Goal: Ask a question: Seek information or help from site administrators or community

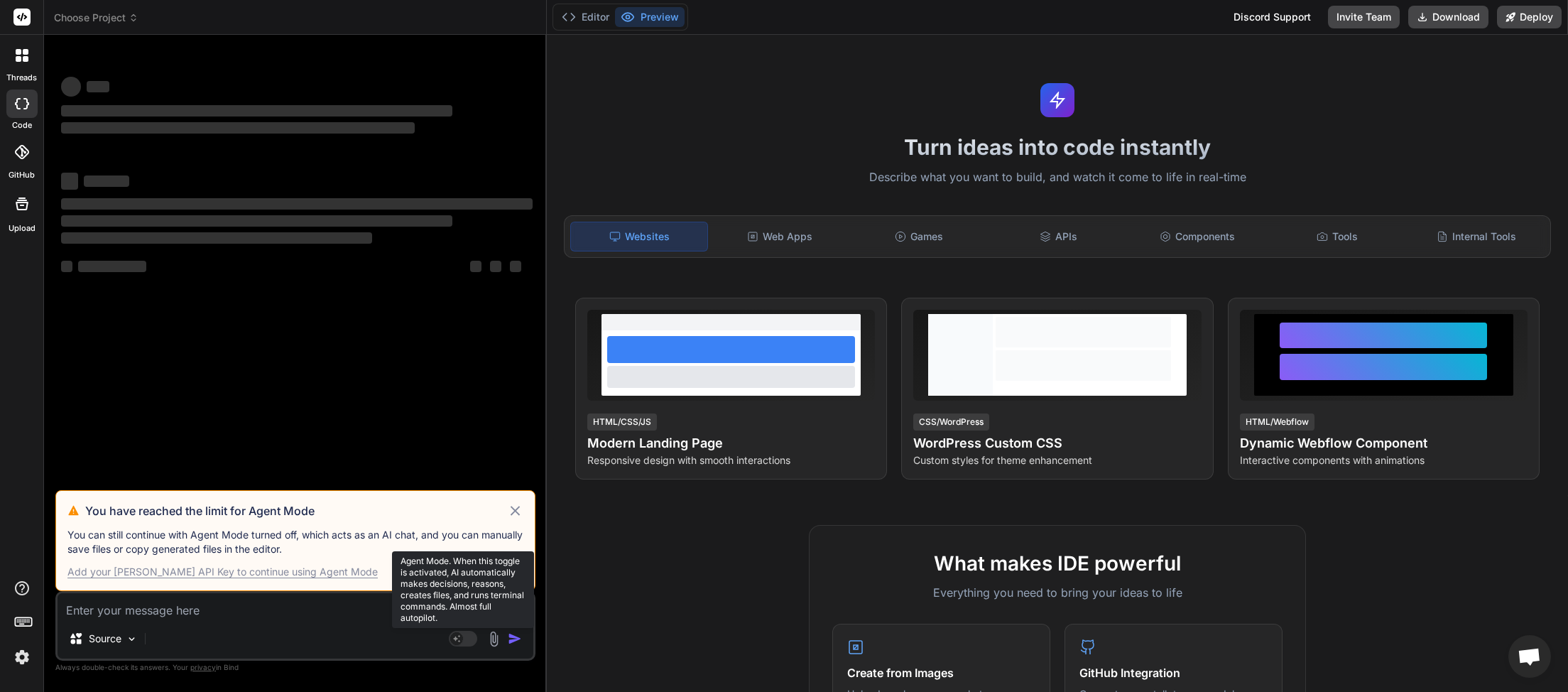
scroll to position [79, 0]
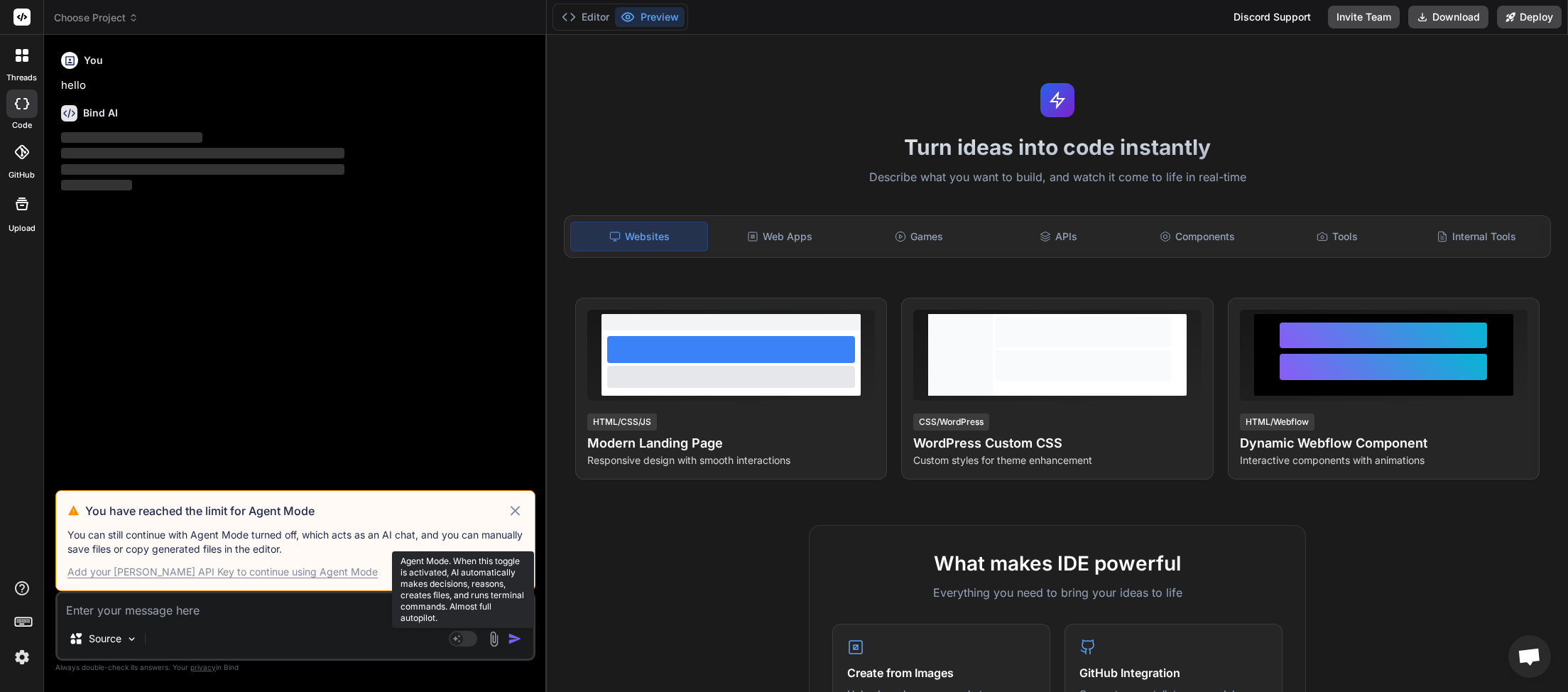
click at [474, 642] on rect at bounding box center [462, 638] width 29 height 15
click at [519, 507] on icon at bounding box center [515, 510] width 16 height 17
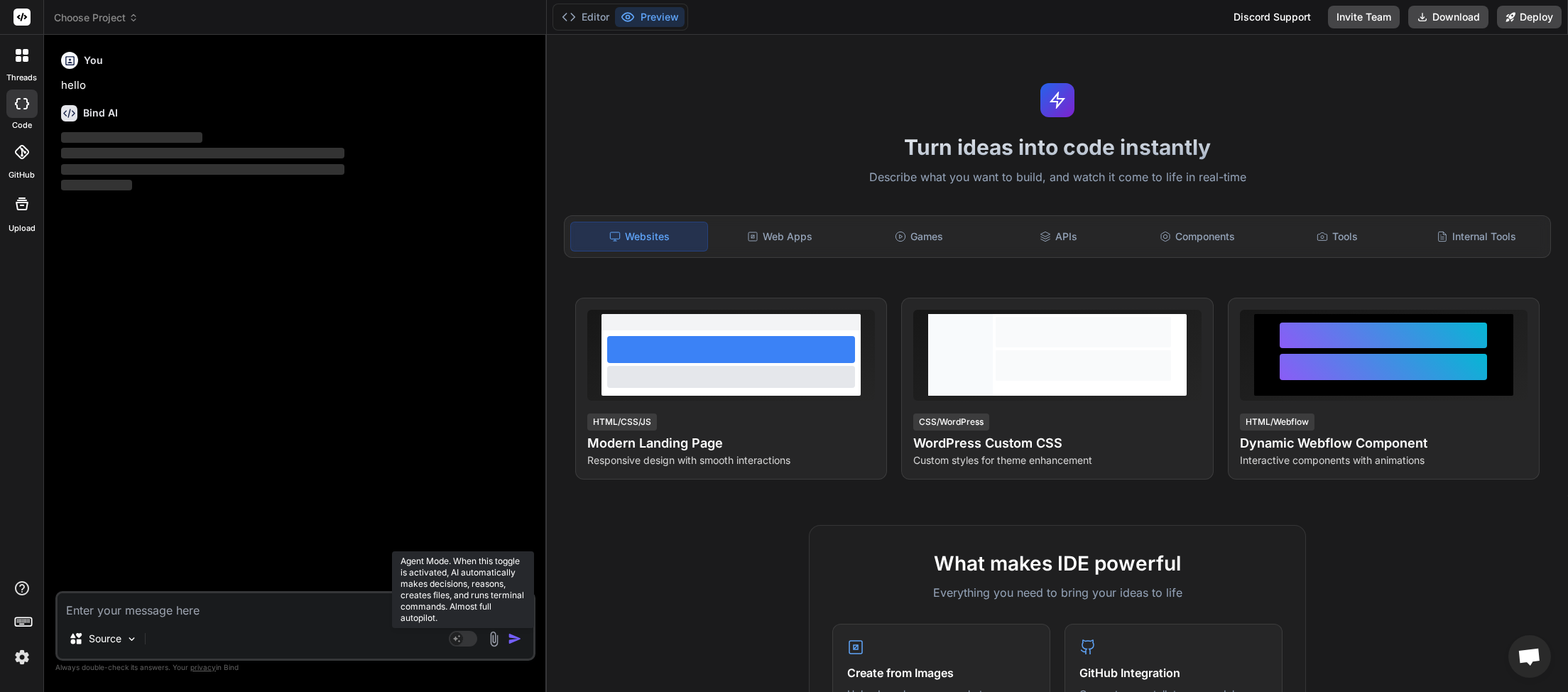
click at [473, 637] on rect at bounding box center [462, 638] width 29 height 15
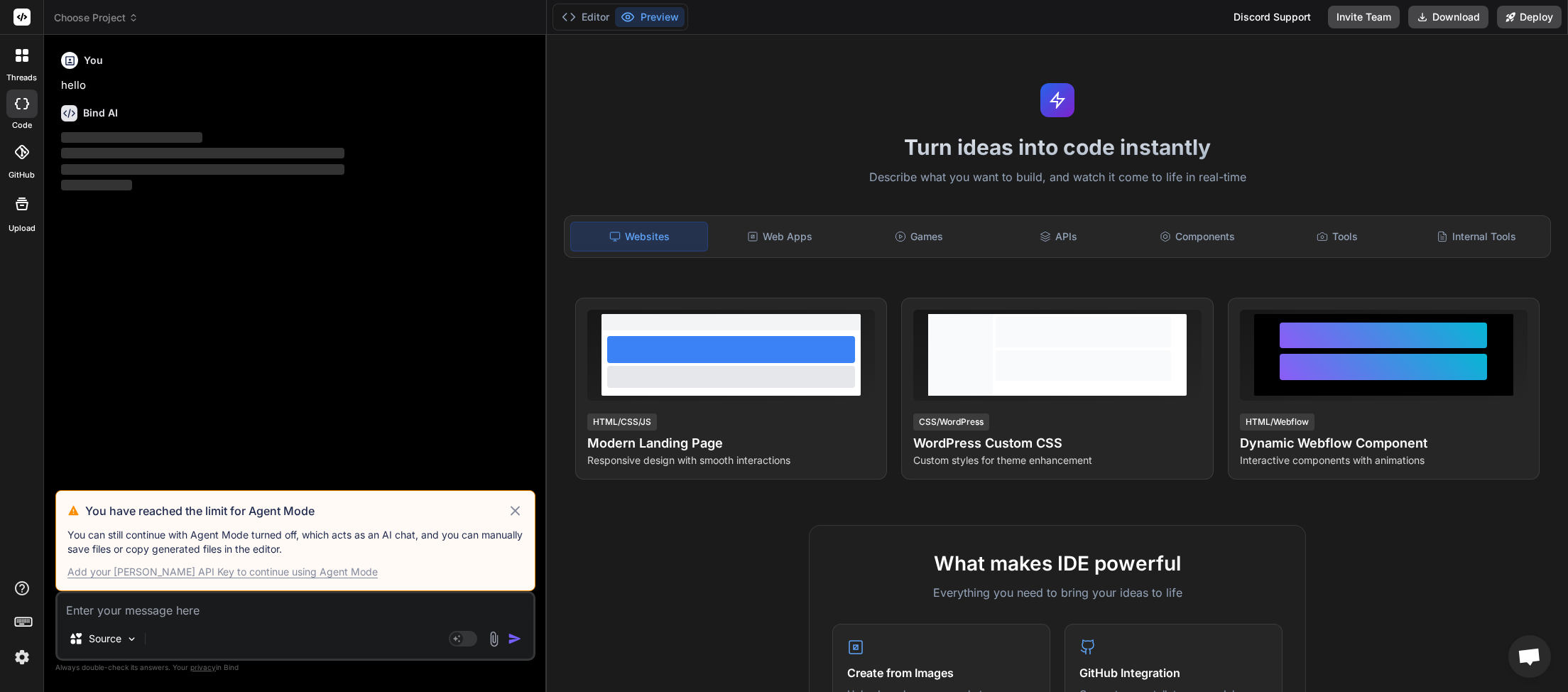
click at [513, 503] on icon at bounding box center [515, 510] width 16 height 17
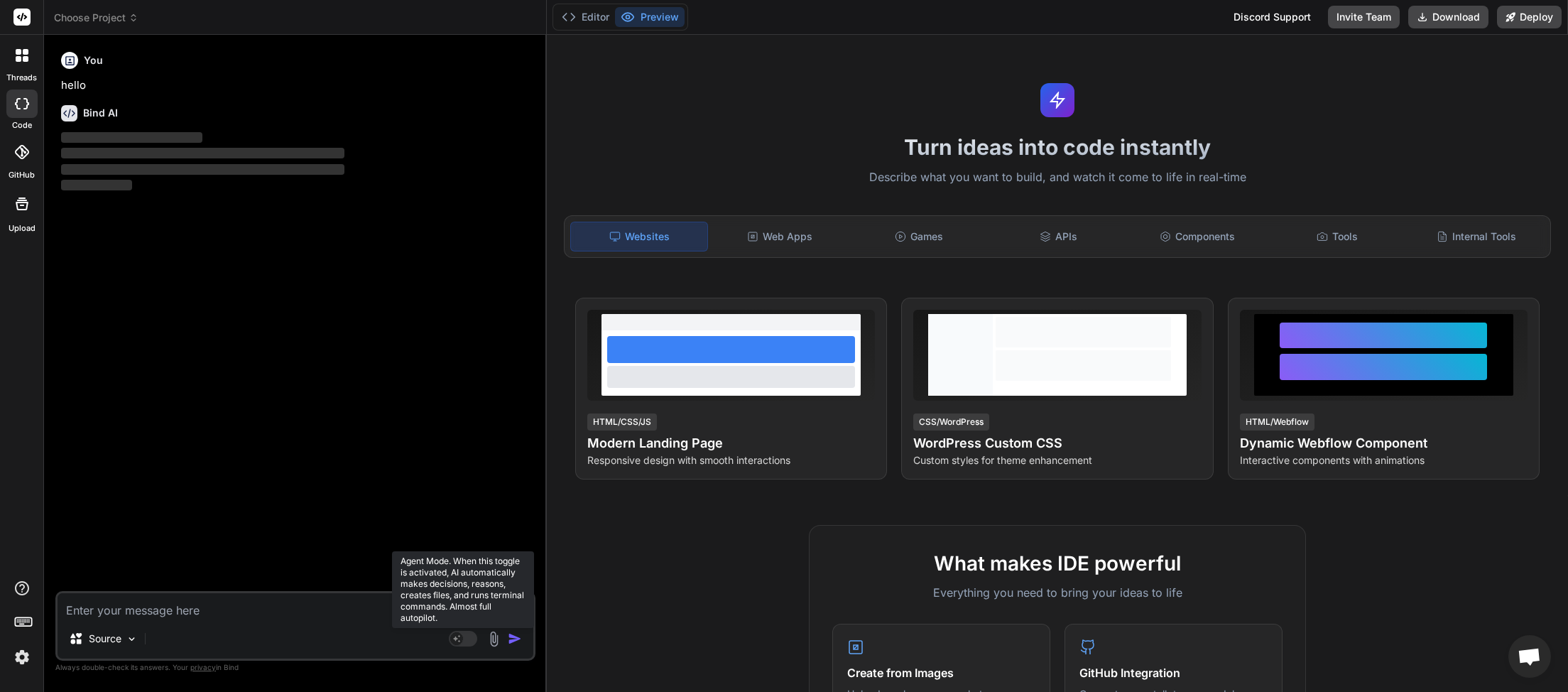
click at [468, 636] on rect at bounding box center [462, 638] width 29 height 15
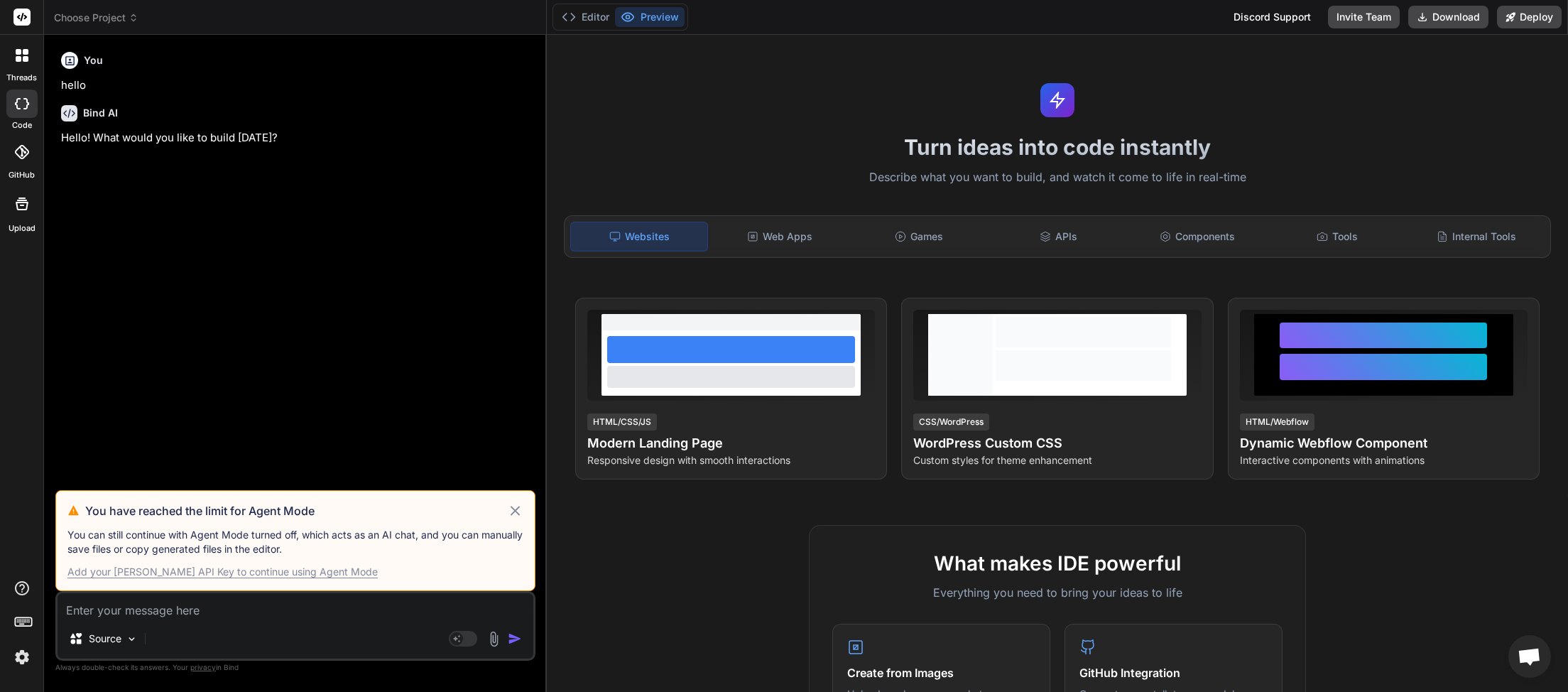
click at [520, 508] on icon at bounding box center [515, 510] width 16 height 17
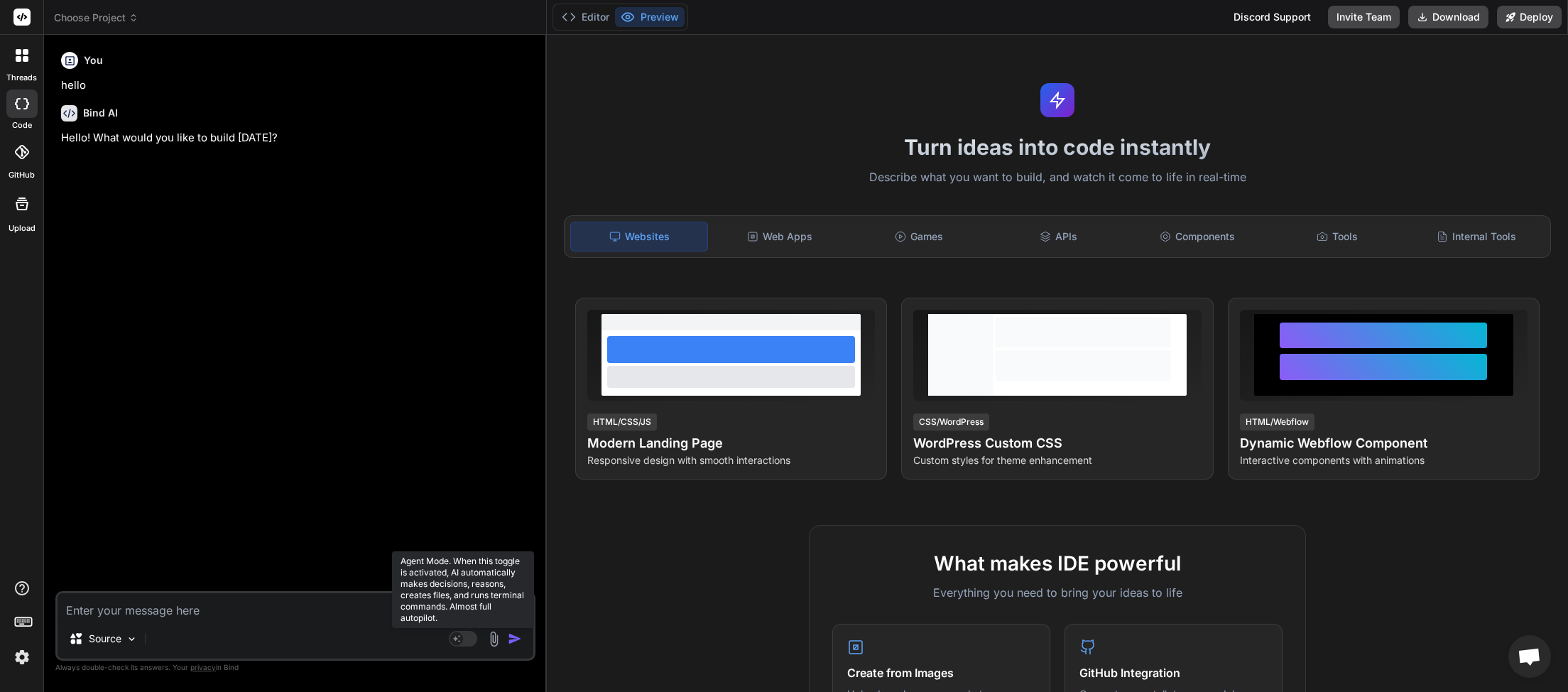
click at [471, 638] on rect at bounding box center [462, 638] width 29 height 15
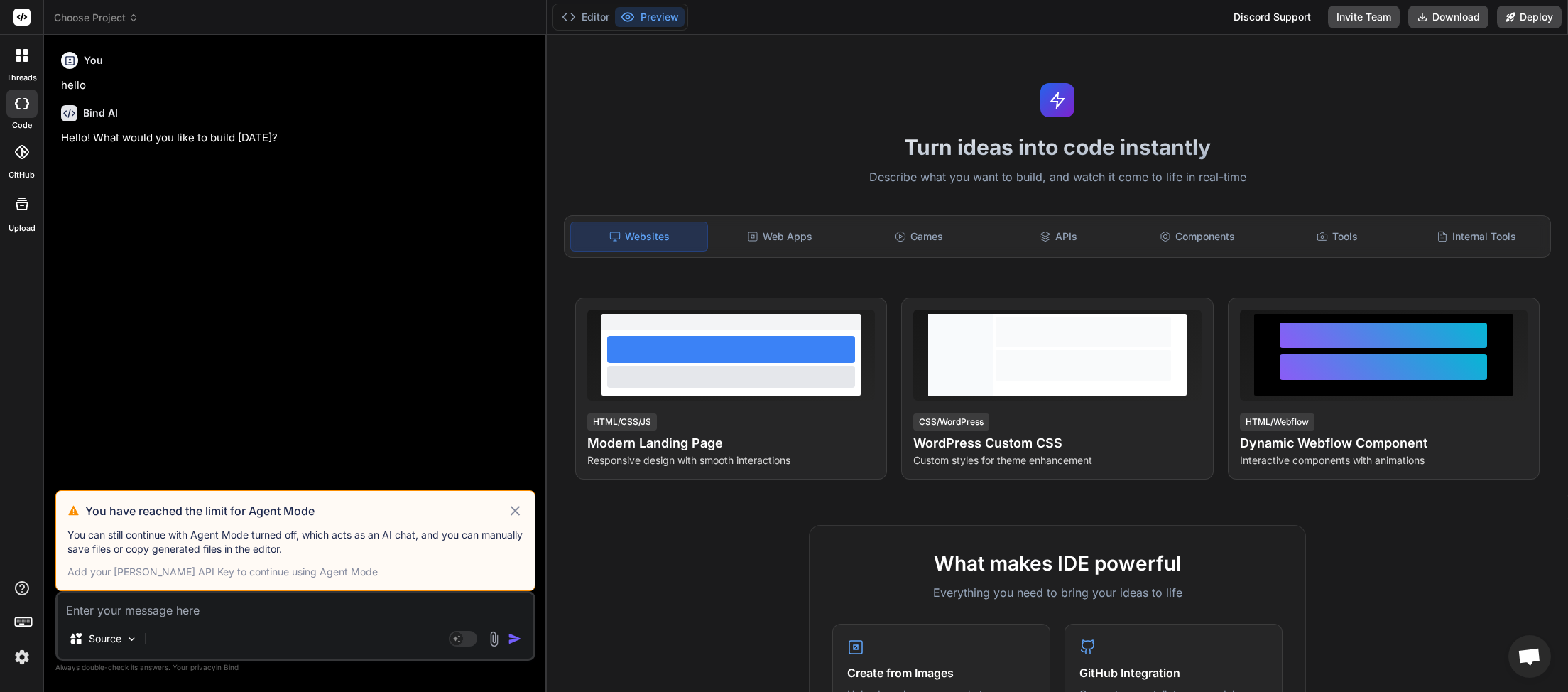
click at [519, 513] on icon at bounding box center [515, 510] width 16 height 17
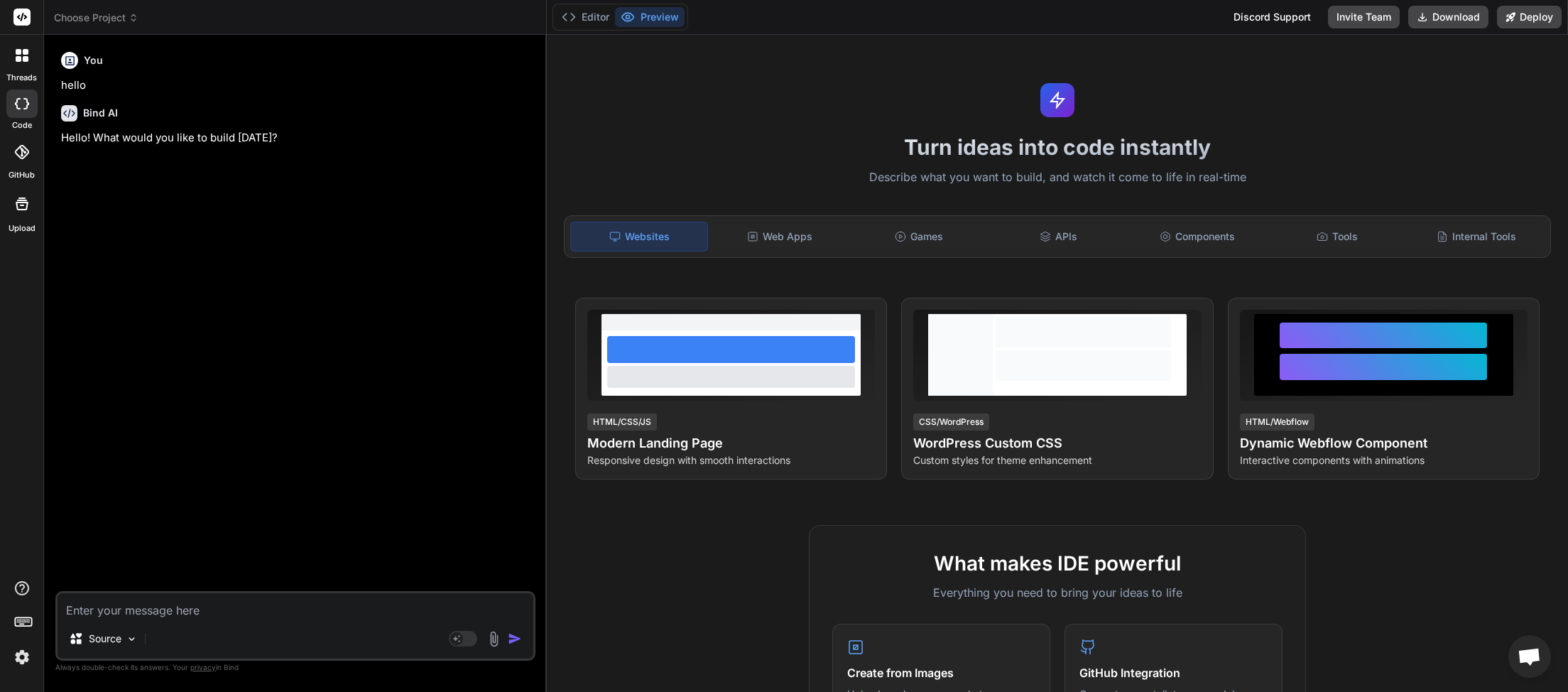
click at [130, 17] on icon at bounding box center [133, 18] width 10 height 10
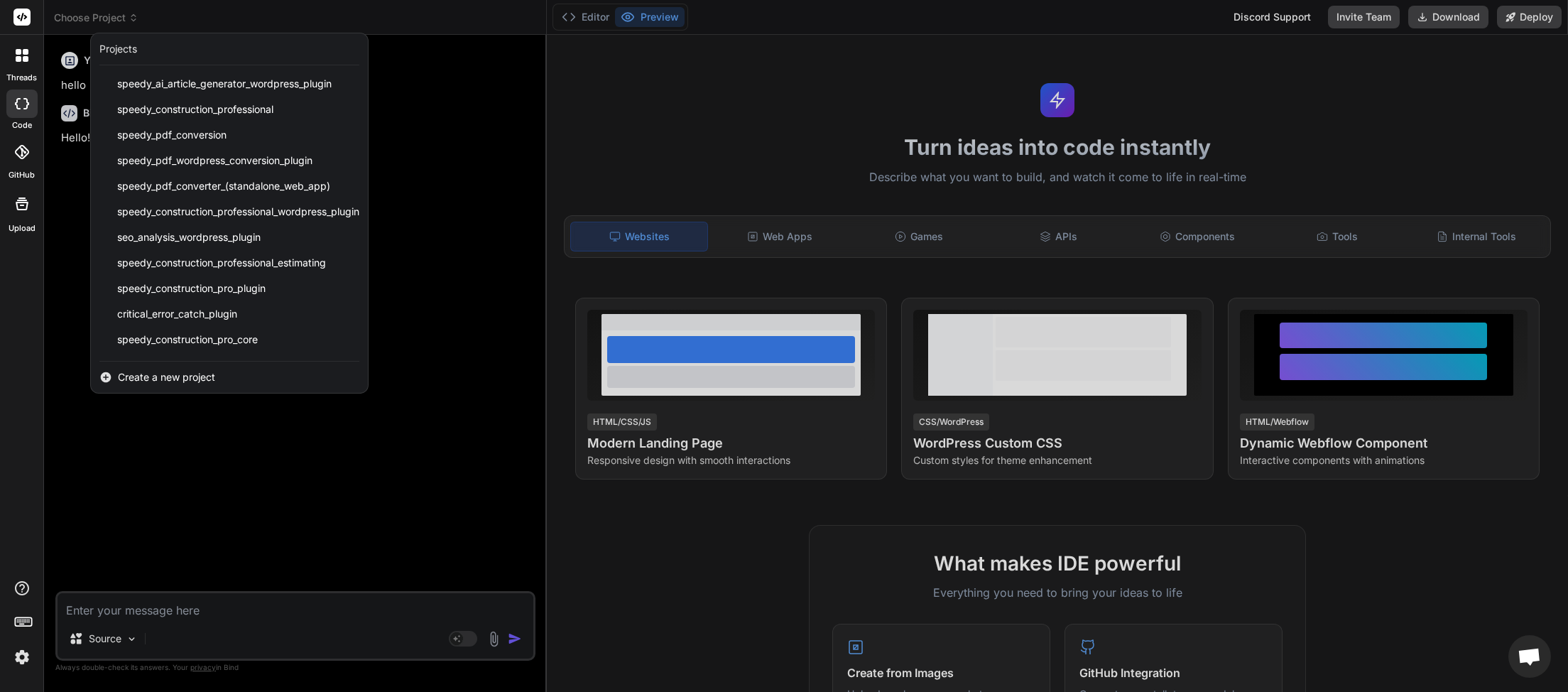
scroll to position [303, 0]
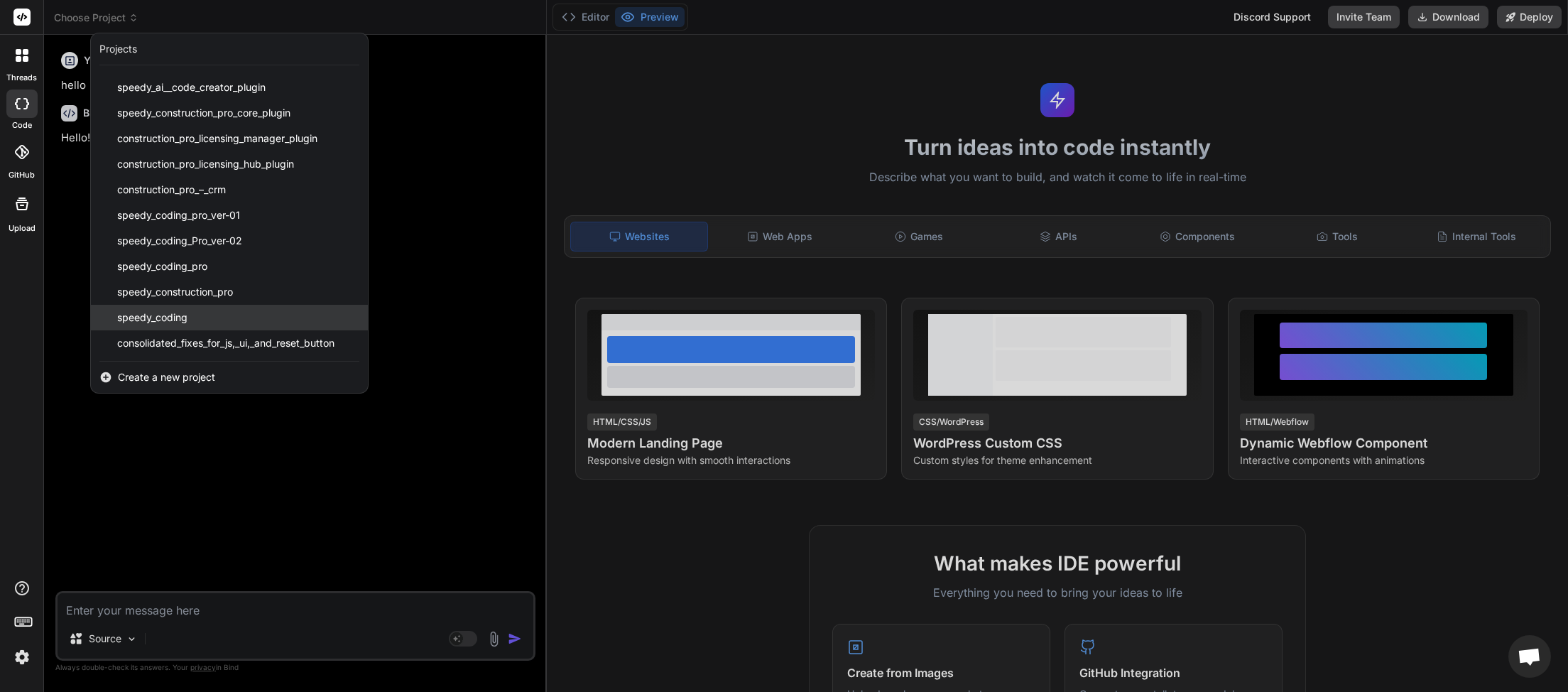
click at [167, 317] on span "speedy_coding" at bounding box center [152, 317] width 70 height 14
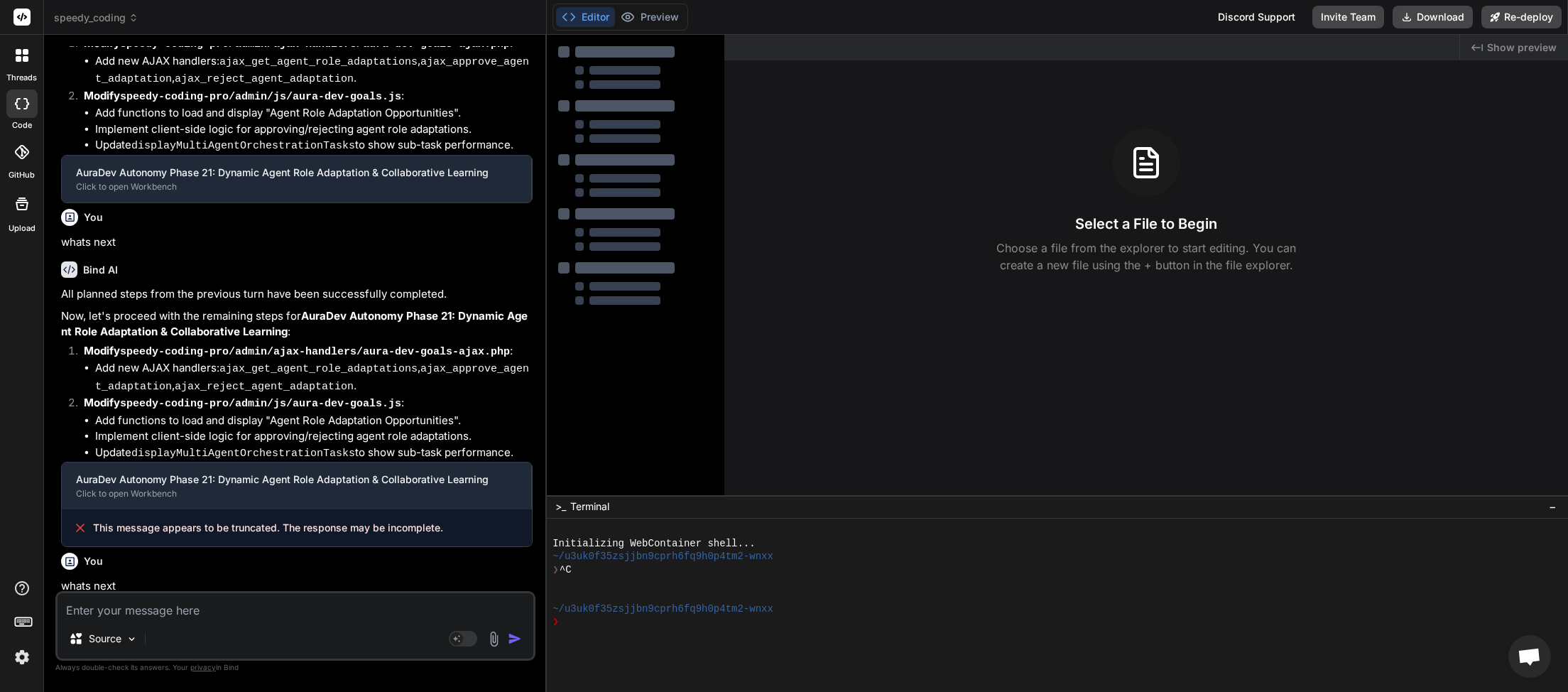
type textarea "x"
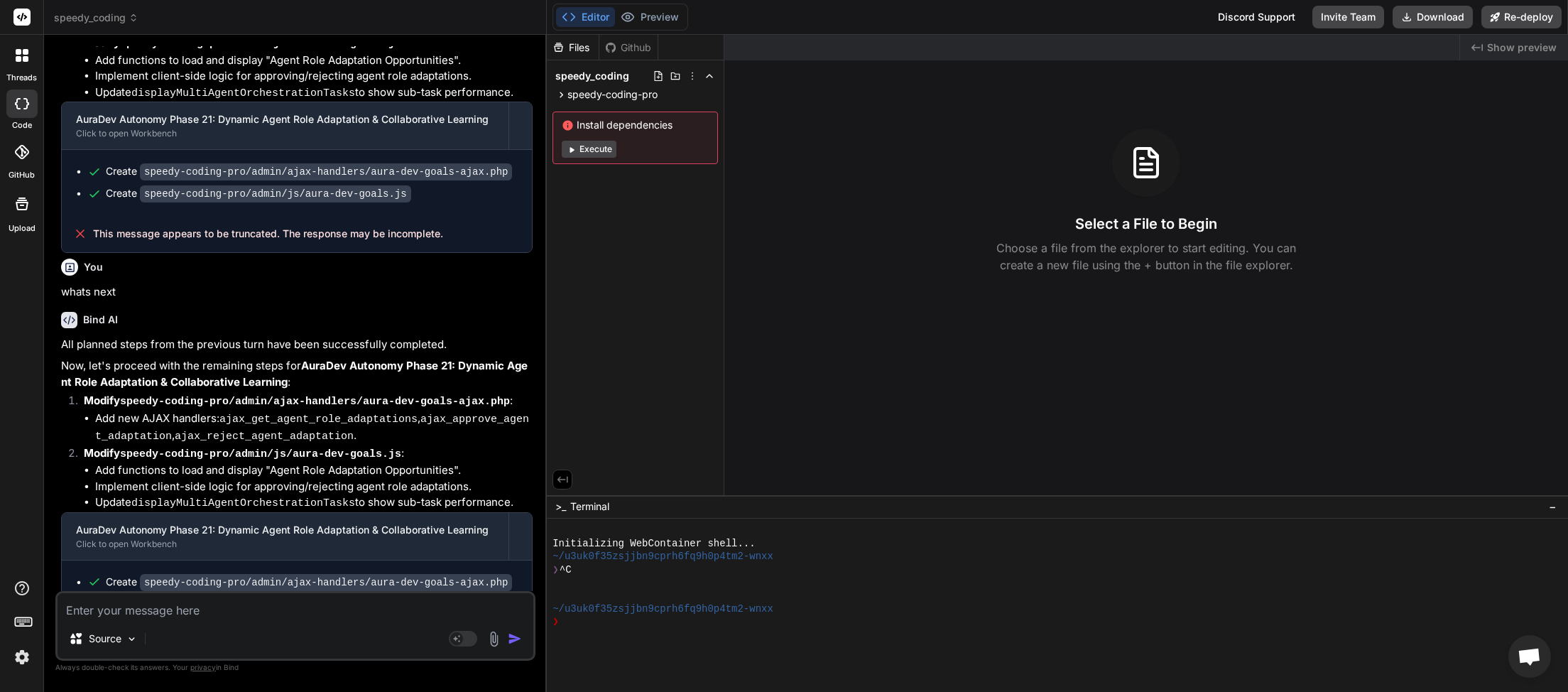
scroll to position [1396, 0]
click at [196, 619] on textarea at bounding box center [295, 606] width 476 height 26
type textarea "w"
type textarea "x"
type textarea "wh"
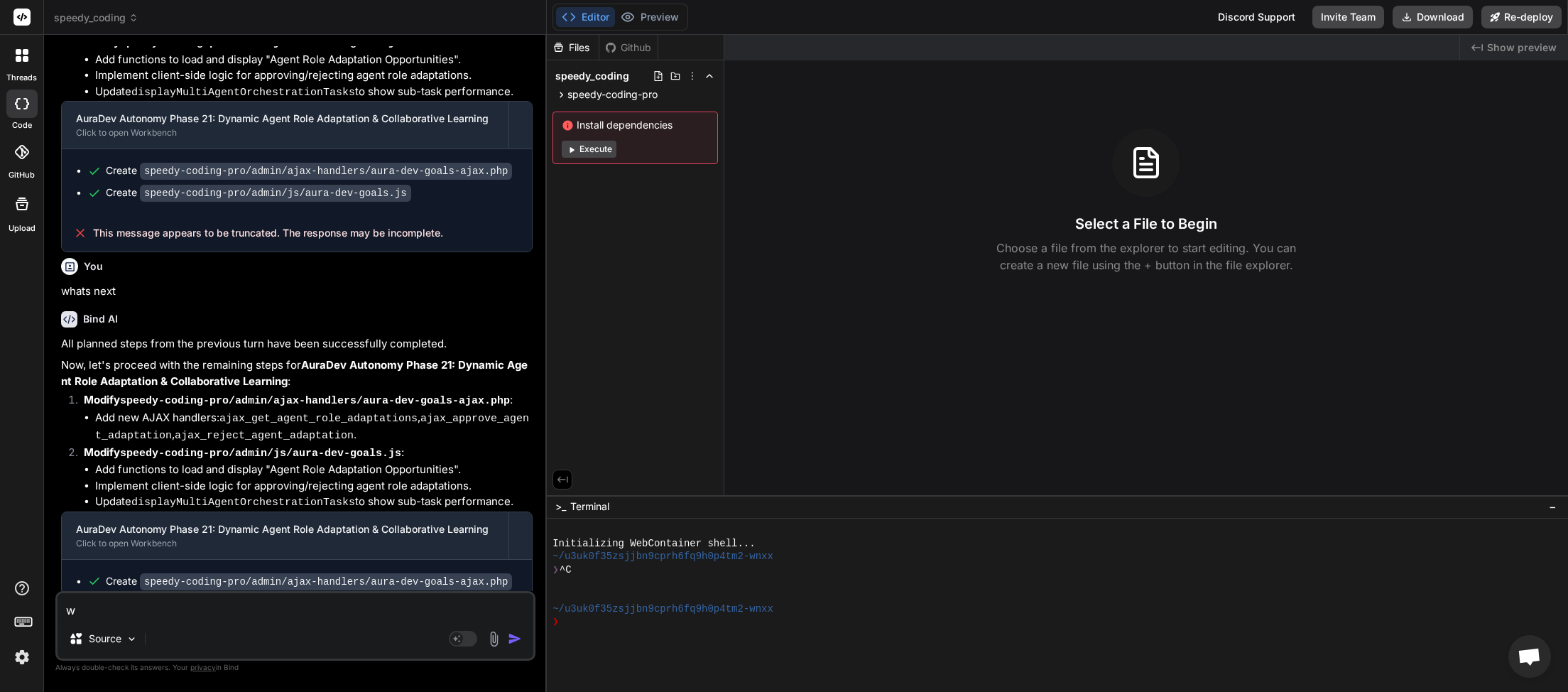
type textarea "x"
type textarea "wha"
type textarea "x"
type textarea "what"
type textarea "x"
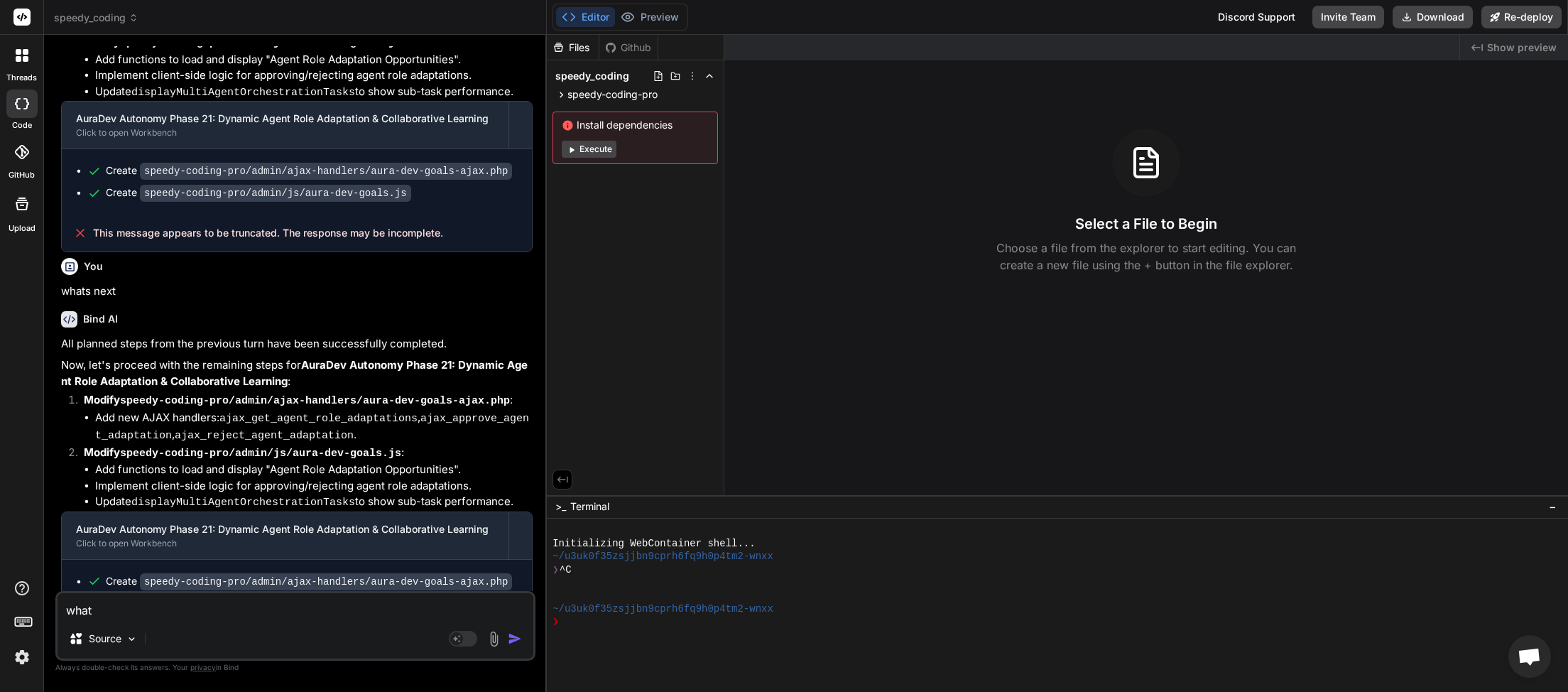
type textarea "whats"
type textarea "x"
type textarea "whats"
type textarea "x"
type textarea "whats b"
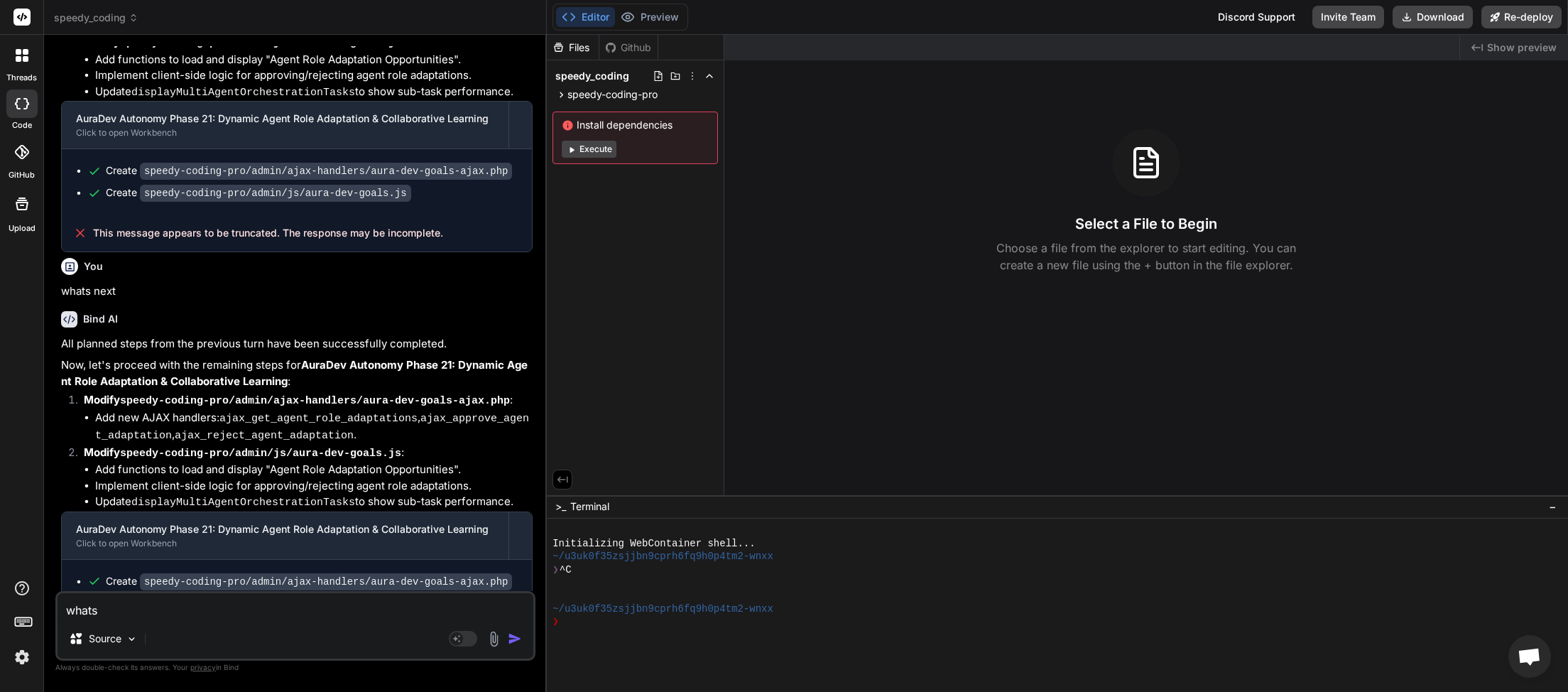
type textarea "x"
type textarea "whats be"
type textarea "x"
type textarea "whats bex"
type textarea "x"
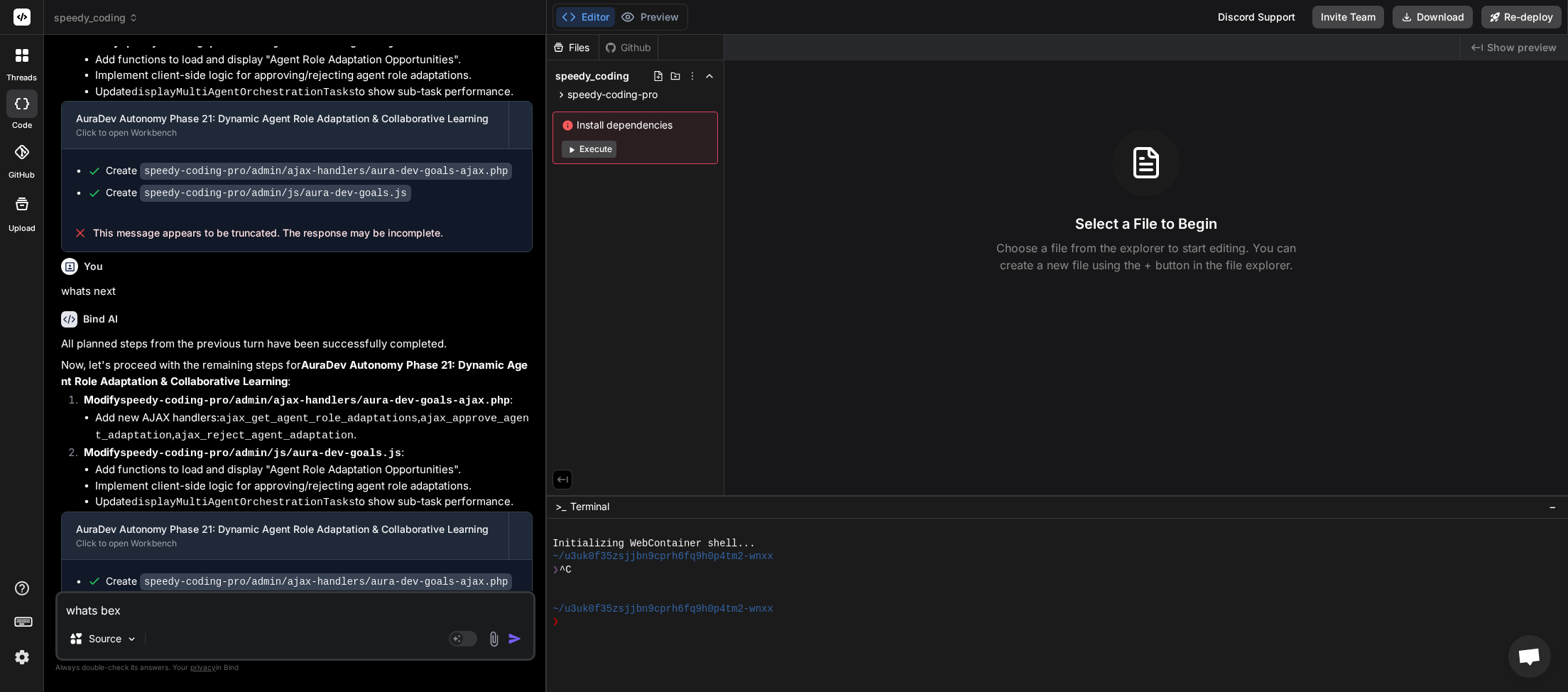
type textarea "whats bext"
type textarea "x"
type textarea "whats bext'"
type textarea "x"
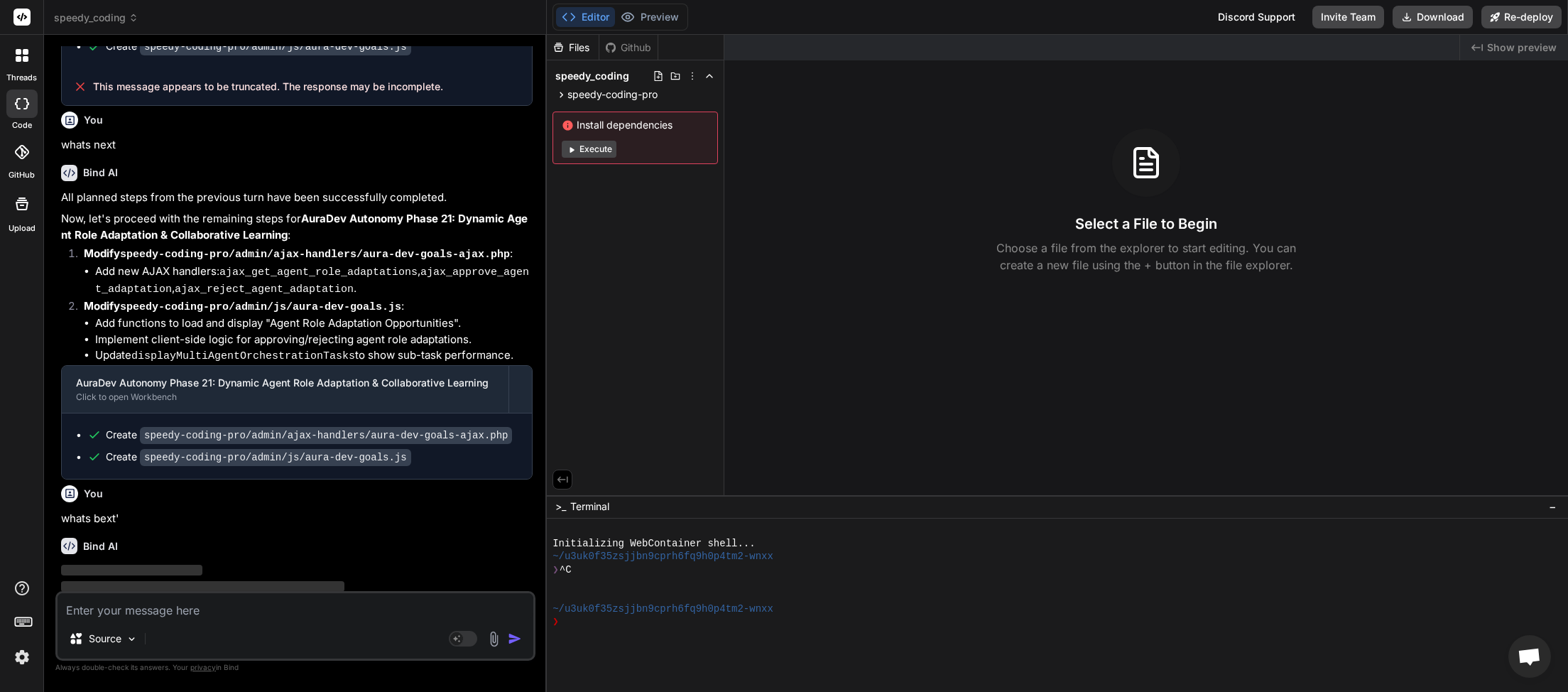
scroll to position [1544, 0]
type textarea "w"
type textarea "x"
type textarea "wh"
type textarea "x"
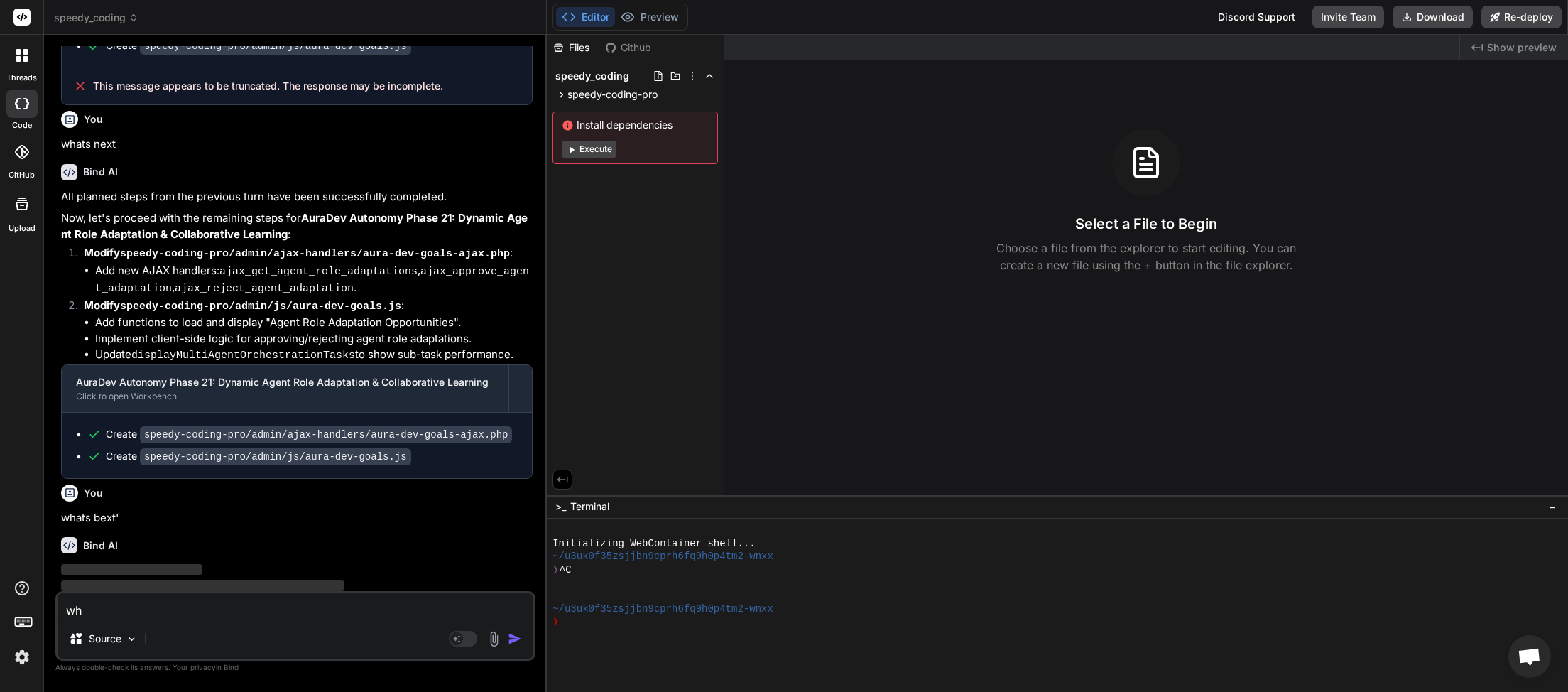
type textarea "wha"
type textarea "x"
type textarea "what"
type textarea "x"
type textarea "whats"
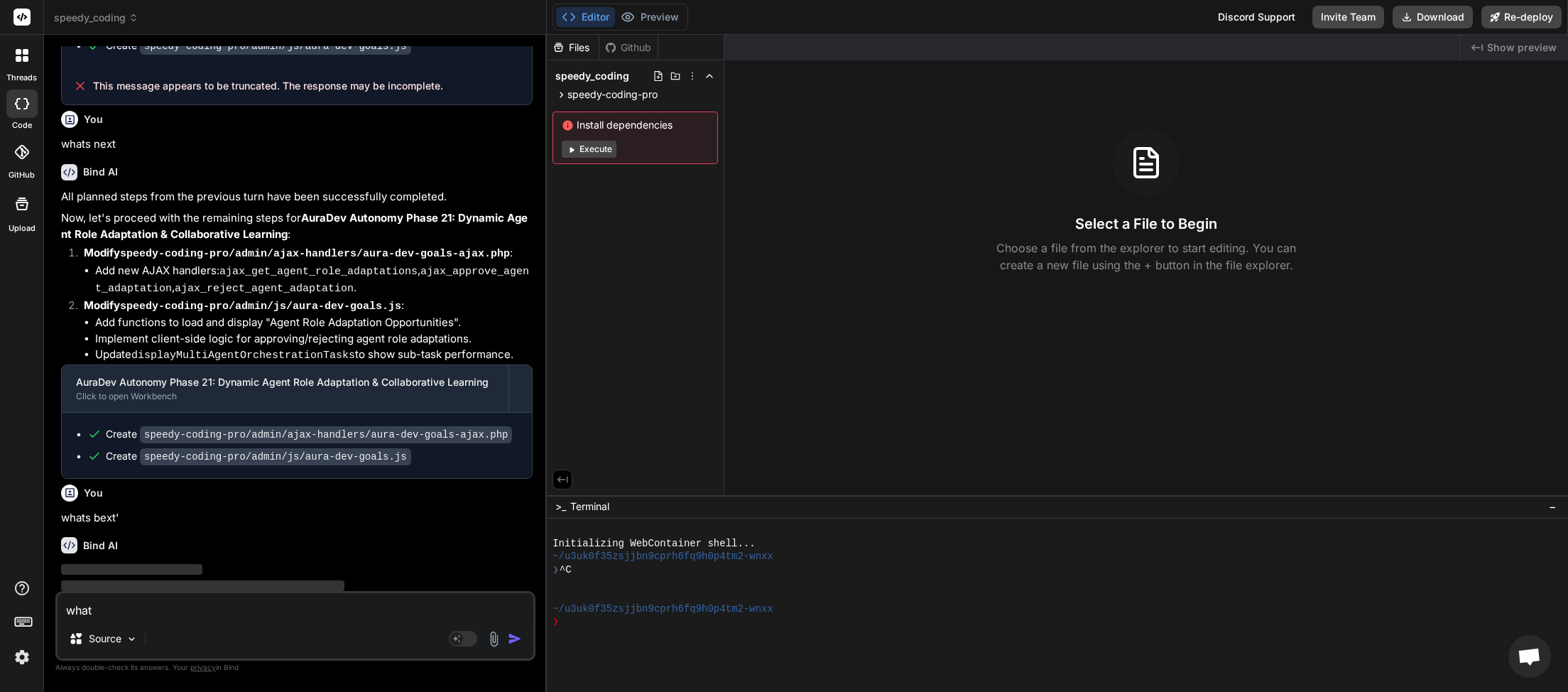
type textarea "x"
type textarea "whats"
type textarea "x"
type textarea "whats b"
type textarea "x"
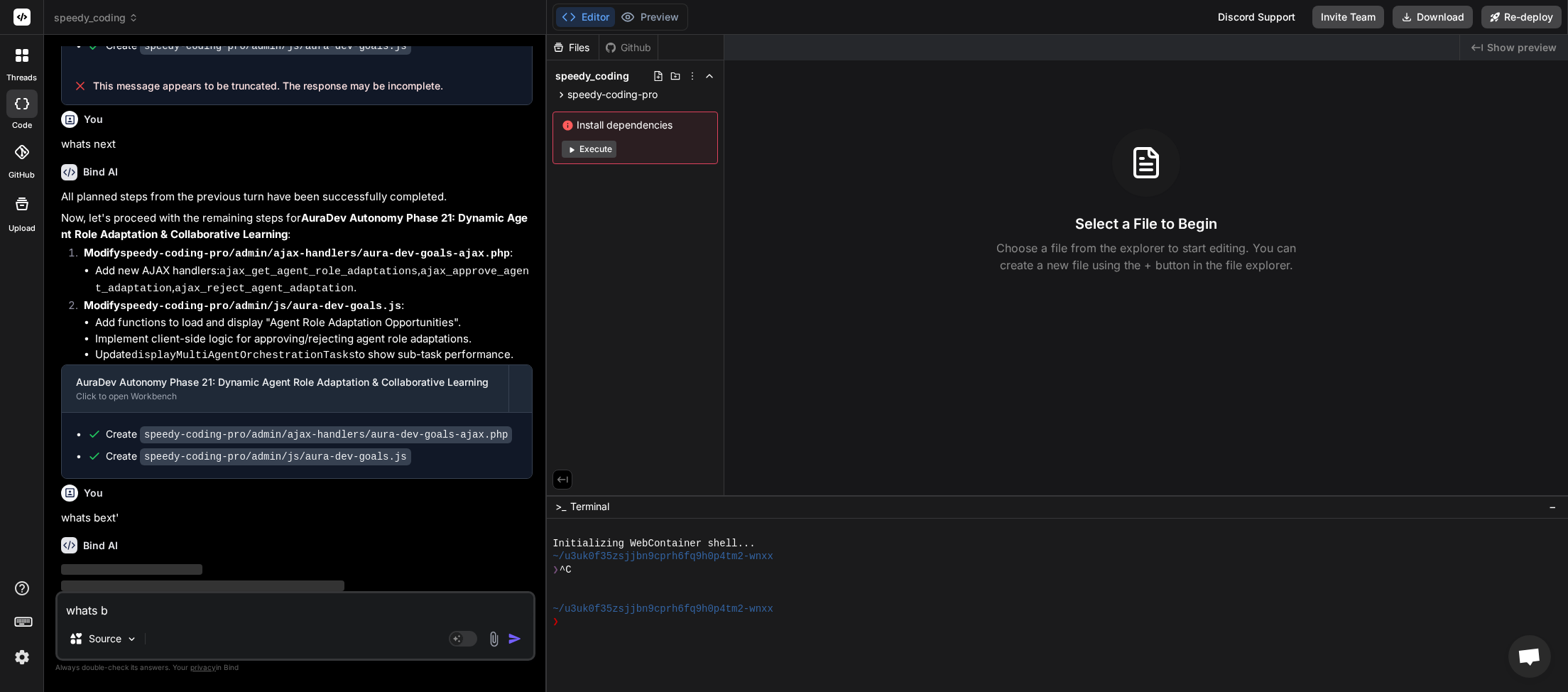
type textarea "whats be"
type textarea "x"
type textarea "whats bex"
type textarea "x"
type textarea "whats bext"
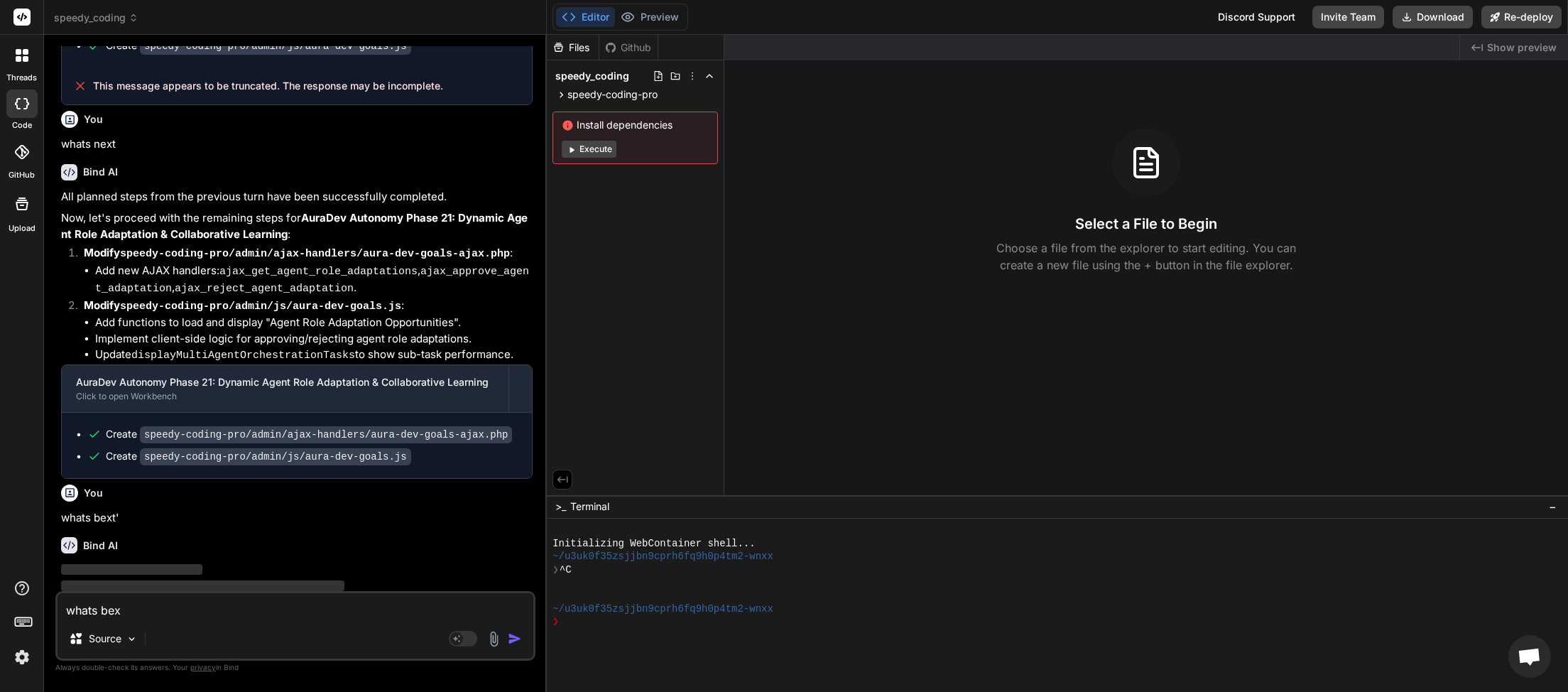
type textarea "x"
type textarea "whats ext"
type textarea "x"
type textarea "whats next"
type textarea "x"
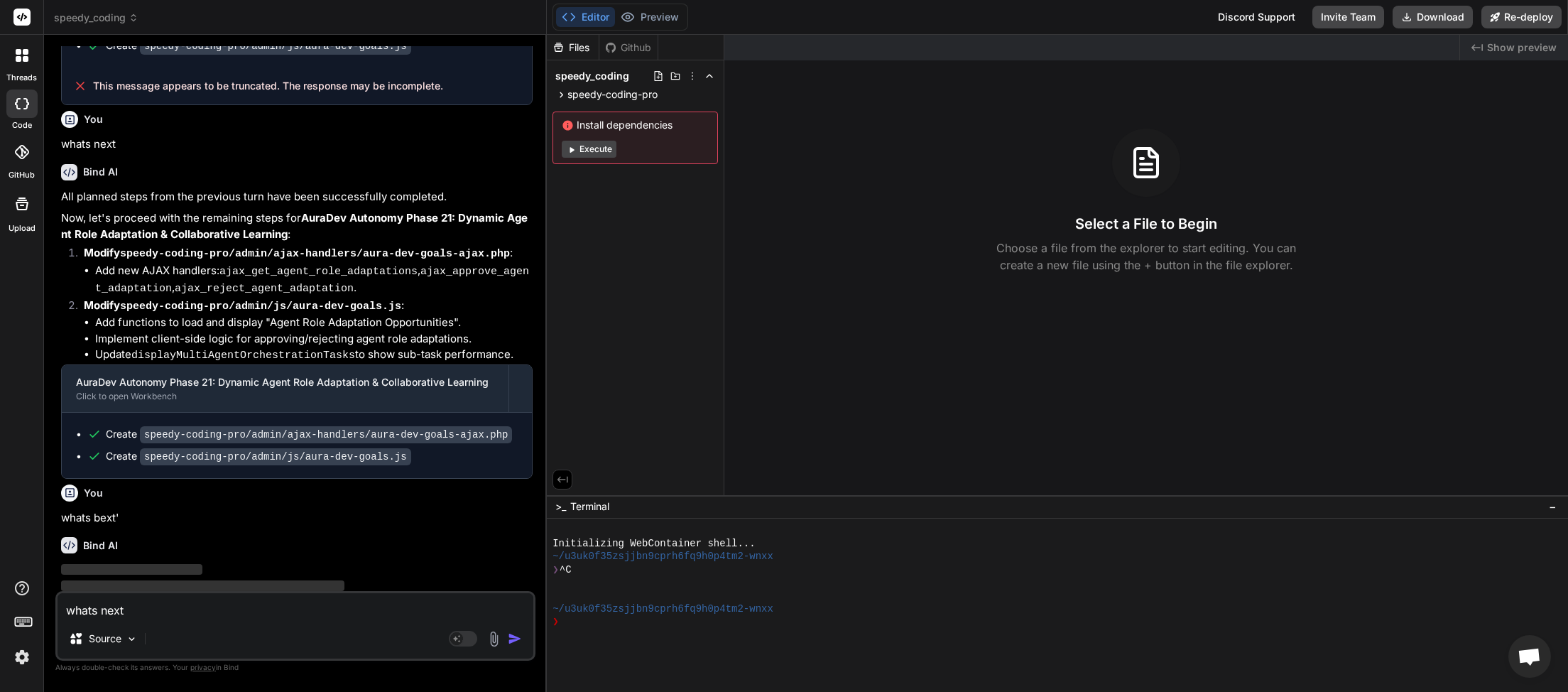
drag, startPoint x: 147, startPoint y: 609, endPoint x: 51, endPoint y: 593, distance: 97.3
click at [57, 593] on textarea "whats next" at bounding box center [295, 606] width 476 height 26
type textarea "whats next"
click at [195, 616] on textarea "whats next" at bounding box center [295, 606] width 476 height 26
click at [470, 644] on rect at bounding box center [462, 638] width 29 height 15
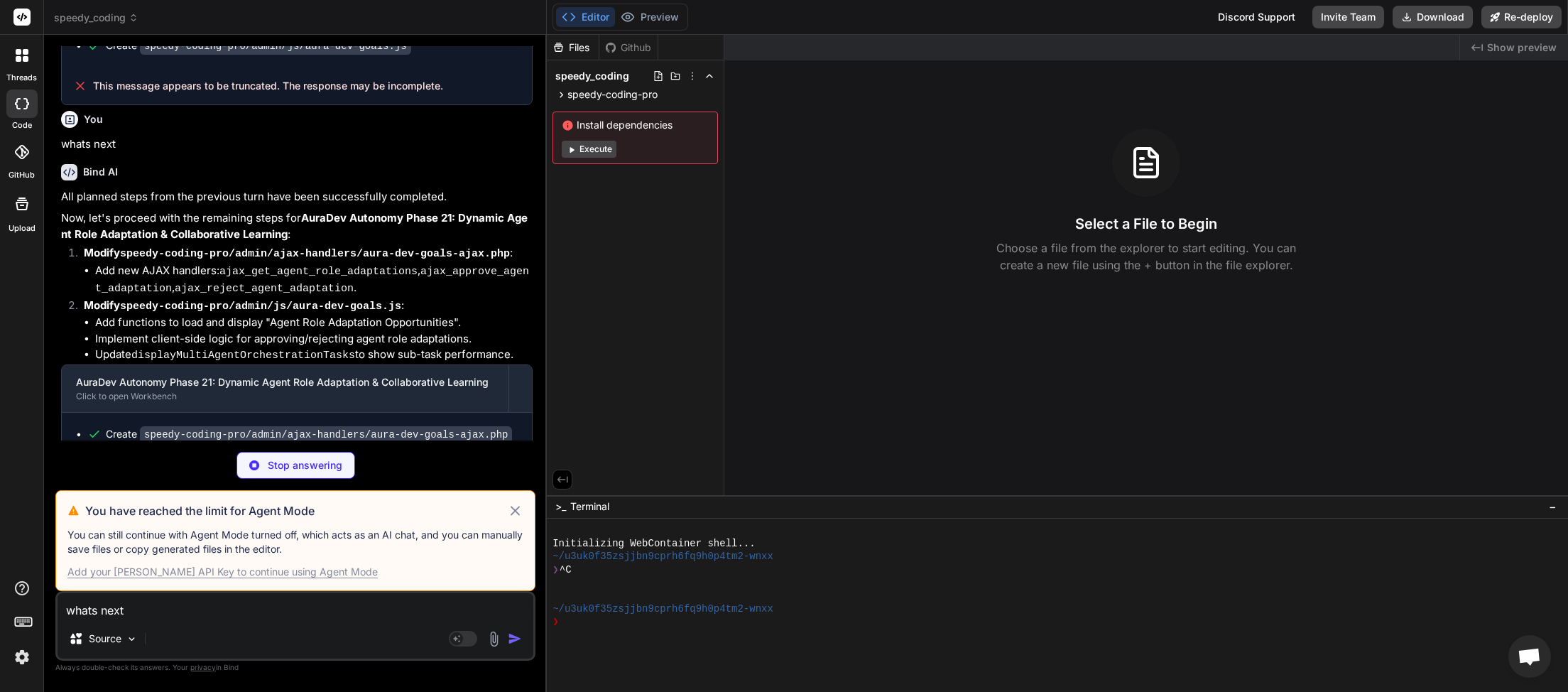
click at [515, 507] on icon at bounding box center [515, 510] width 16 height 17
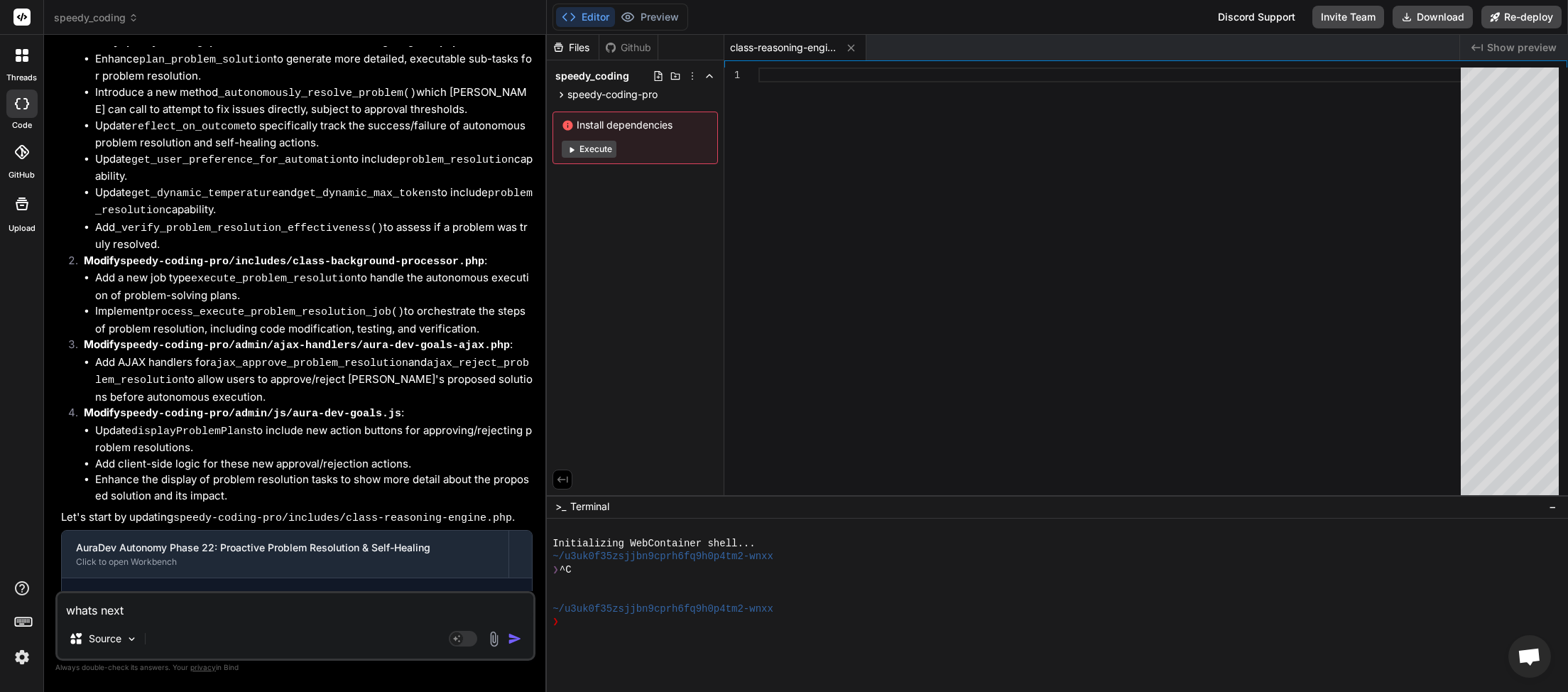
scroll to position [79, 0]
drag, startPoint x: 150, startPoint y: 606, endPoint x: 1, endPoint y: 611, distance: 149.1
click at [57, 611] on textarea "whats next" at bounding box center [295, 606] width 476 height 26
click at [522, 641] on button "button" at bounding box center [517, 638] width 20 height 14
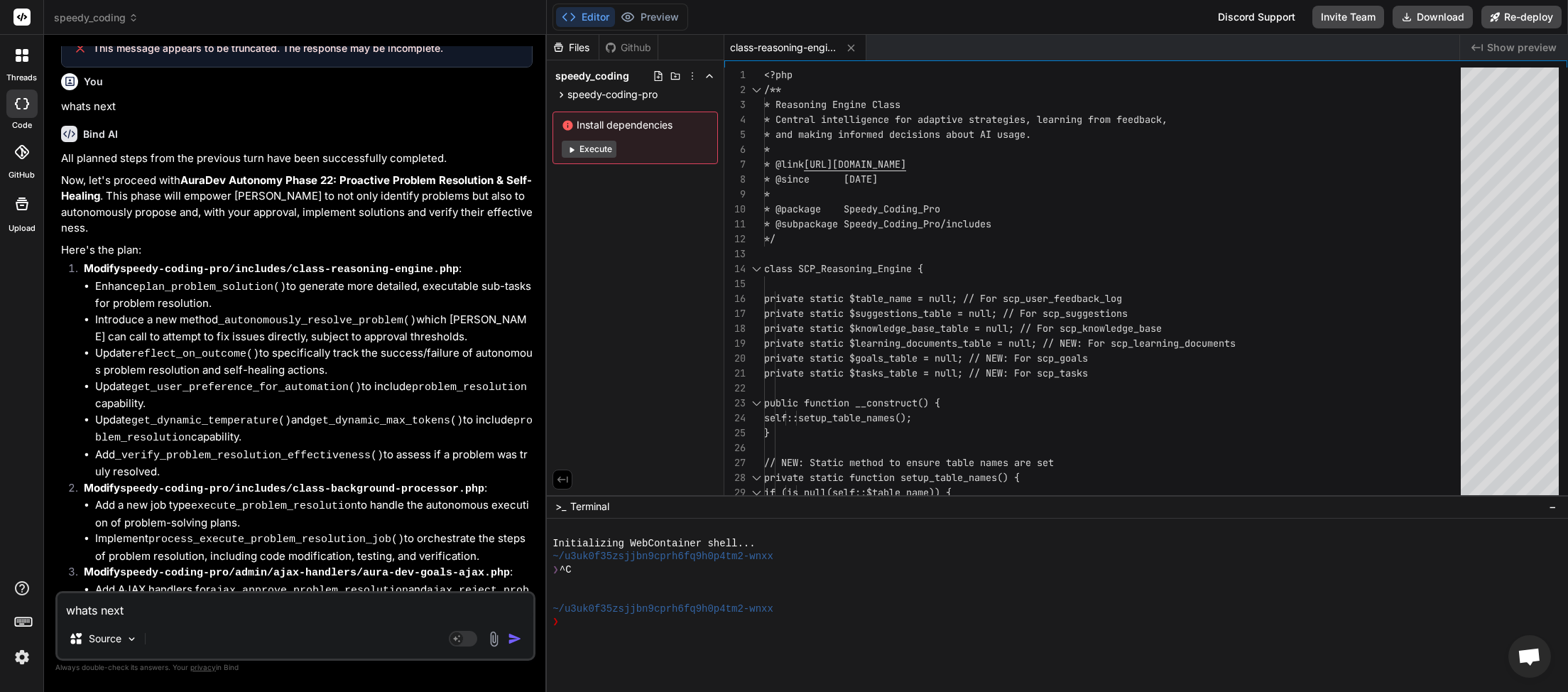
scroll to position [2931, 0]
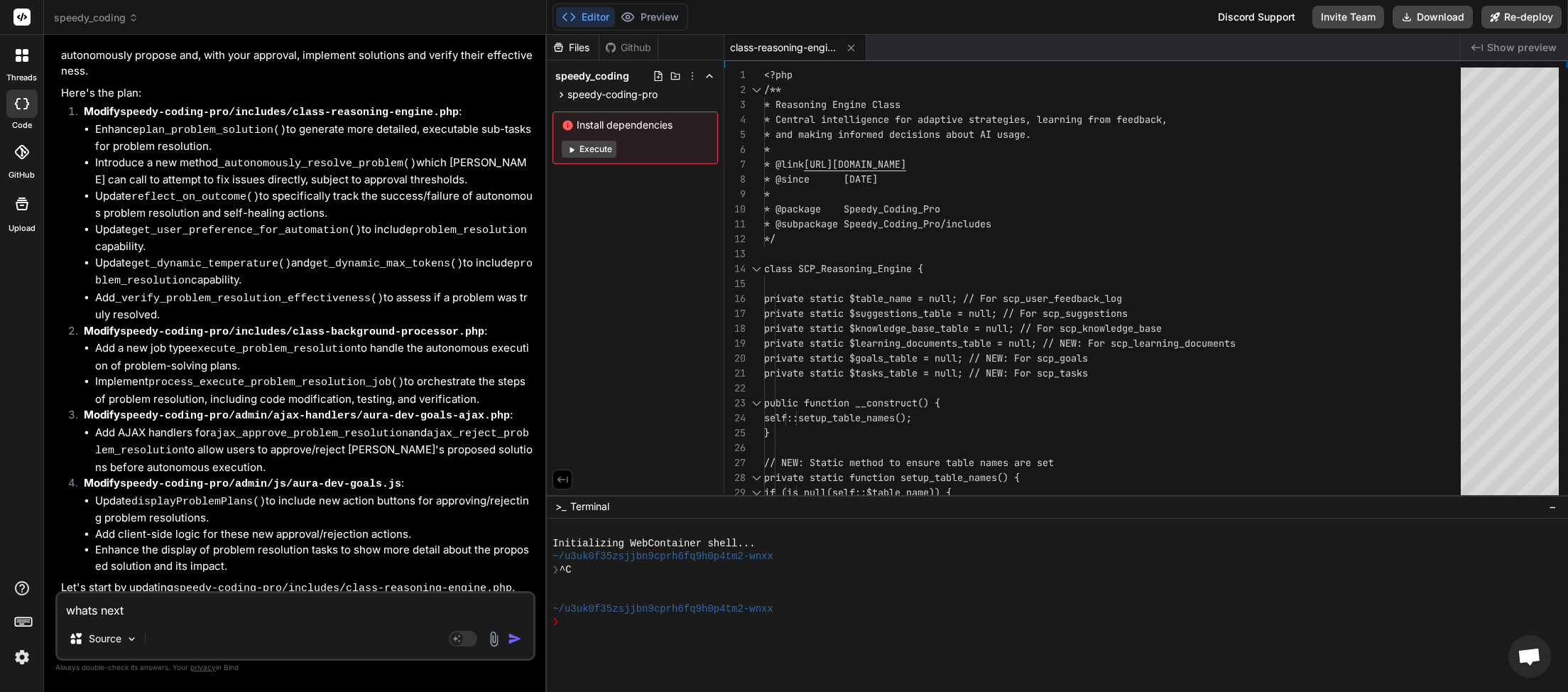
paste textarea
type textarea "x"
type textarea "whats next"
click at [516, 633] on img "button" at bounding box center [514, 638] width 14 height 14
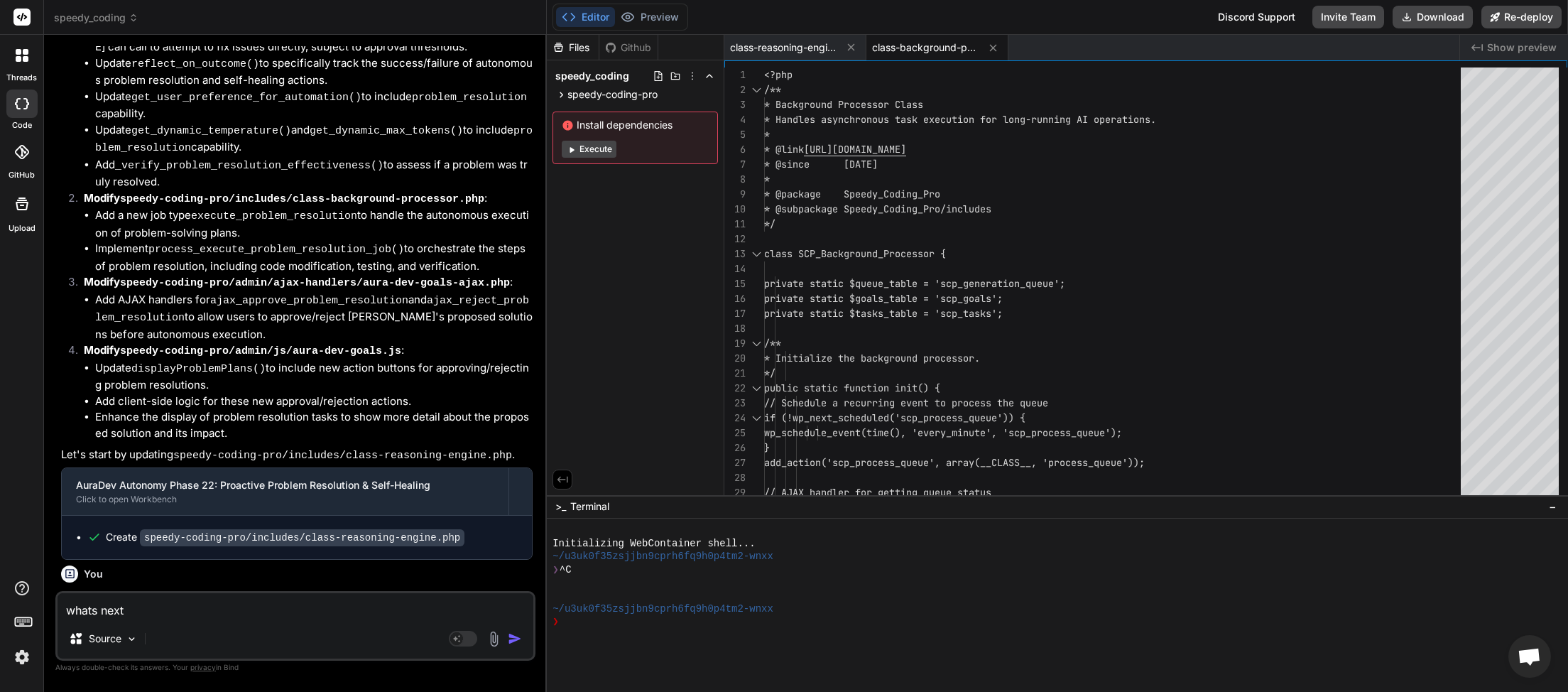
scroll to position [3432, 0]
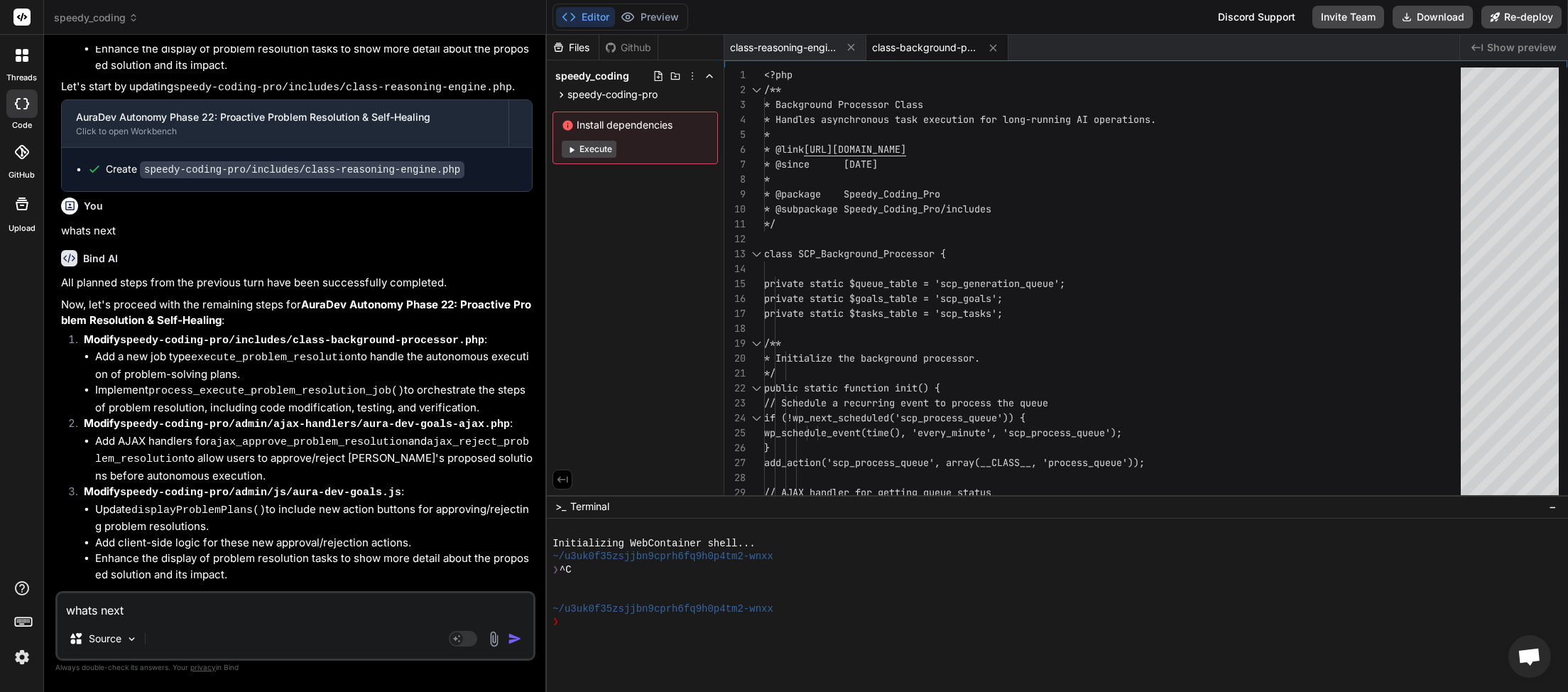
paste textarea
type textarea "x"
type textarea "whats next"
click at [515, 641] on img "button" at bounding box center [514, 638] width 14 height 14
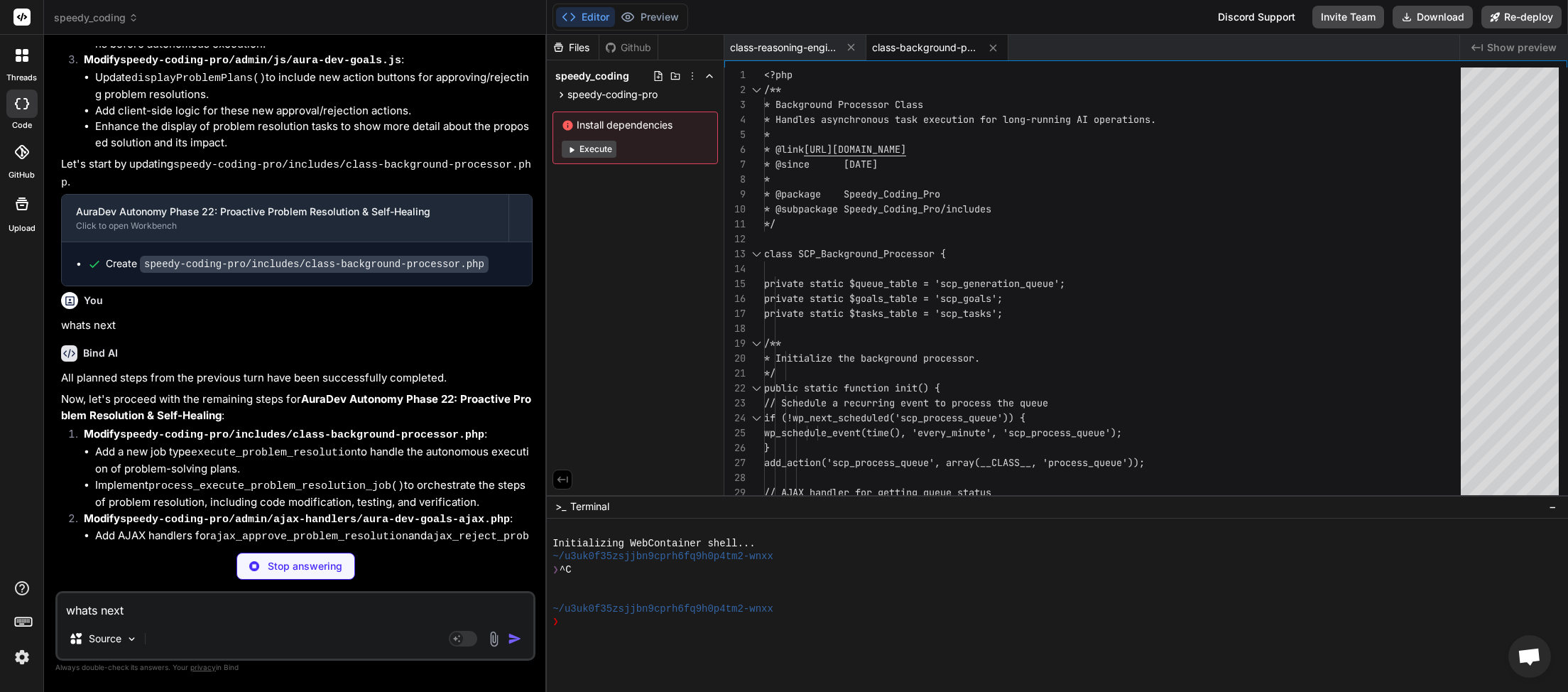
scroll to position [3982, 0]
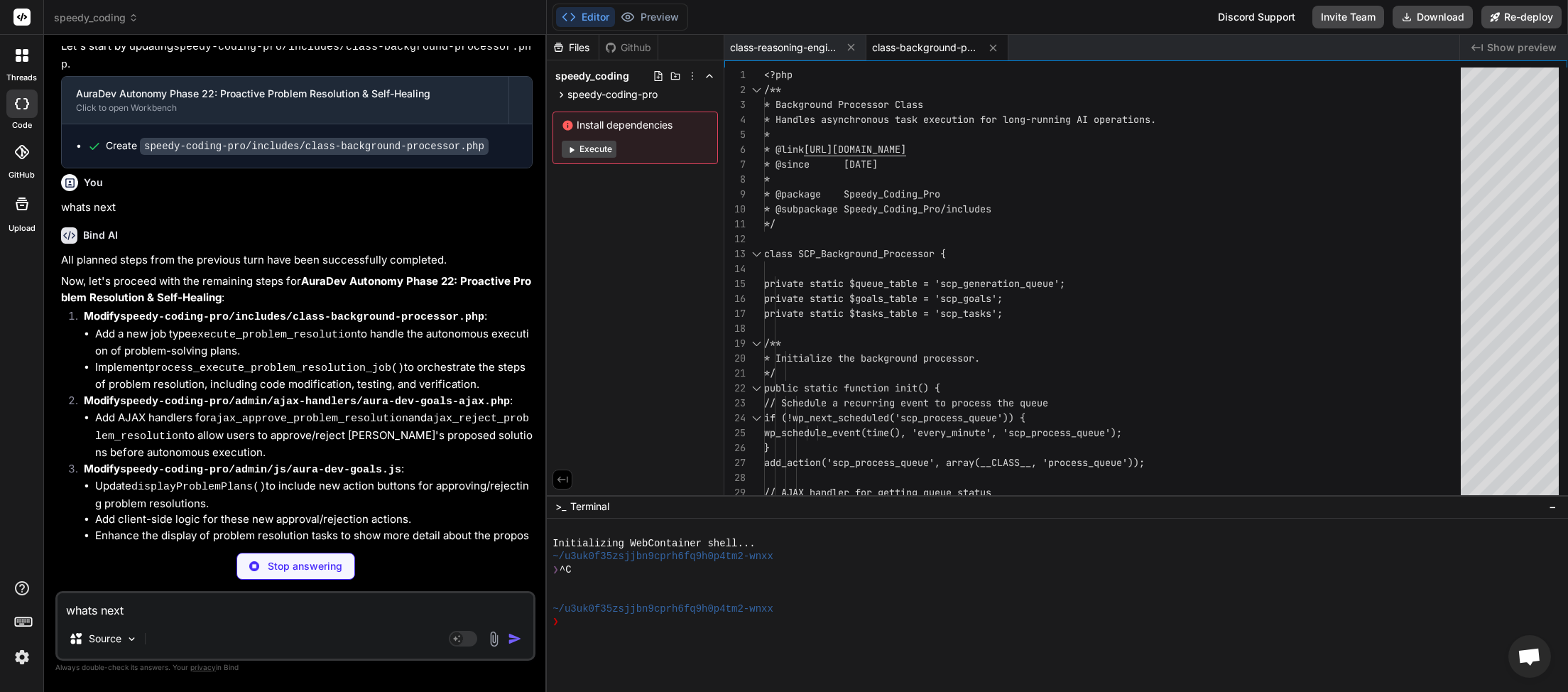
type textarea "x"
type textarea "whats next"
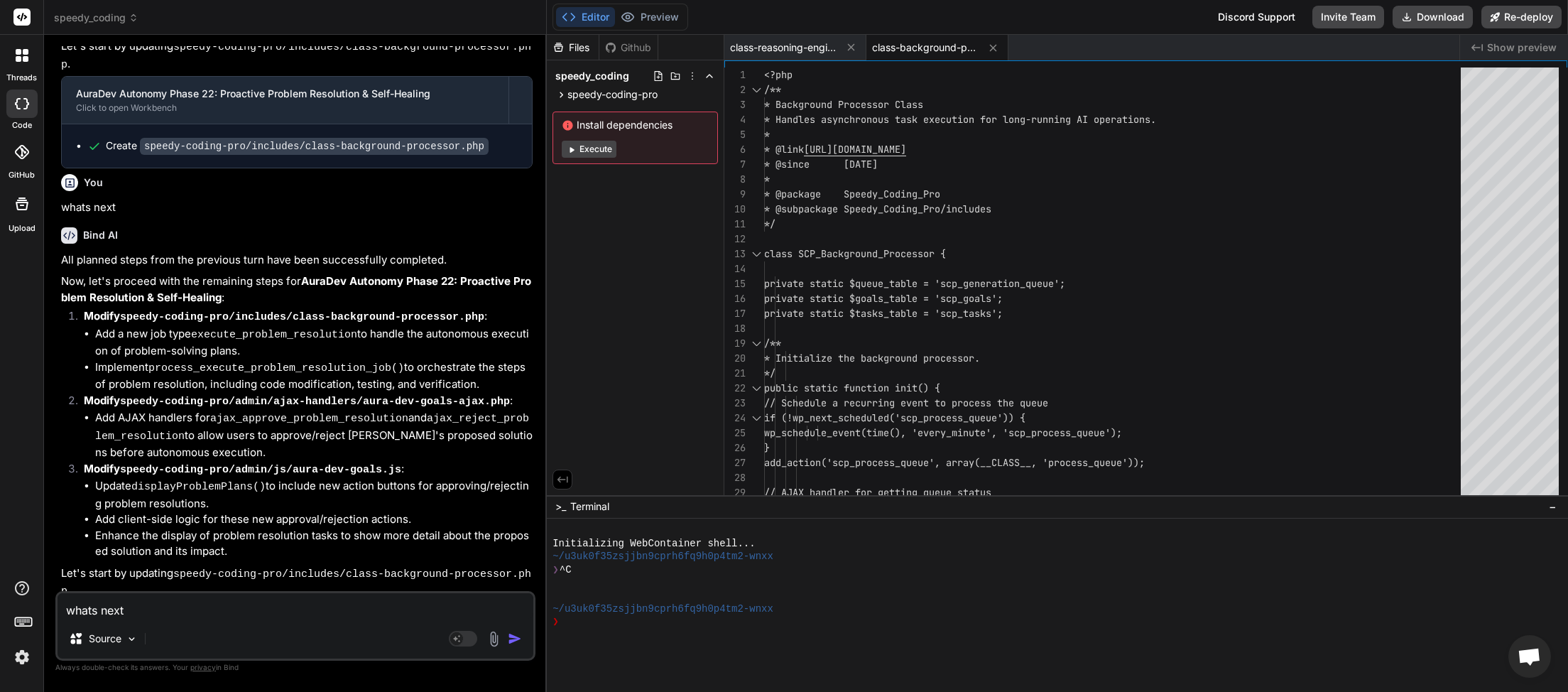
scroll to position [3931, 0]
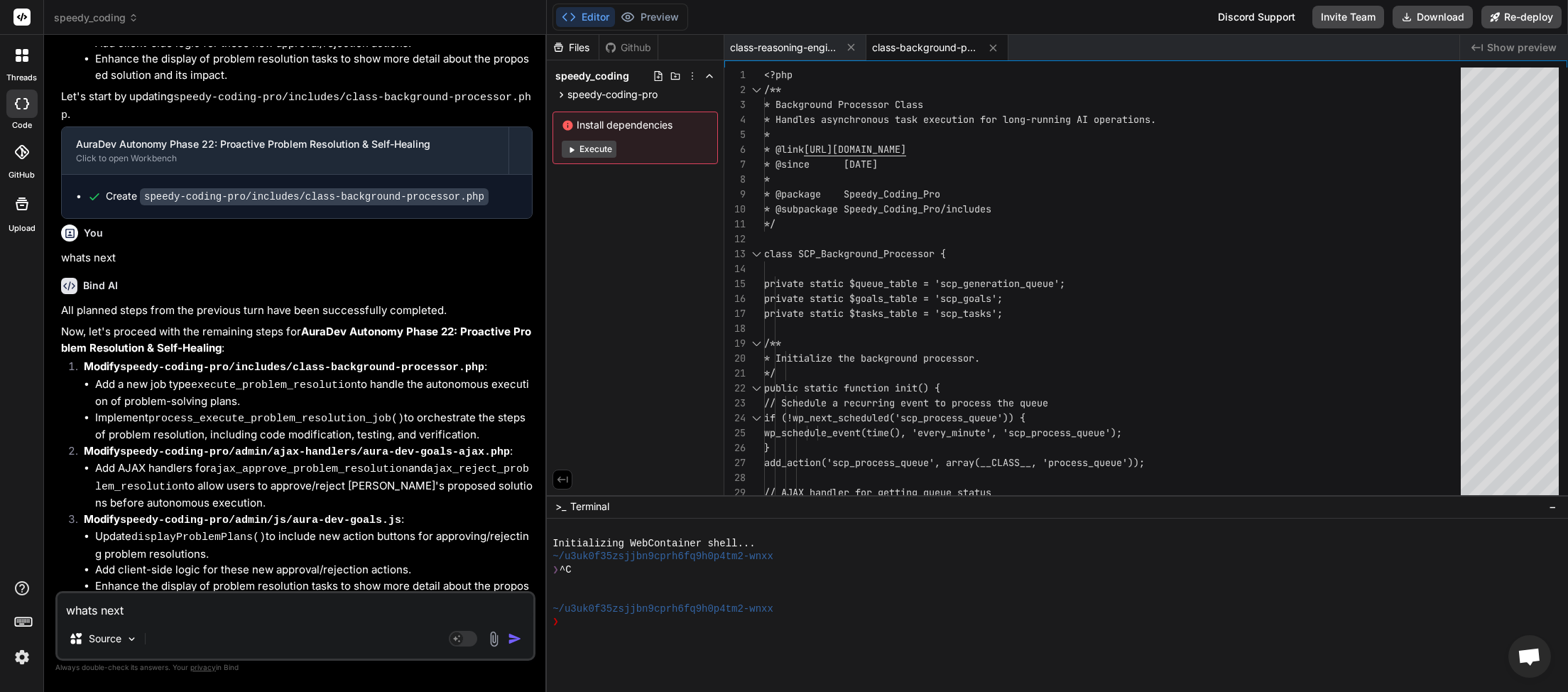
click at [511, 638] on img "button" at bounding box center [514, 638] width 14 height 14
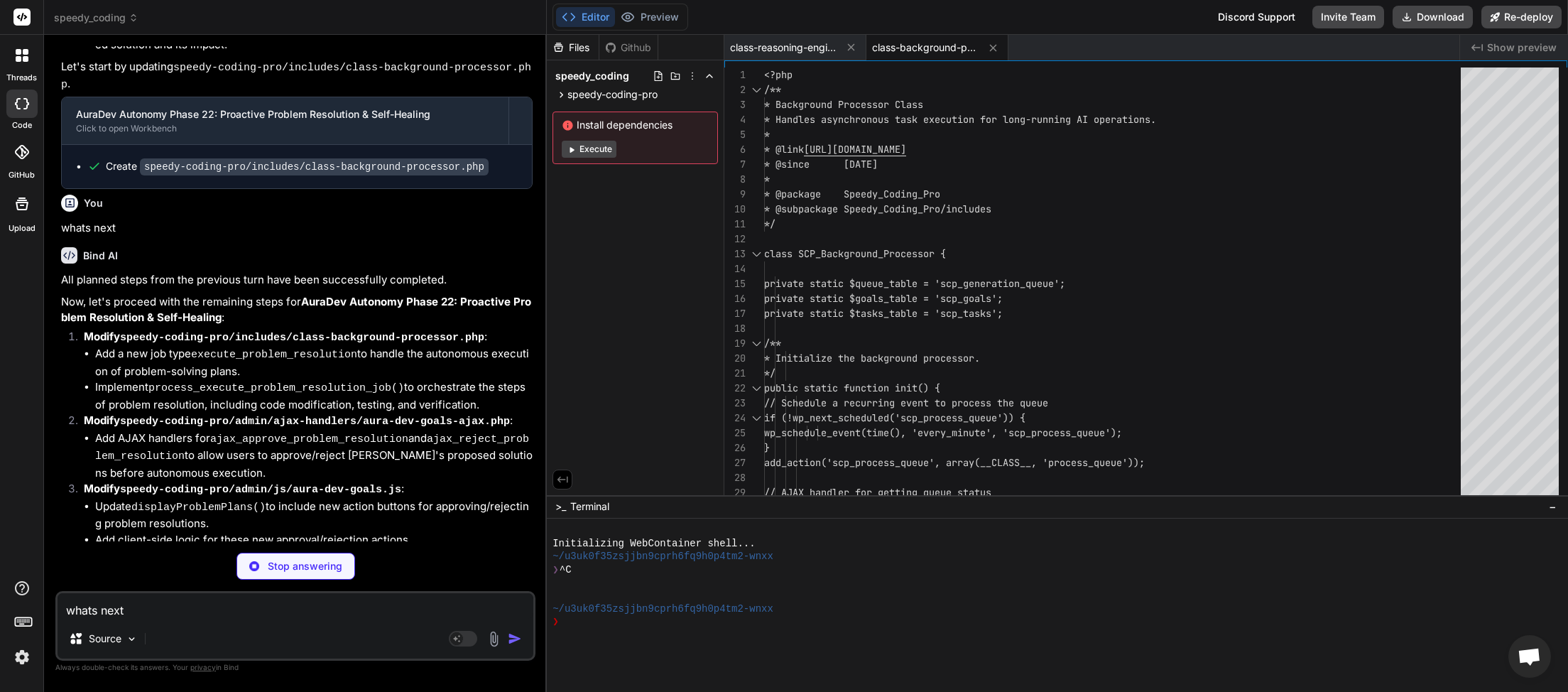
scroll to position [4497, 0]
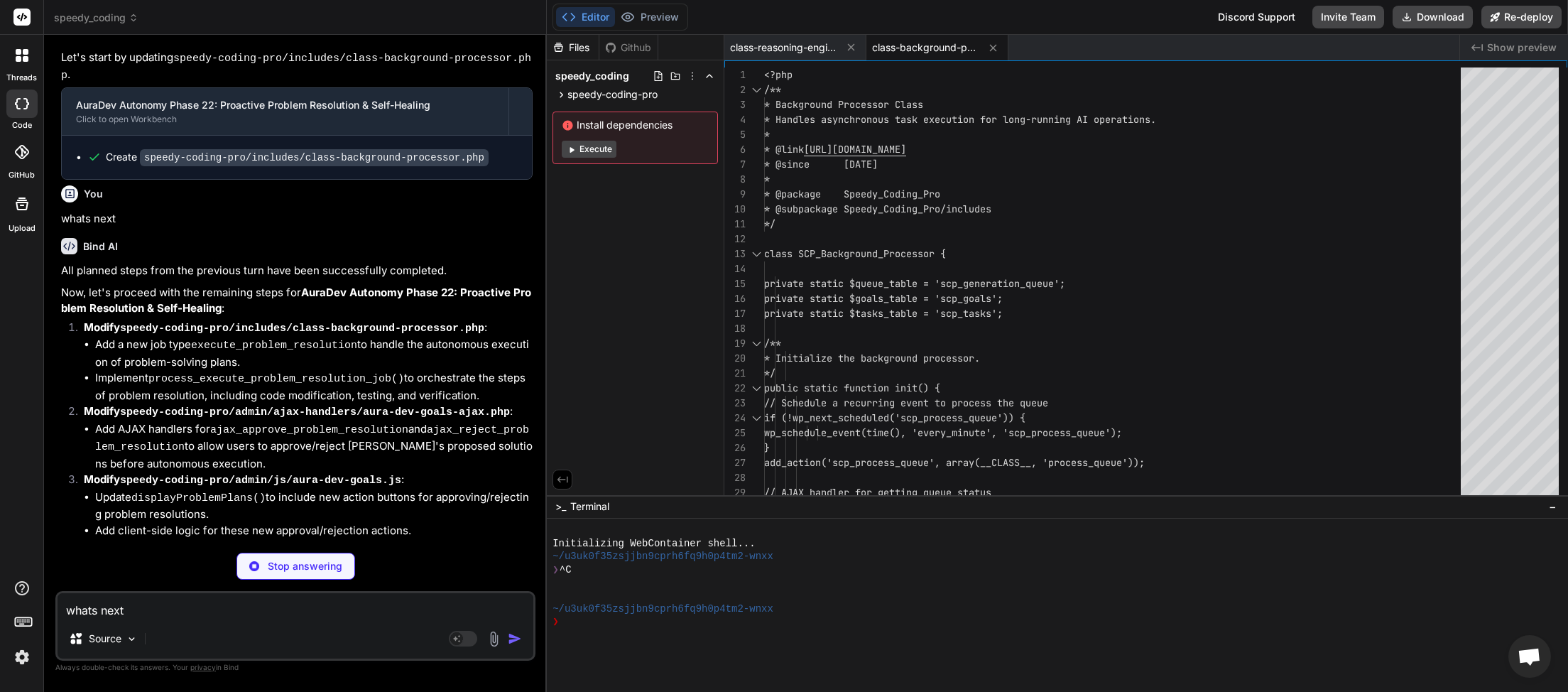
paste textarea
type textarea "x"
type textarea "whats next"
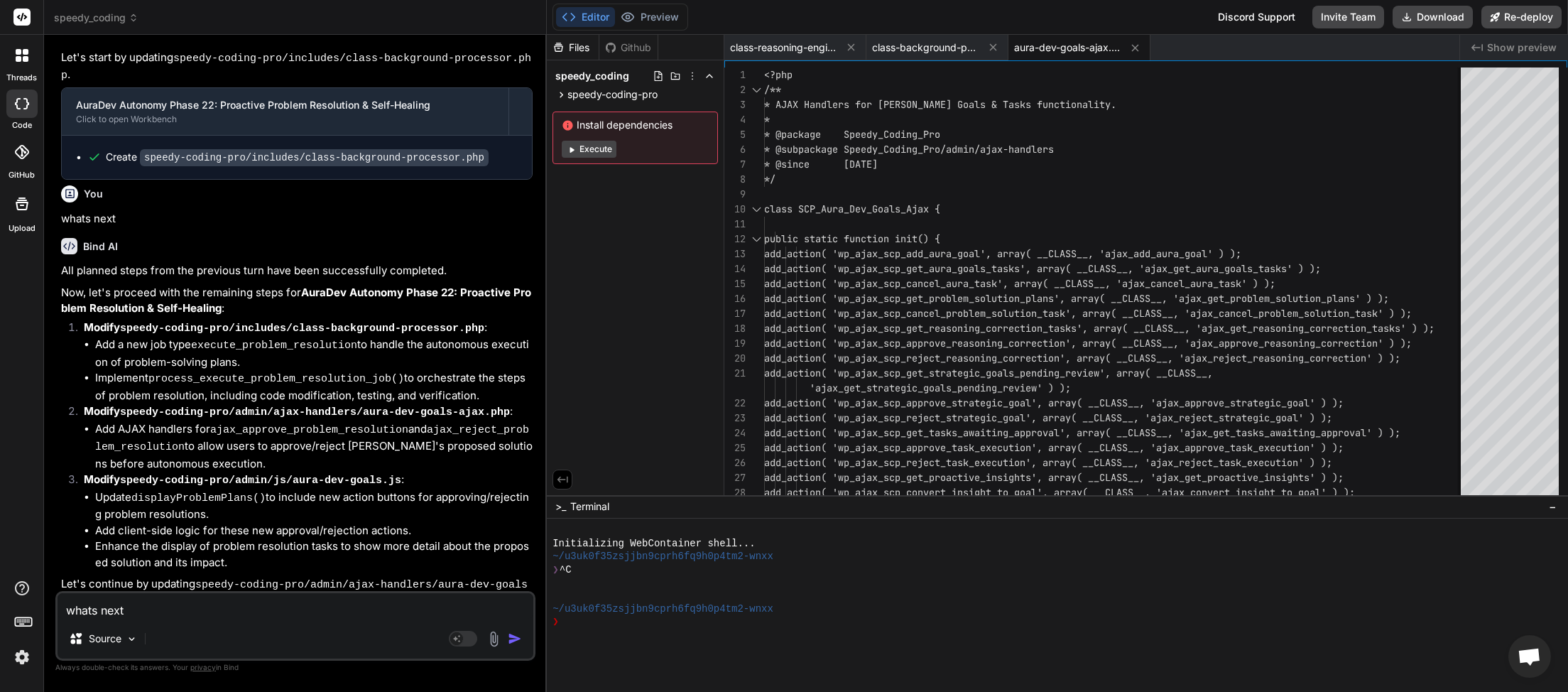
scroll to position [4448, 0]
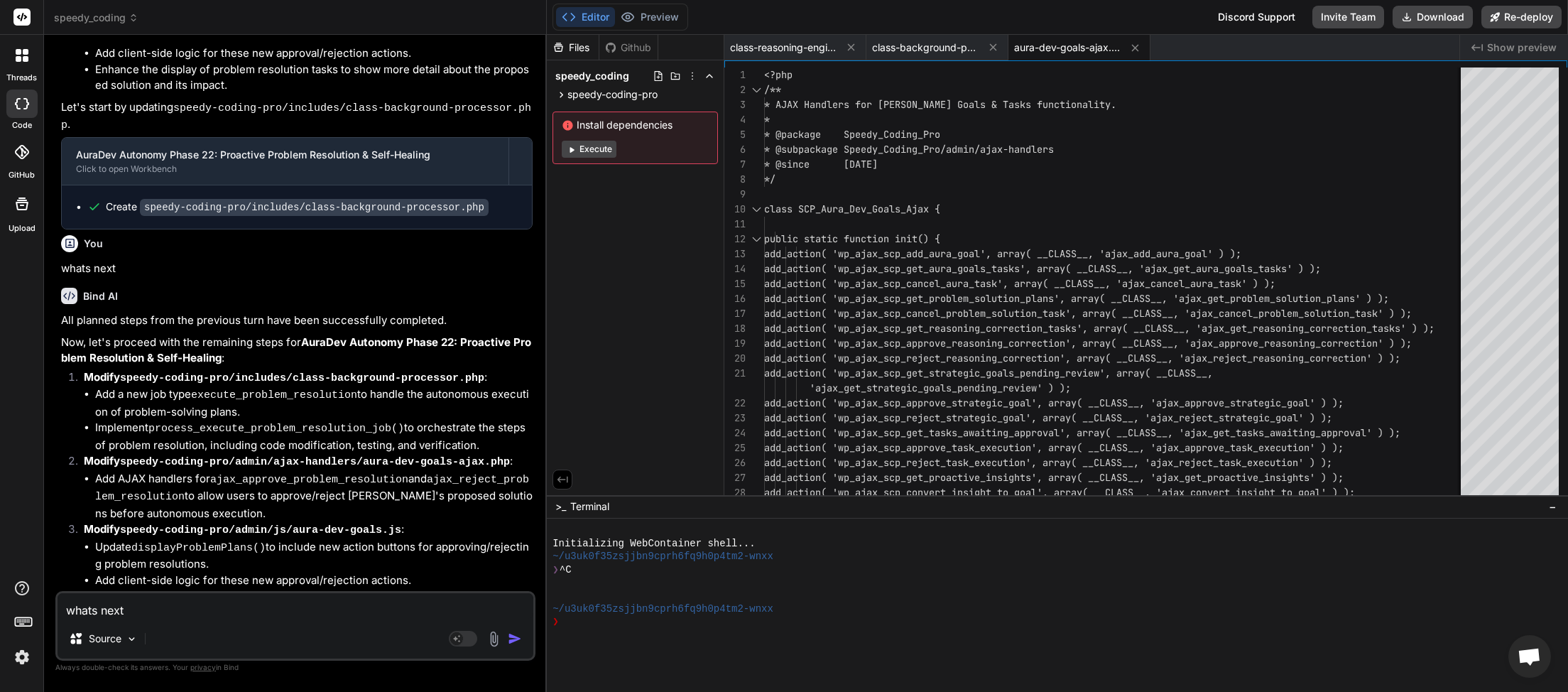
drag, startPoint x: 521, startPoint y: 643, endPoint x: 507, endPoint y: 635, distance: 16.1
click at [519, 642] on img "button" at bounding box center [514, 638] width 14 height 14
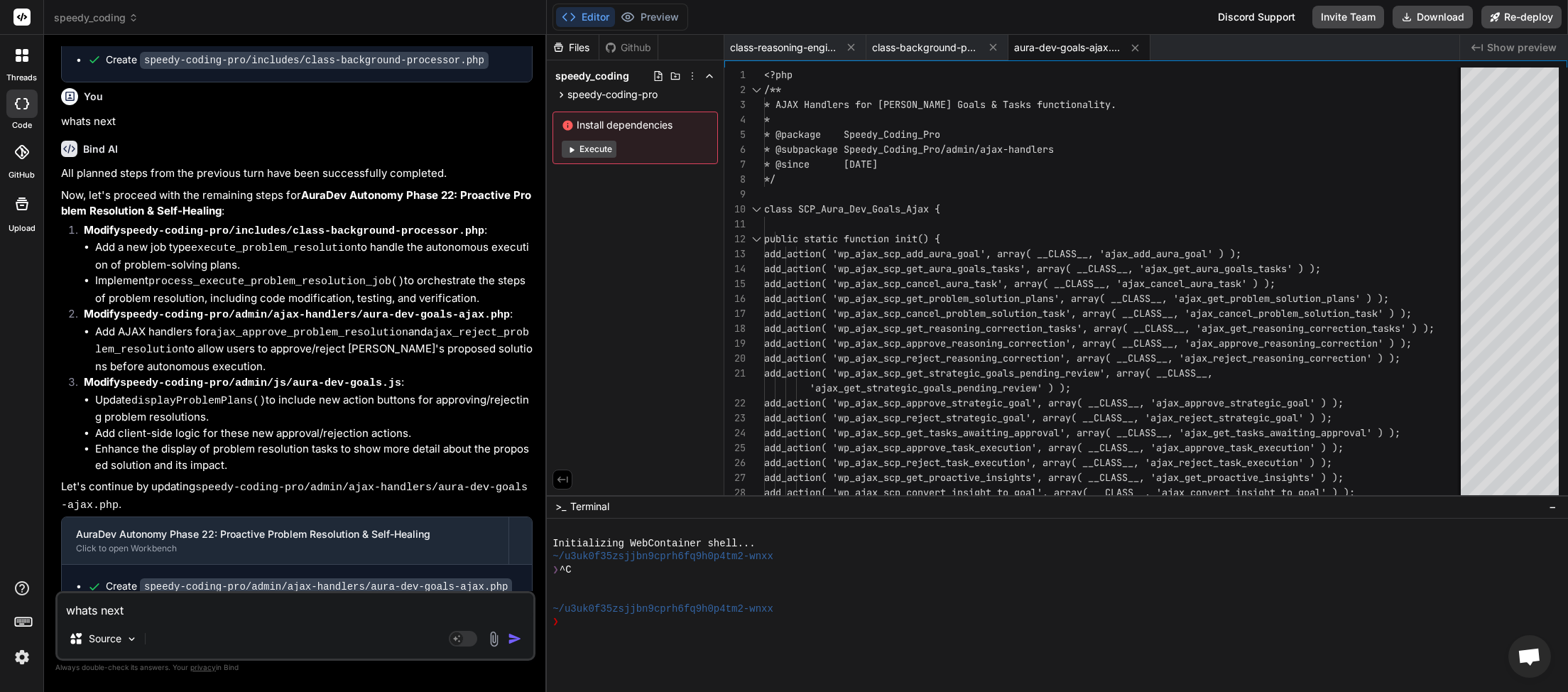
scroll to position [4595, 0]
type textarea "x"
type textarea "whats next"
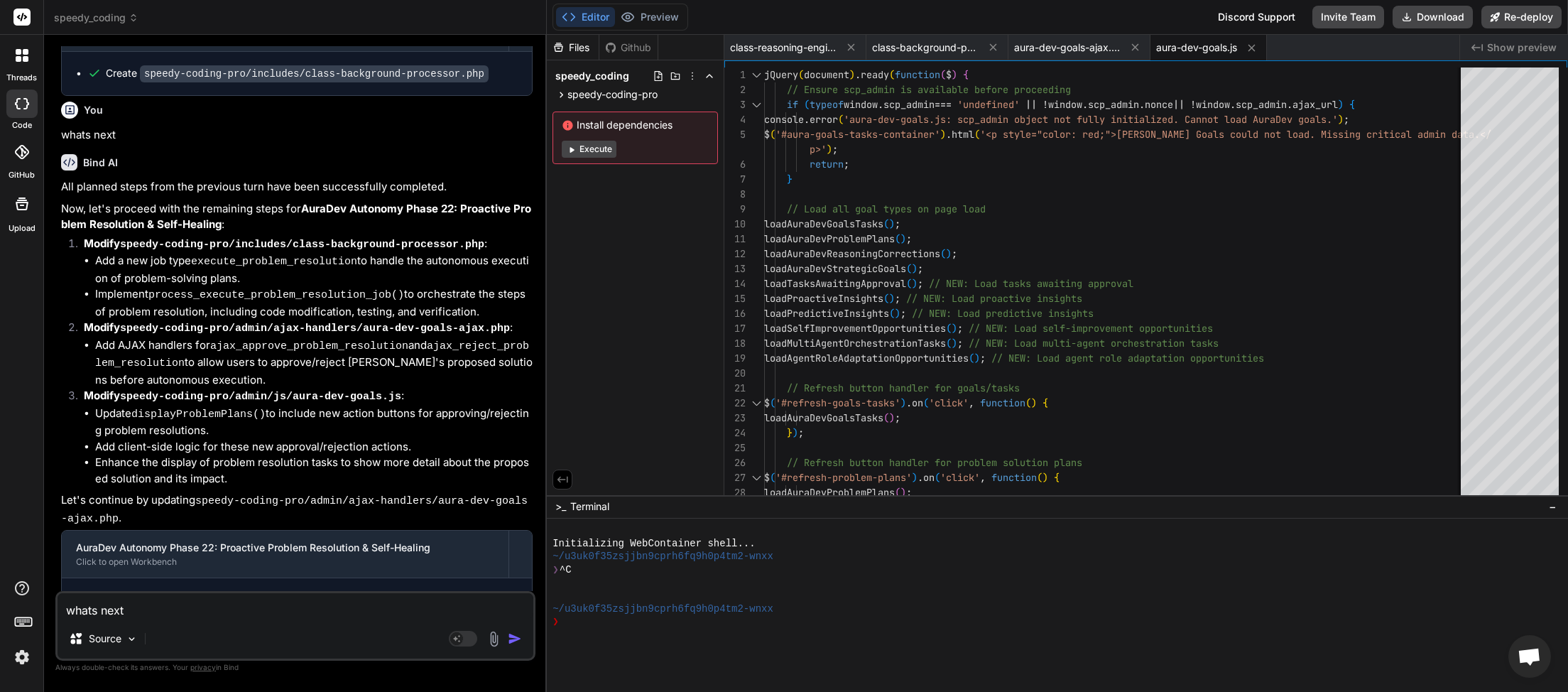
scroll to position [4777, 0]
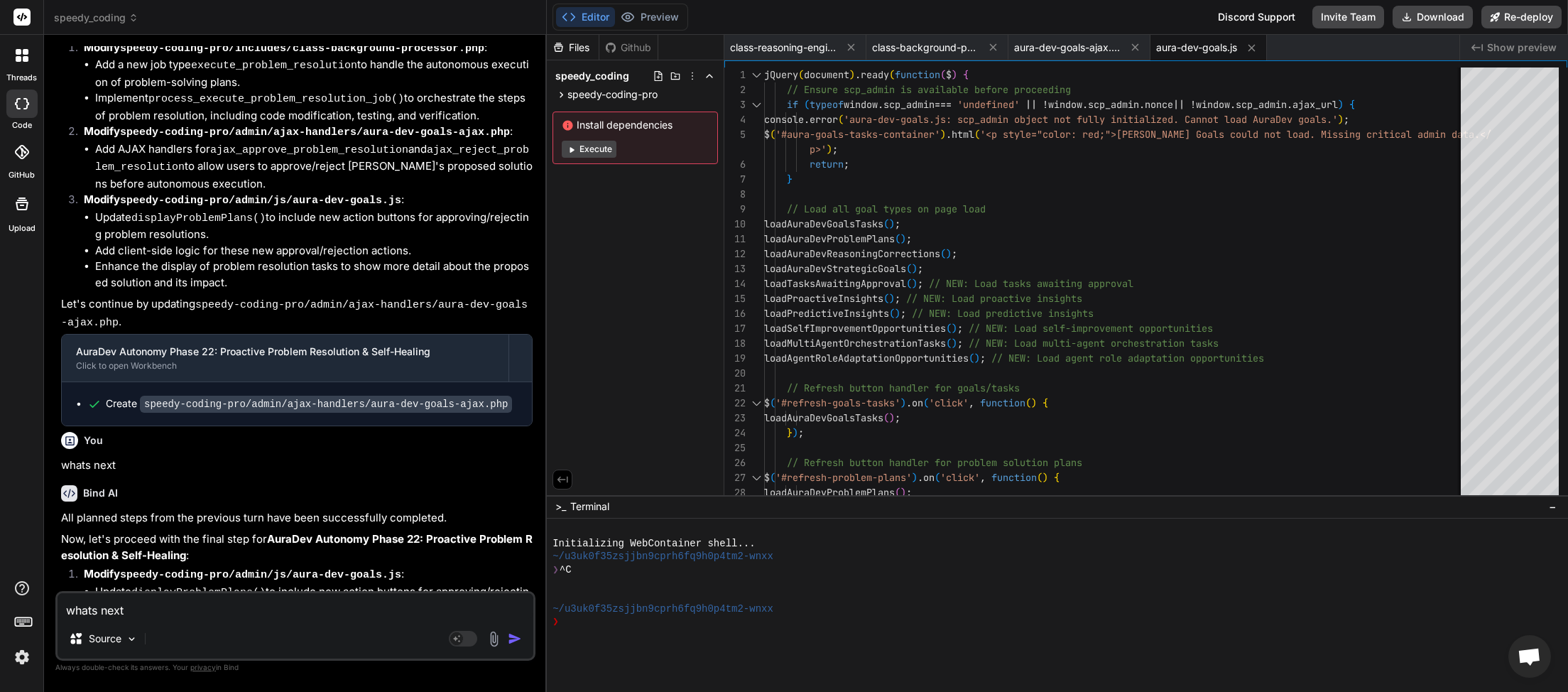
click at [515, 637] on img "button" at bounding box center [514, 638] width 14 height 14
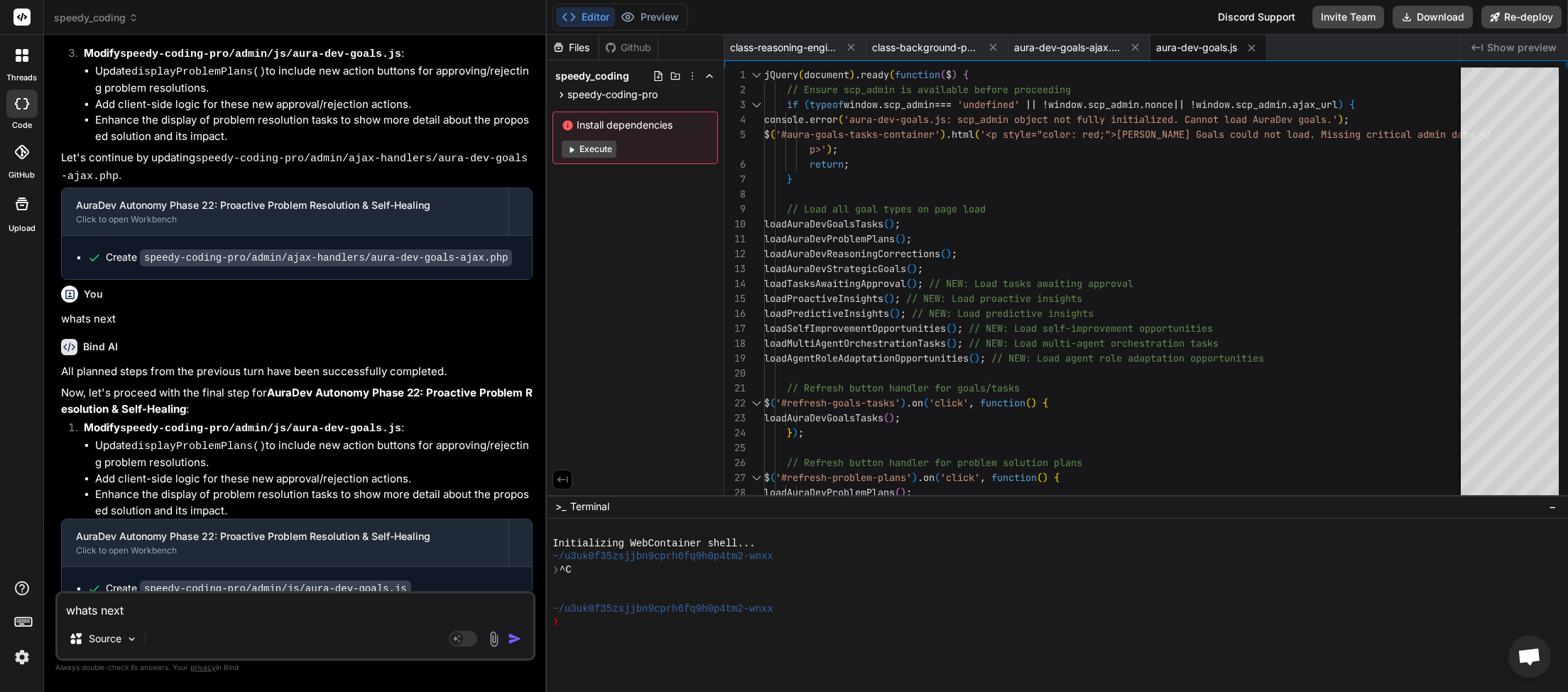
scroll to position [4925, 0]
type textarea "x"
click at [171, 613] on textarea "whats next" at bounding box center [295, 606] width 476 height 26
type textarea "whats next"
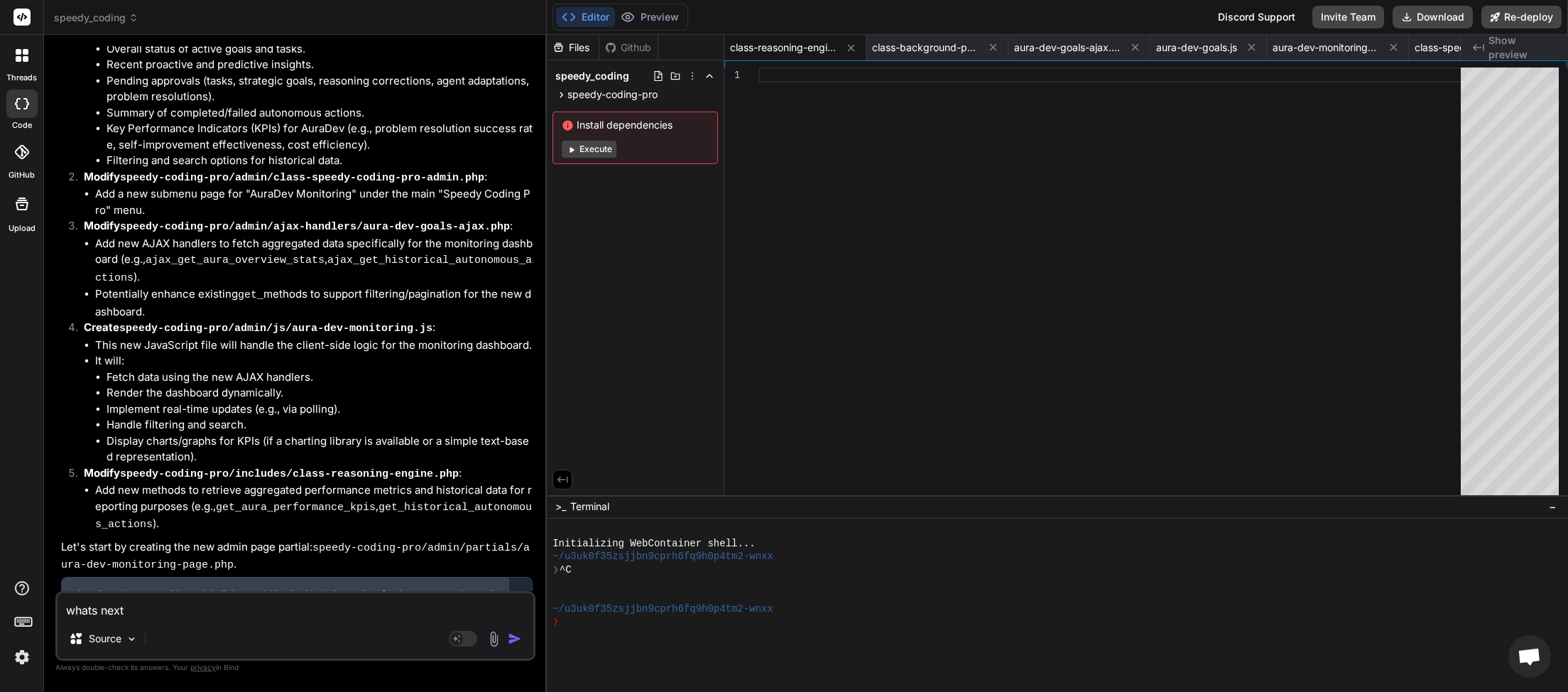
scroll to position [5790, 0]
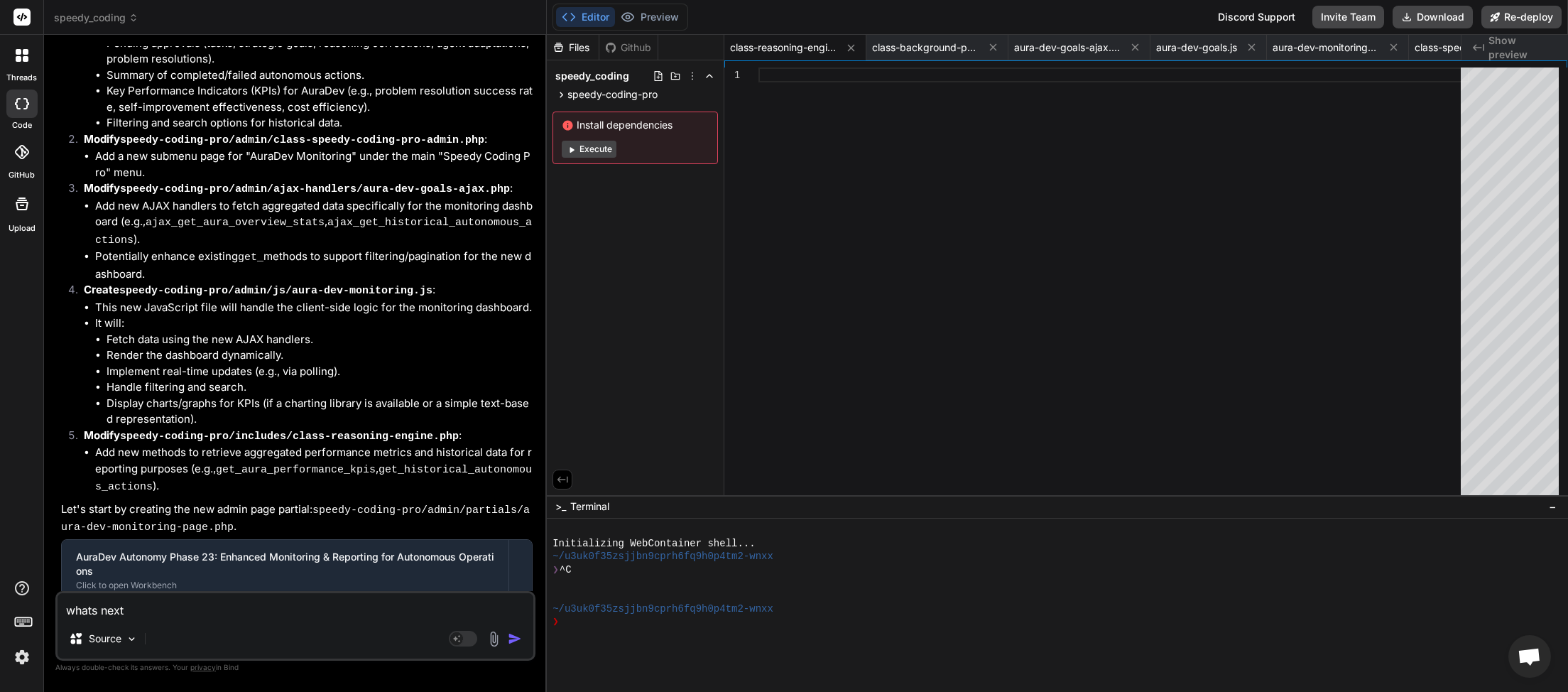
drag, startPoint x: 115, startPoint y: 605, endPoint x: 34, endPoint y: 606, distance: 81.0
click at [57, 606] on textarea "whats next" at bounding box center [295, 606] width 476 height 26
click at [521, 641] on img "button" at bounding box center [514, 638] width 14 height 14
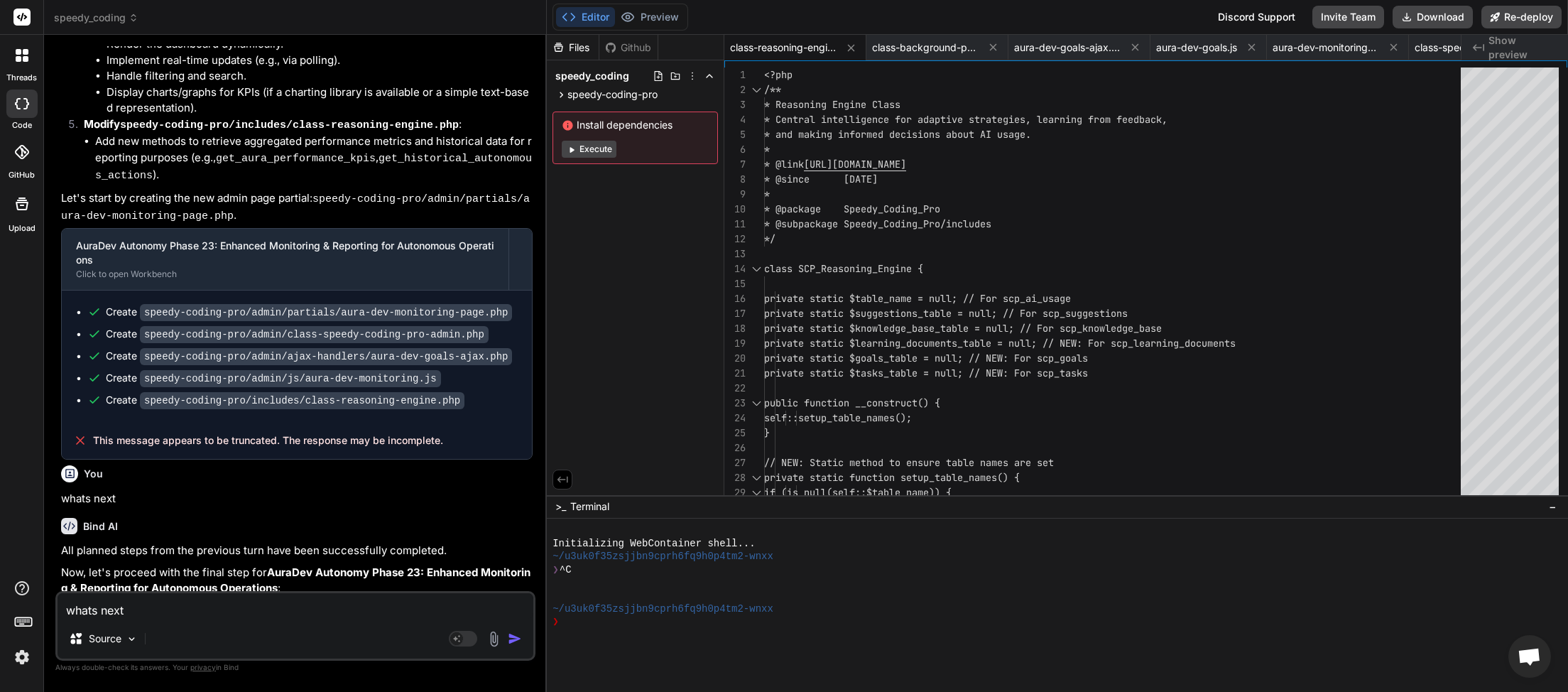
scroll to position [125, 0]
paste textarea
type textarea "x"
type textarea "whats next"
click at [515, 633] on img "button" at bounding box center [514, 638] width 14 height 14
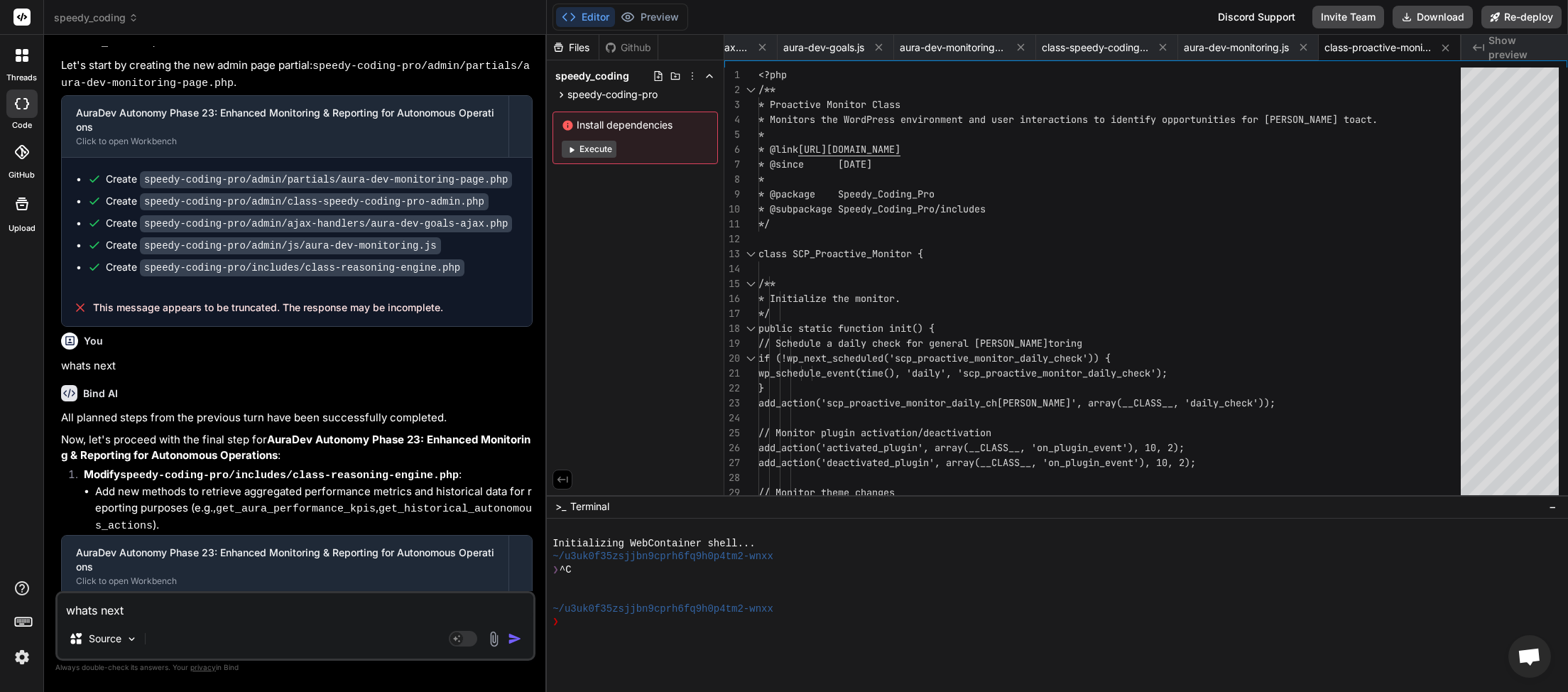
scroll to position [6640, 0]
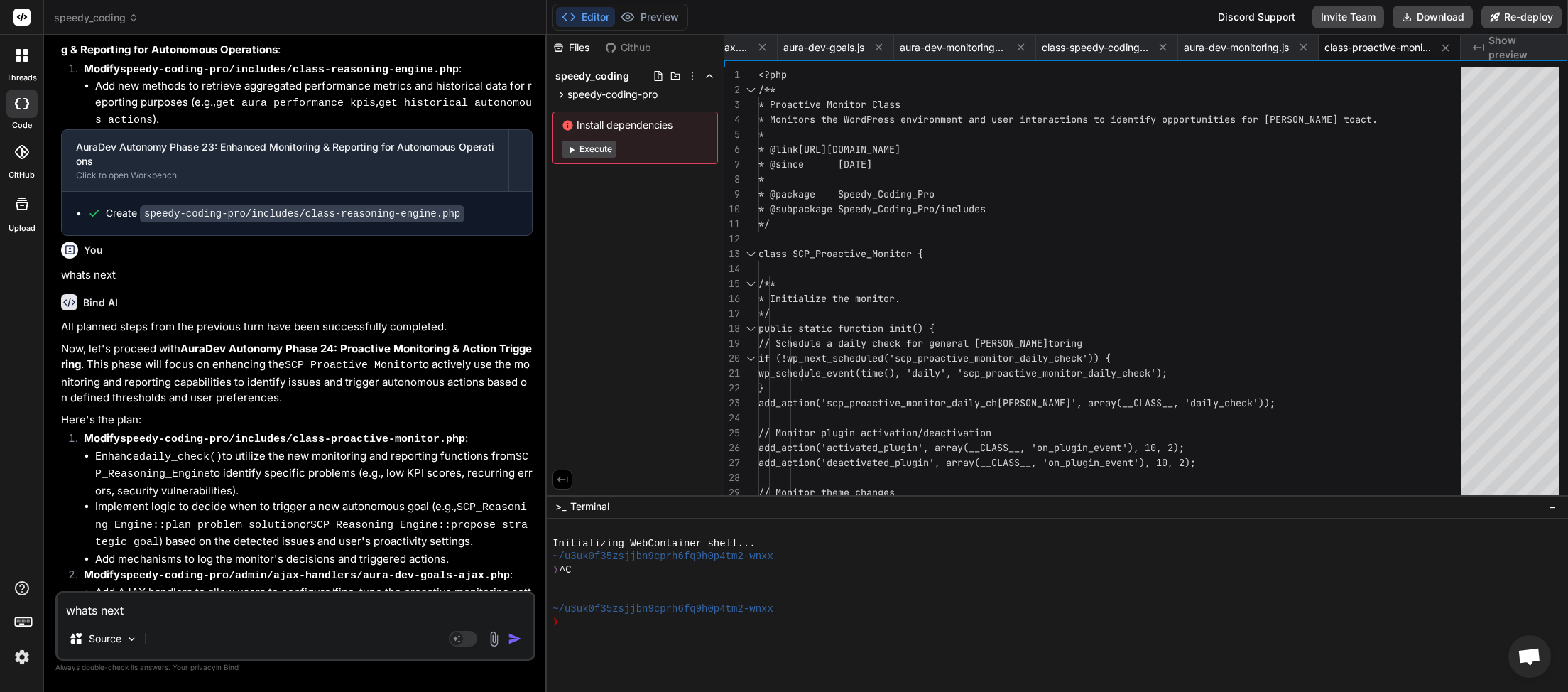
paste textarea
type textarea "x"
type textarea "whats next"
click at [516, 641] on img "button" at bounding box center [514, 638] width 14 height 14
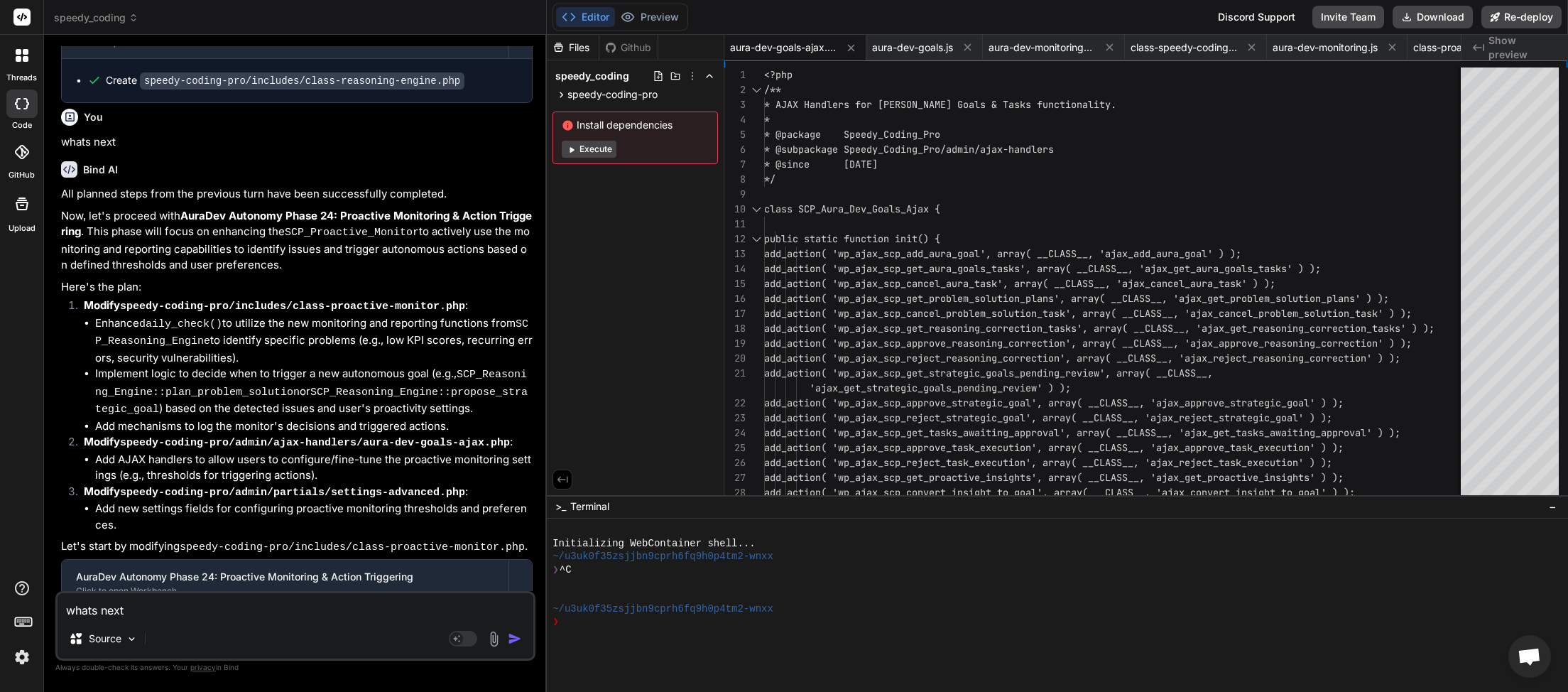
scroll to position [6920, 0]
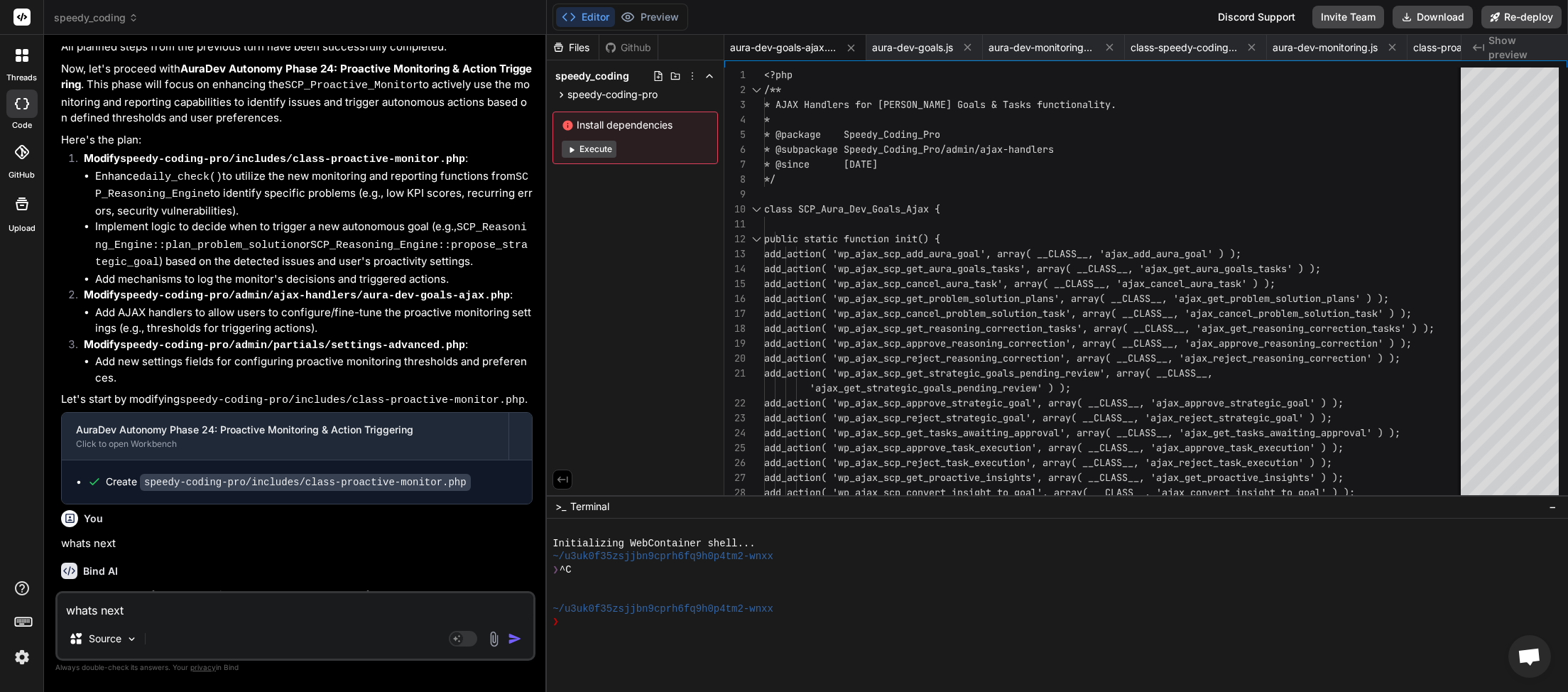
drag, startPoint x: 114, startPoint y: 611, endPoint x: 125, endPoint y: 609, distance: 11.2
paste textarea
type textarea "x"
type textarea "whats next"
click at [511, 642] on img "button" at bounding box center [514, 638] width 14 height 14
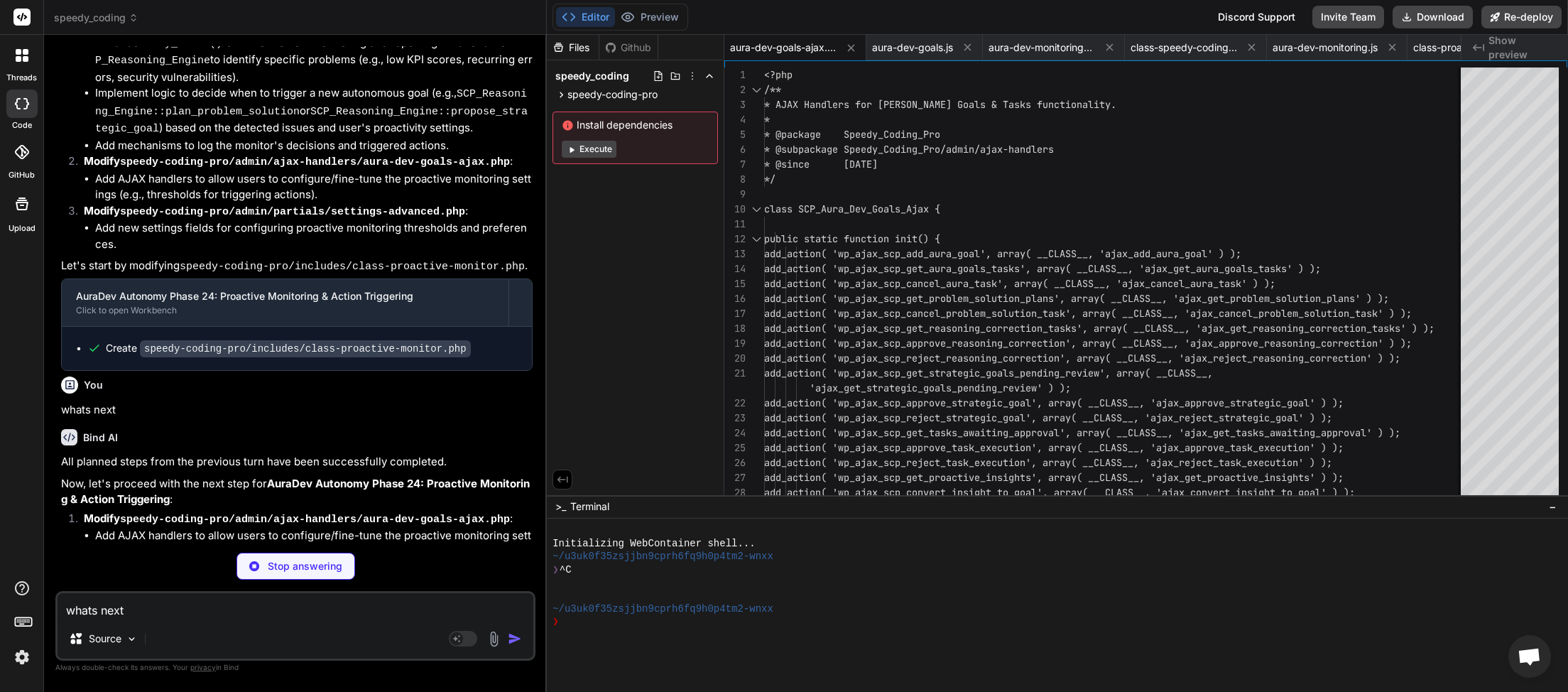
scroll to position [7251, 0]
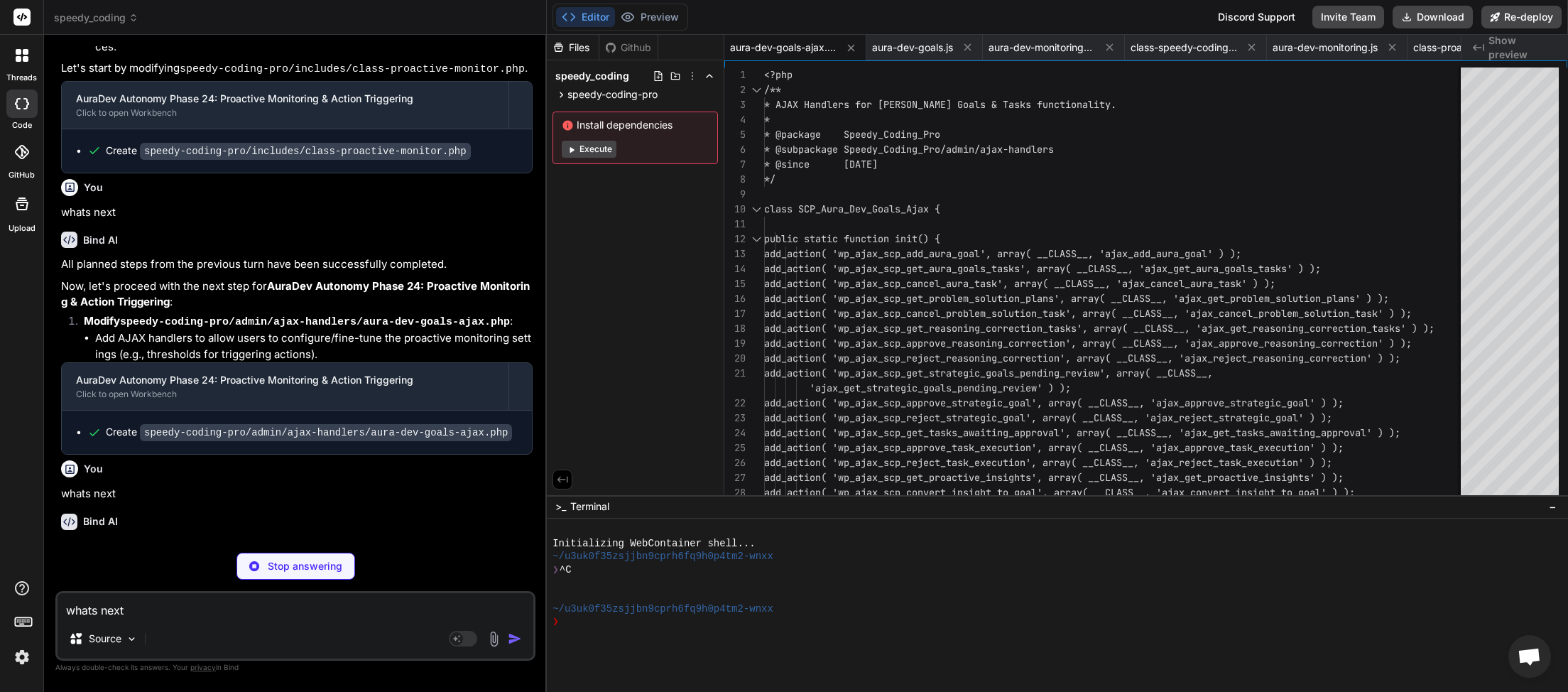
paste textarea
type textarea "x"
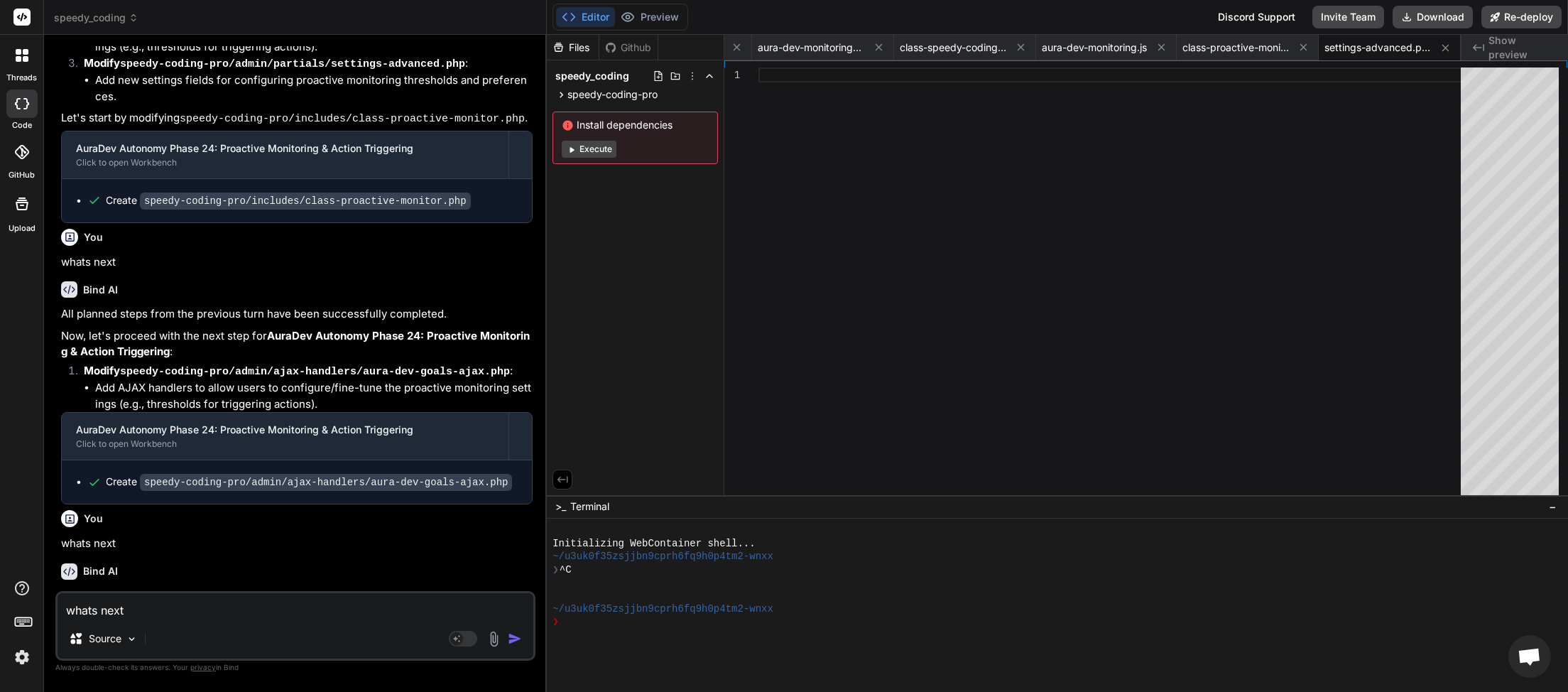
scroll to position [7238, 0]
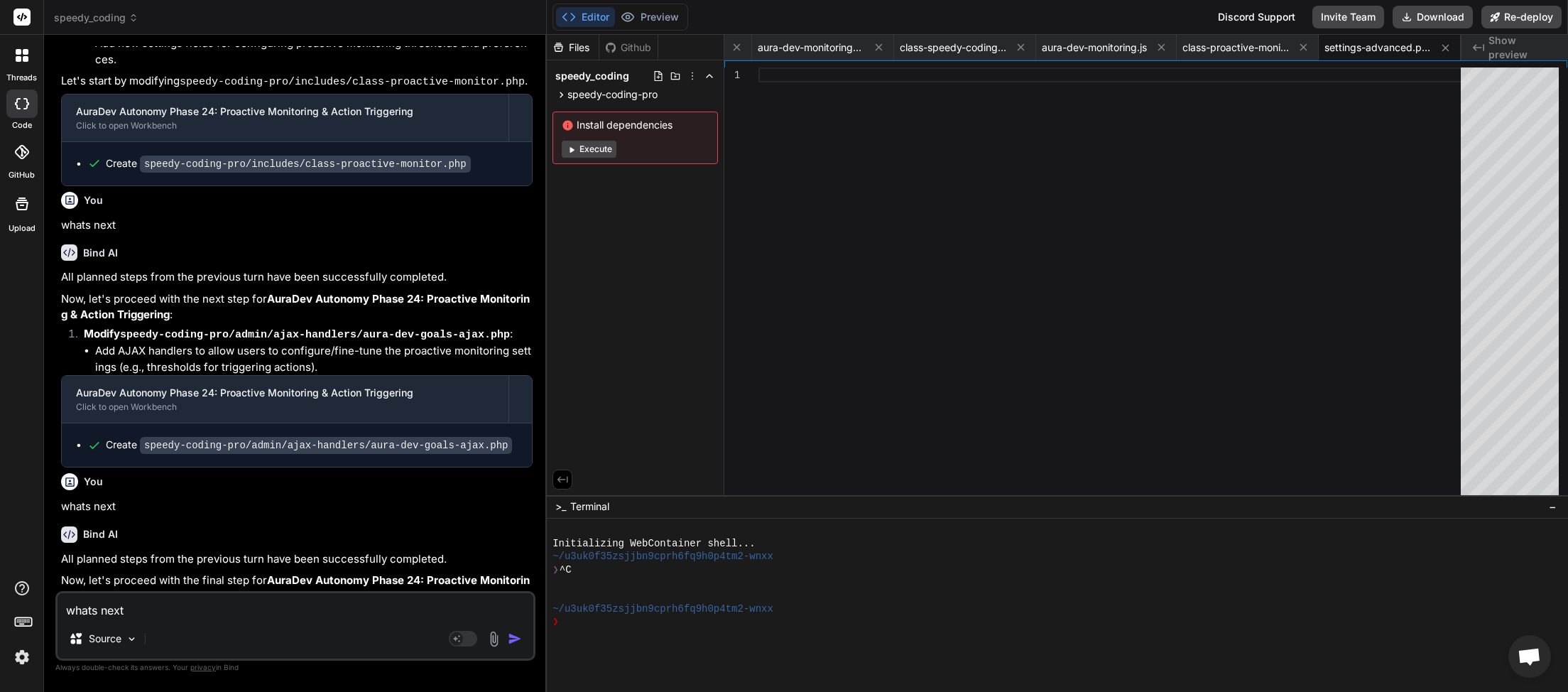
type textarea "whats next"
click at [512, 644] on img "button" at bounding box center [514, 638] width 14 height 14
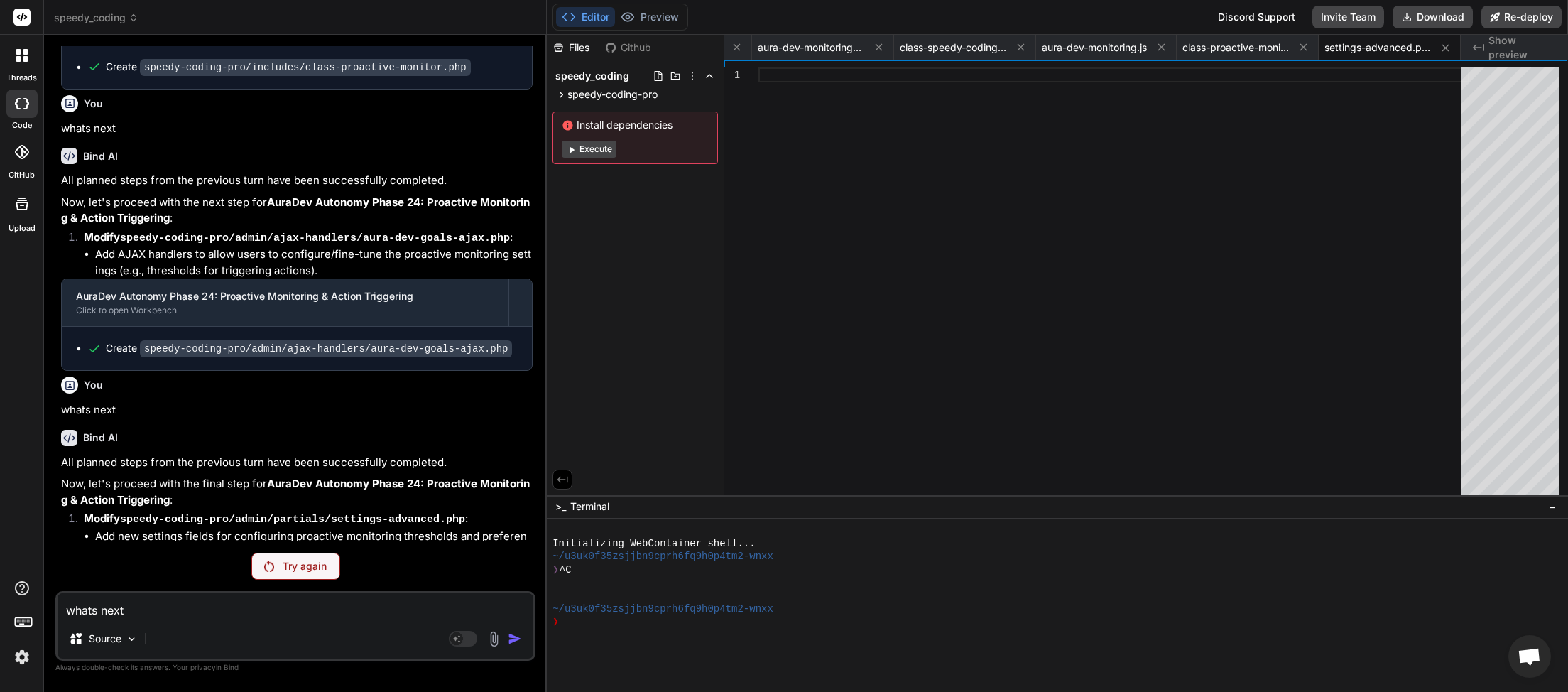
scroll to position [0, 518]
click at [310, 564] on p "Try again" at bounding box center [305, 566] width 44 height 14
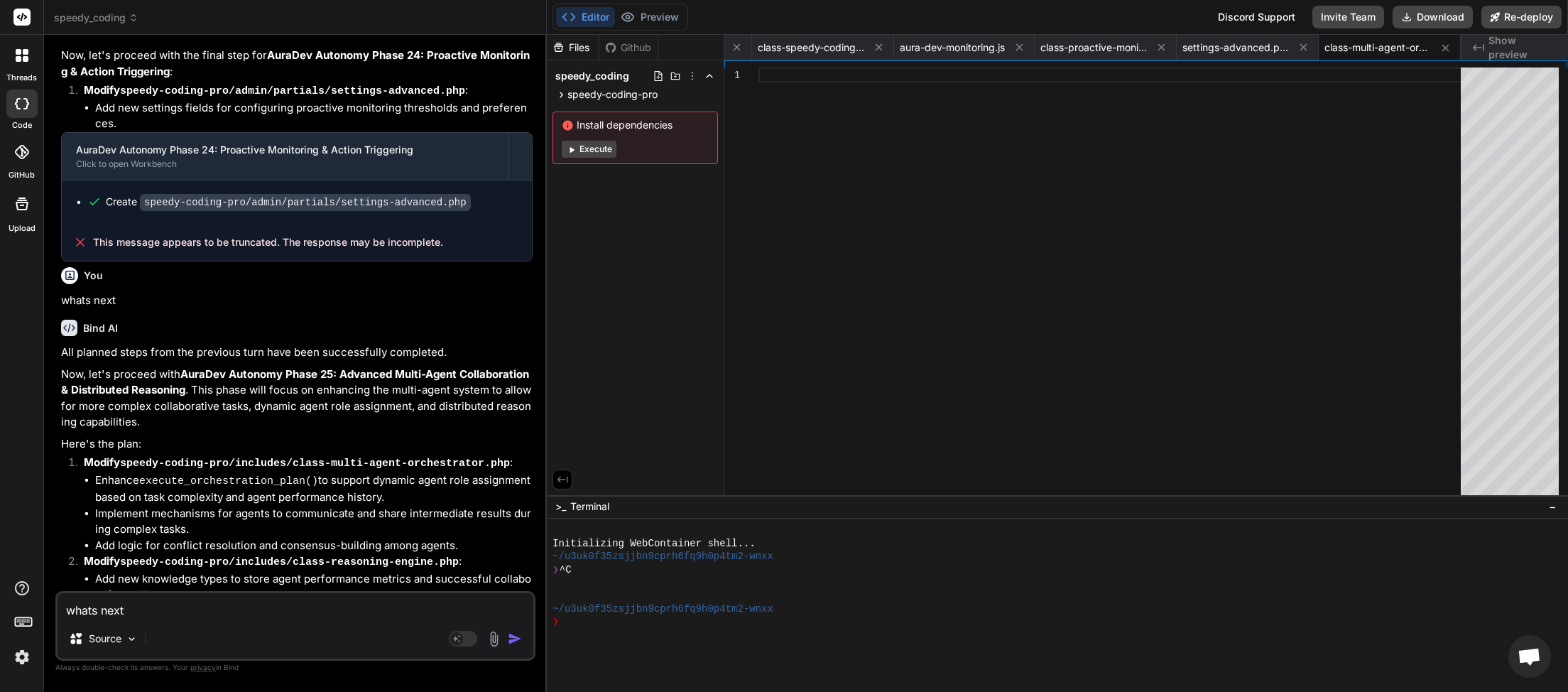
scroll to position [8005, 0]
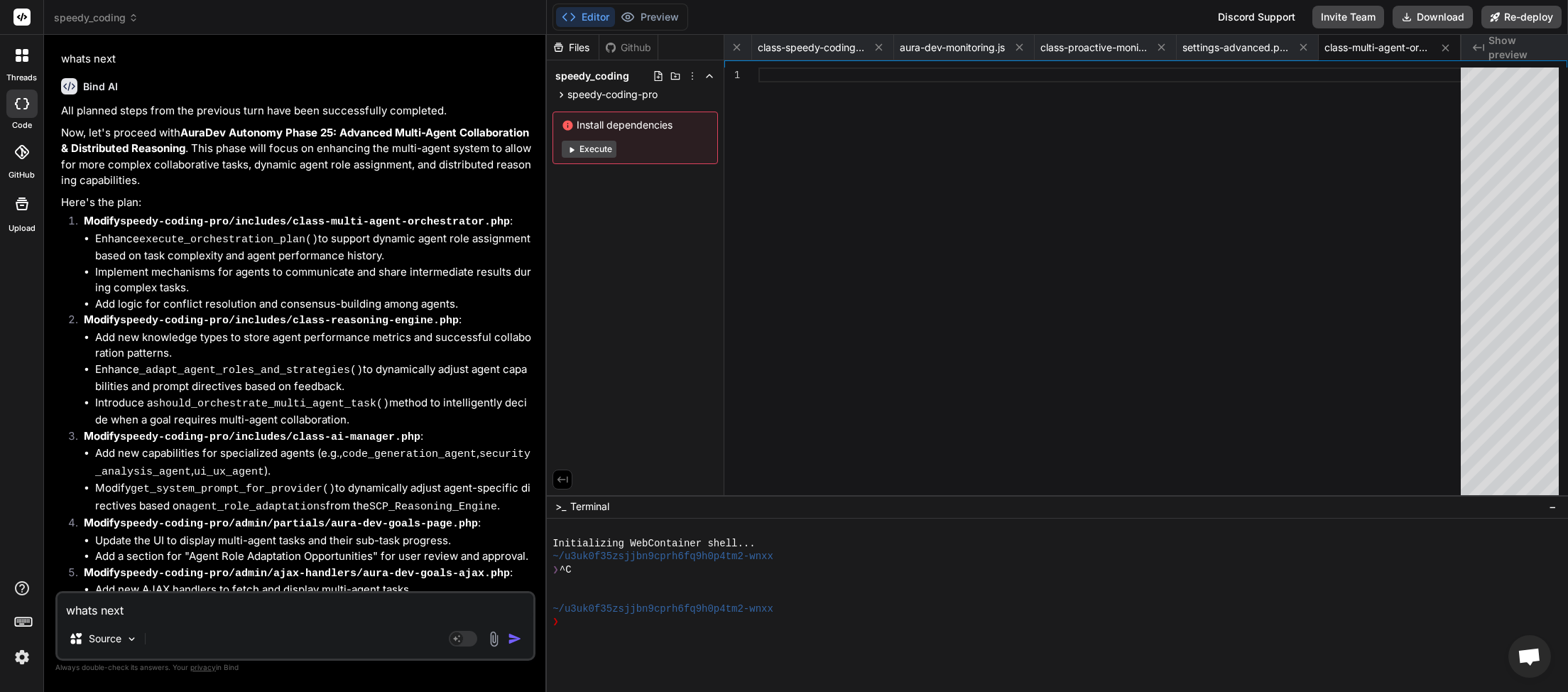
paste textarea
type textarea "x"
type textarea "whats next"
click at [515, 644] on img "button" at bounding box center [514, 638] width 14 height 14
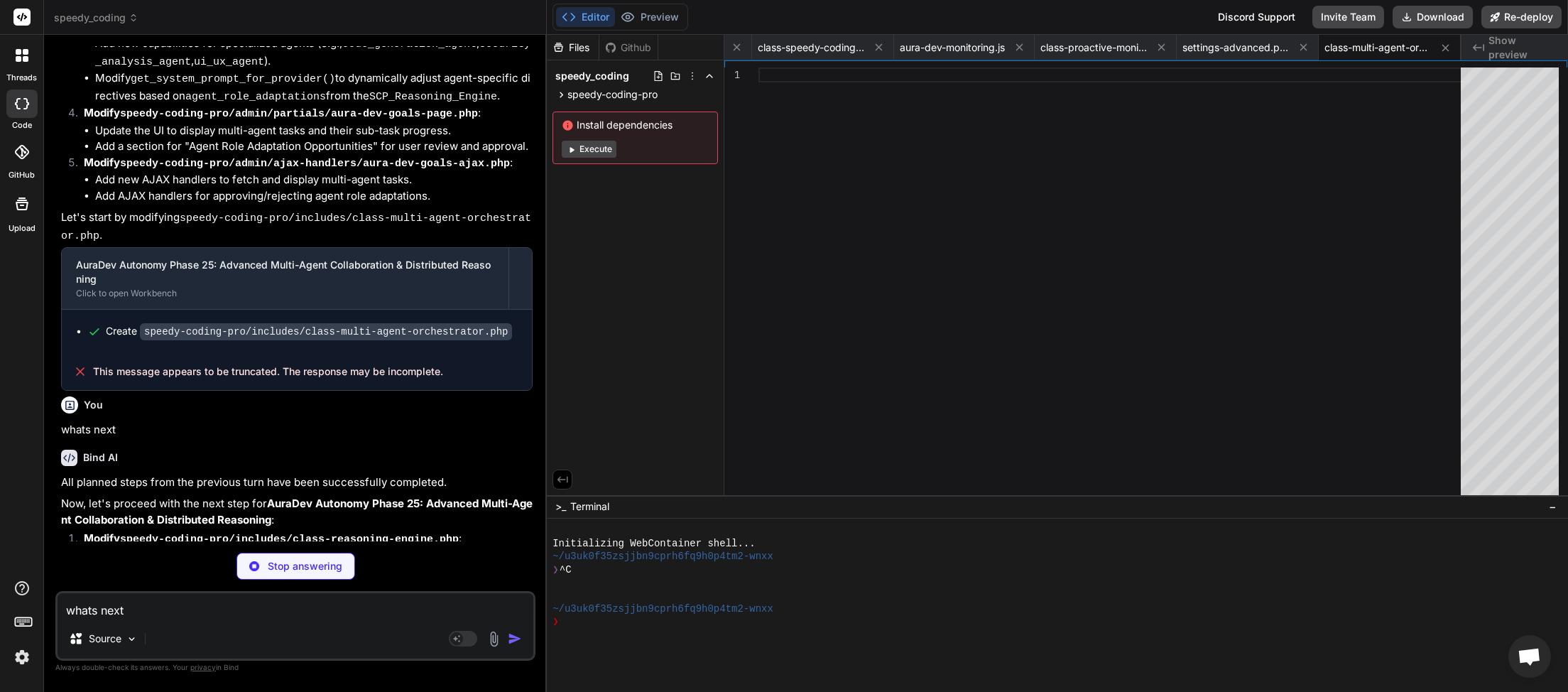
scroll to position [0, 659]
click at [278, 616] on textarea "whats next" at bounding box center [295, 606] width 476 height 26
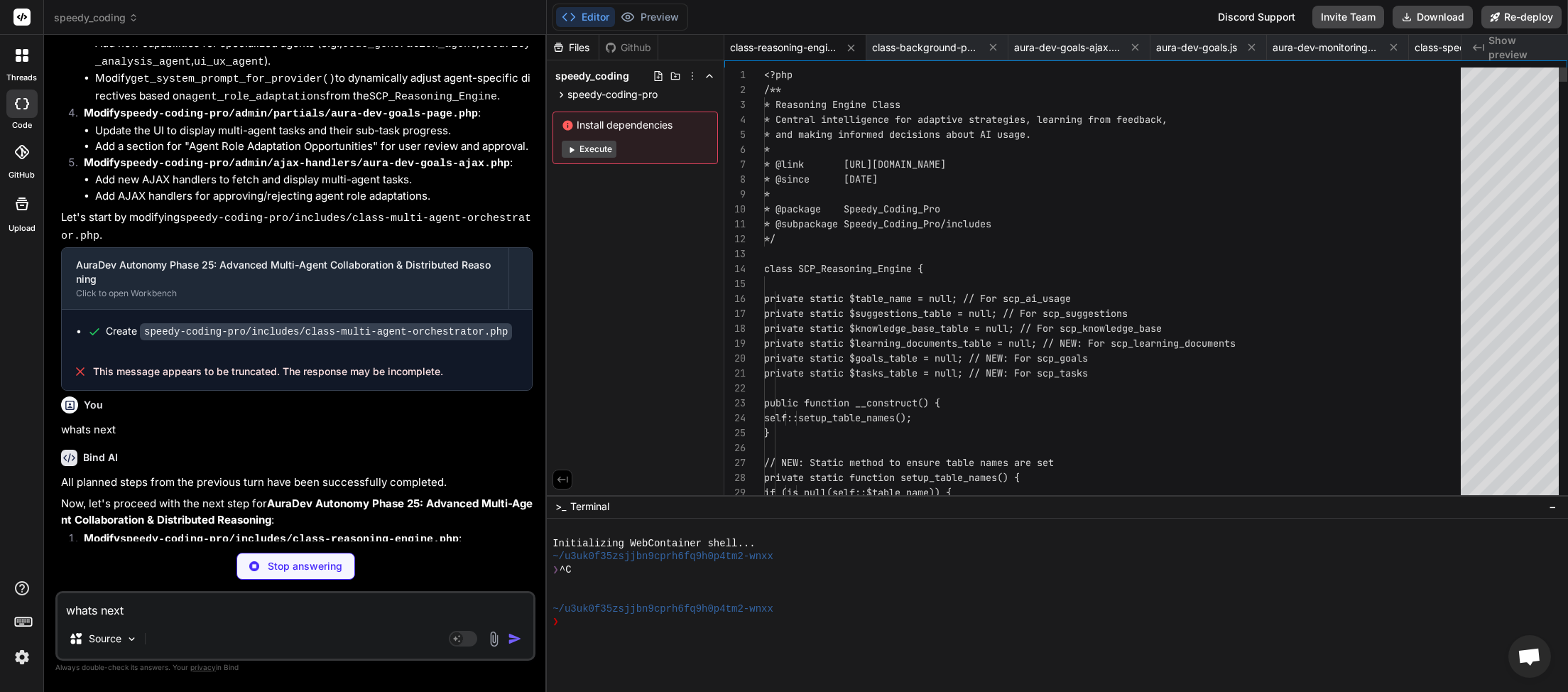
scroll to position [8364, 0]
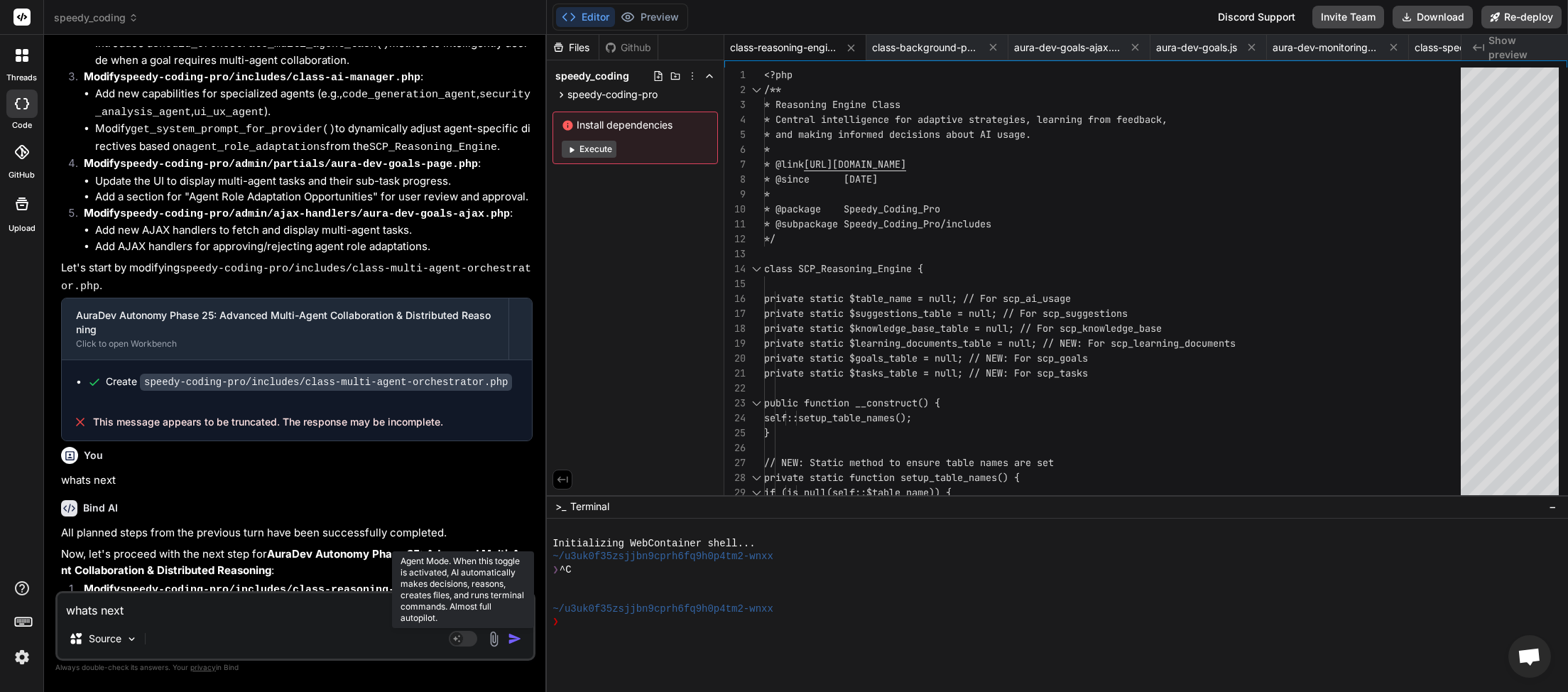
click at [472, 639] on rect at bounding box center [462, 638] width 29 height 15
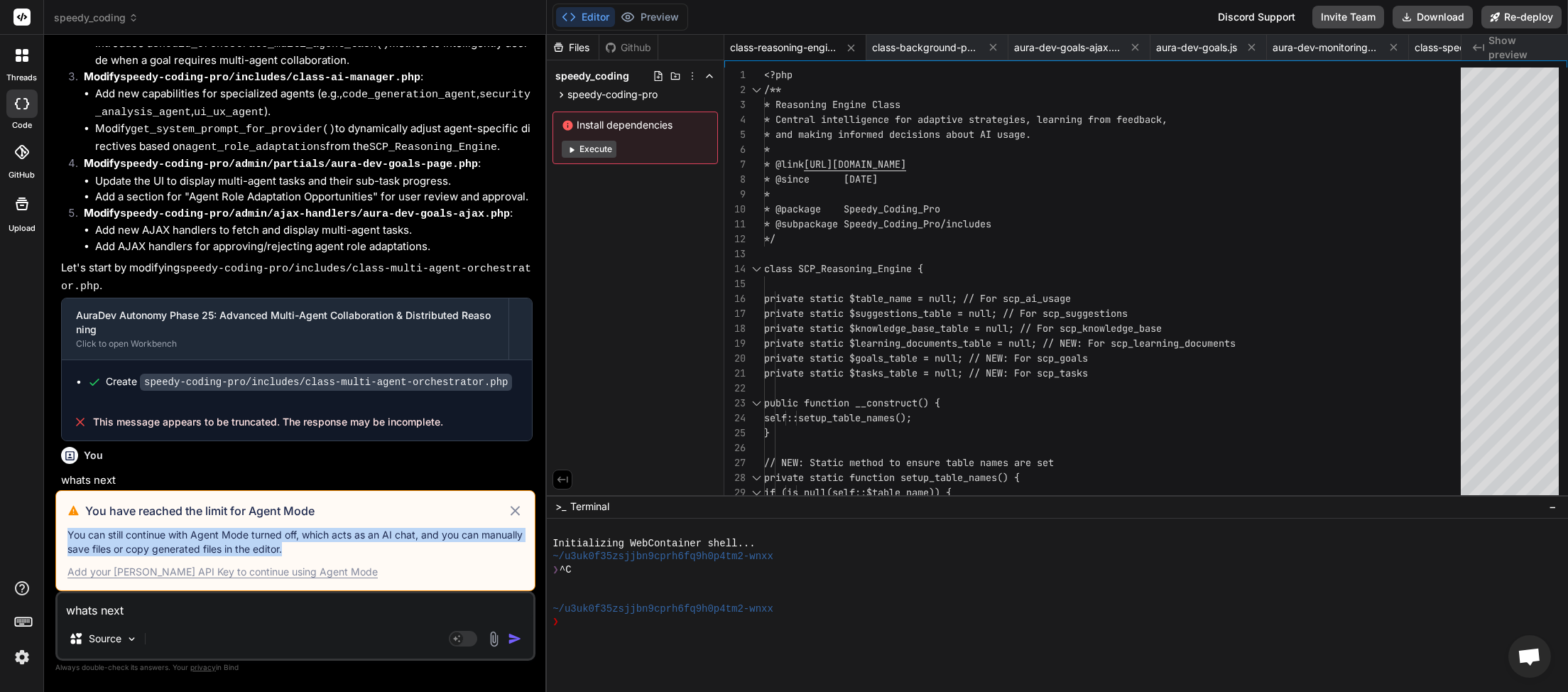
drag, startPoint x: 89, startPoint y: 512, endPoint x: 339, endPoint y: 548, distance: 252.6
click at [339, 548] on div "You have reached the limit for Agent Mode You can still continue with Agent Mod…" at bounding box center [295, 541] width 480 height 101
click at [404, 606] on textarea "whats next" at bounding box center [295, 606] width 476 height 26
paste textarea
type textarea "x"
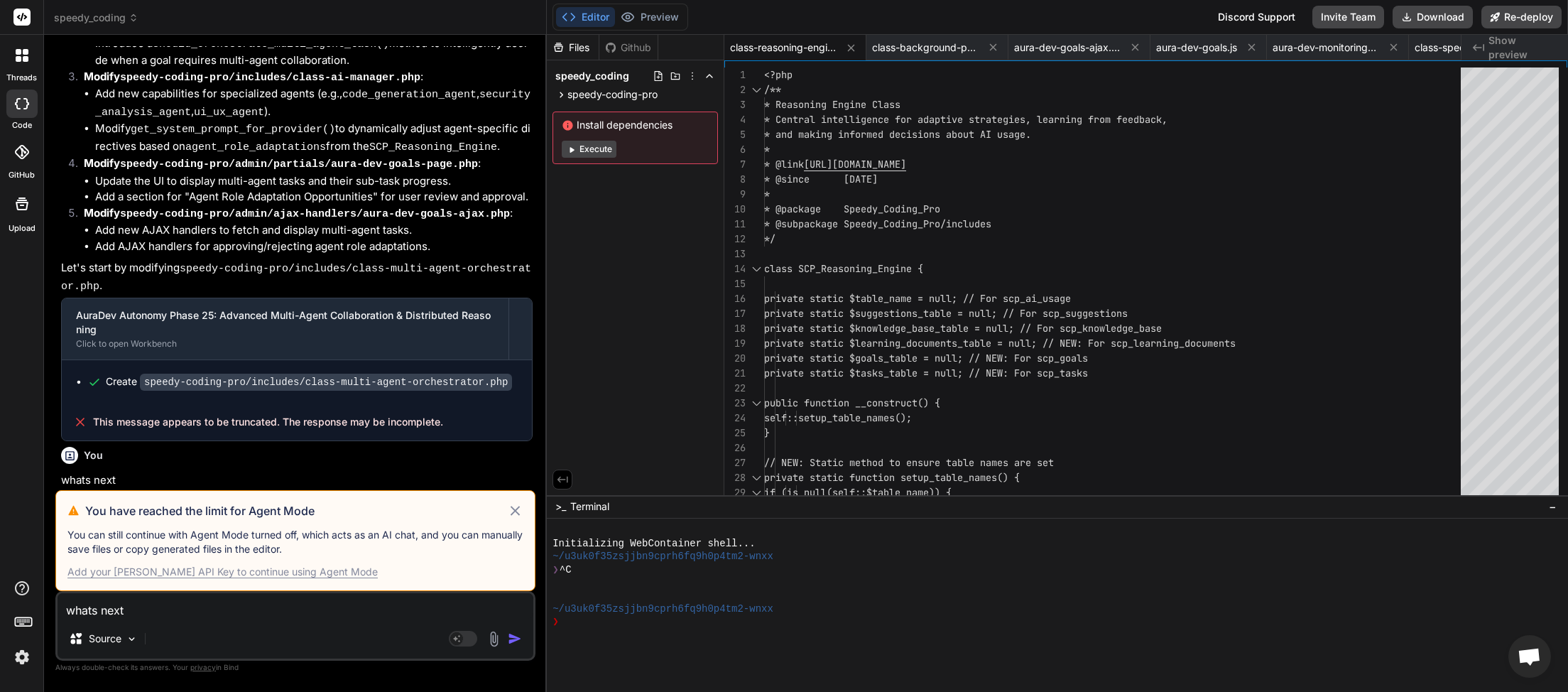
type textarea "whats next"
click at [517, 511] on icon at bounding box center [515, 510] width 10 height 10
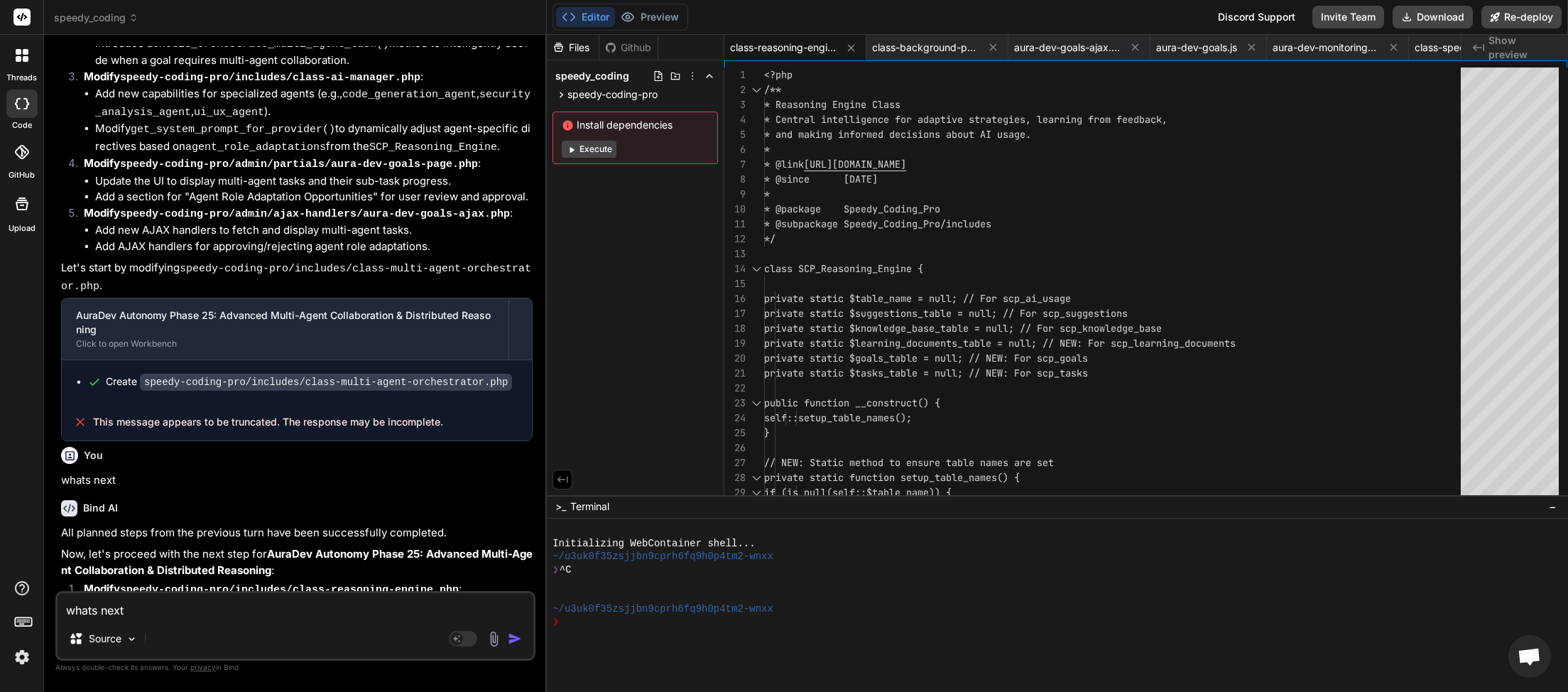
click at [514, 643] on img "button" at bounding box center [514, 638] width 14 height 14
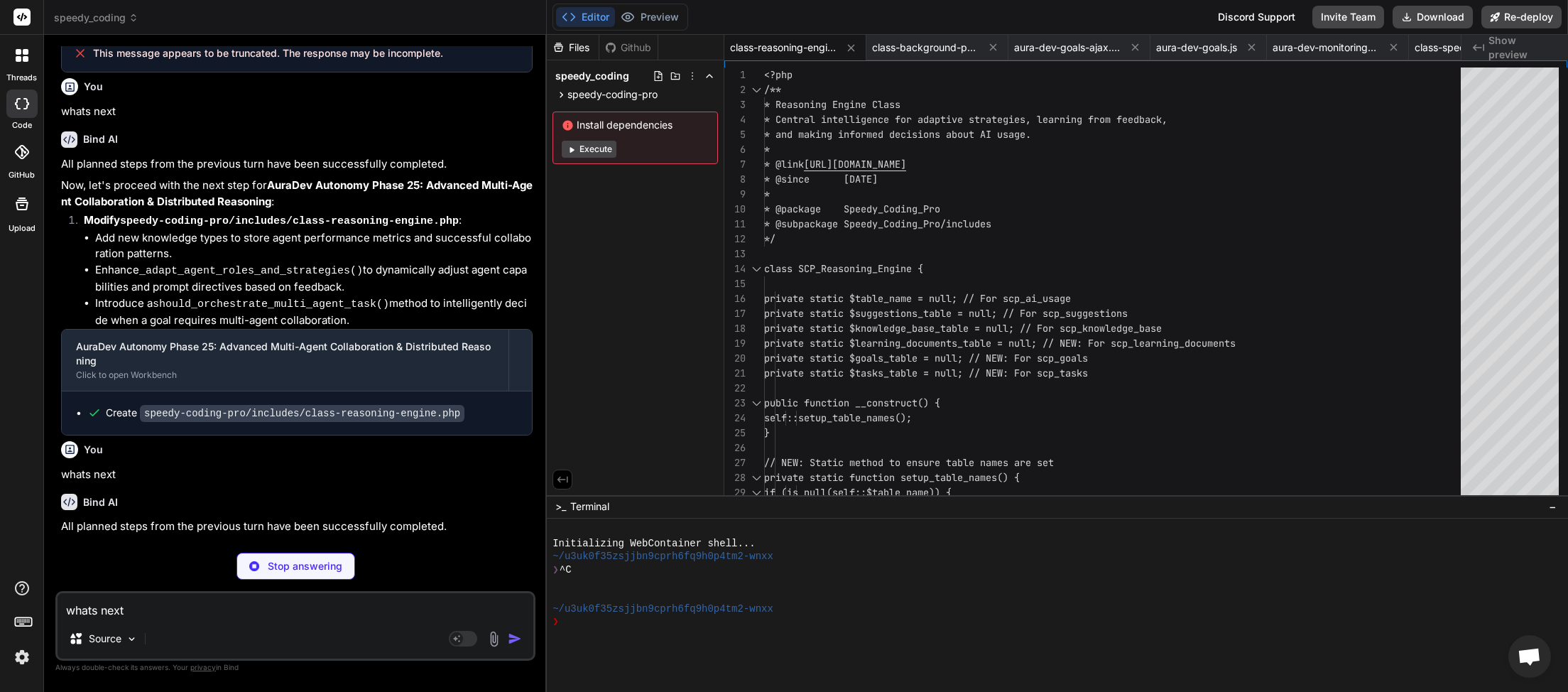
scroll to position [8743, 0]
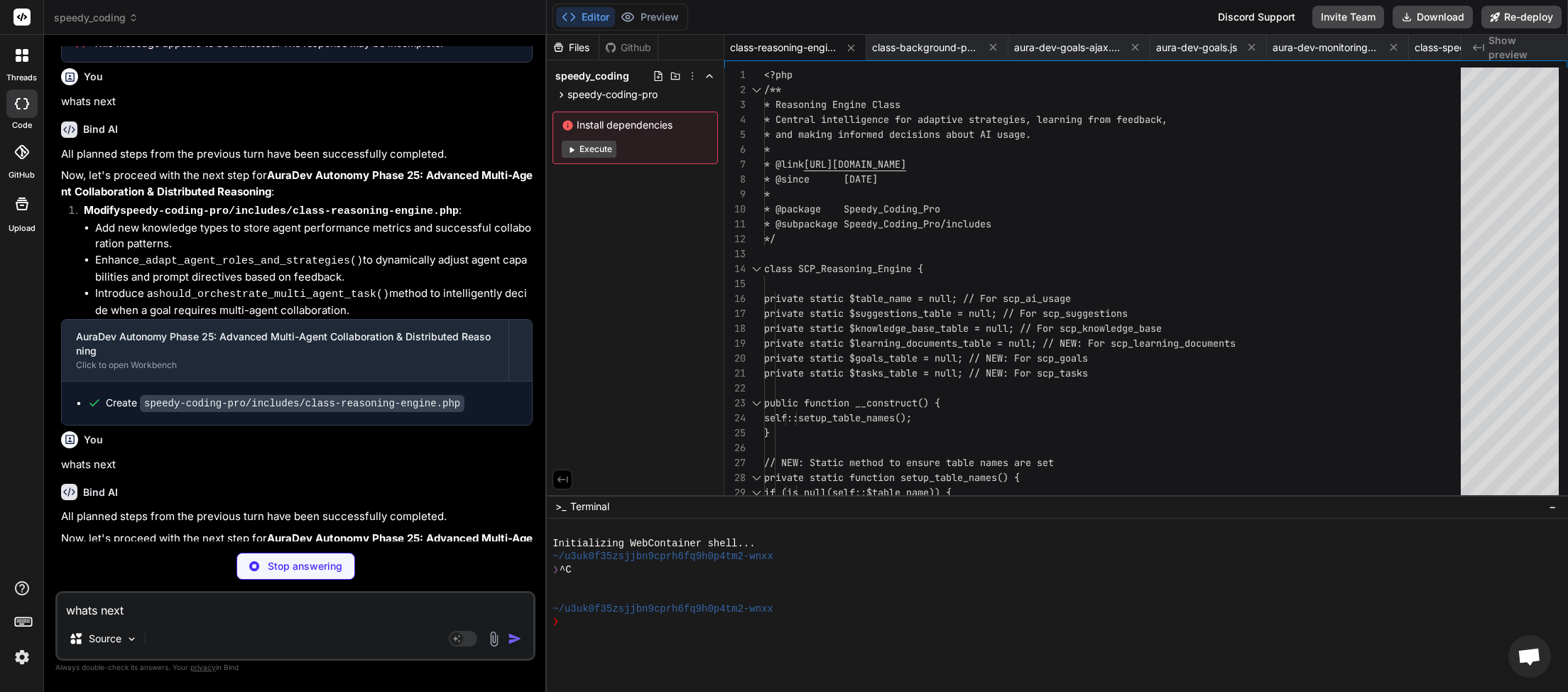
paste textarea
type textarea "x"
type textarea "whats next"
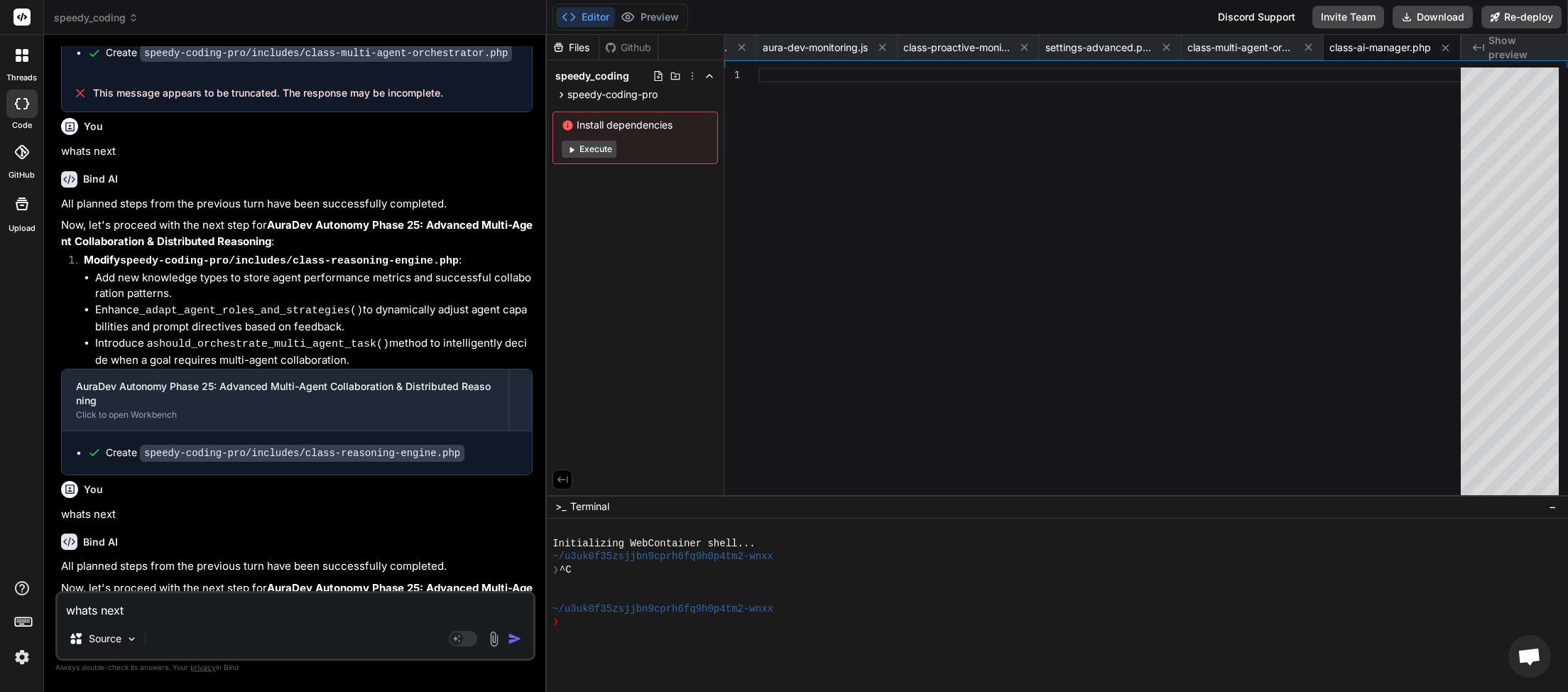
scroll to position [8729, 0]
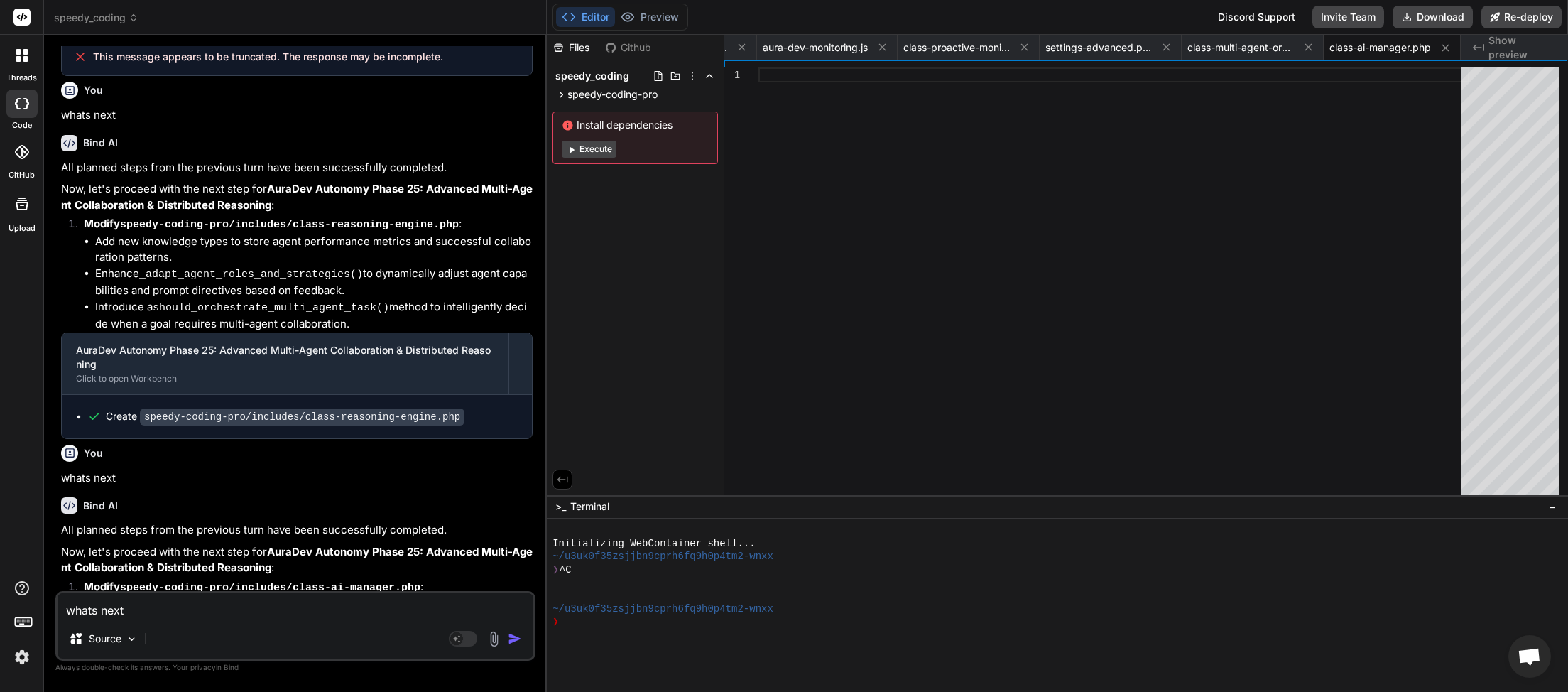
drag, startPoint x: 149, startPoint y: 610, endPoint x: 21, endPoint y: 633, distance: 130.0
click at [57, 619] on textarea "whats next" at bounding box center [295, 606] width 476 height 26
click at [517, 639] on img "button" at bounding box center [514, 638] width 14 height 14
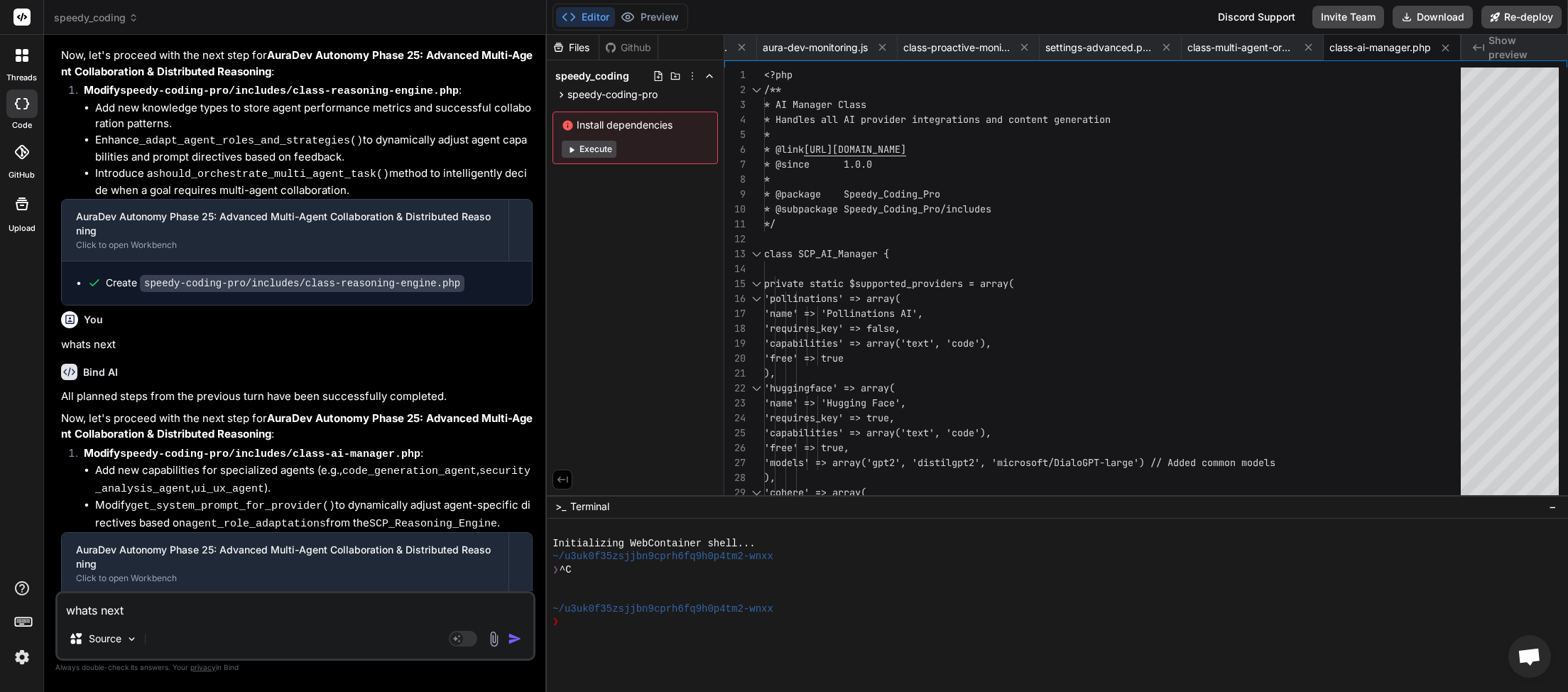
scroll to position [9058, 0]
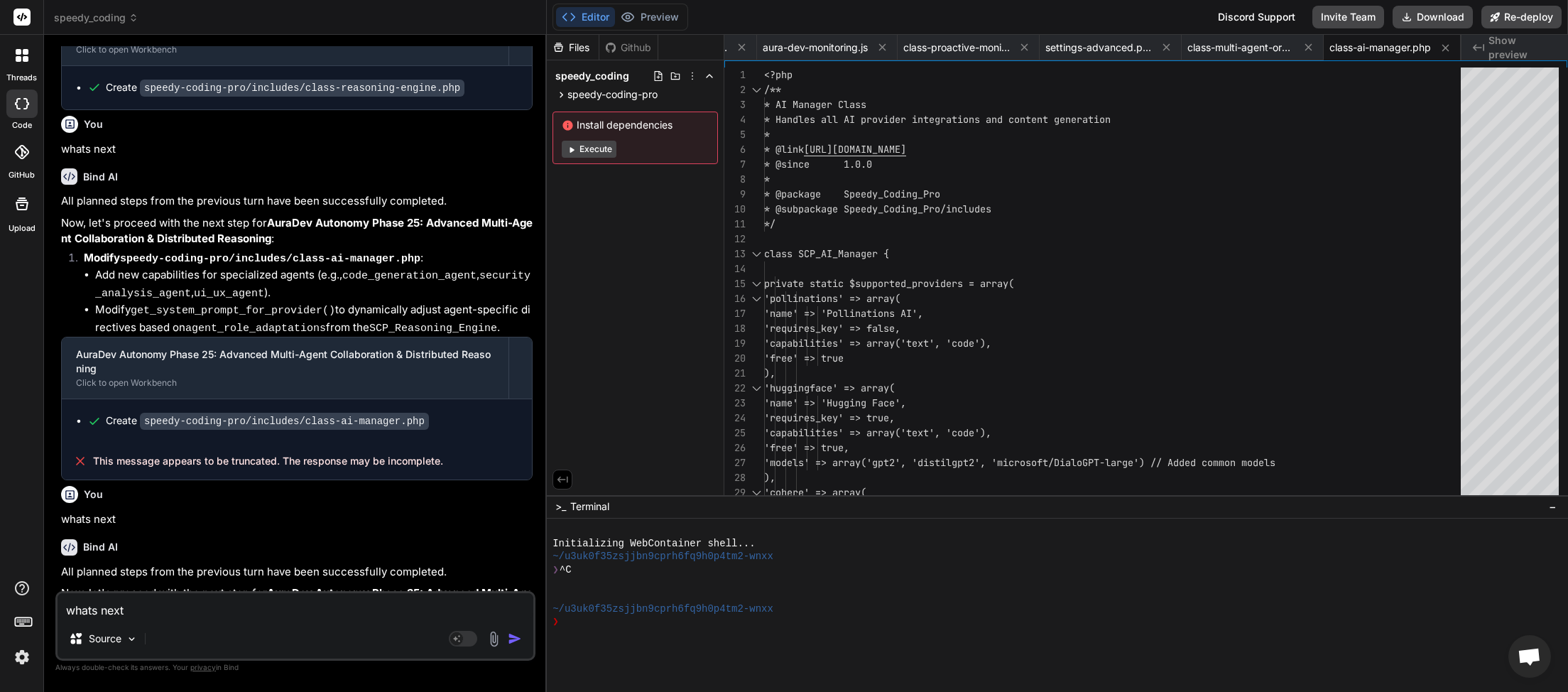
paste textarea
type textarea "x"
type textarea "whats next"
click at [517, 641] on img "button" at bounding box center [514, 638] width 14 height 14
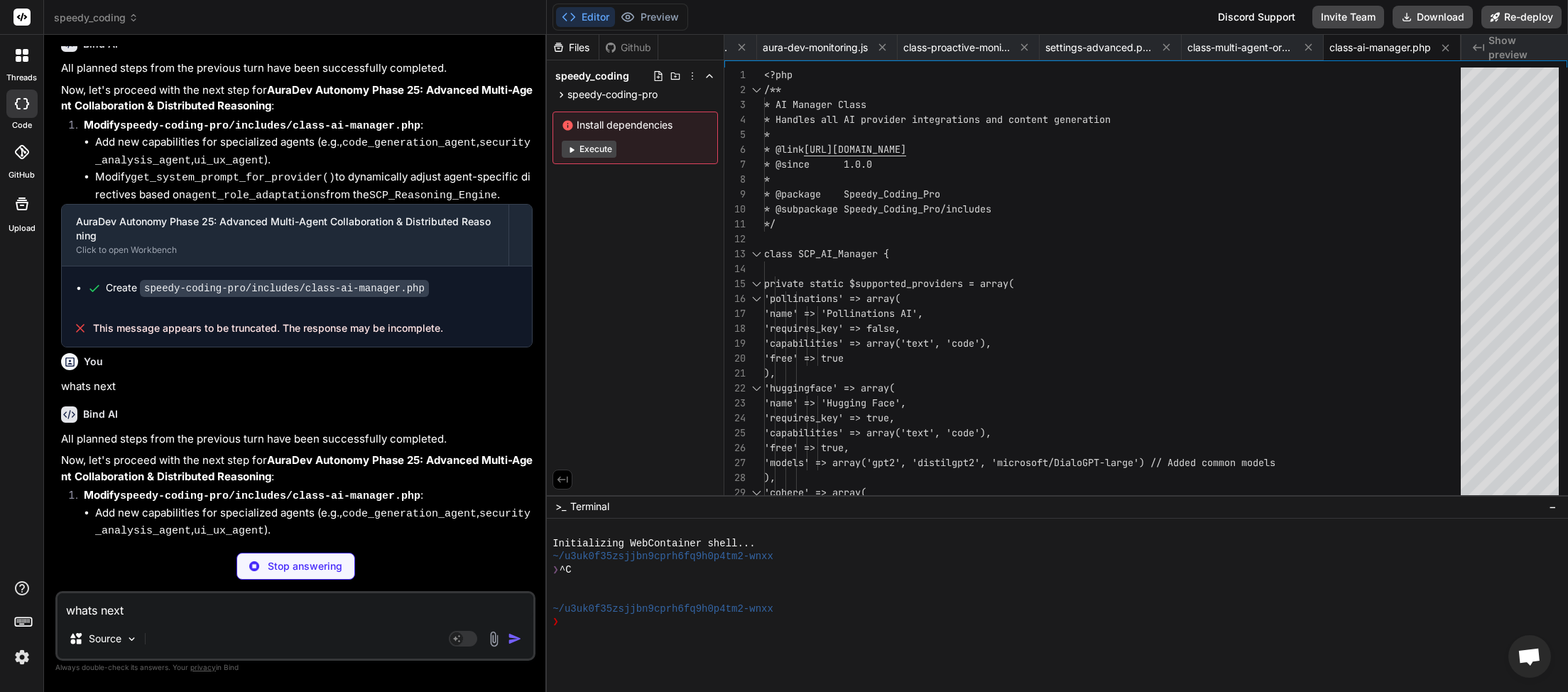
scroll to position [9403, 0]
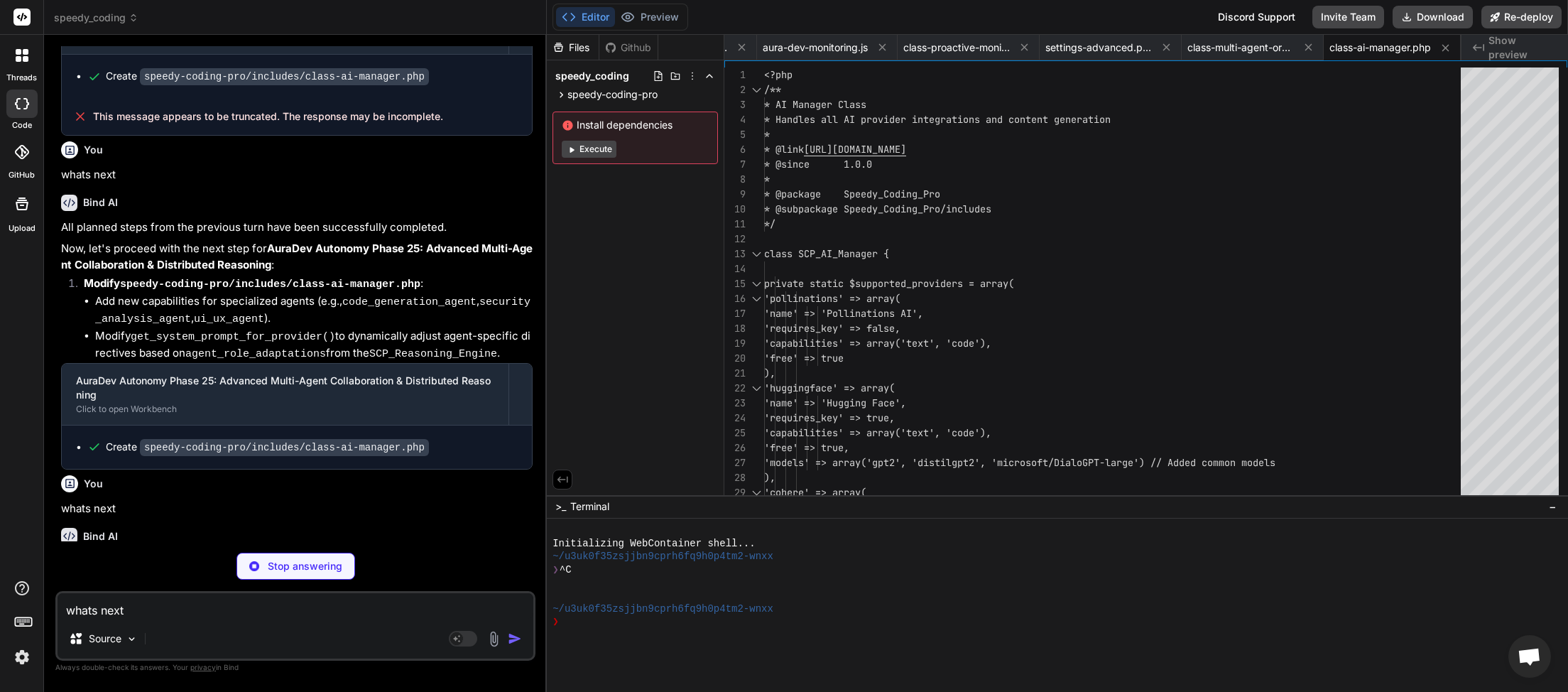
drag, startPoint x: 167, startPoint y: 608, endPoint x: 34, endPoint y: 630, distance: 134.8
click at [57, 619] on textarea "whats next" at bounding box center [295, 606] width 476 height 26
click at [244, 611] on textarea "whats next" at bounding box center [295, 606] width 476 height 26
type textarea "x"
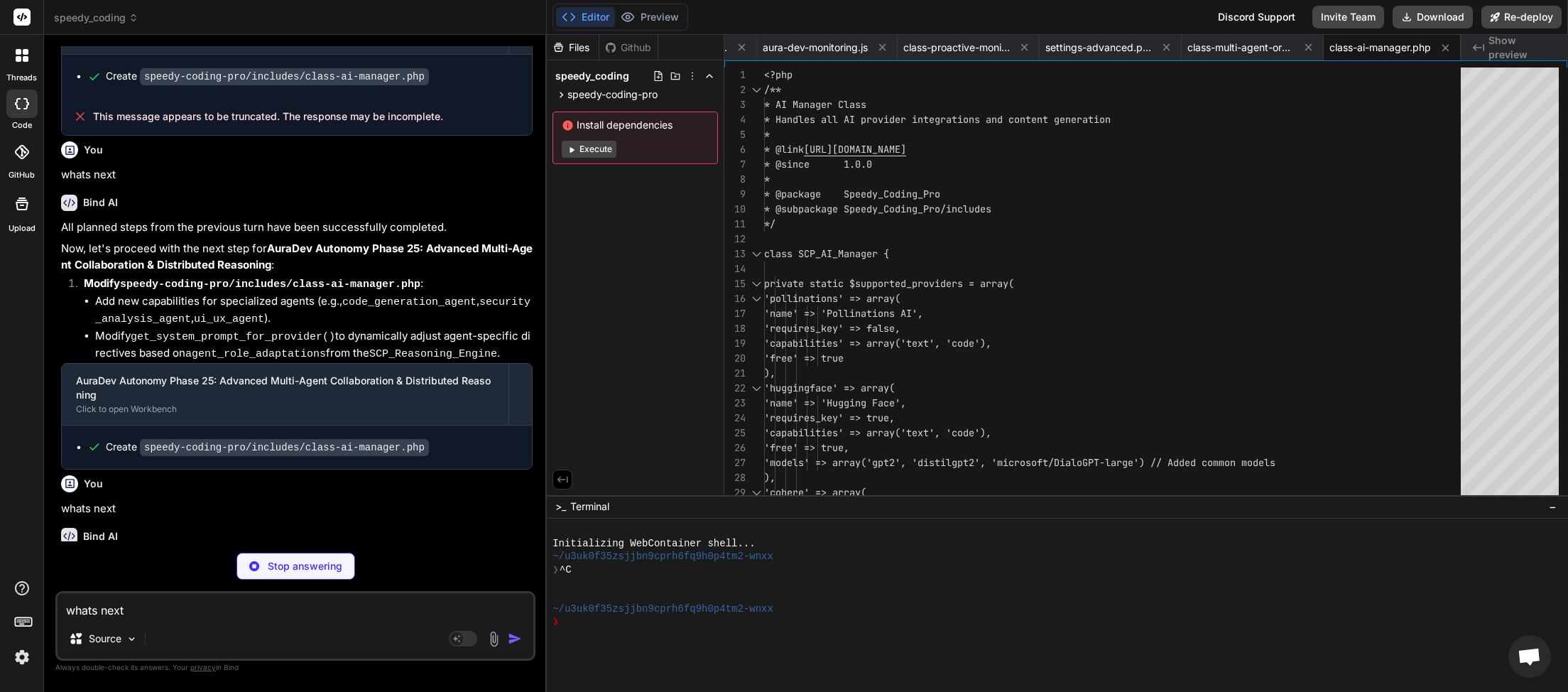
type textarea "whats next"
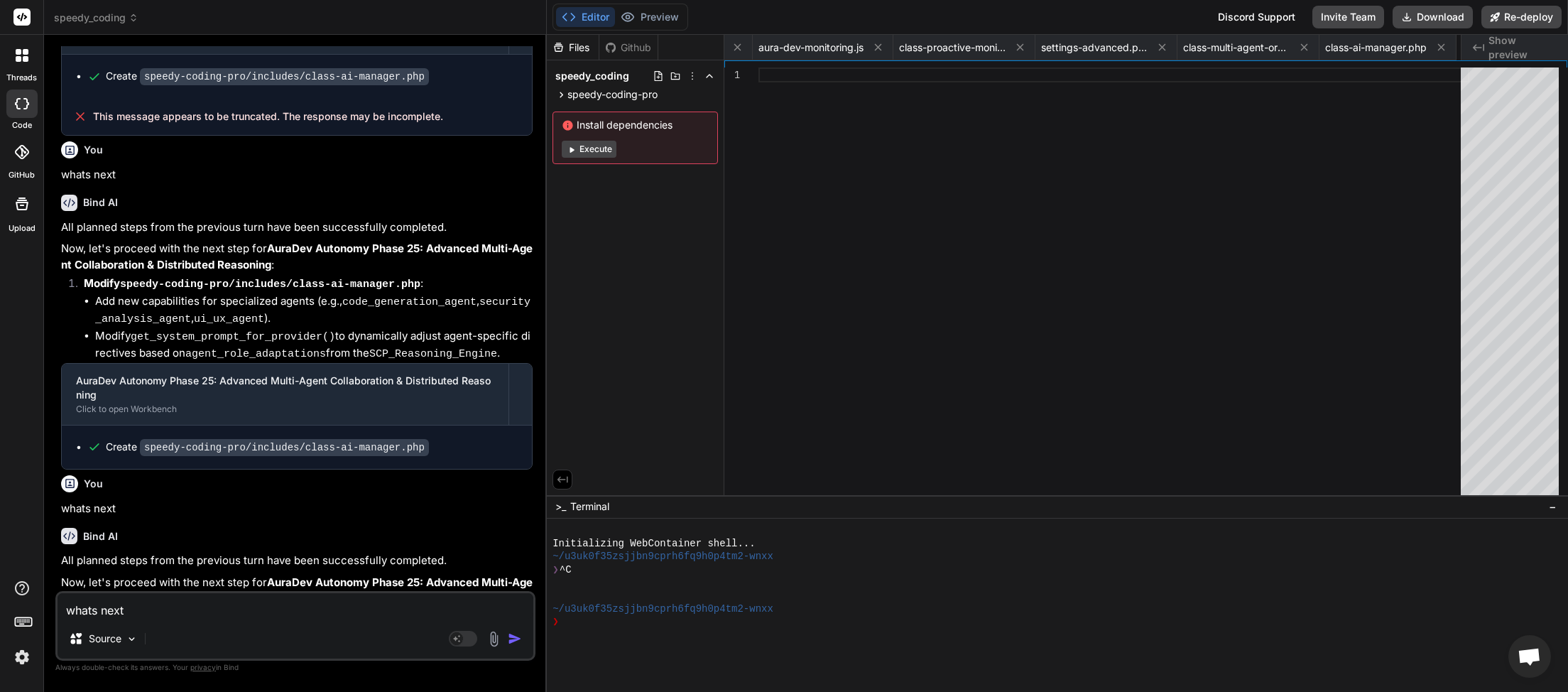
scroll to position [0, 940]
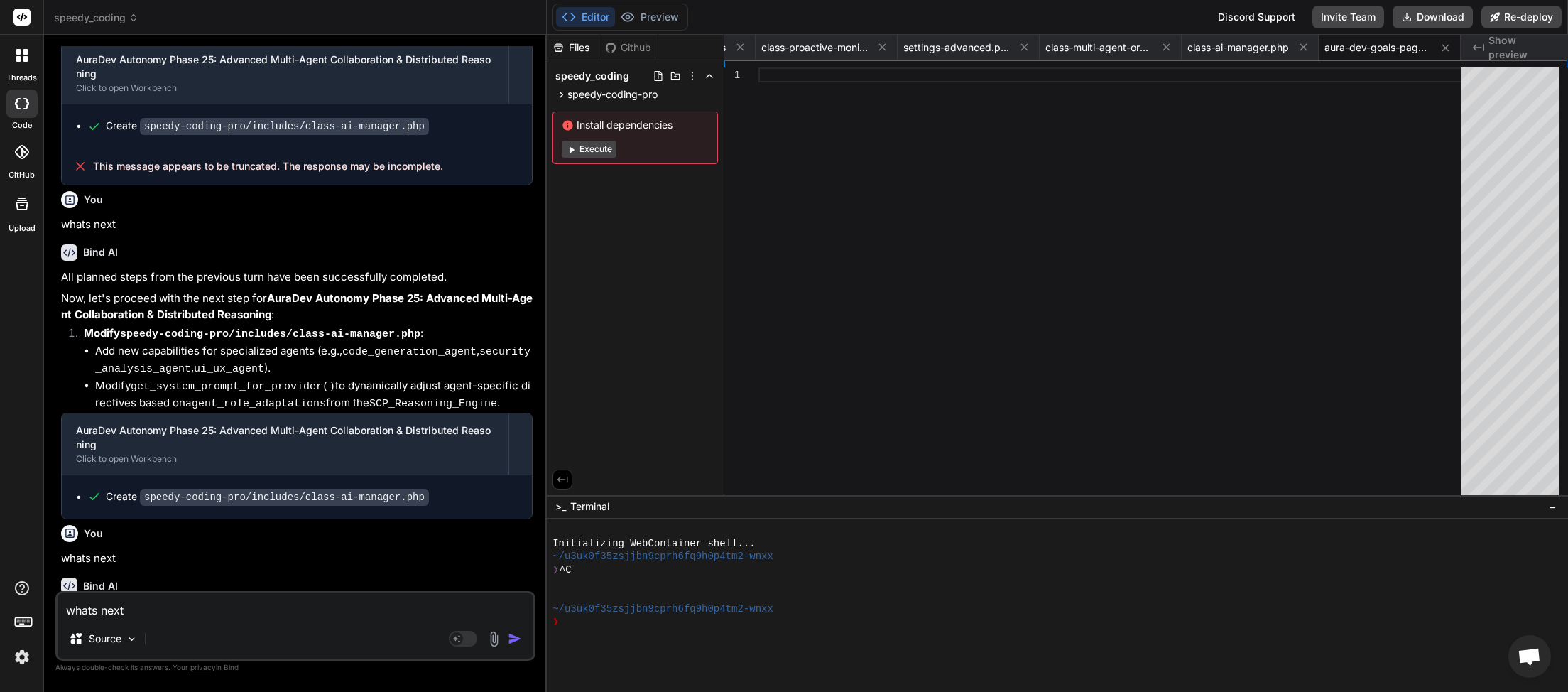
drag, startPoint x: 48, startPoint y: 622, endPoint x: 12, endPoint y: 625, distance: 36.1
click at [57, 619] on textarea "whats next" at bounding box center [295, 606] width 476 height 26
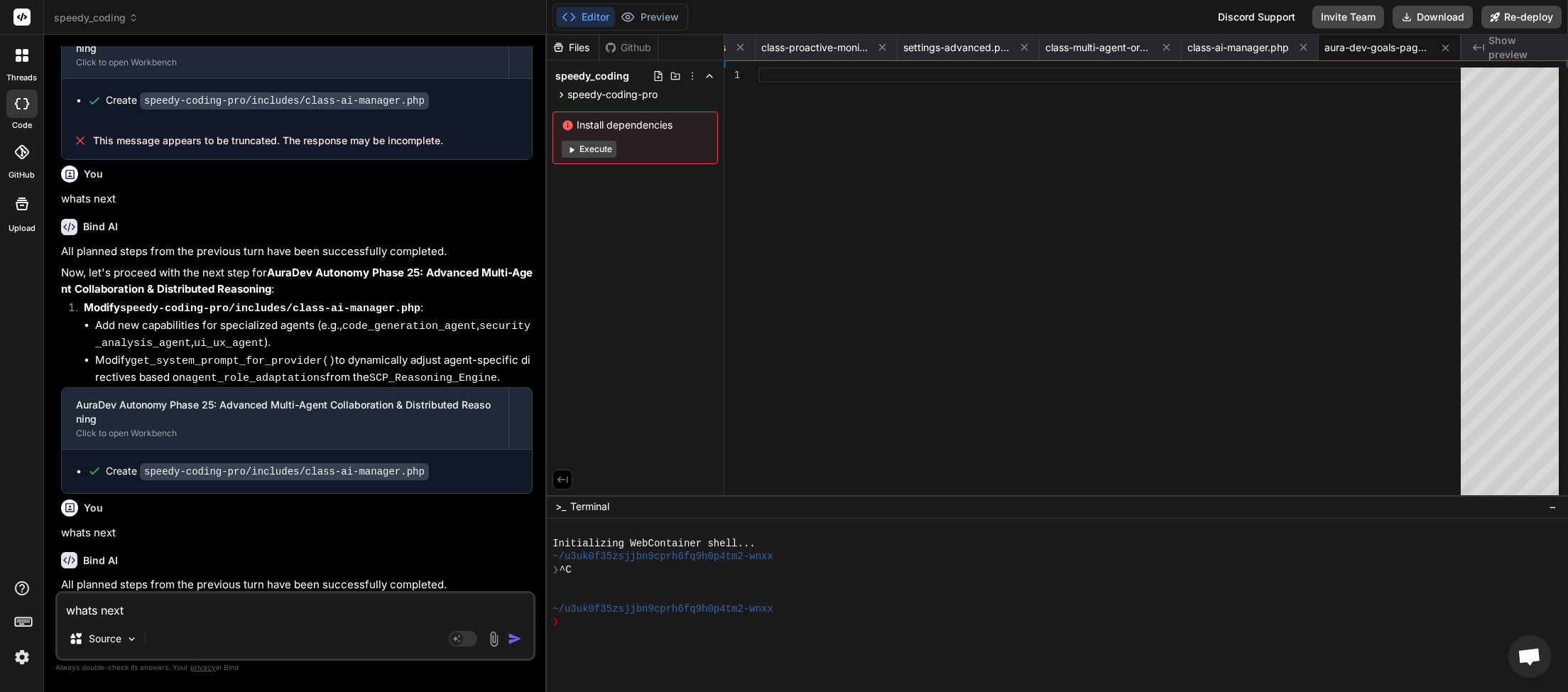
scroll to position [9390, 0]
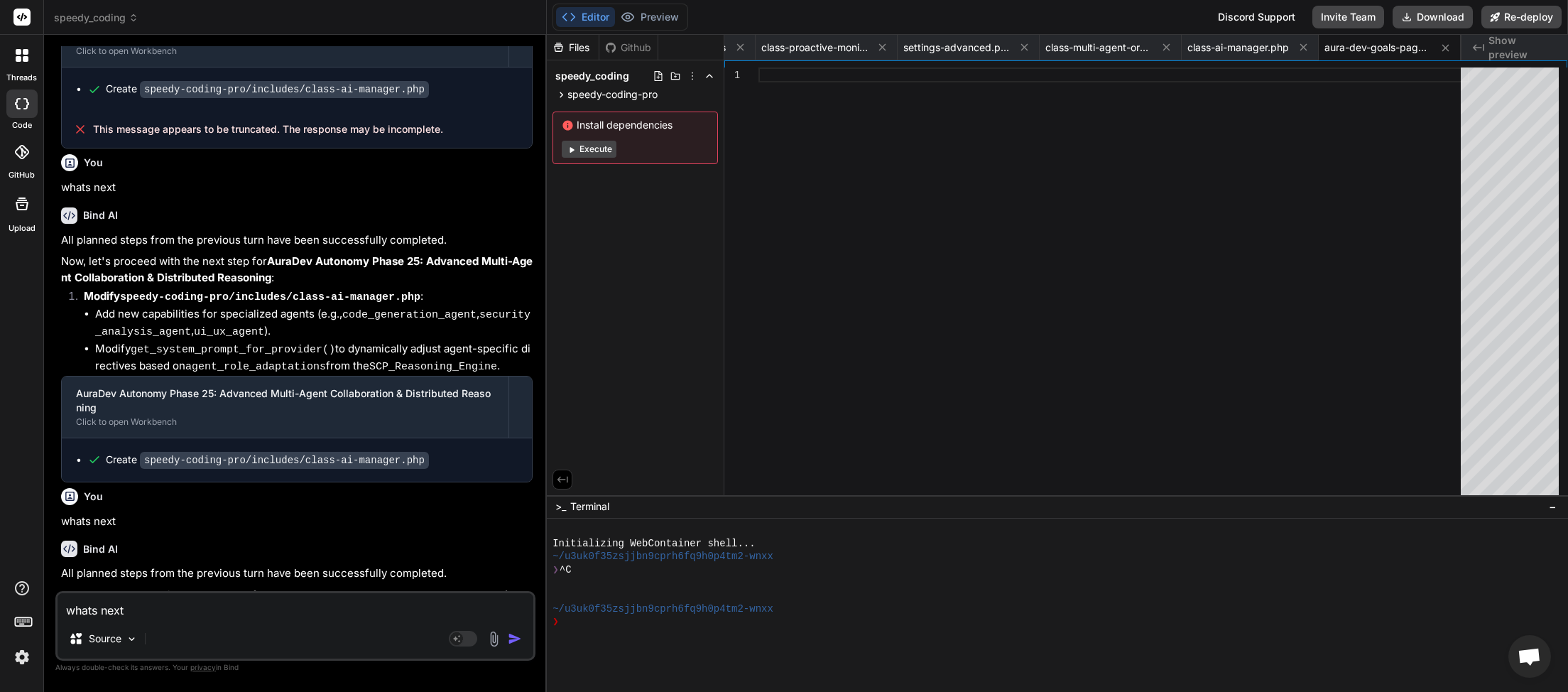
click at [509, 642] on img "button" at bounding box center [514, 638] width 14 height 14
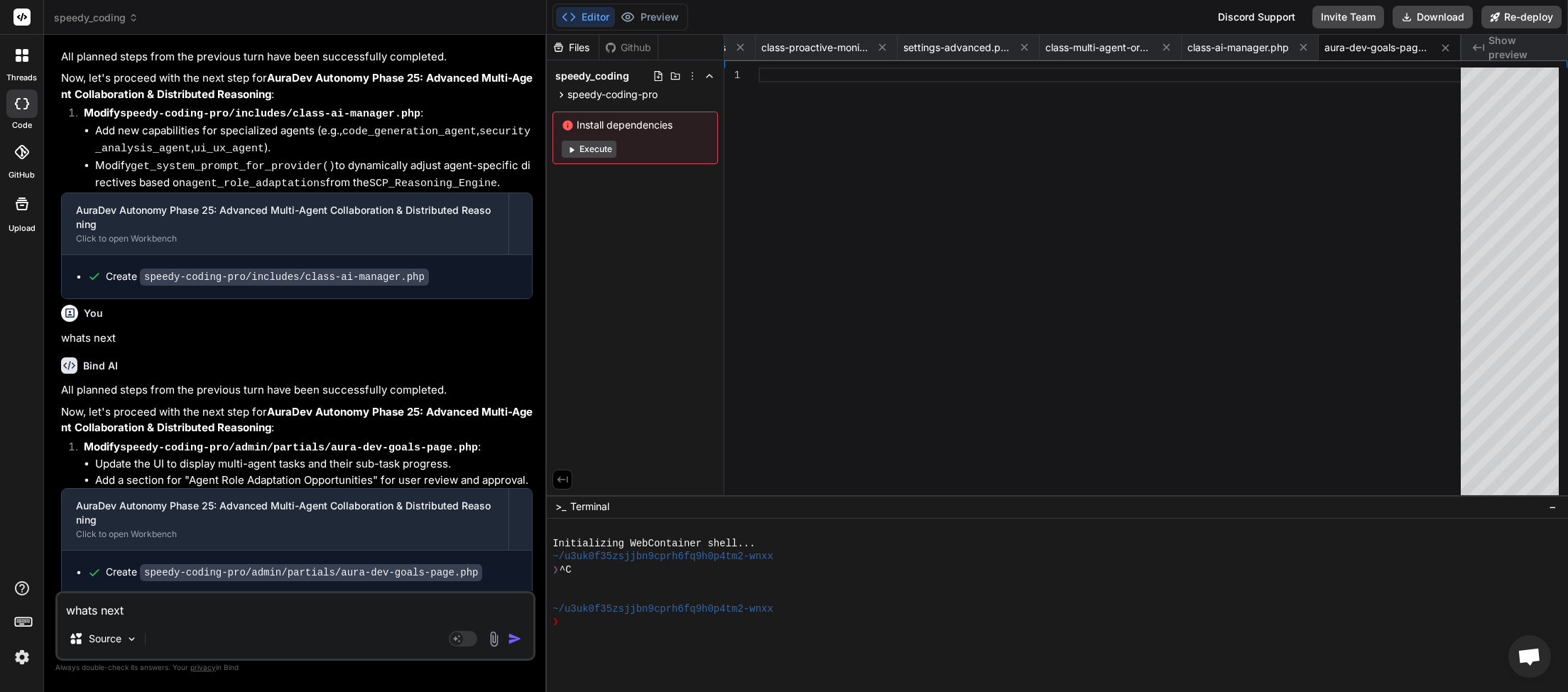
scroll to position [9590, 0]
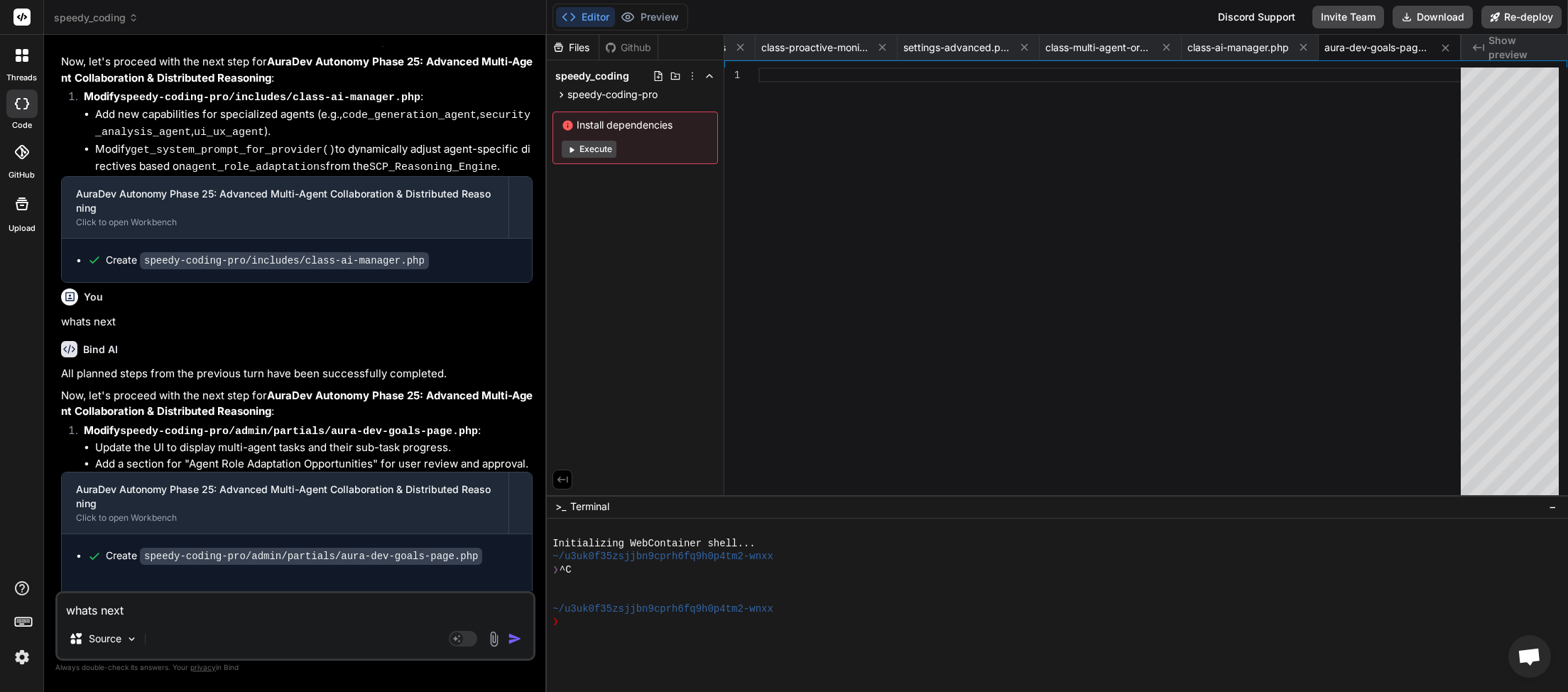
paste textarea
type textarea "x"
type textarea "whats next"
click at [511, 637] on img "button" at bounding box center [514, 638] width 14 height 14
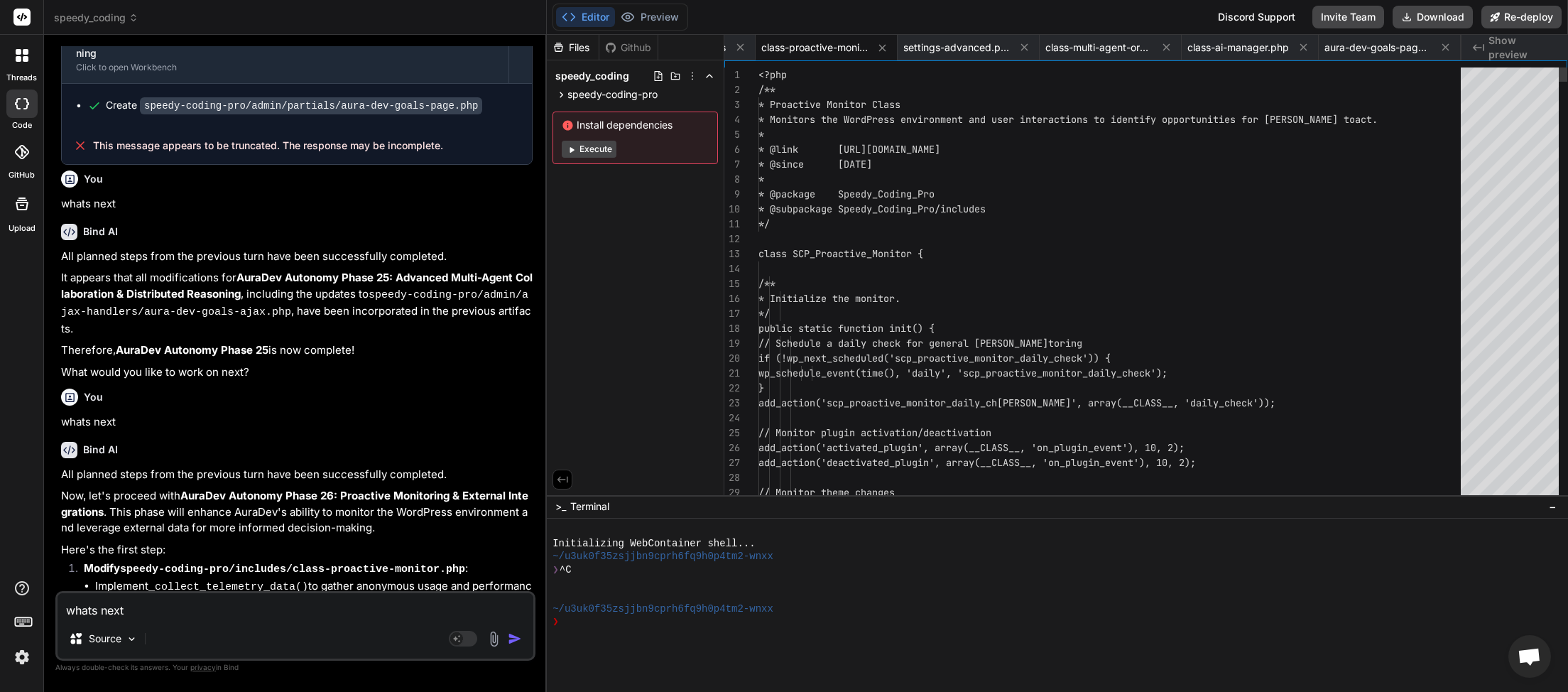
scroll to position [9991, 0]
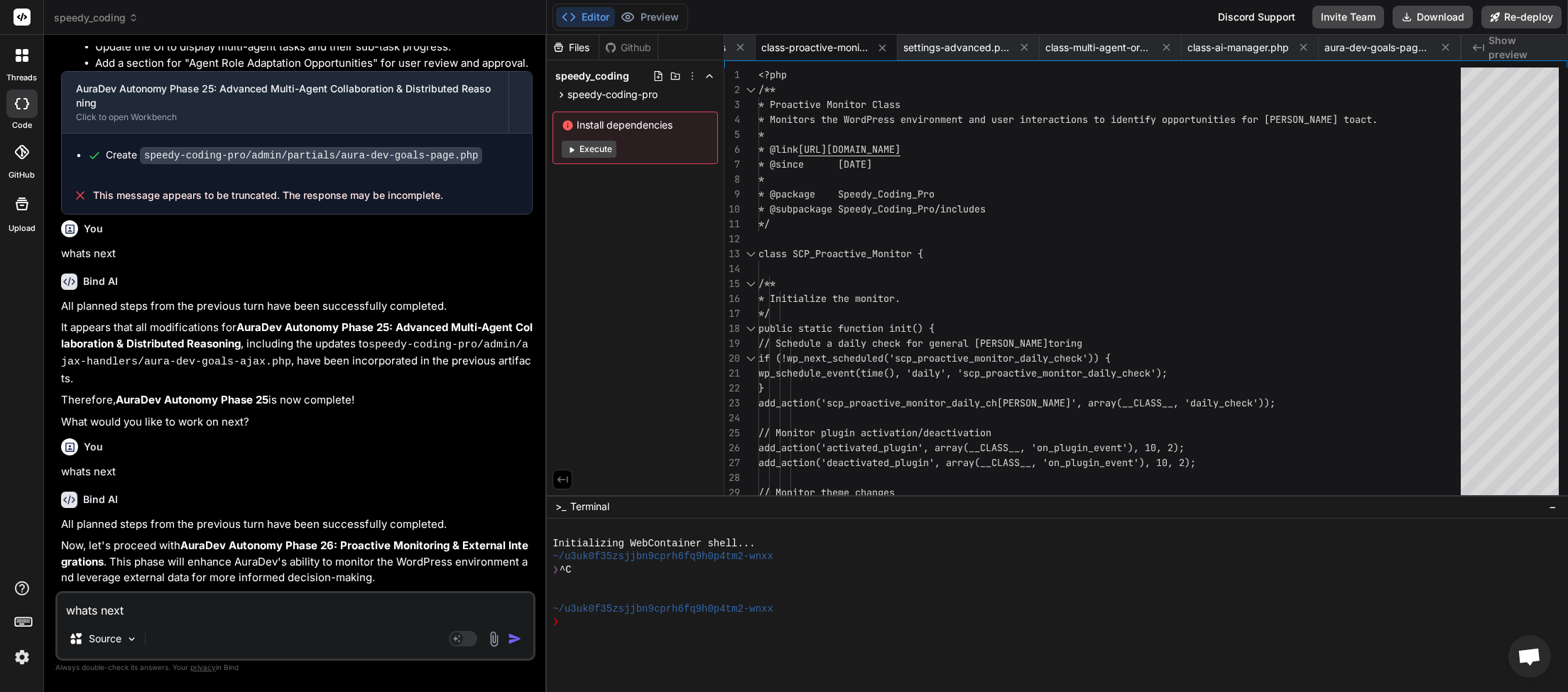
paste textarea
type textarea "x"
type textarea "whats next"
click at [520, 641] on img "button" at bounding box center [514, 638] width 14 height 14
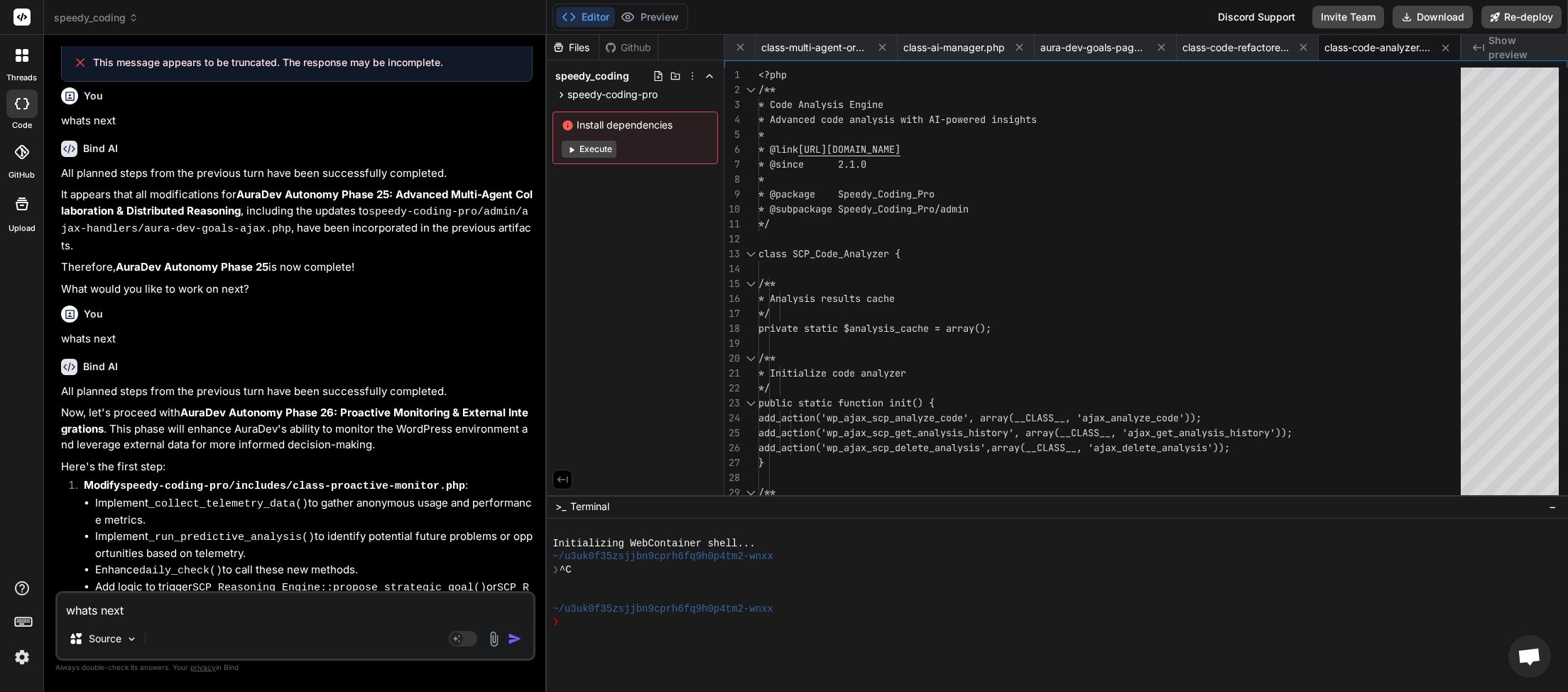
scroll to position [10398, 0]
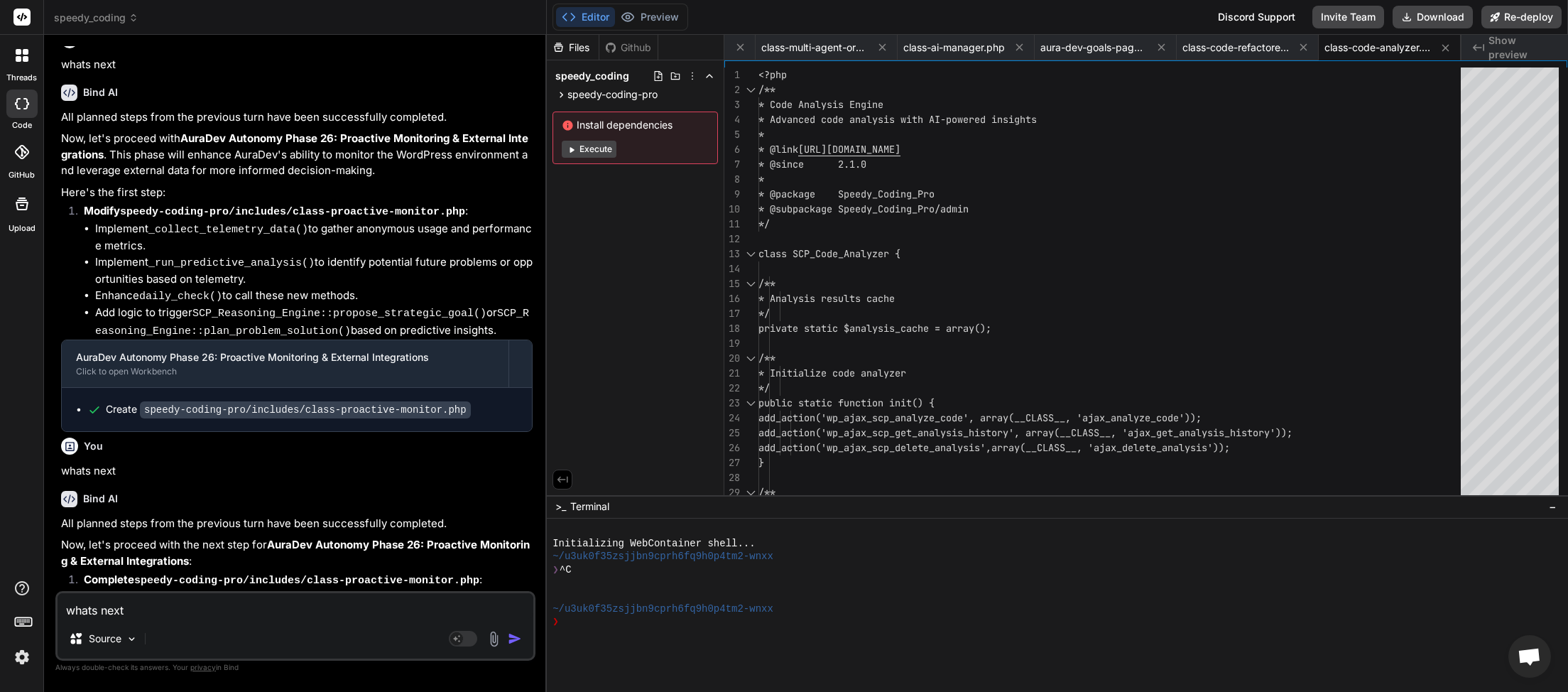
paste textarea
type textarea "x"
type textarea "whats next"
click at [517, 638] on img "button" at bounding box center [514, 638] width 14 height 14
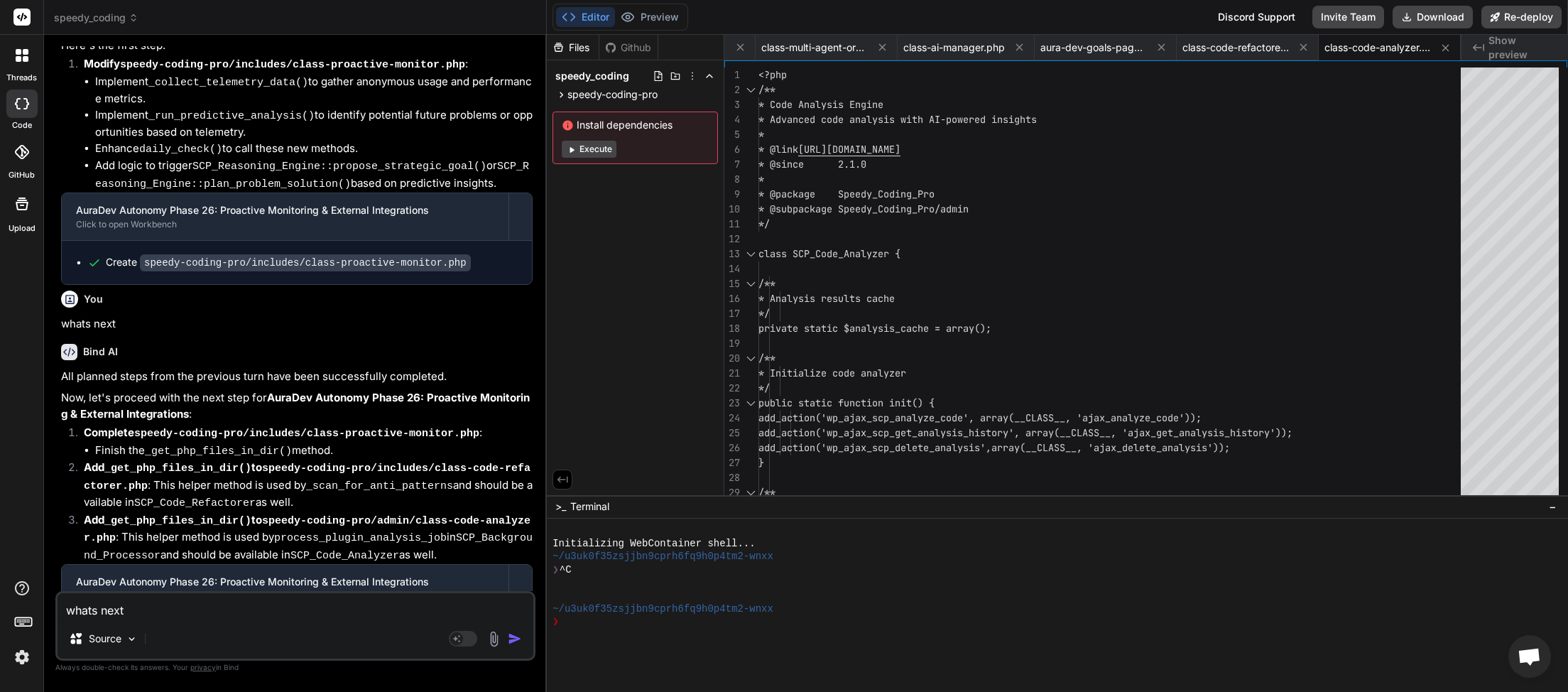
scroll to position [0, 1225]
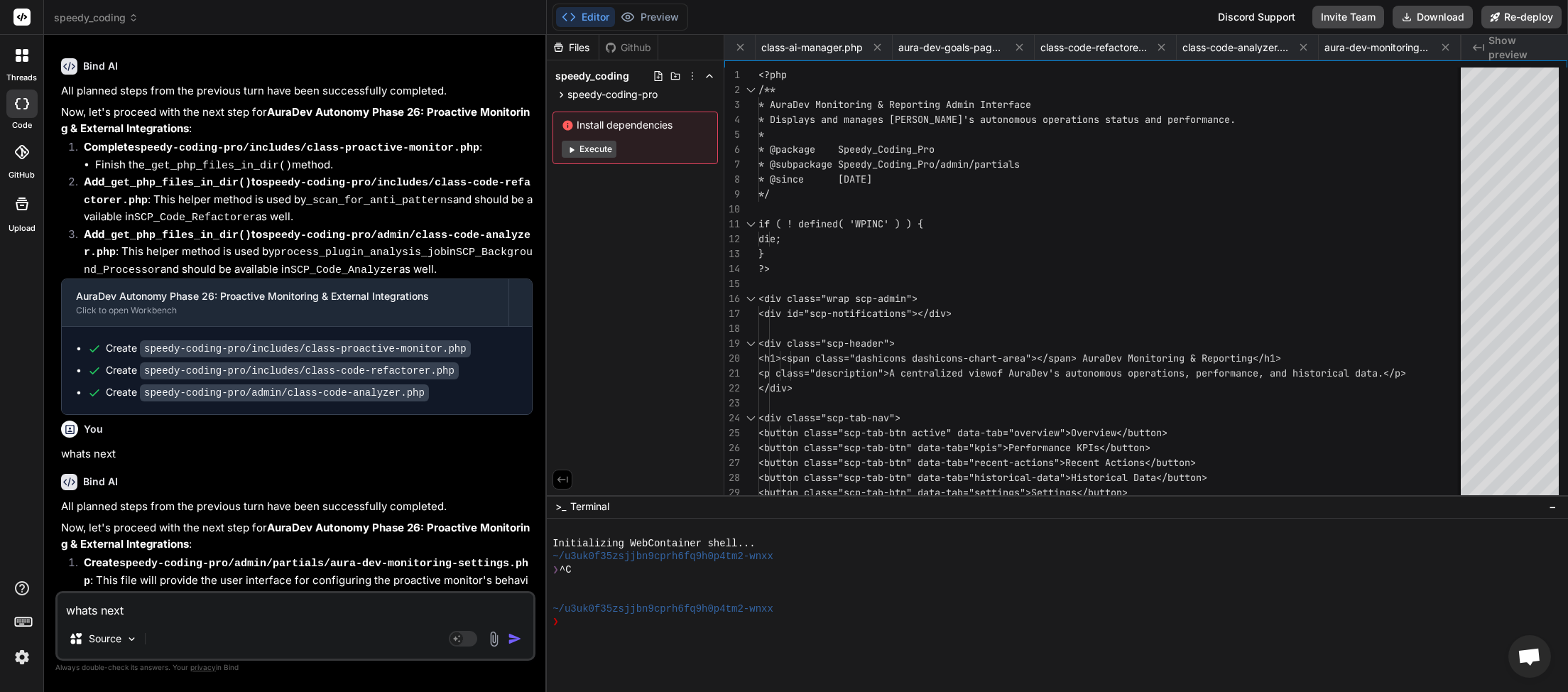
scroll to position [10780, 0]
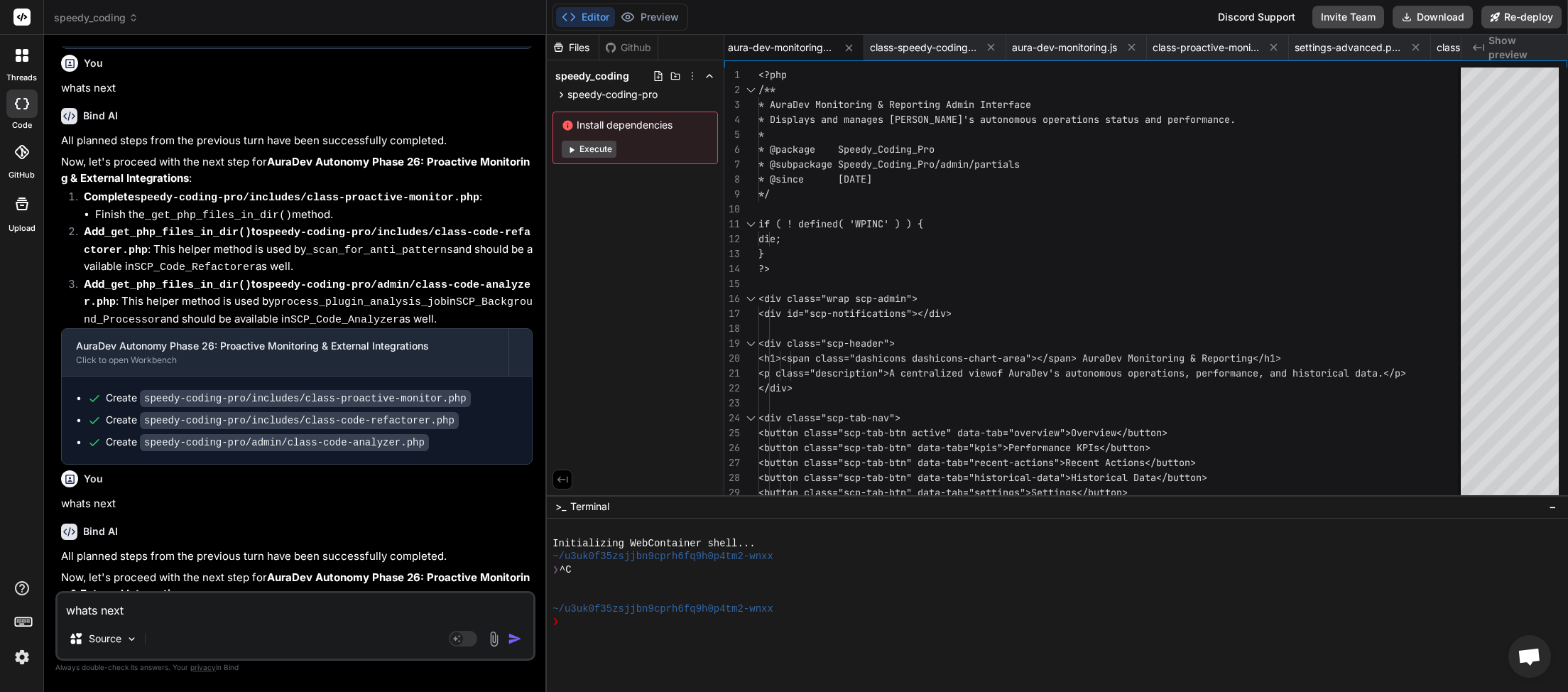
paste textarea
type textarea "x"
type textarea "whats next"
click at [516, 641] on img "button" at bounding box center [514, 638] width 14 height 14
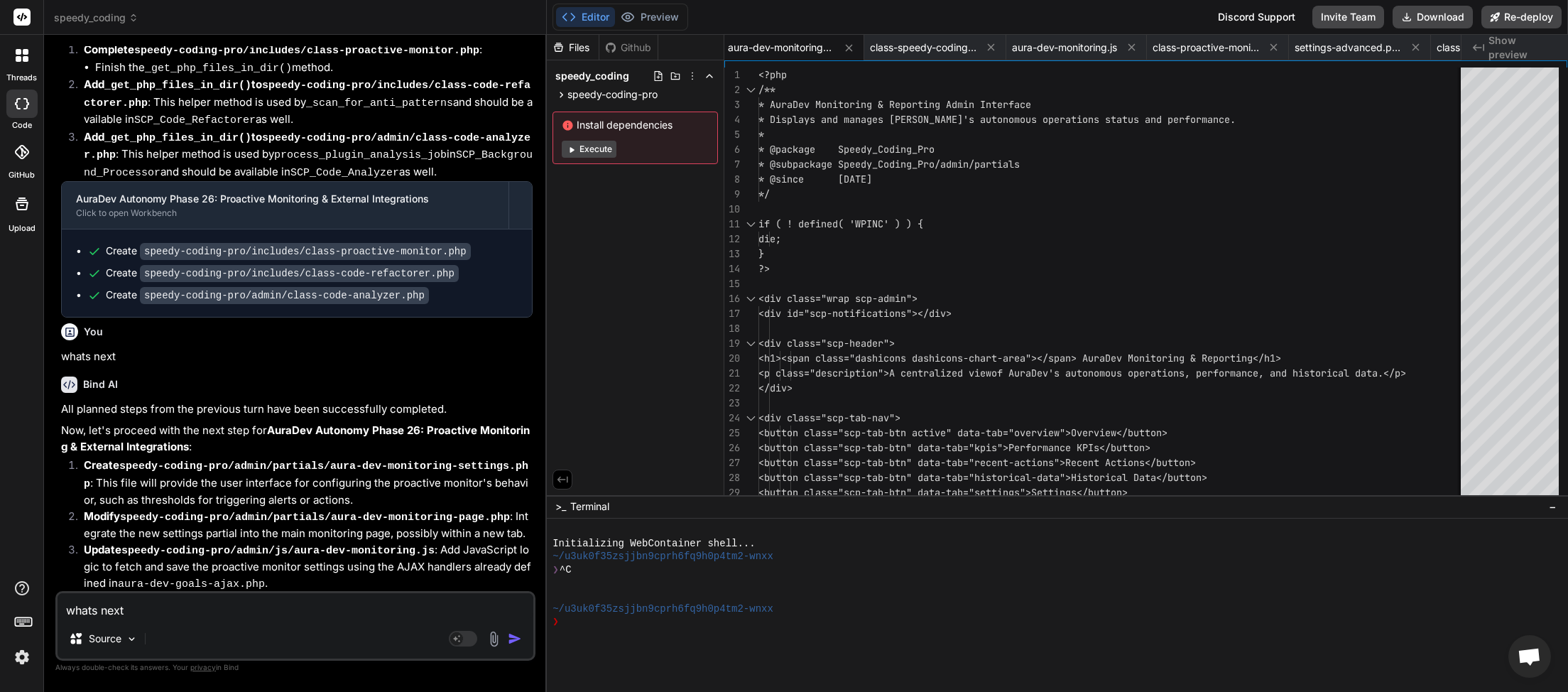
scroll to position [10928, 0]
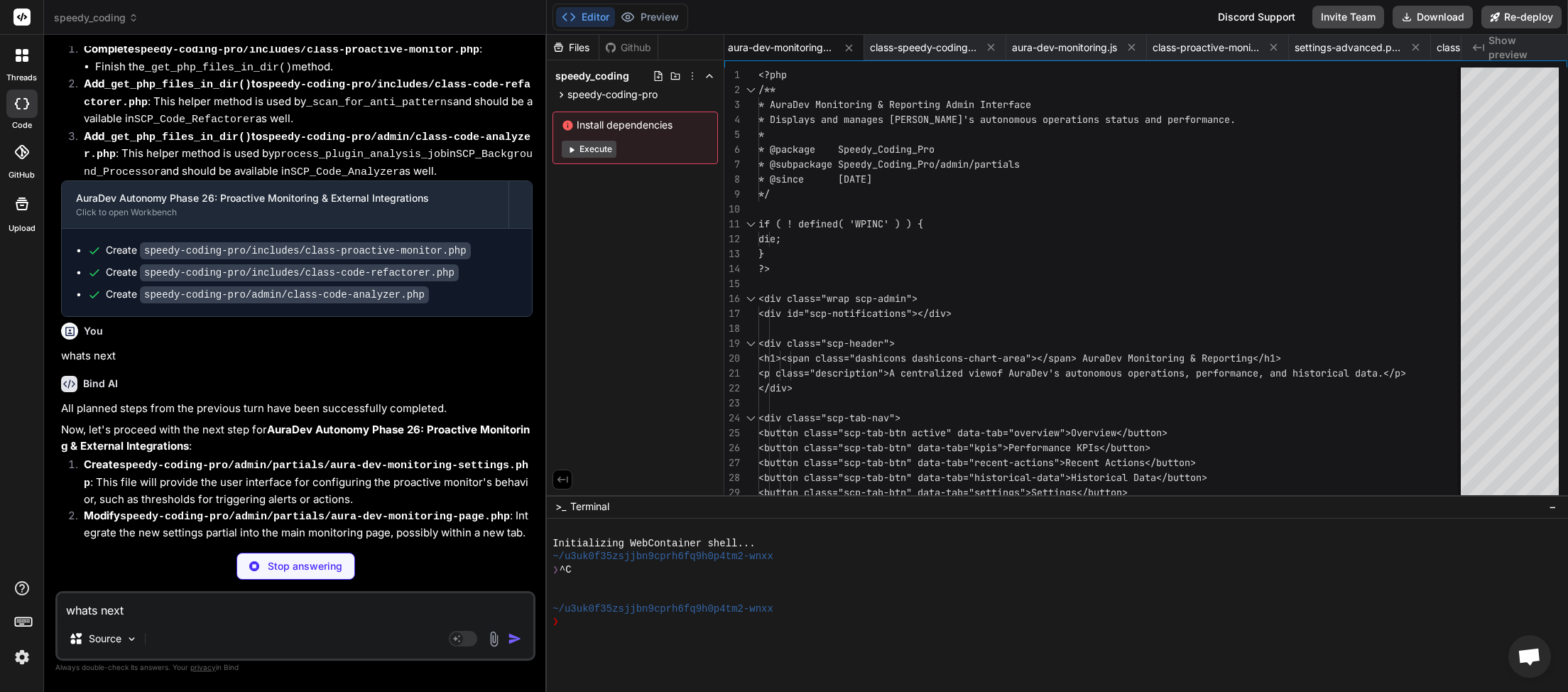
type textarea "x"
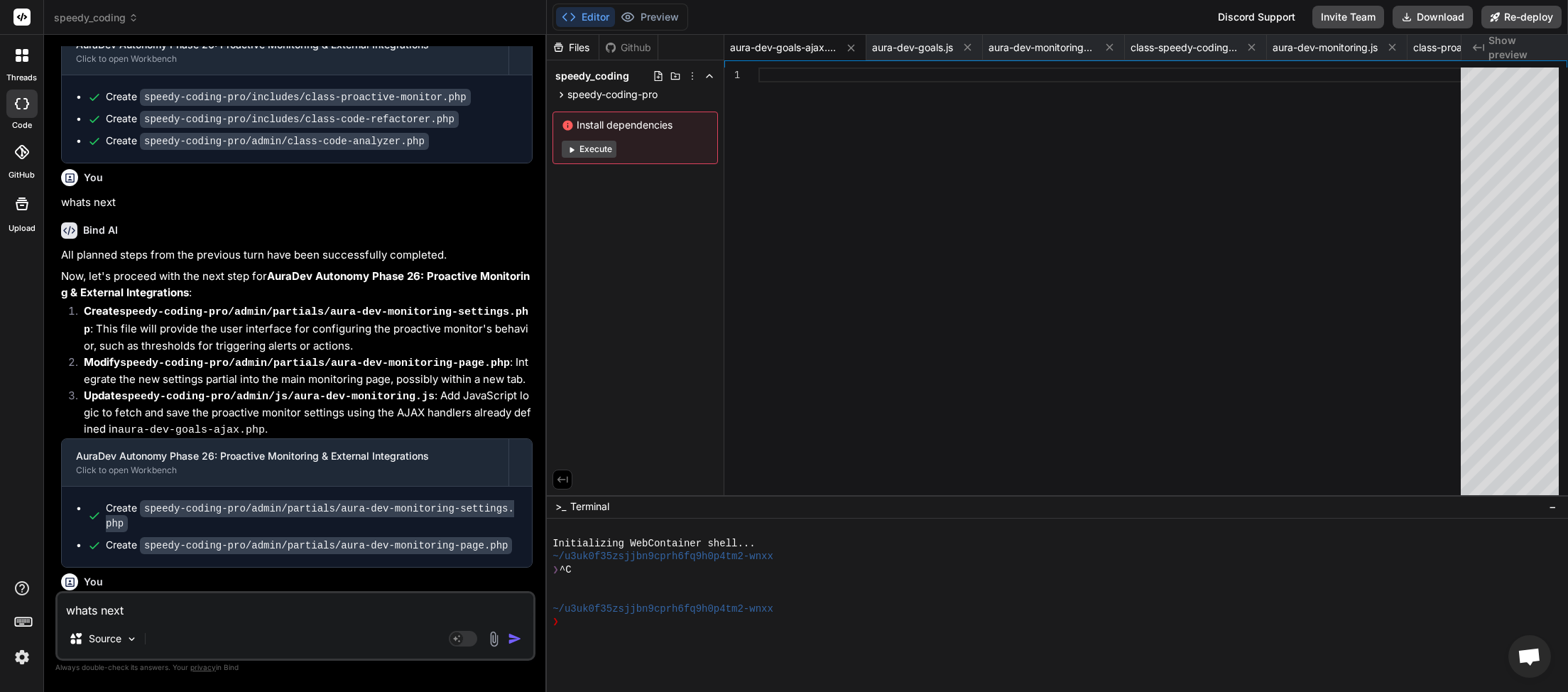
scroll to position [11131, 0]
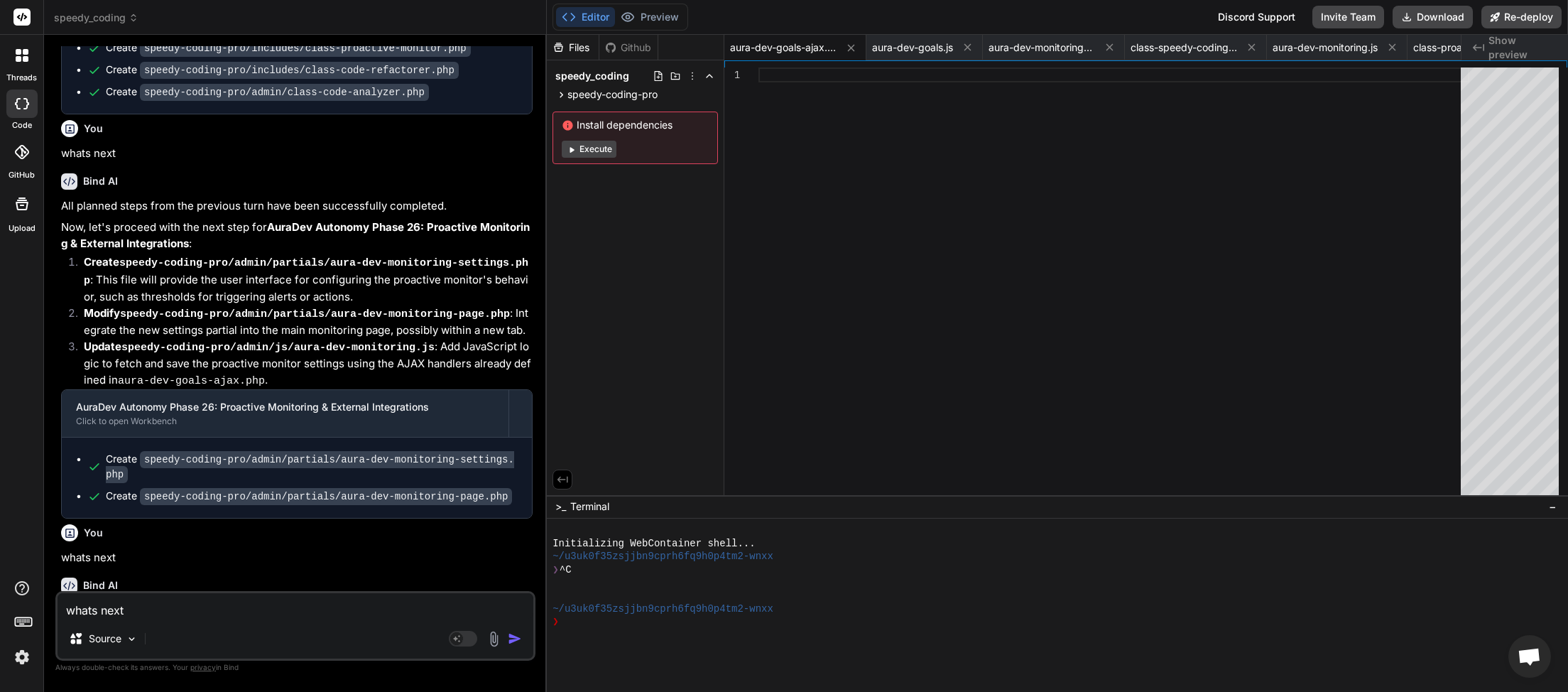
click at [149, 614] on textarea "whats next" at bounding box center [295, 606] width 476 height 26
type textarea "w"
type textarea "x"
type textarea "wh"
type textarea "x"
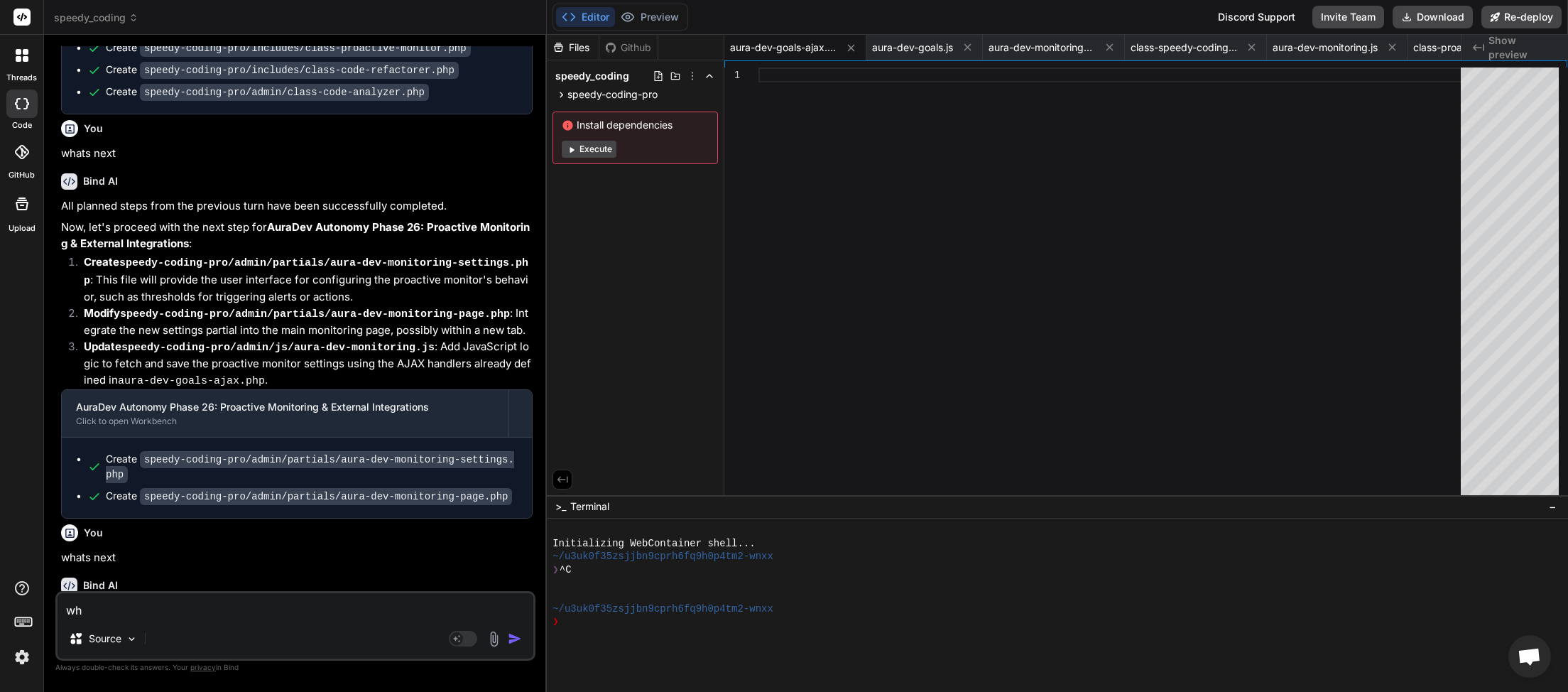
type textarea "wha"
type textarea "x"
type textarea "what"
type textarea "x"
type textarea "whats"
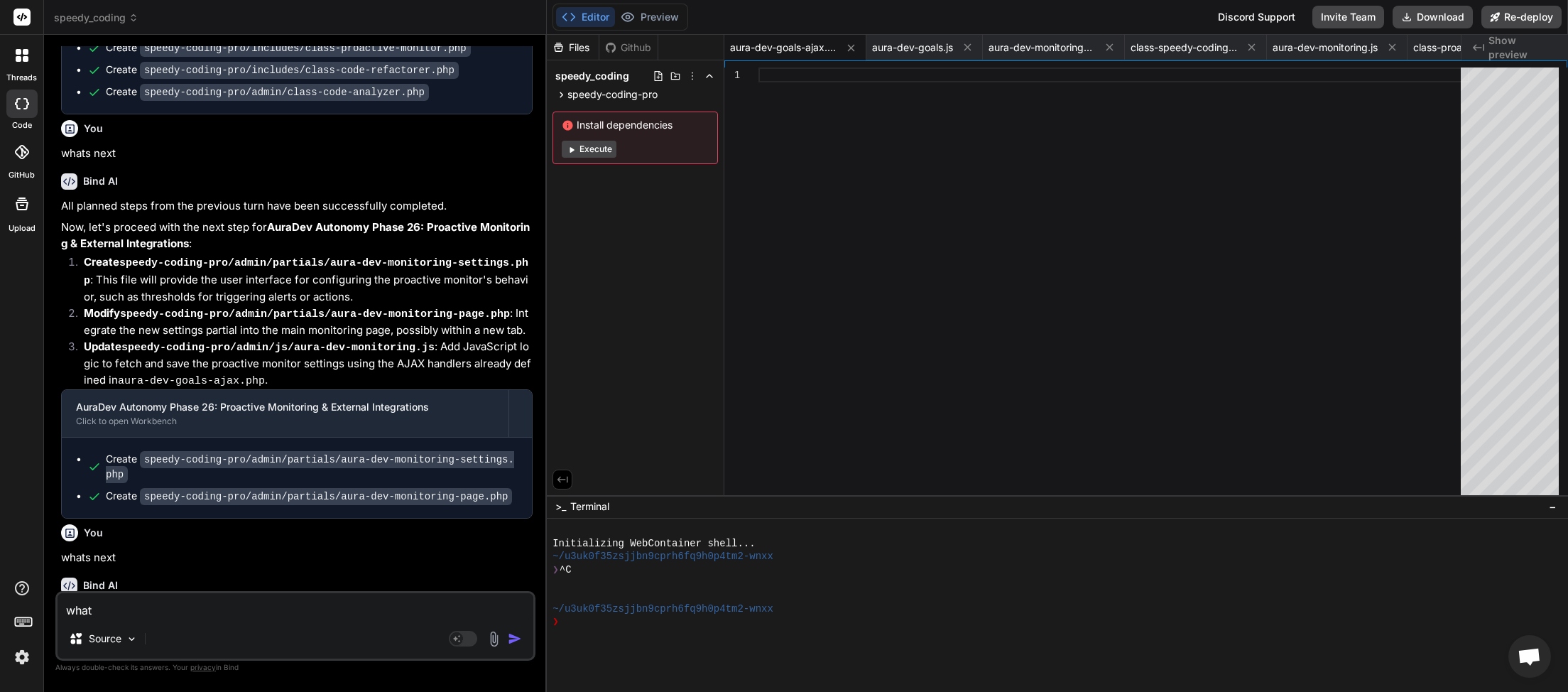
type textarea "x"
type textarea "whats"
type textarea "x"
type textarea "whats n"
type textarea "x"
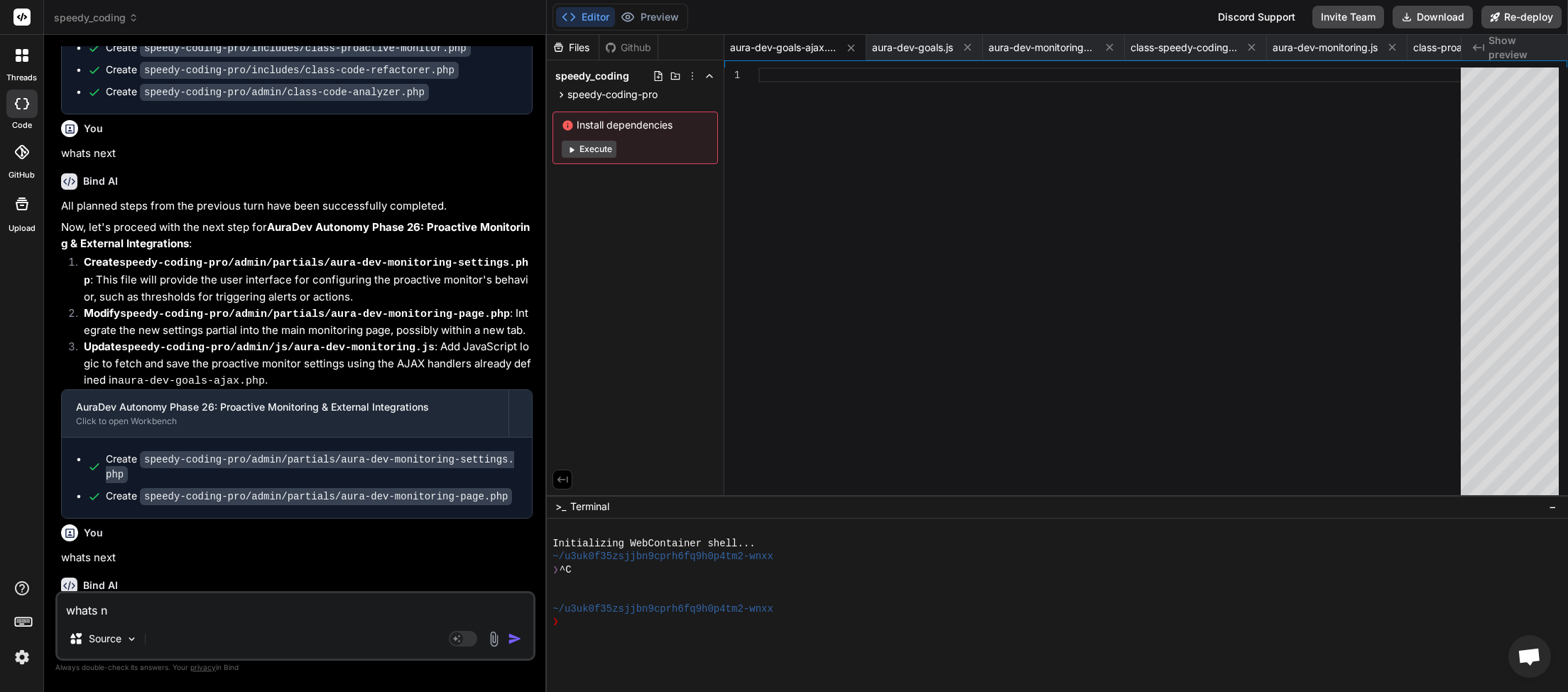
type textarea "whats ne"
type textarea "x"
type textarea "whats nex"
type textarea "x"
type textarea "whats next"
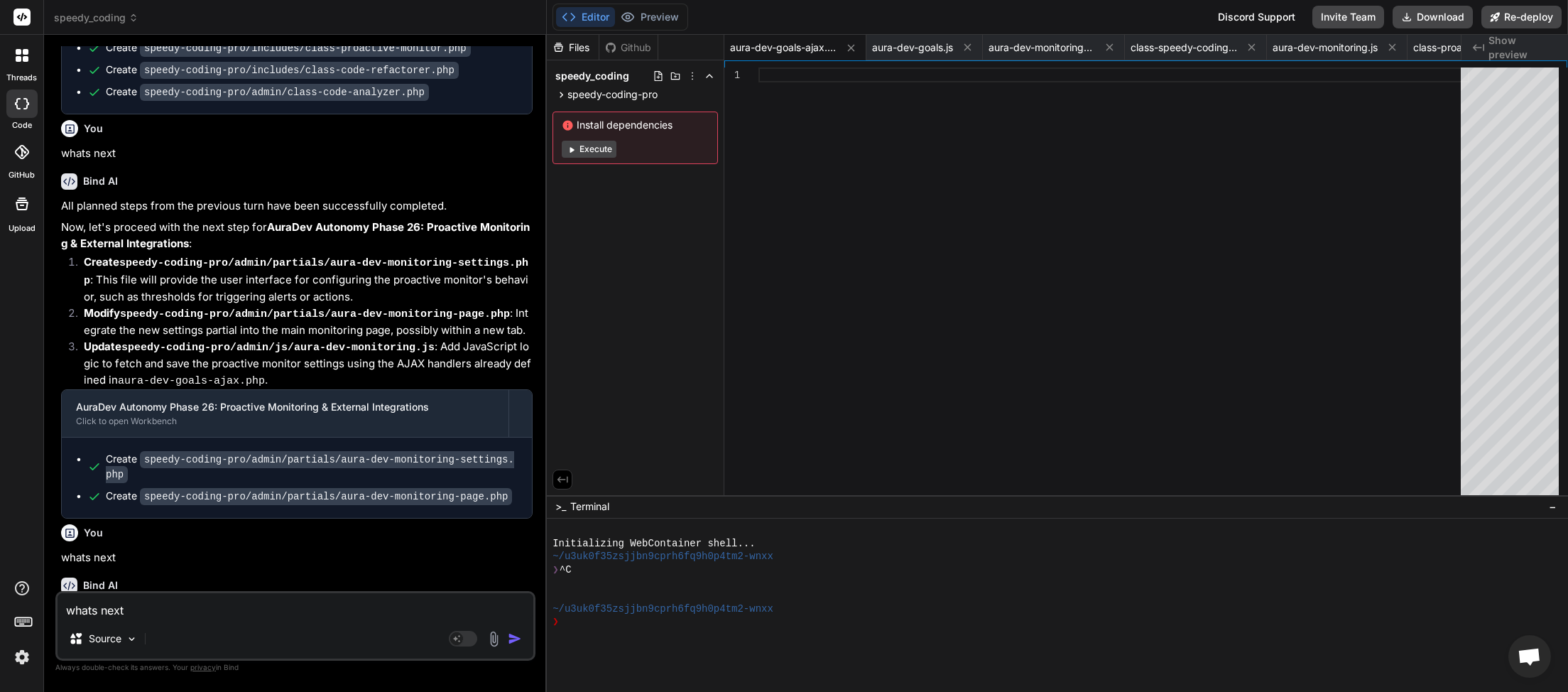
type textarea "x"
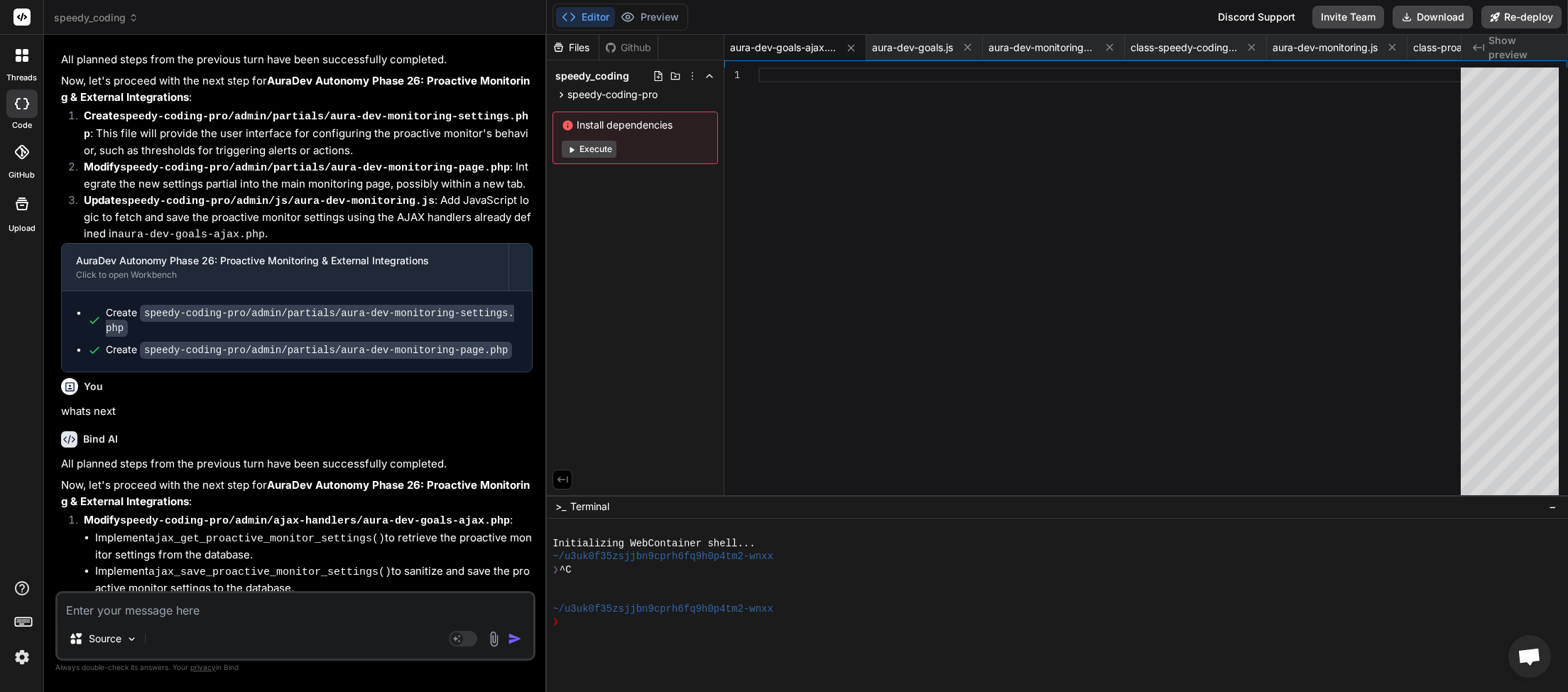
scroll to position [11278, 0]
drag, startPoint x: 119, startPoint y: 485, endPoint x: 60, endPoint y: 488, distance: 59.1
click at [60, 488] on div "You whats next Bind AI All planned steps from the previous turn, completing spe…" at bounding box center [296, 318] width 477 height 545
copy p "whats next"
click at [91, 605] on textarea at bounding box center [295, 606] width 476 height 26
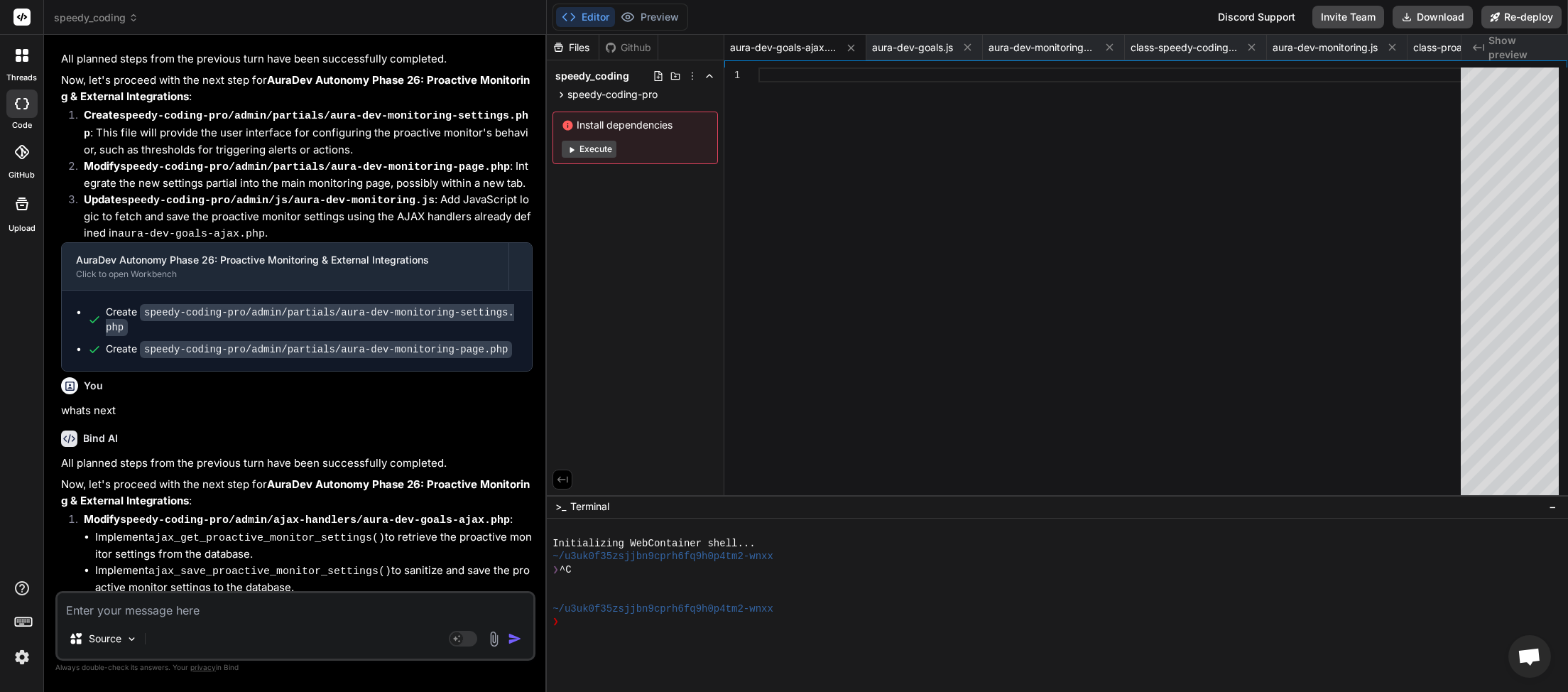
click at [97, 611] on textarea at bounding box center [295, 606] width 476 height 26
click at [205, 619] on div "Source Agent Mode. When this toggle is activated, AI automatically makes decisi…" at bounding box center [295, 625] width 480 height 70
click at [275, 601] on textarea at bounding box center [295, 606] width 476 height 26
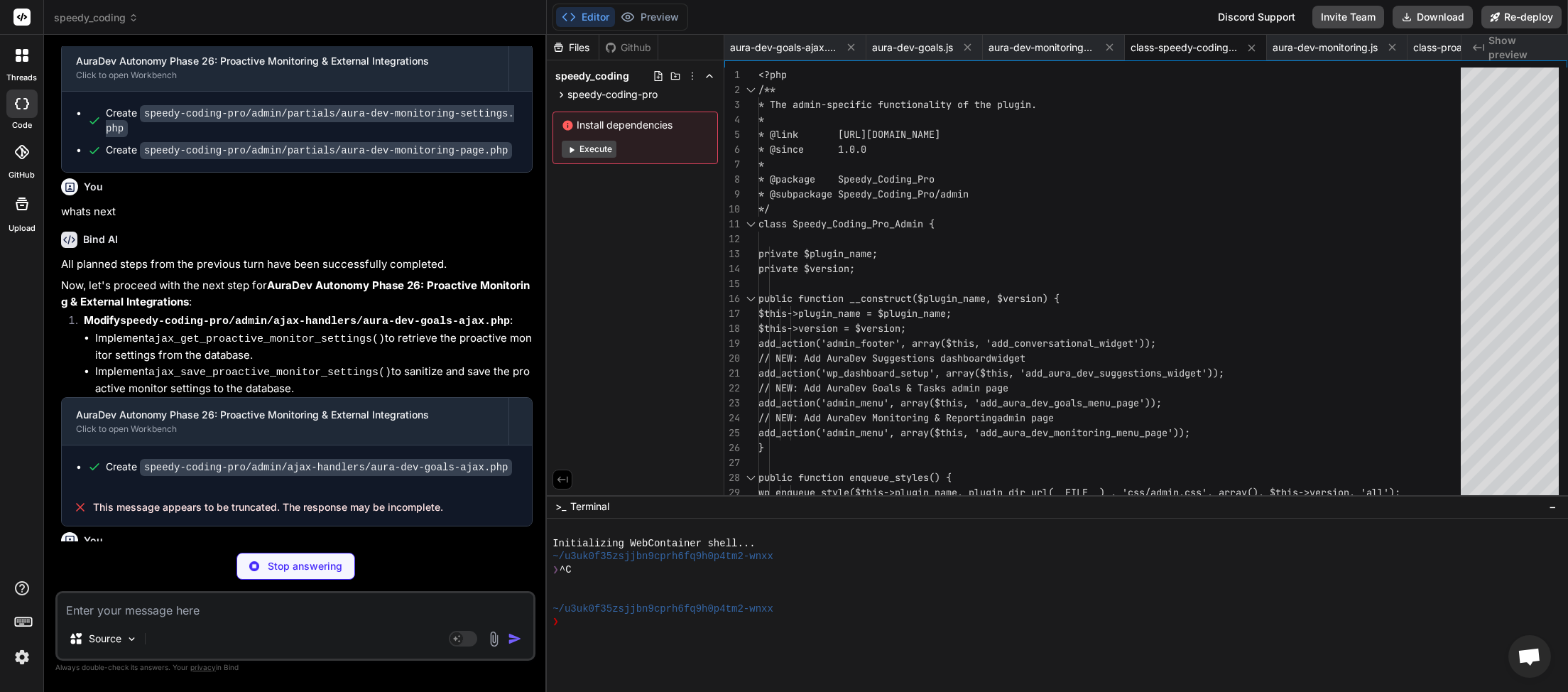
scroll to position [11564, 0]
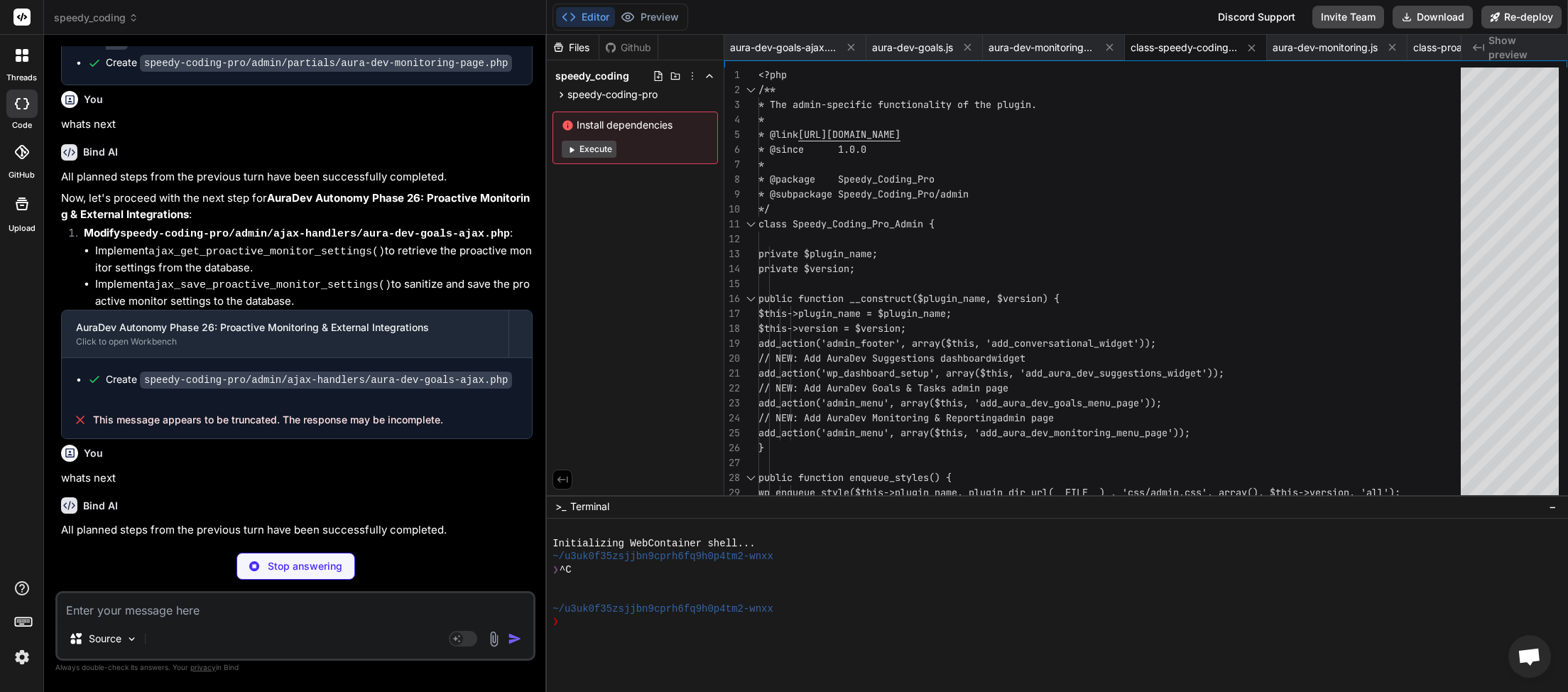
type textarea "x"
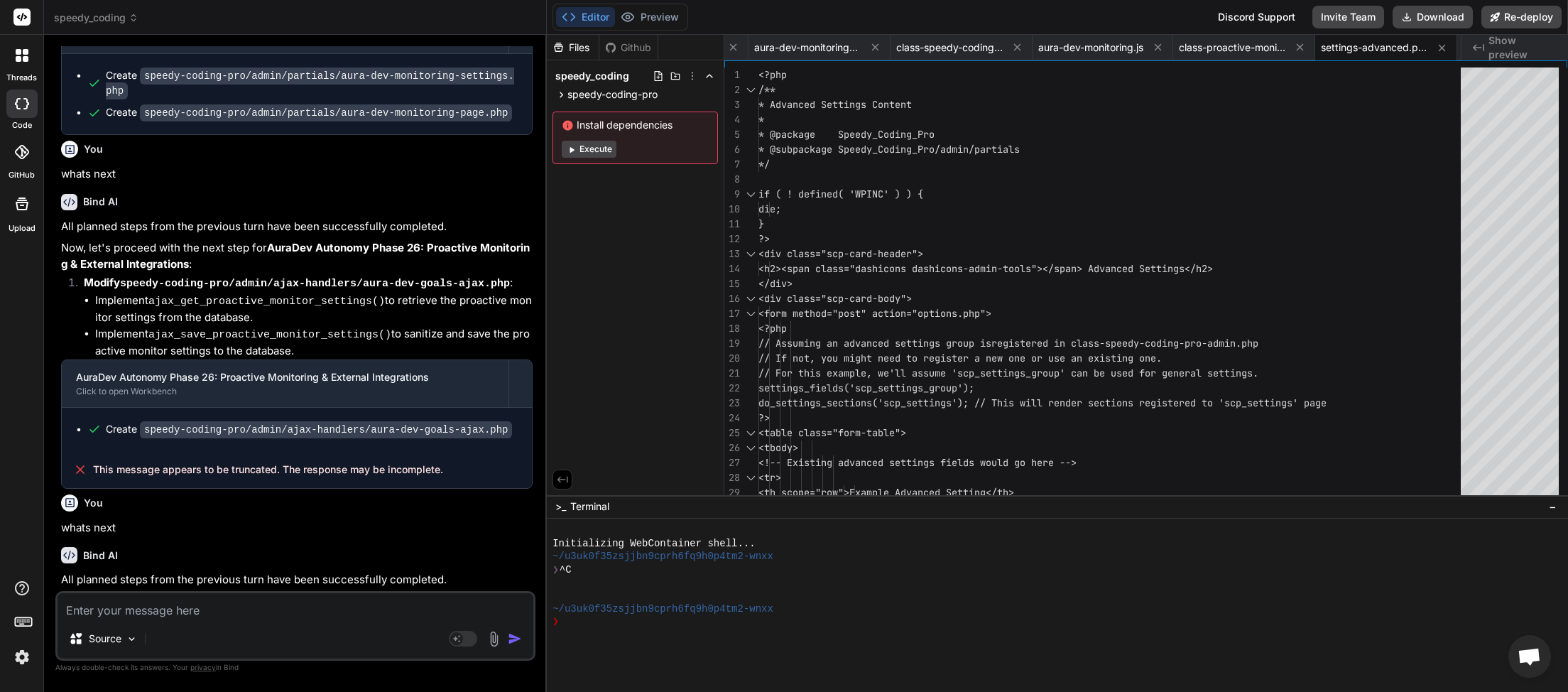
paste textarea "whats next"
type textarea "whats next"
type textarea "x"
type textarea "whats next"
click at [517, 639] on img "button" at bounding box center [514, 638] width 14 height 14
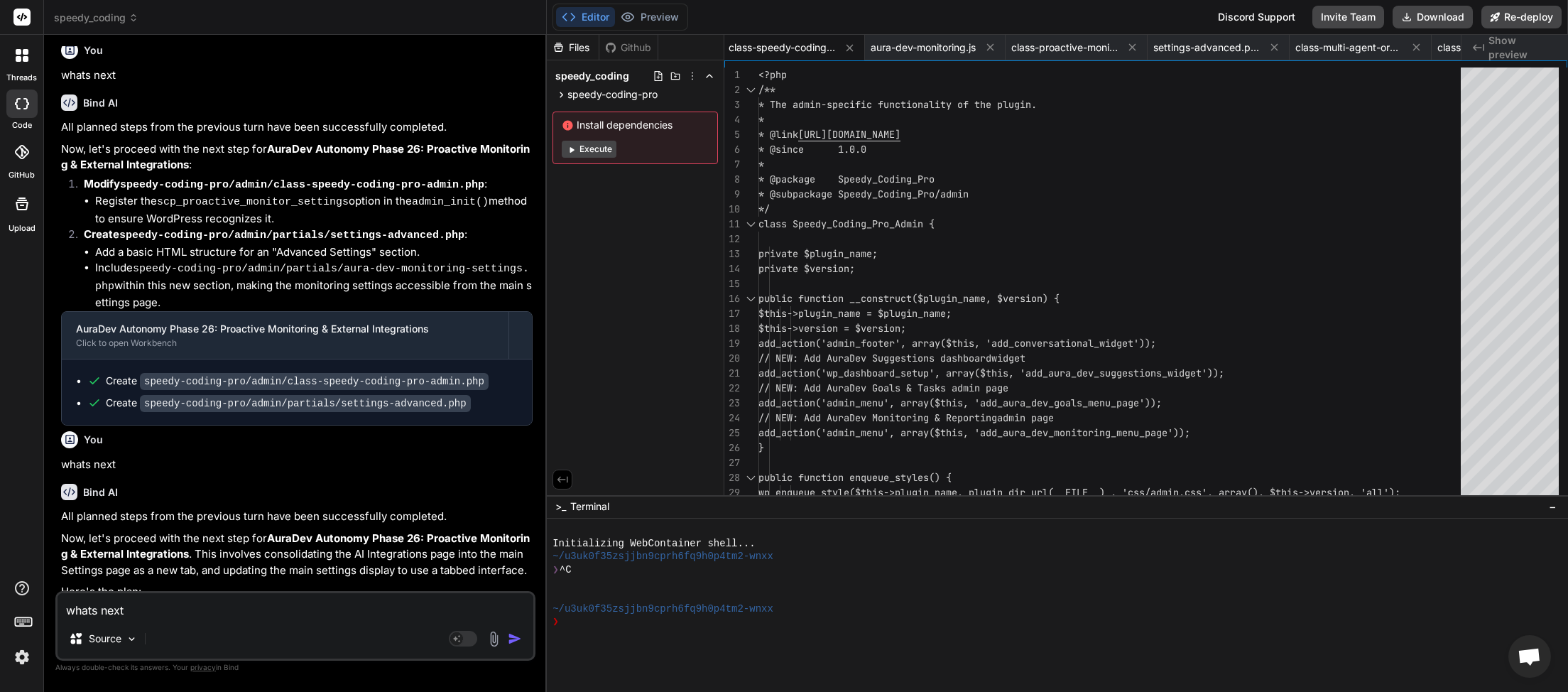
scroll to position [12018, 0]
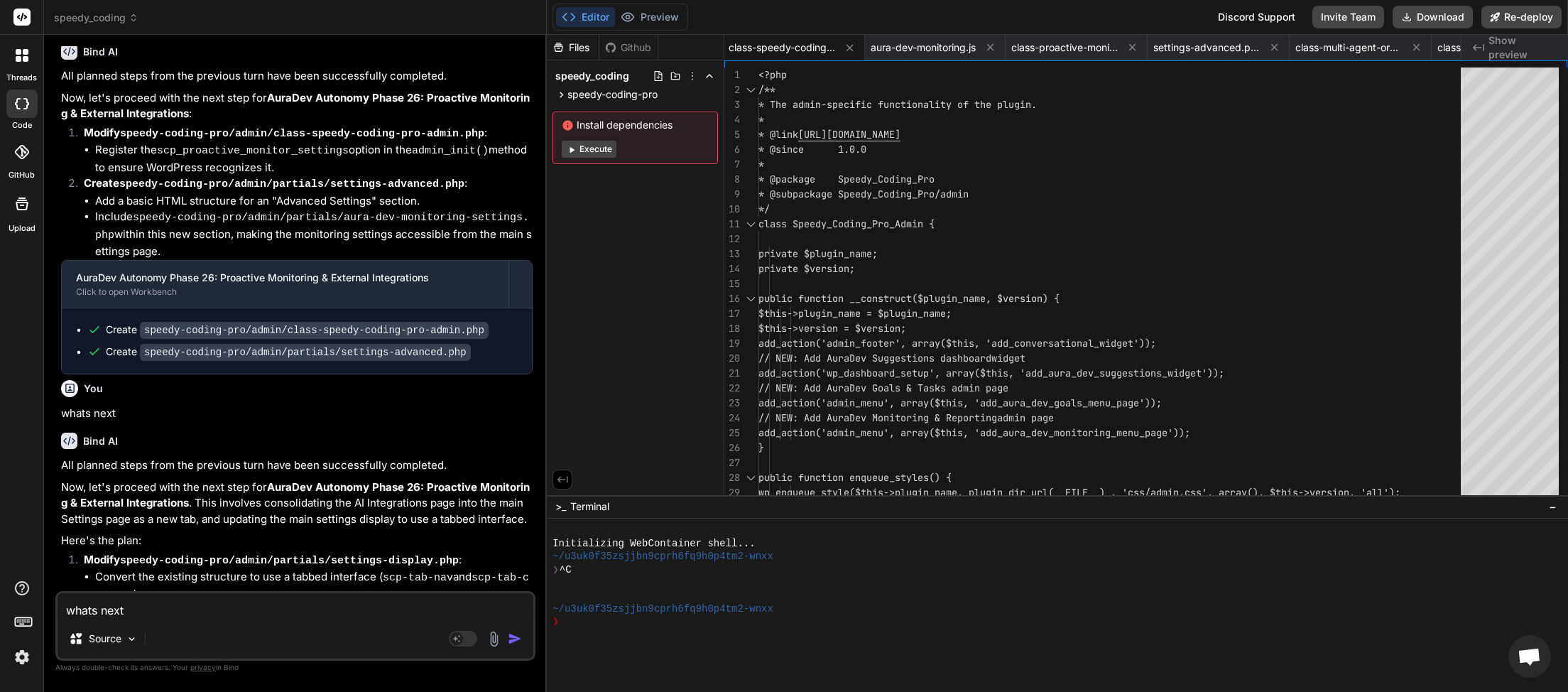
paste textarea
type textarea "x"
type textarea "whats next"
click at [509, 642] on img "button" at bounding box center [514, 638] width 14 height 14
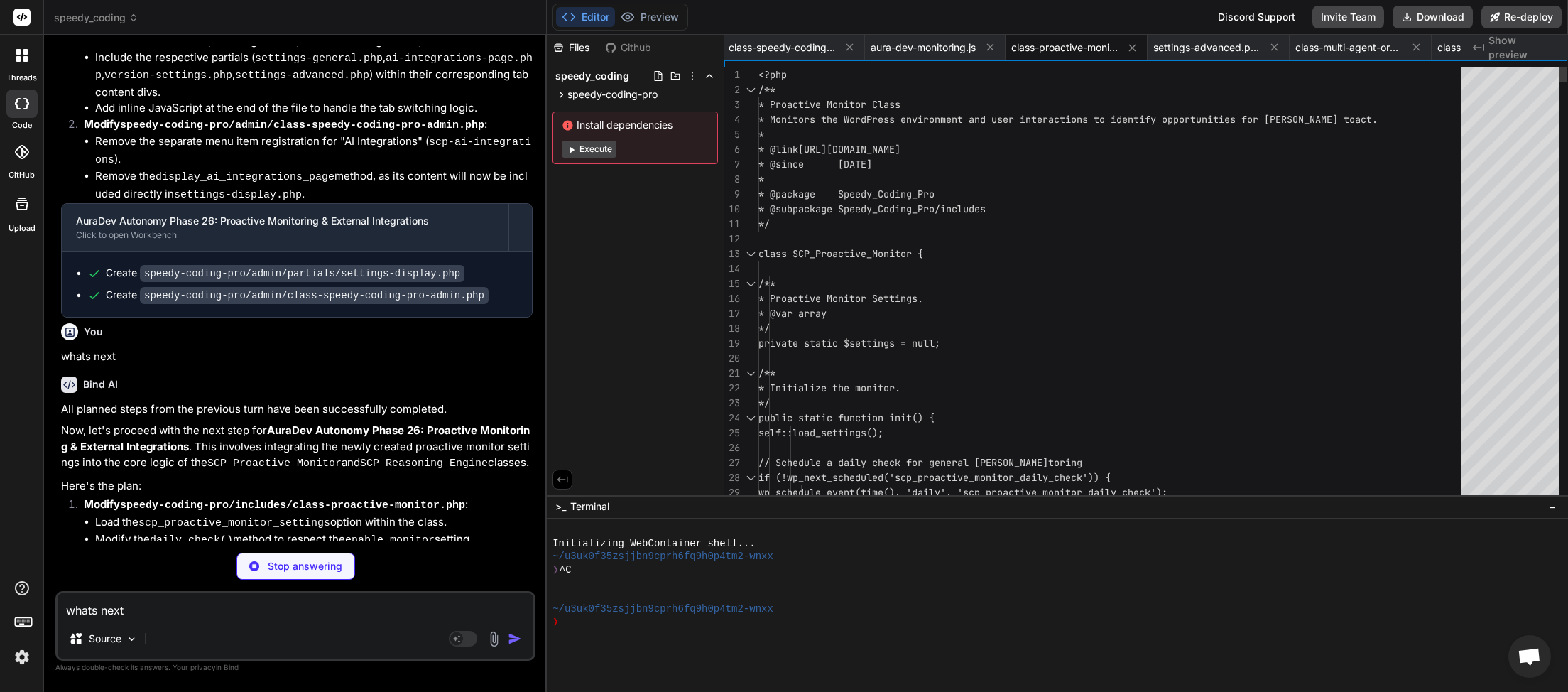
scroll to position [0, 686]
type textarea "x"
type textarea "whats next"
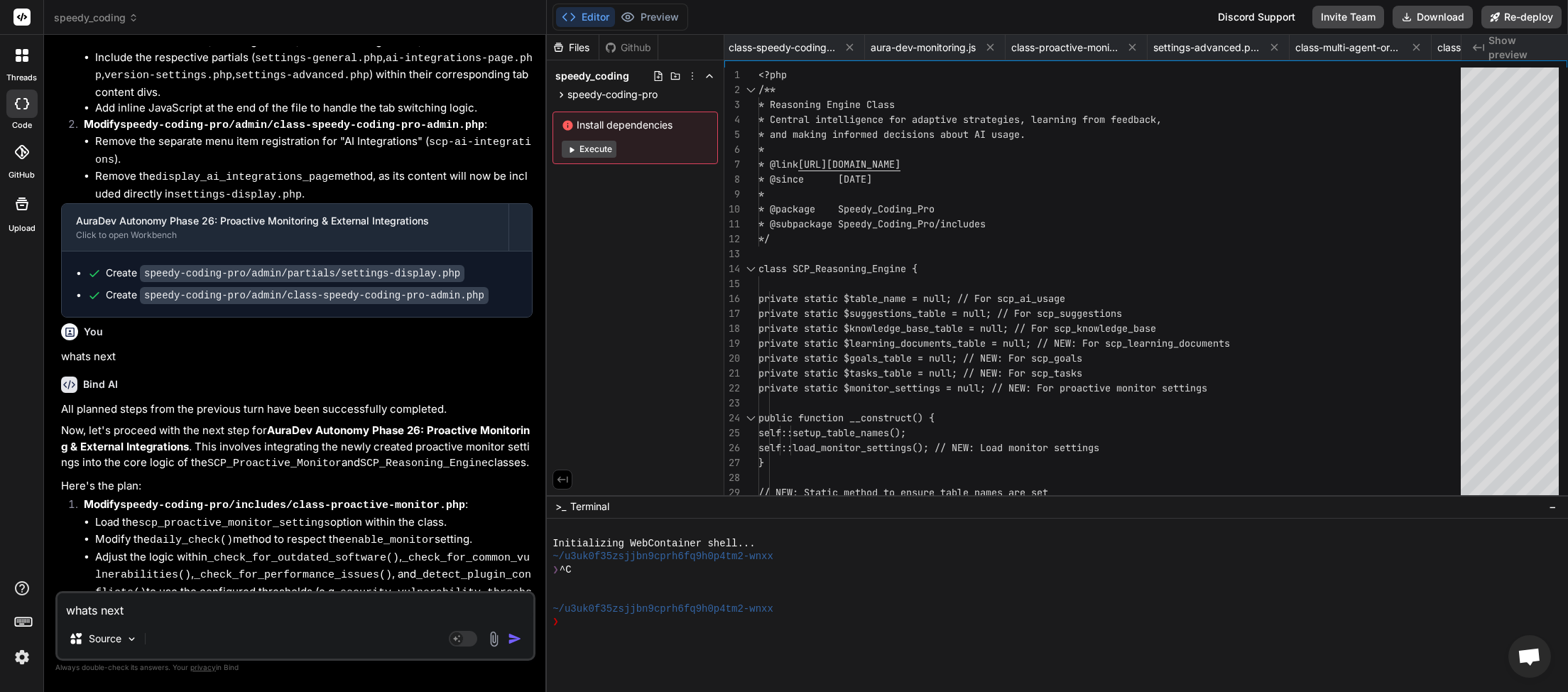
scroll to position [12539, 0]
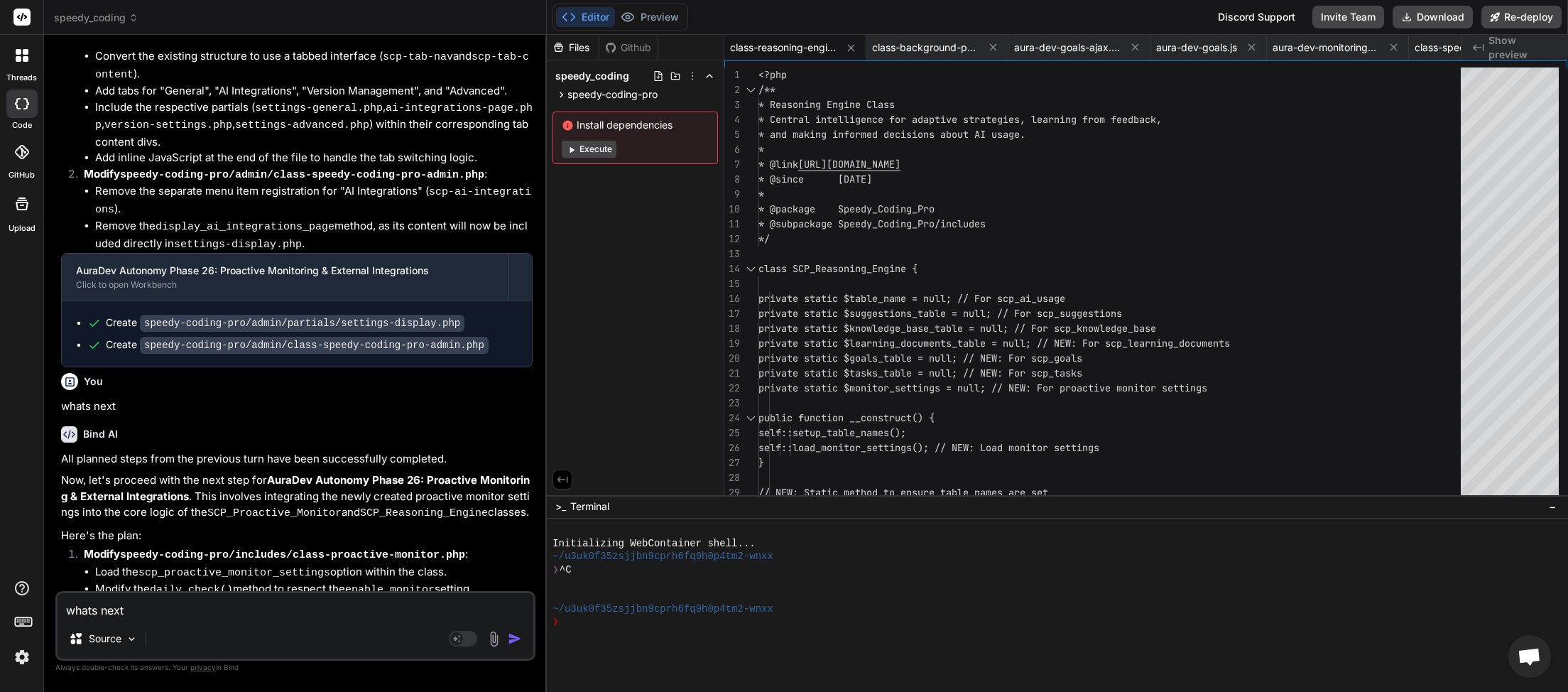
click at [516, 635] on img "button" at bounding box center [514, 638] width 14 height 14
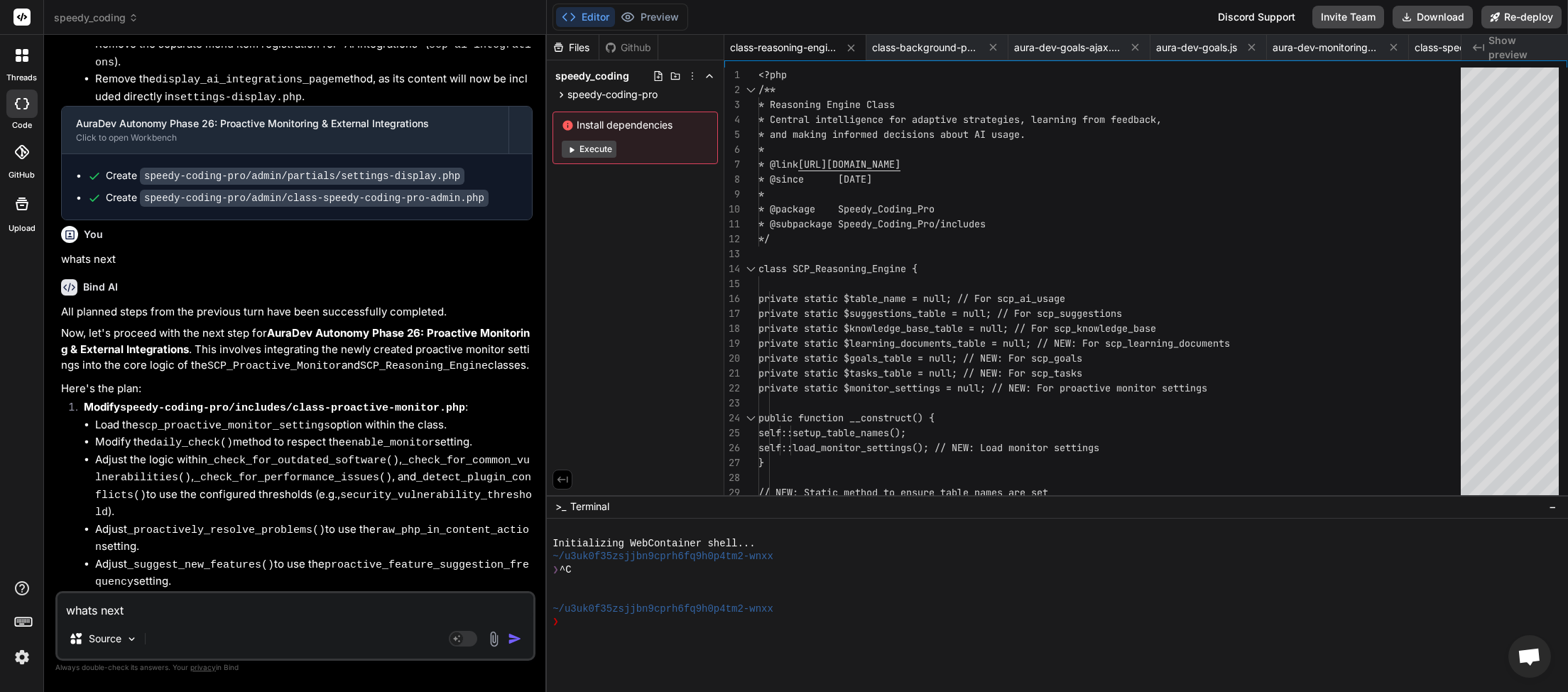
scroll to position [12686, 0]
type textarea "x"
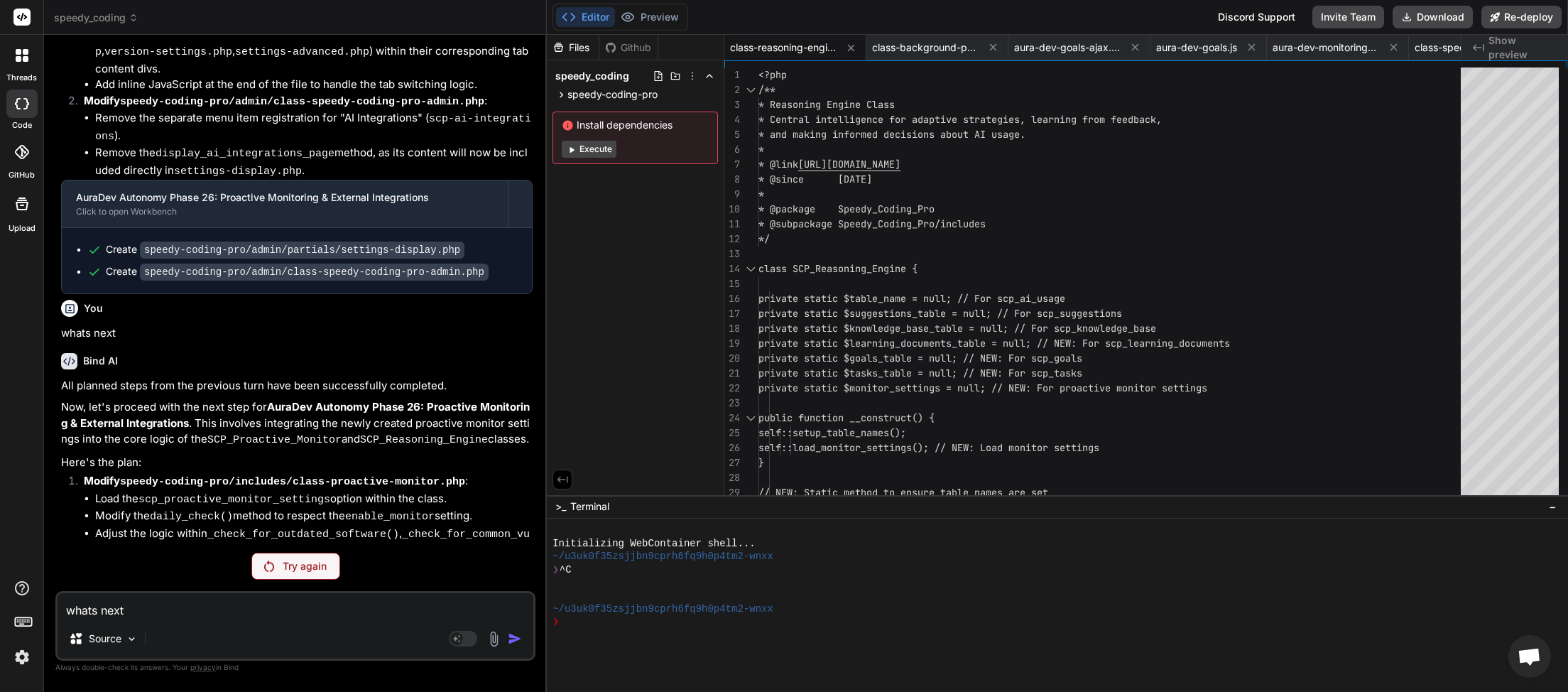
scroll to position [12611, 0]
type textarea "whats next"
click at [299, 561] on p "Try again" at bounding box center [305, 566] width 44 height 14
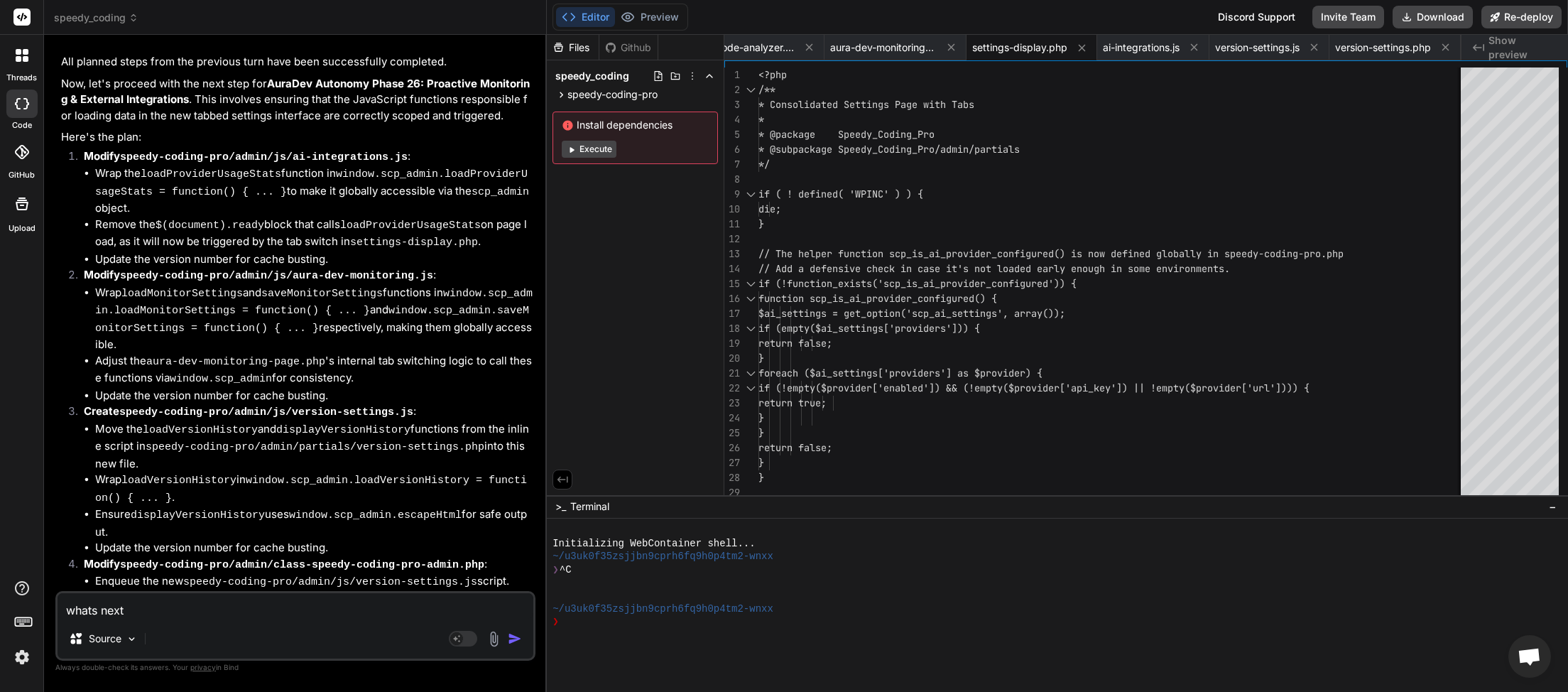
scroll to position [0, 1866]
click at [517, 637] on img "button" at bounding box center [514, 638] width 14 height 14
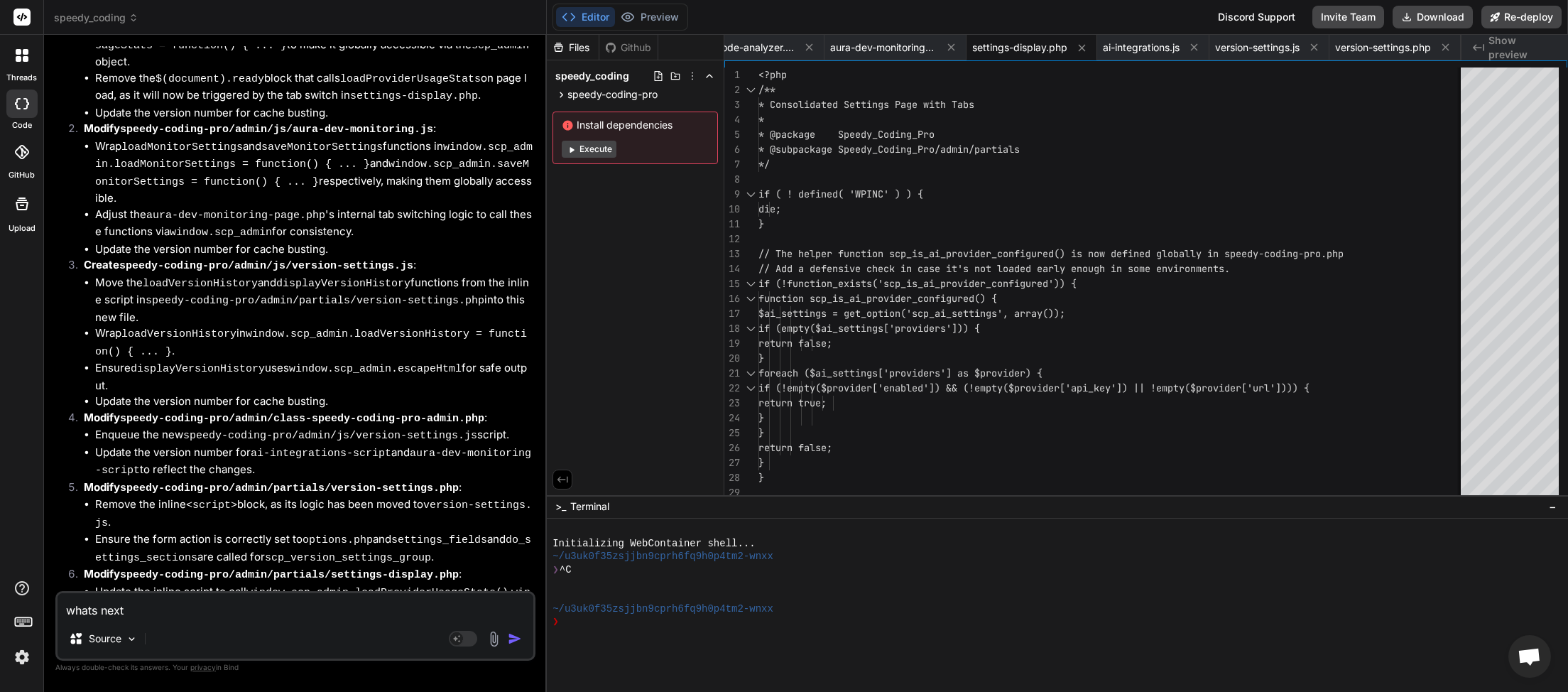
scroll to position [13637, 0]
drag, startPoint x: 132, startPoint y: 613, endPoint x: 133, endPoint y: 598, distance: 15.0
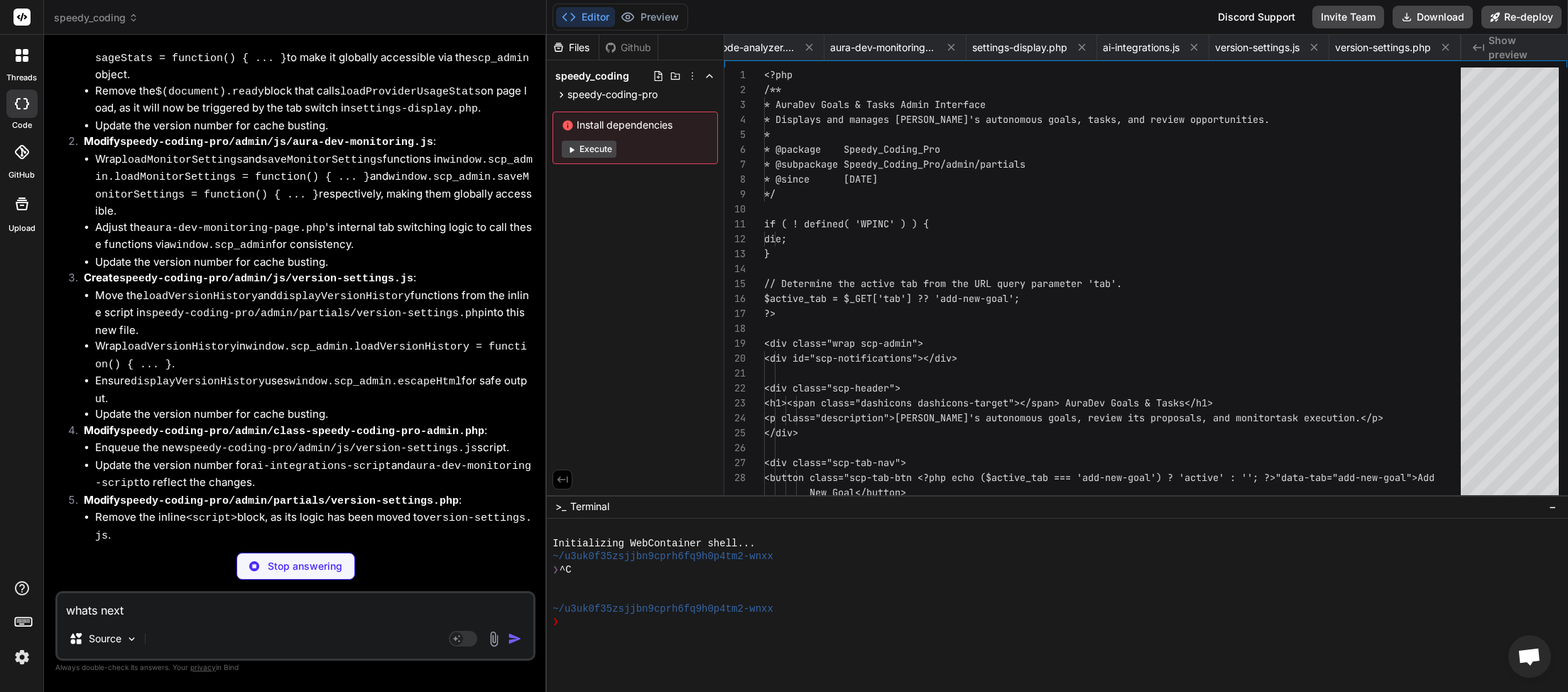
scroll to position [0, 1535]
type textarea "x"
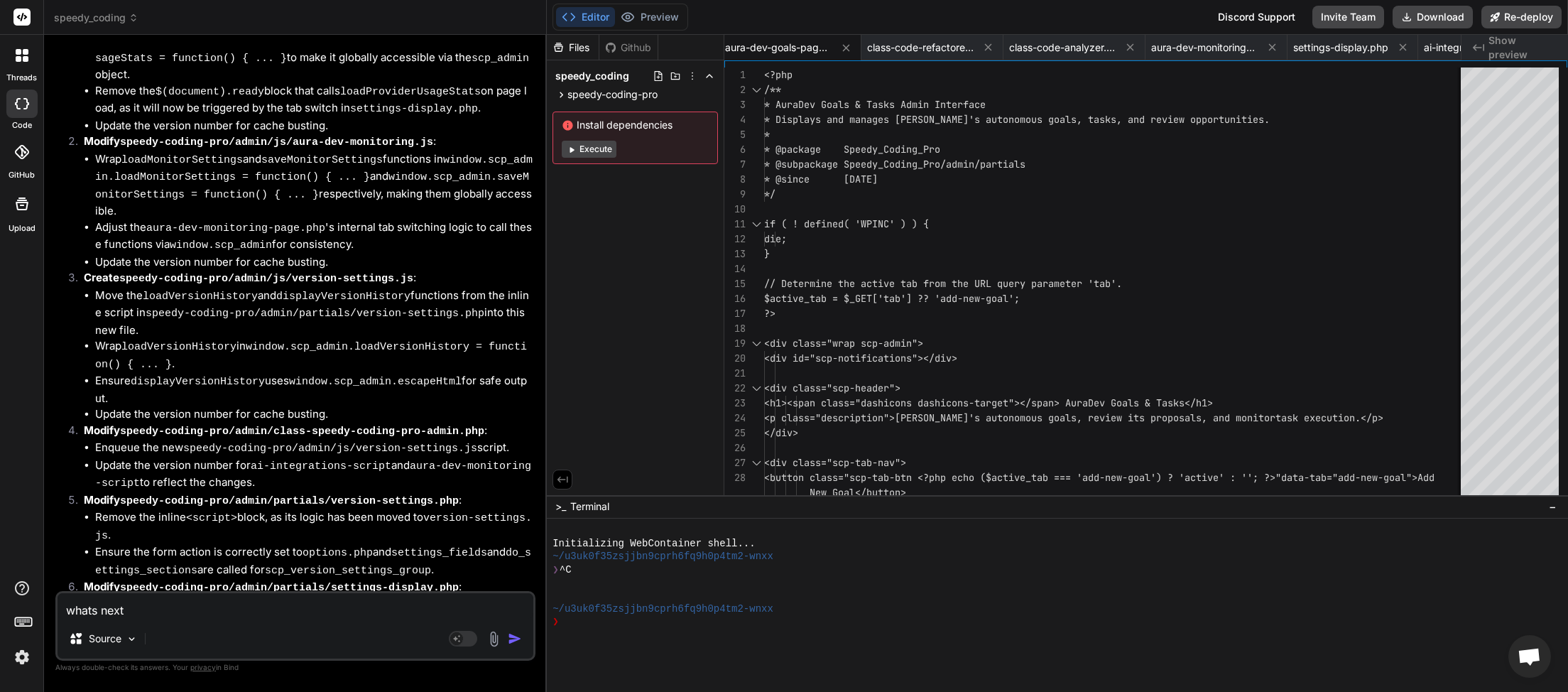
scroll to position [14064, 0]
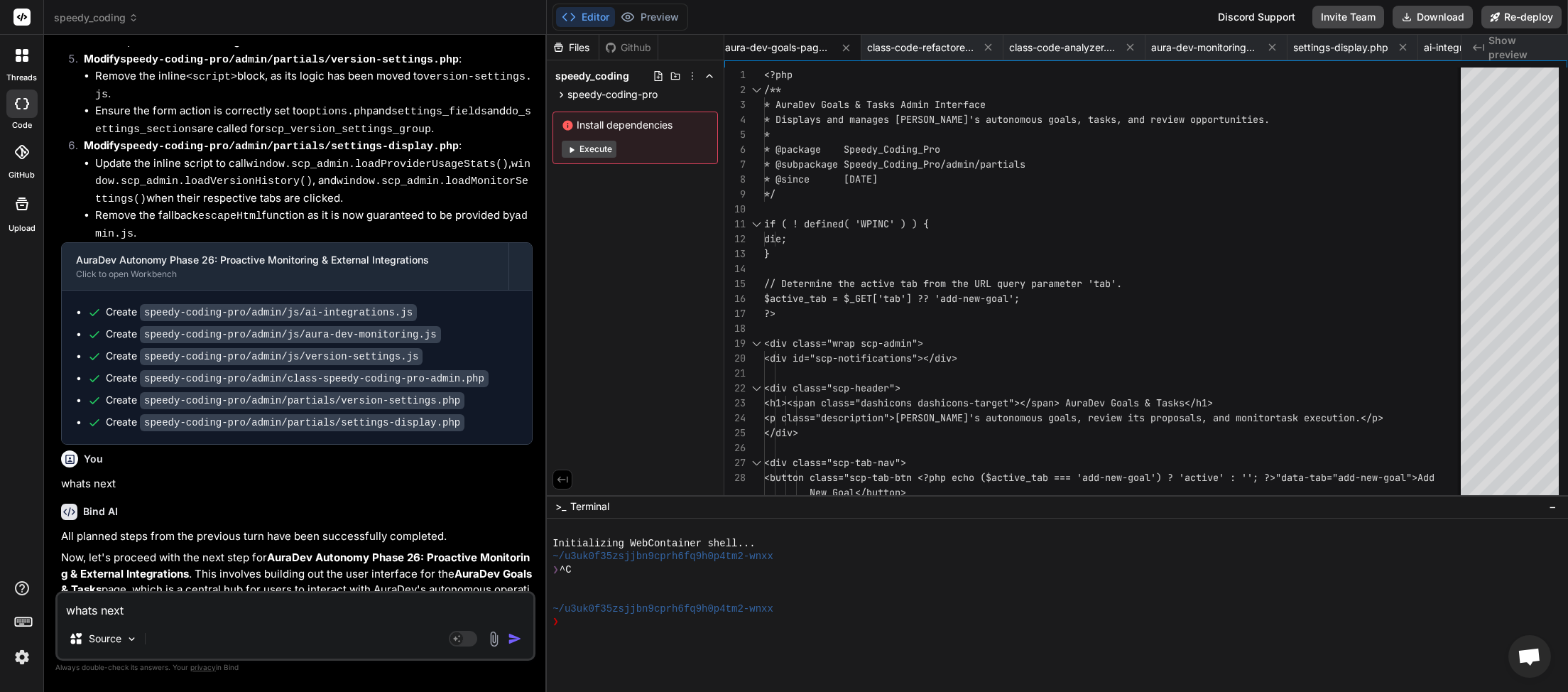
type textarea "whats next"
click at [511, 633] on img "button" at bounding box center [514, 638] width 14 height 14
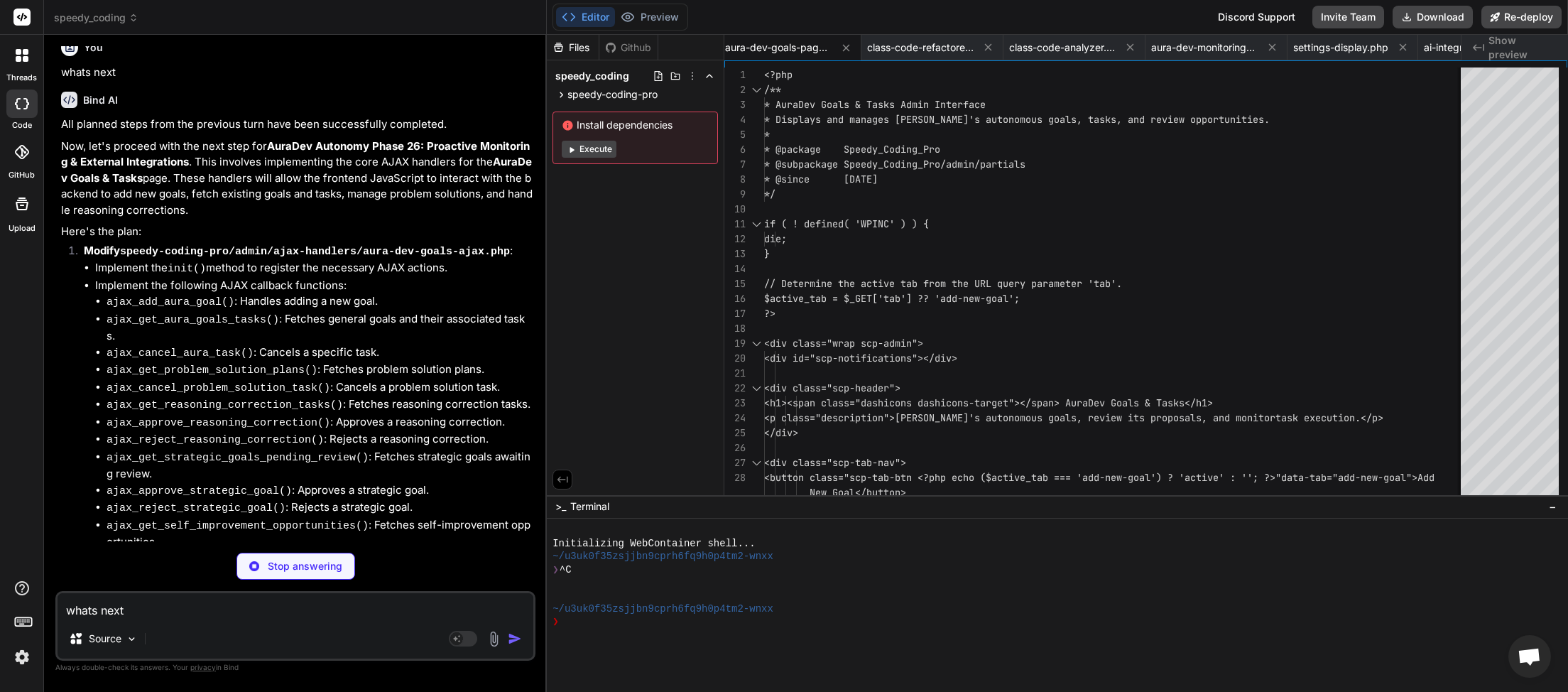
scroll to position [0, 284]
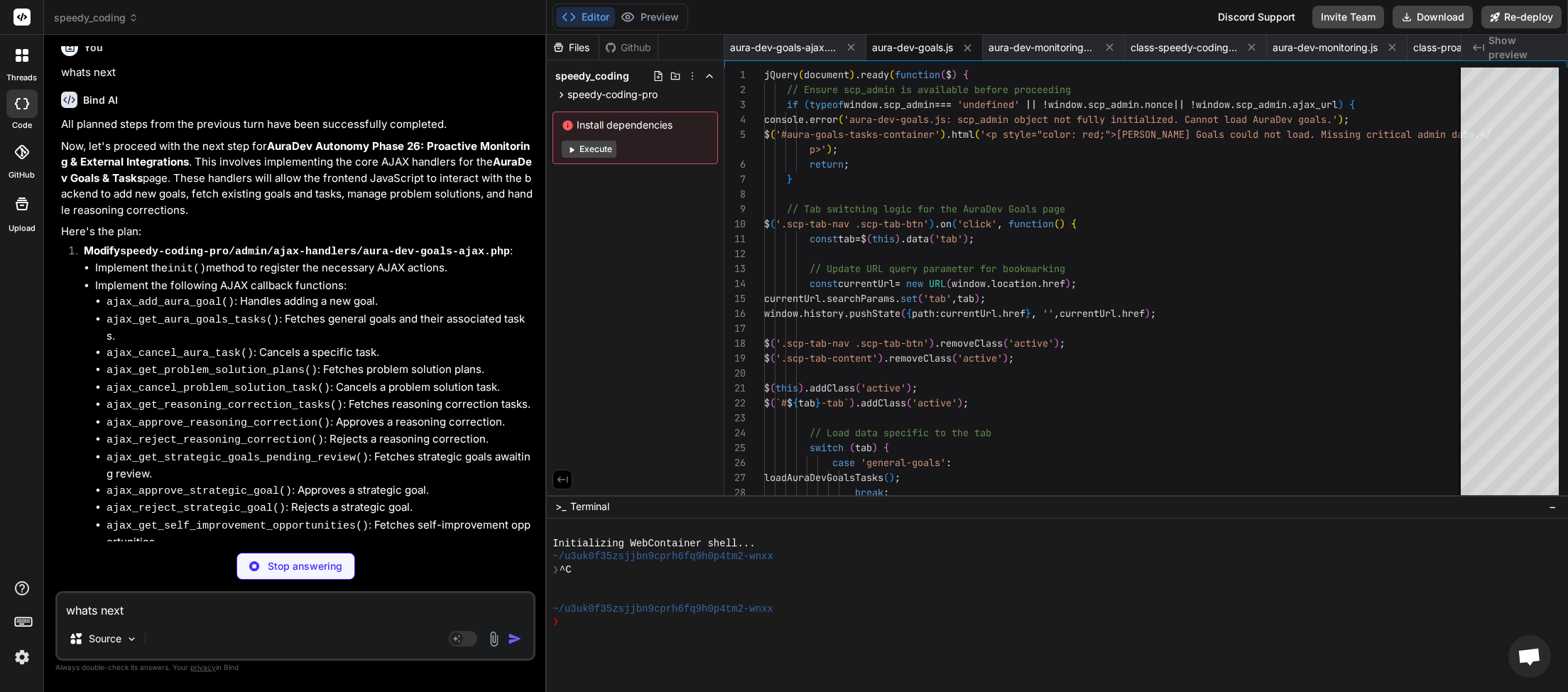
type textarea "x"
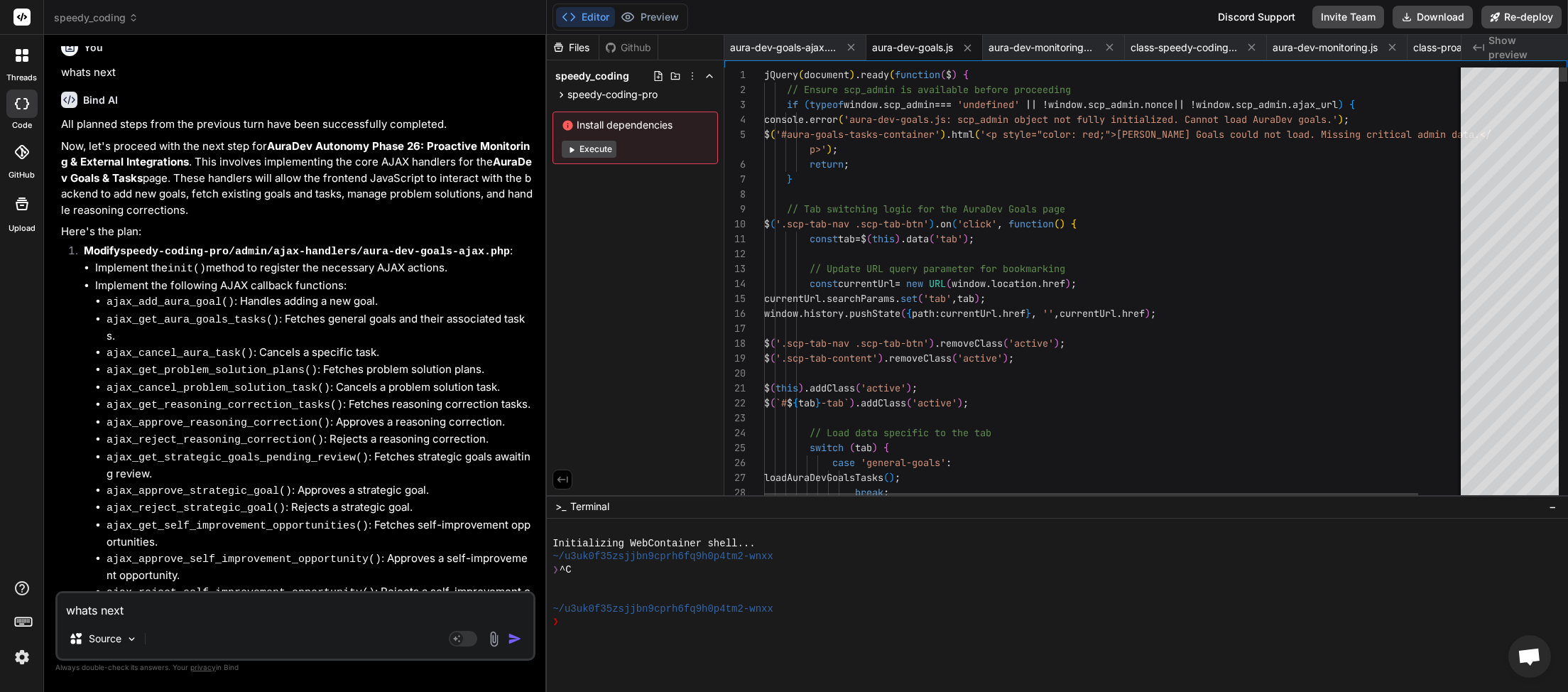
scroll to position [15025, 0]
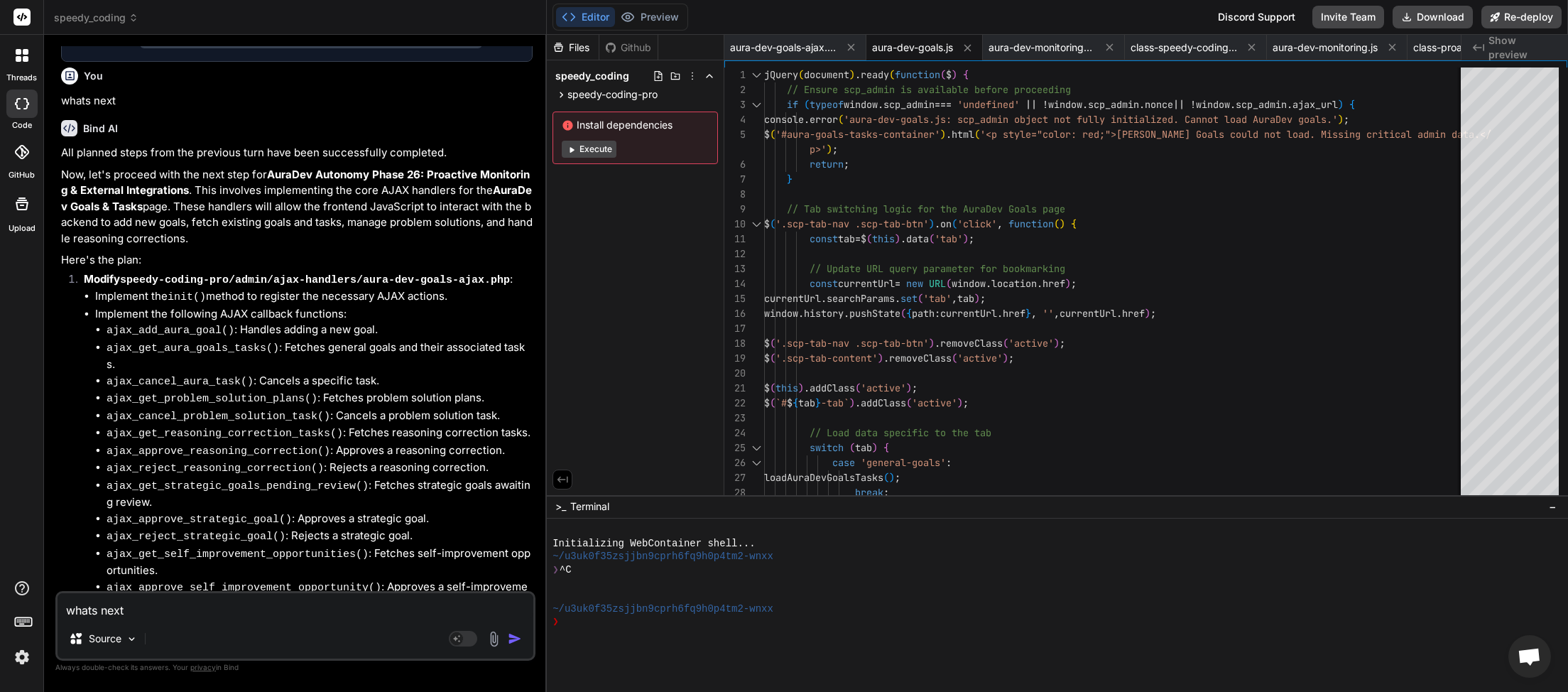
type textarea "whats next"
click at [511, 641] on img "button" at bounding box center [514, 638] width 14 height 14
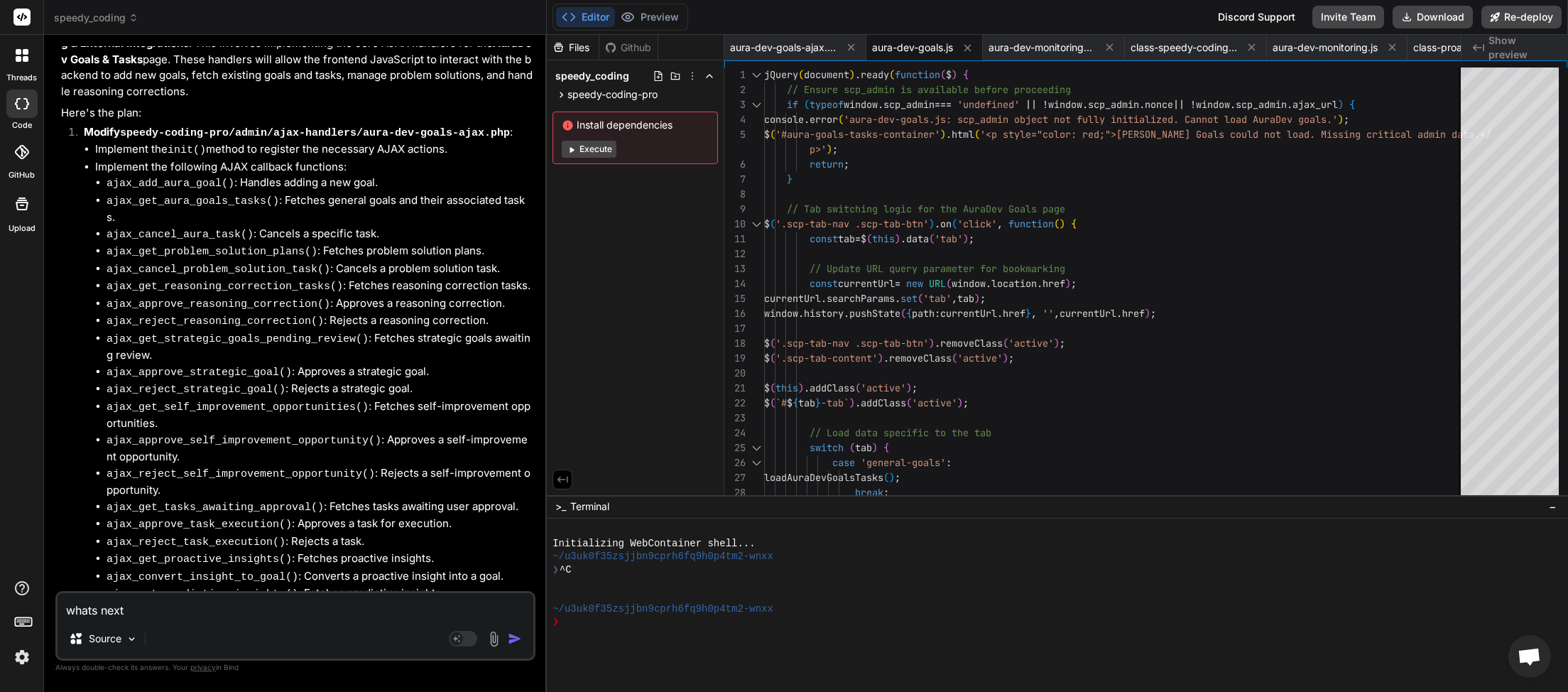
scroll to position [15172, 0]
drag, startPoint x: 241, startPoint y: 609, endPoint x: 251, endPoint y: 609, distance: 10.0
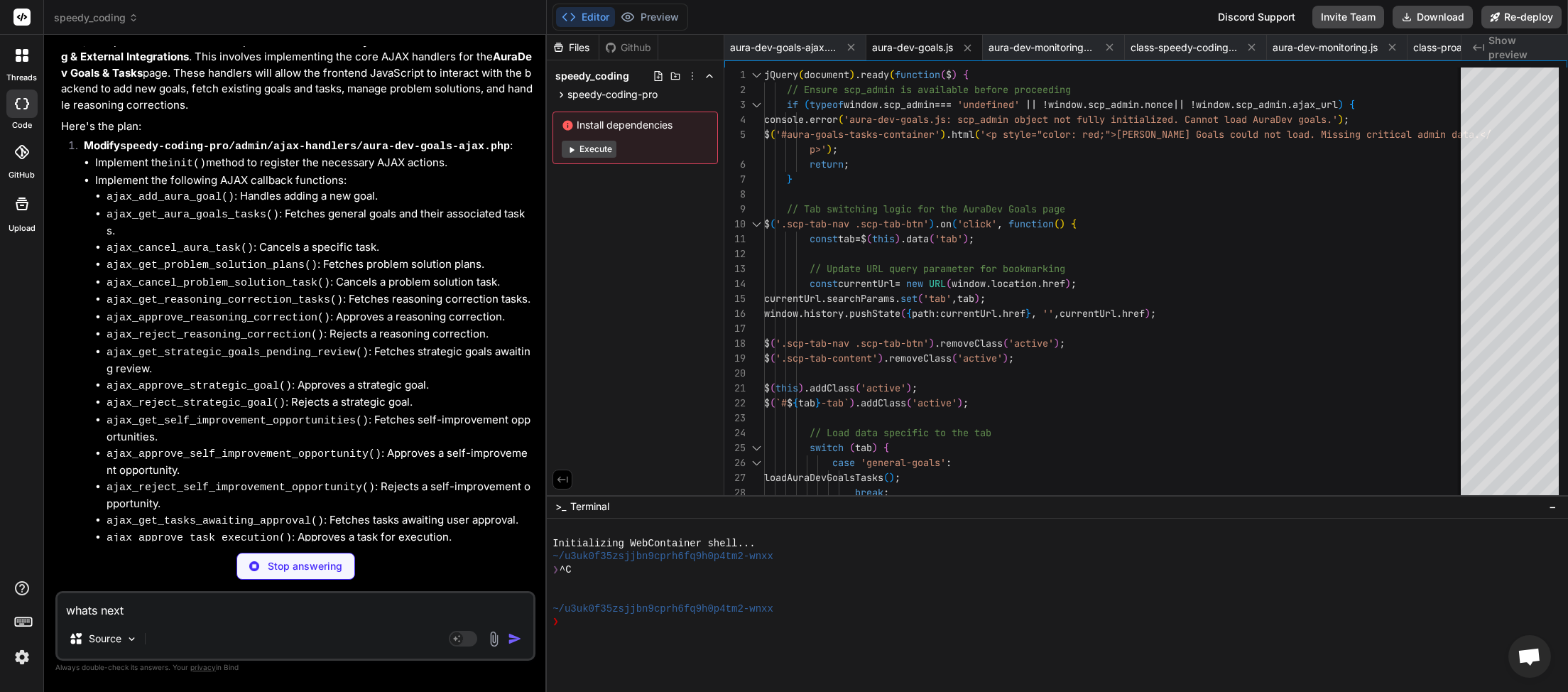
type textarea "x"
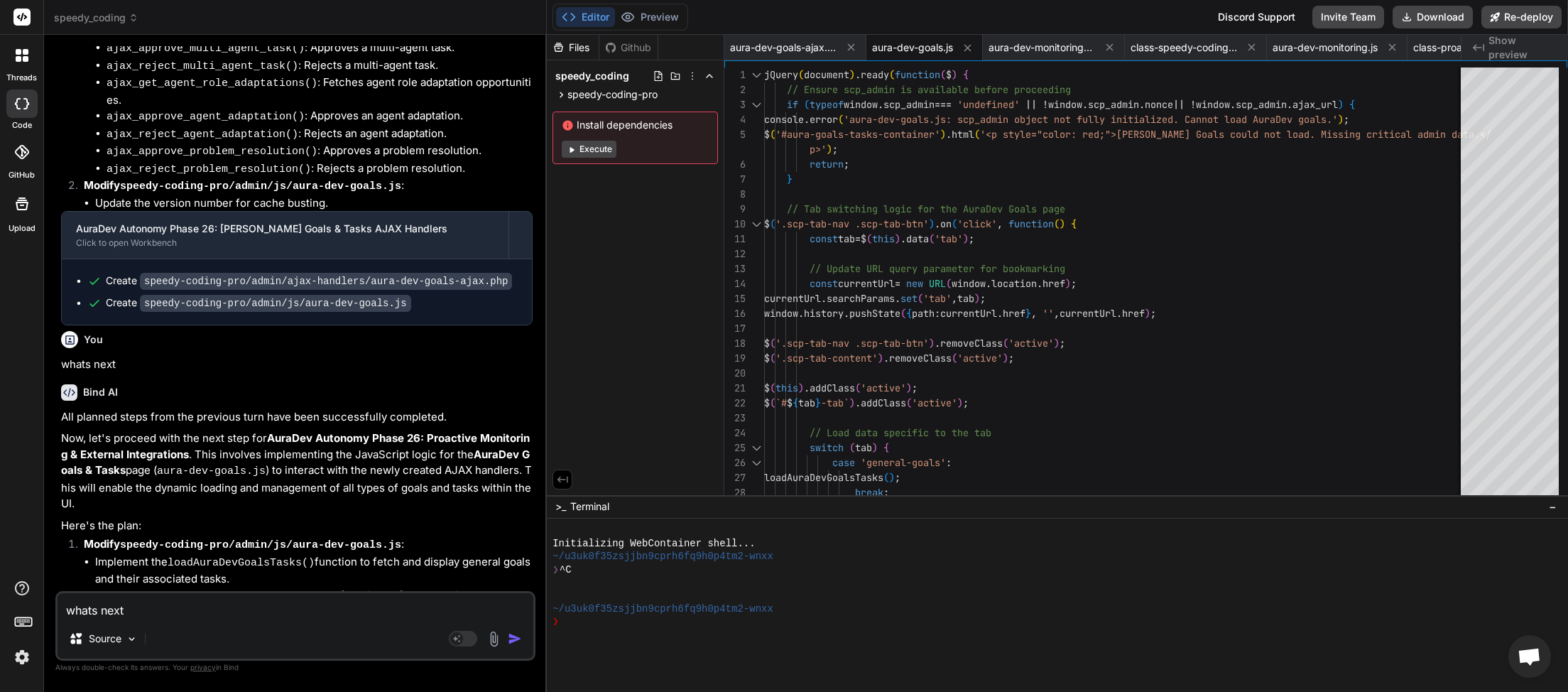
scroll to position [15813, 0]
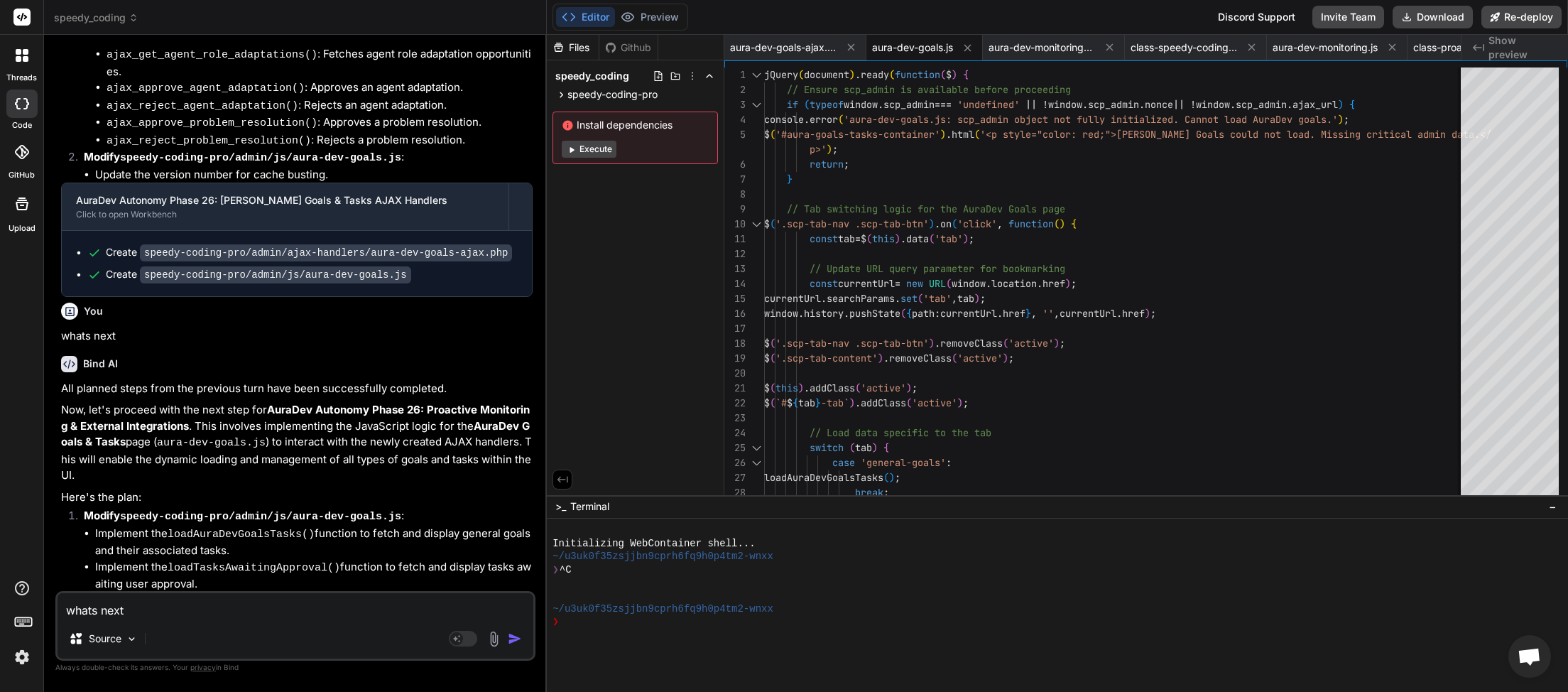
type textarea "whats next"
click at [516, 643] on img "button" at bounding box center [514, 638] width 14 height 14
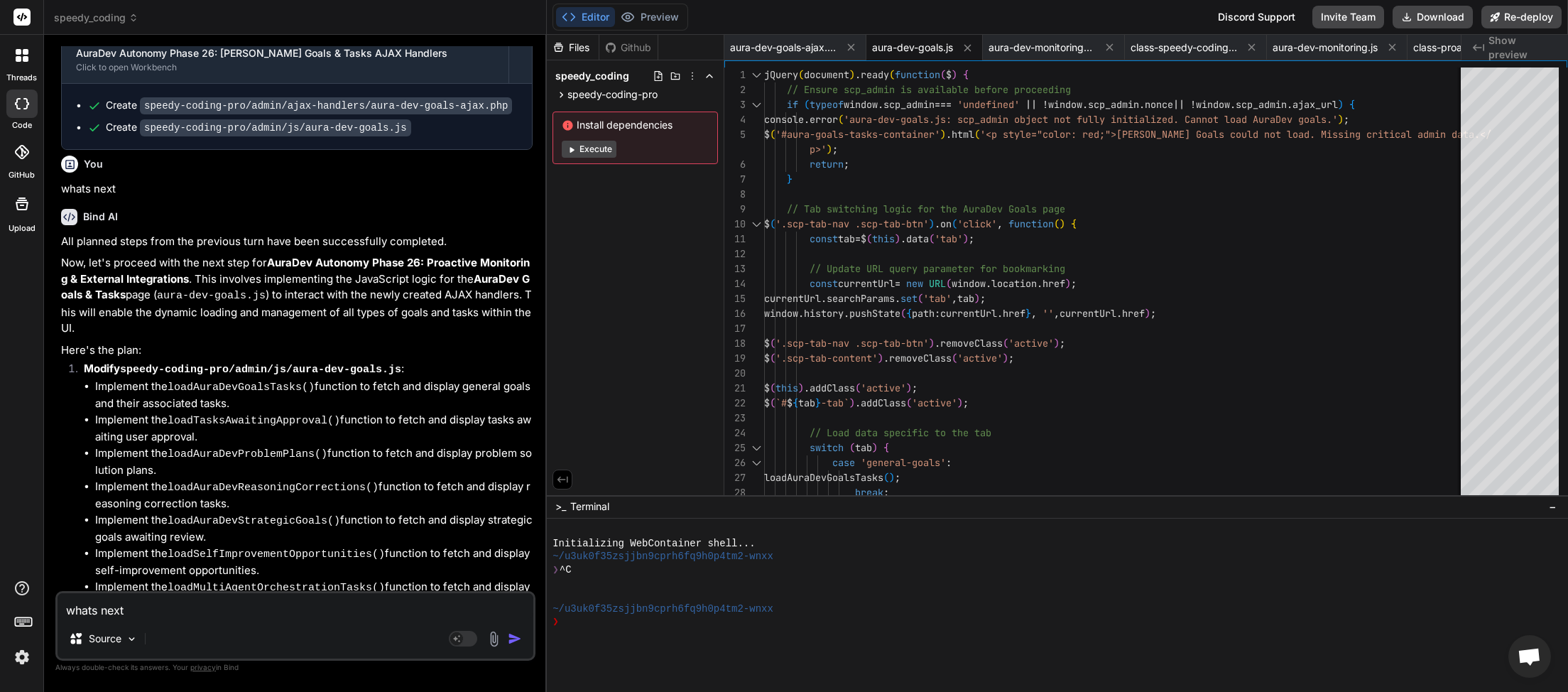
scroll to position [15961, 0]
type textarea "x"
type textarea "whats next"
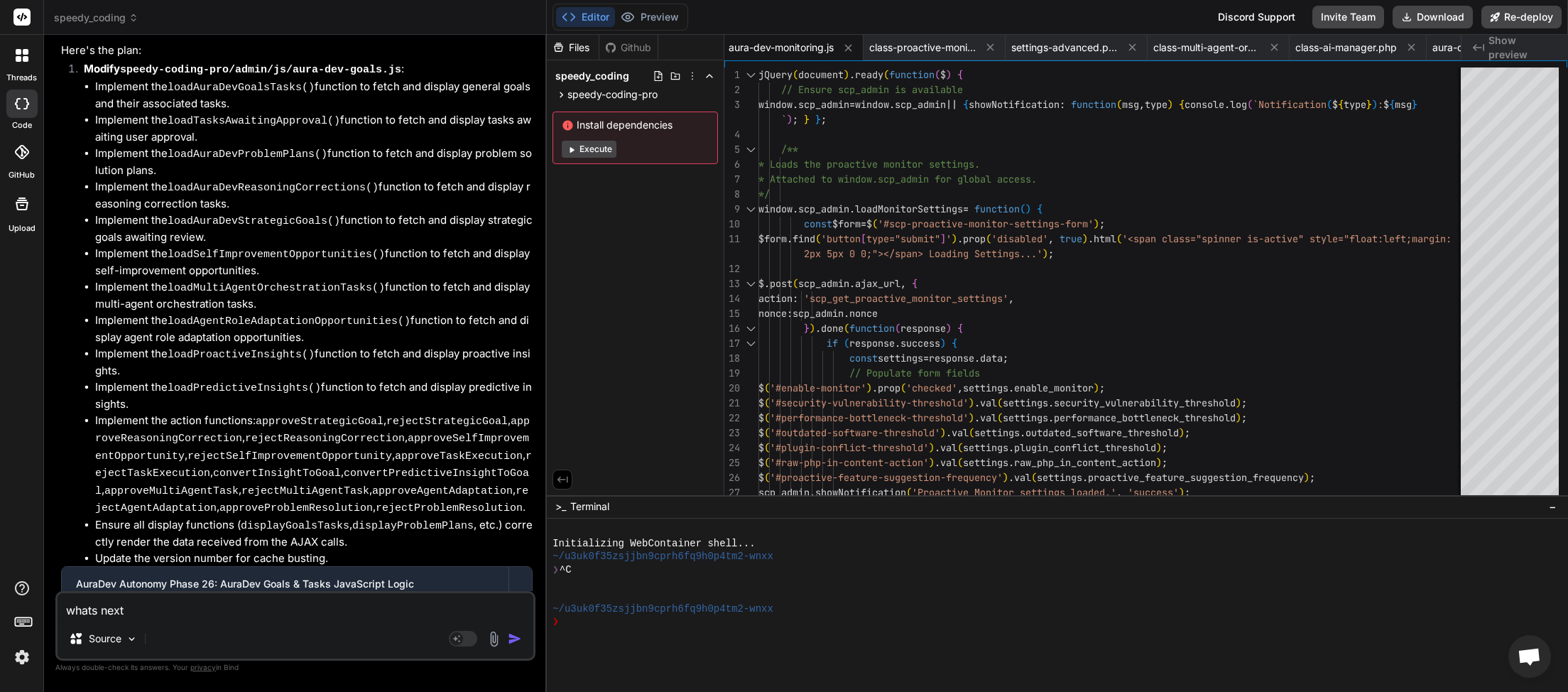
scroll to position [16451, 0]
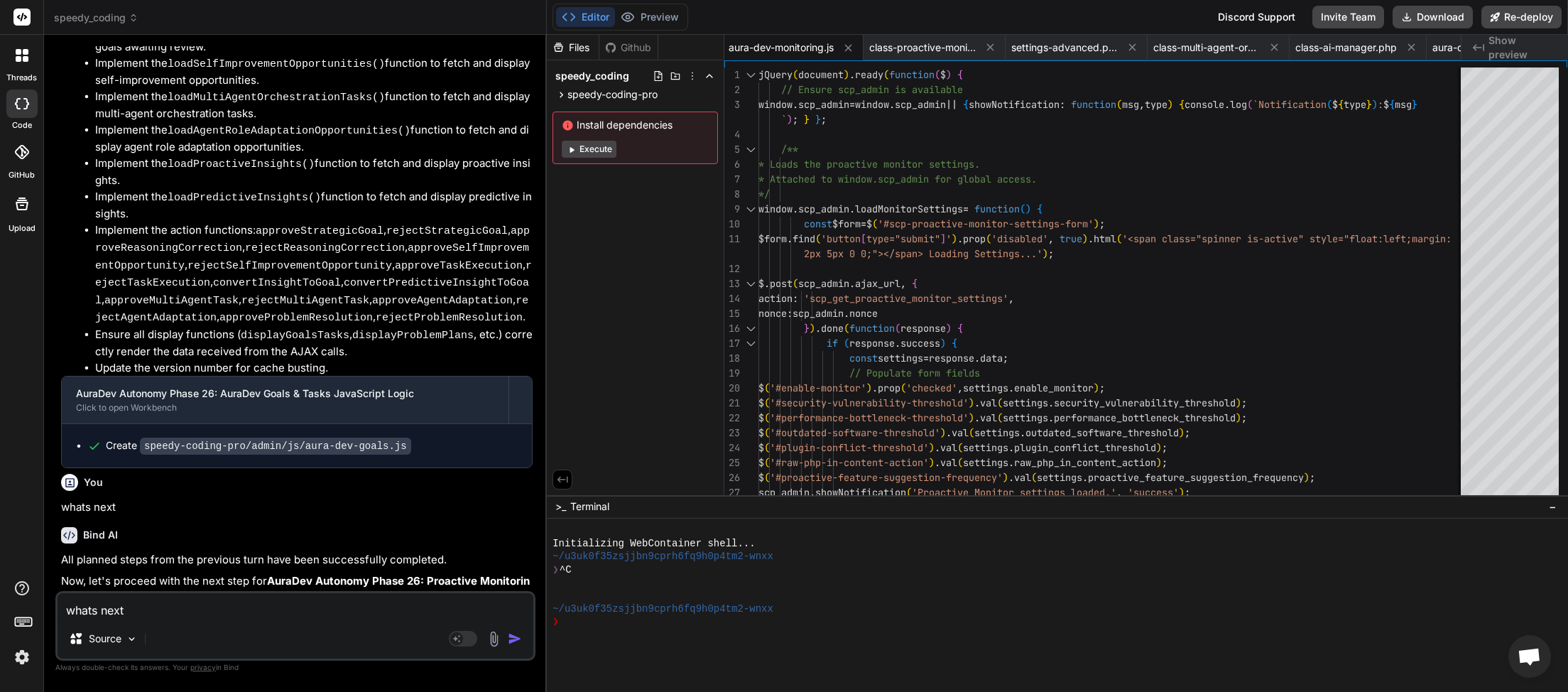
click at [511, 642] on img "button" at bounding box center [514, 638] width 14 height 14
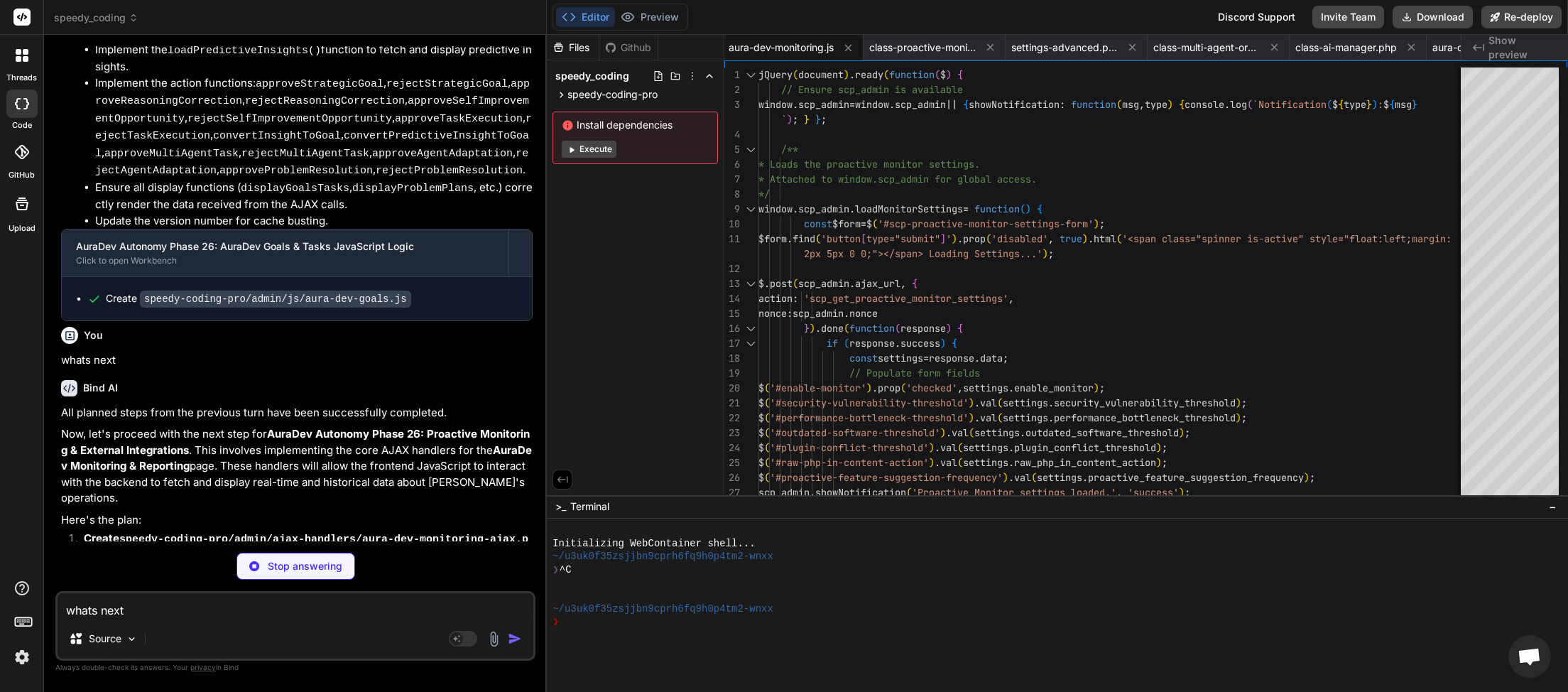
scroll to position [16585, 0]
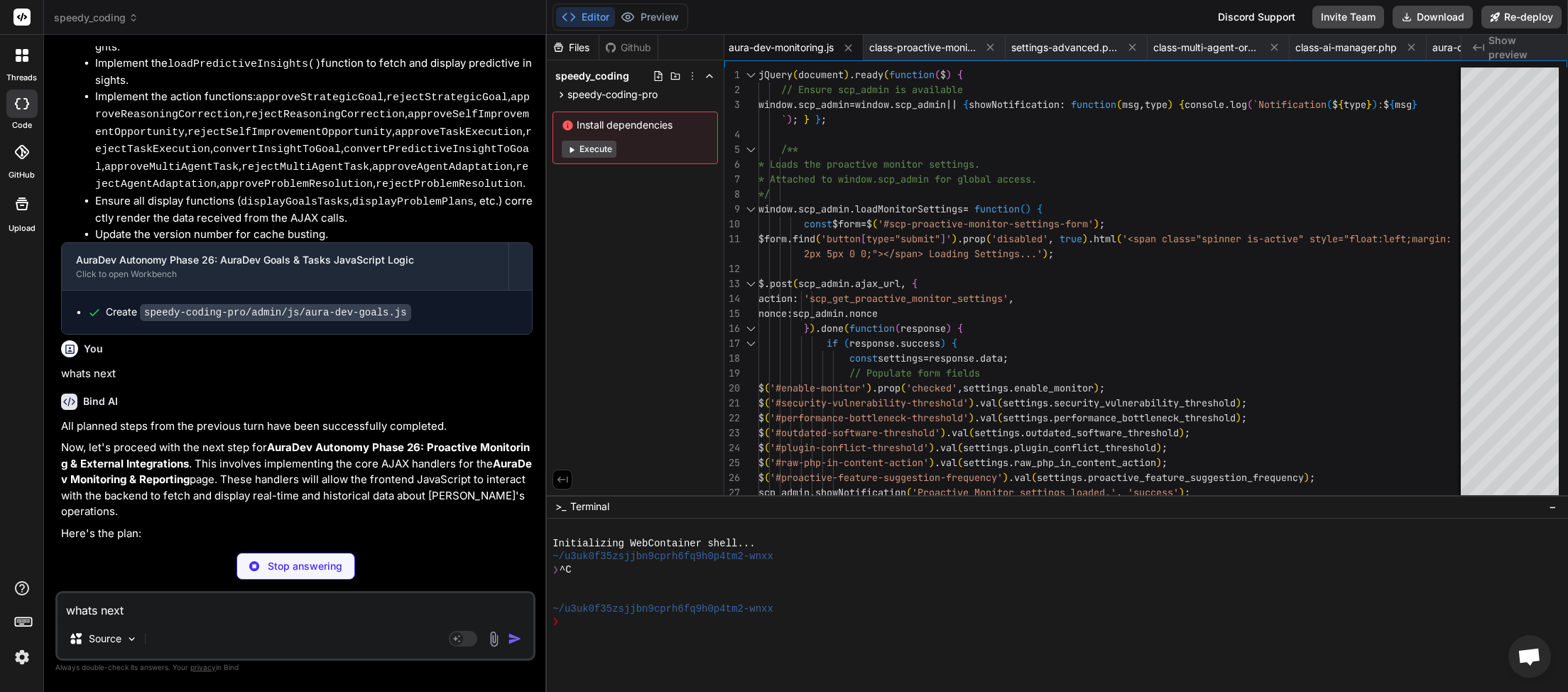
type textarea "x"
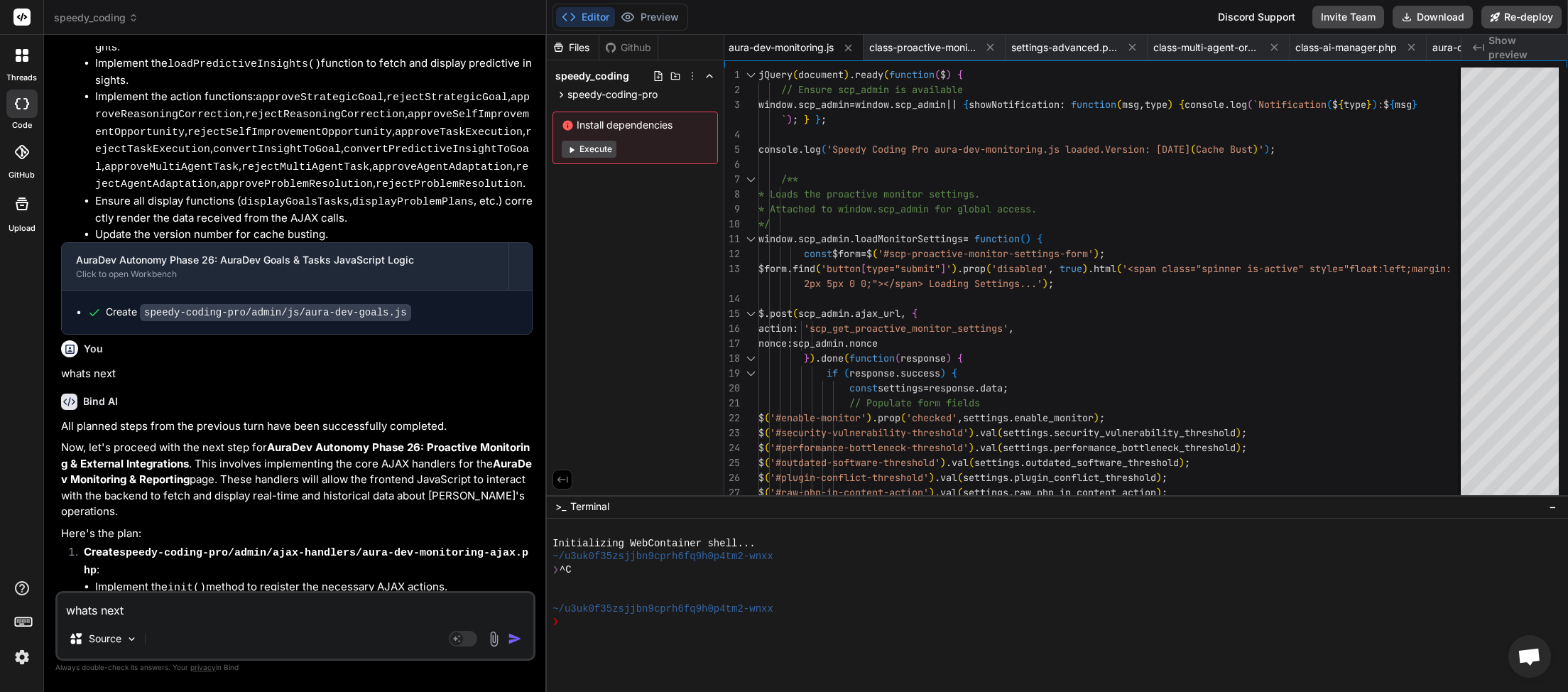
type textarea "whats next"
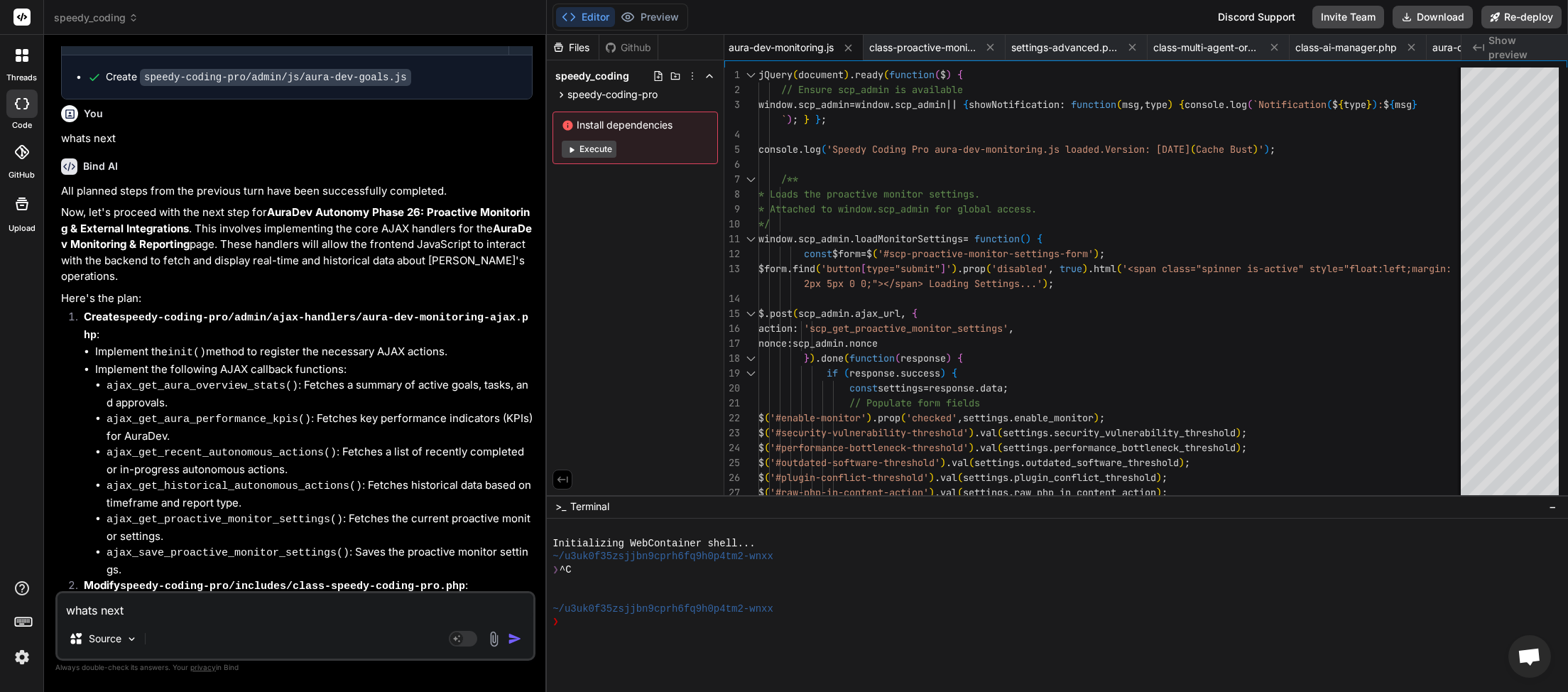
scroll to position [16980, 0]
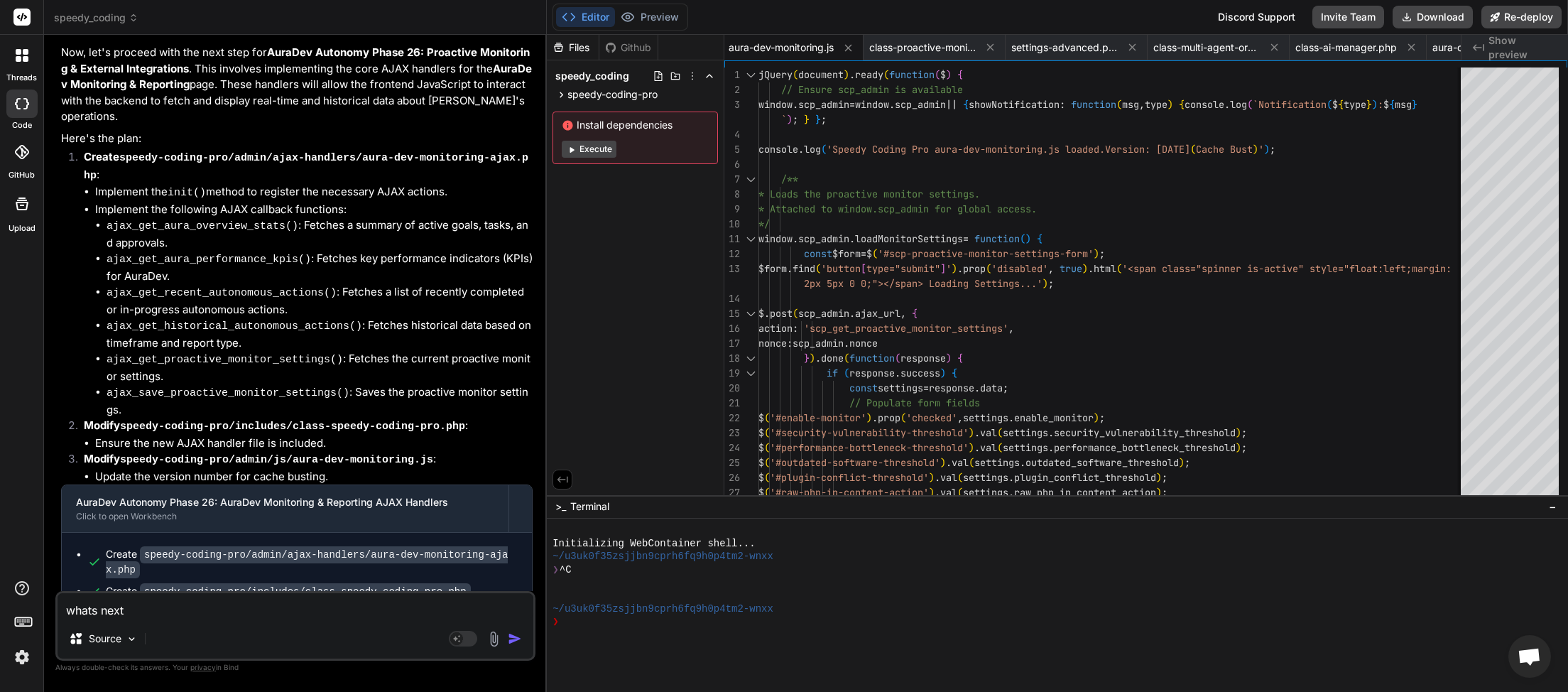
click at [514, 641] on img "button" at bounding box center [514, 638] width 14 height 14
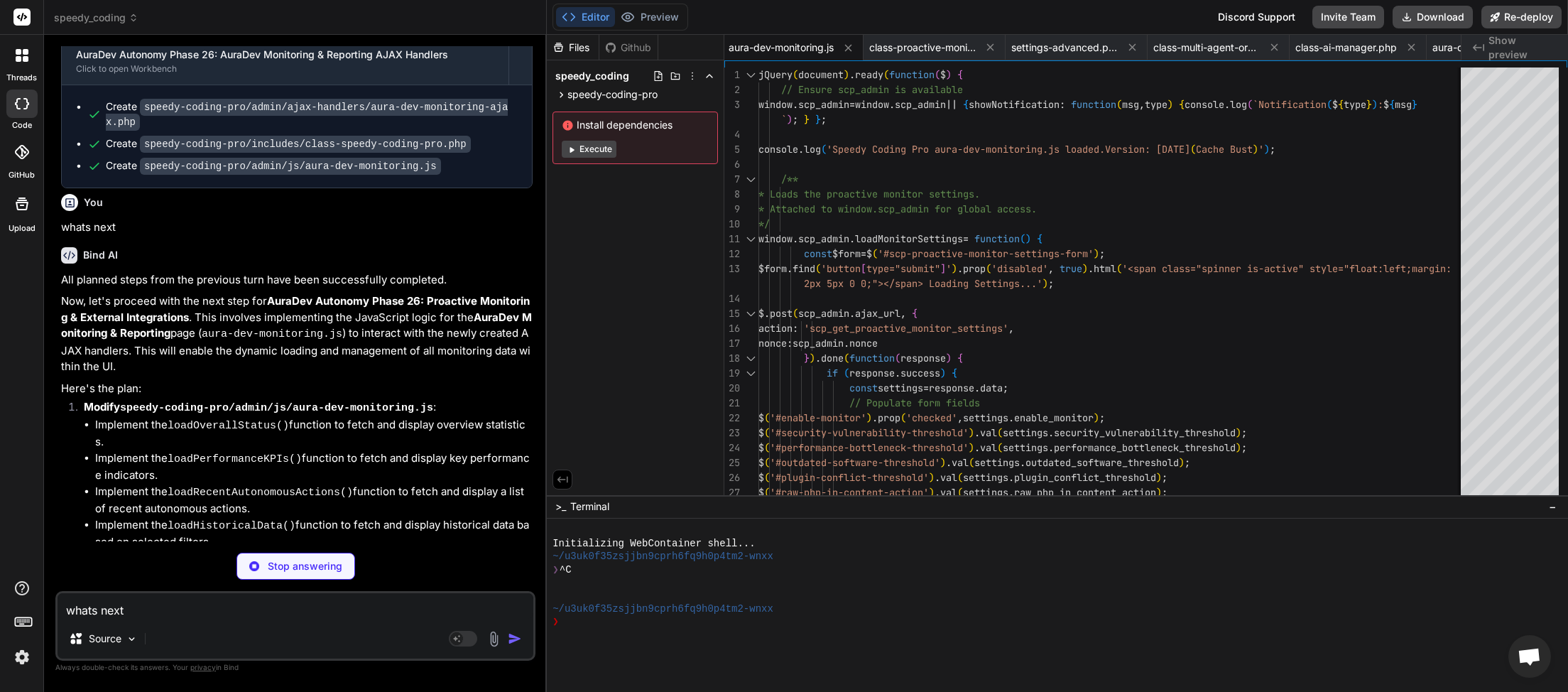
scroll to position [17675, 0]
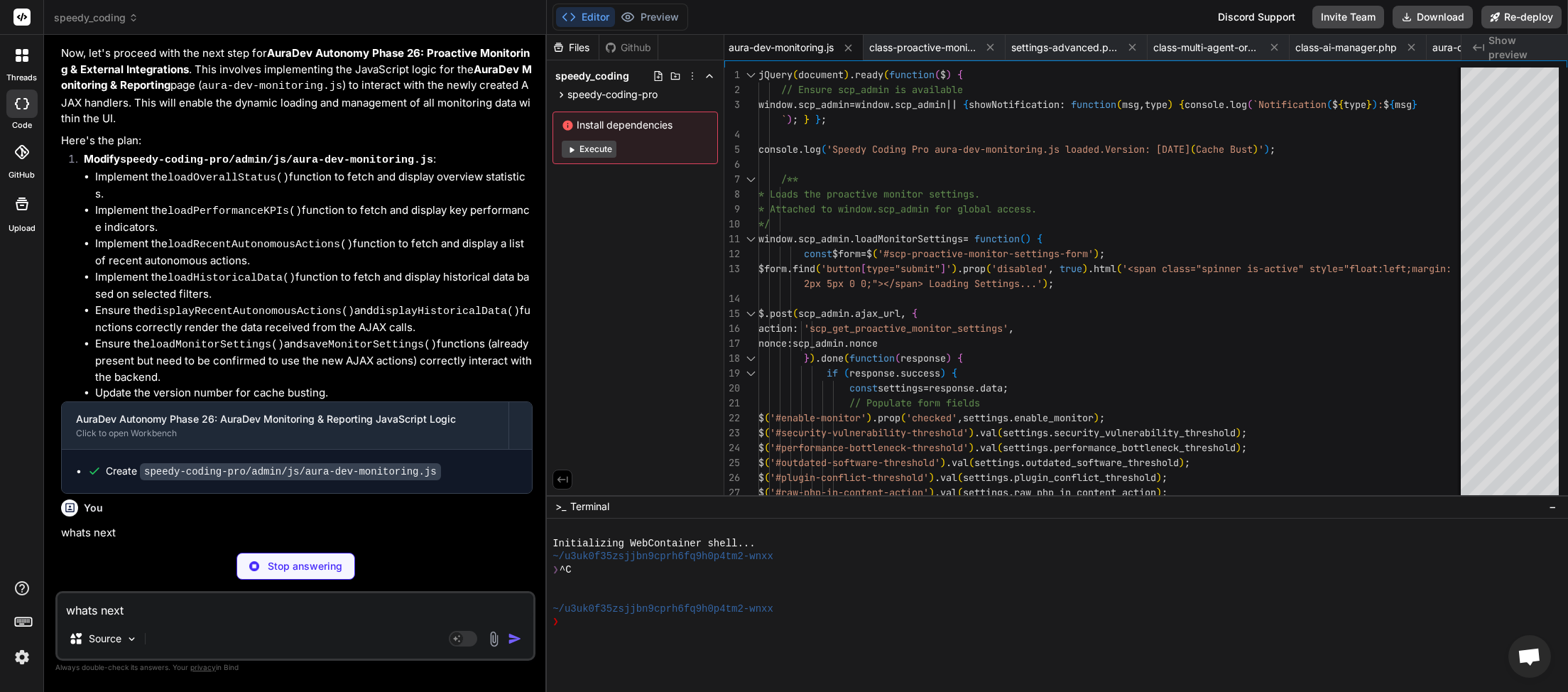
type textarea "x"
type textarea "whats next"
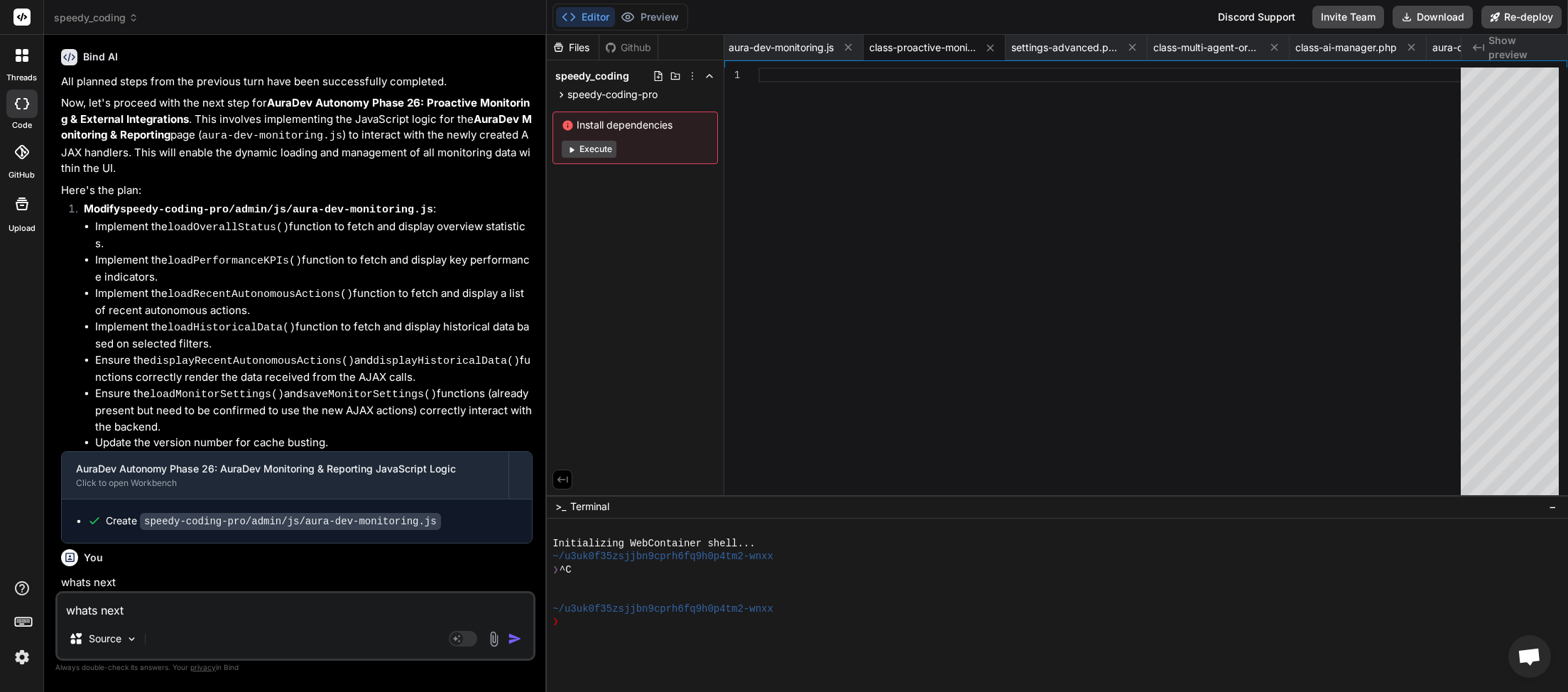
scroll to position [17661, 0]
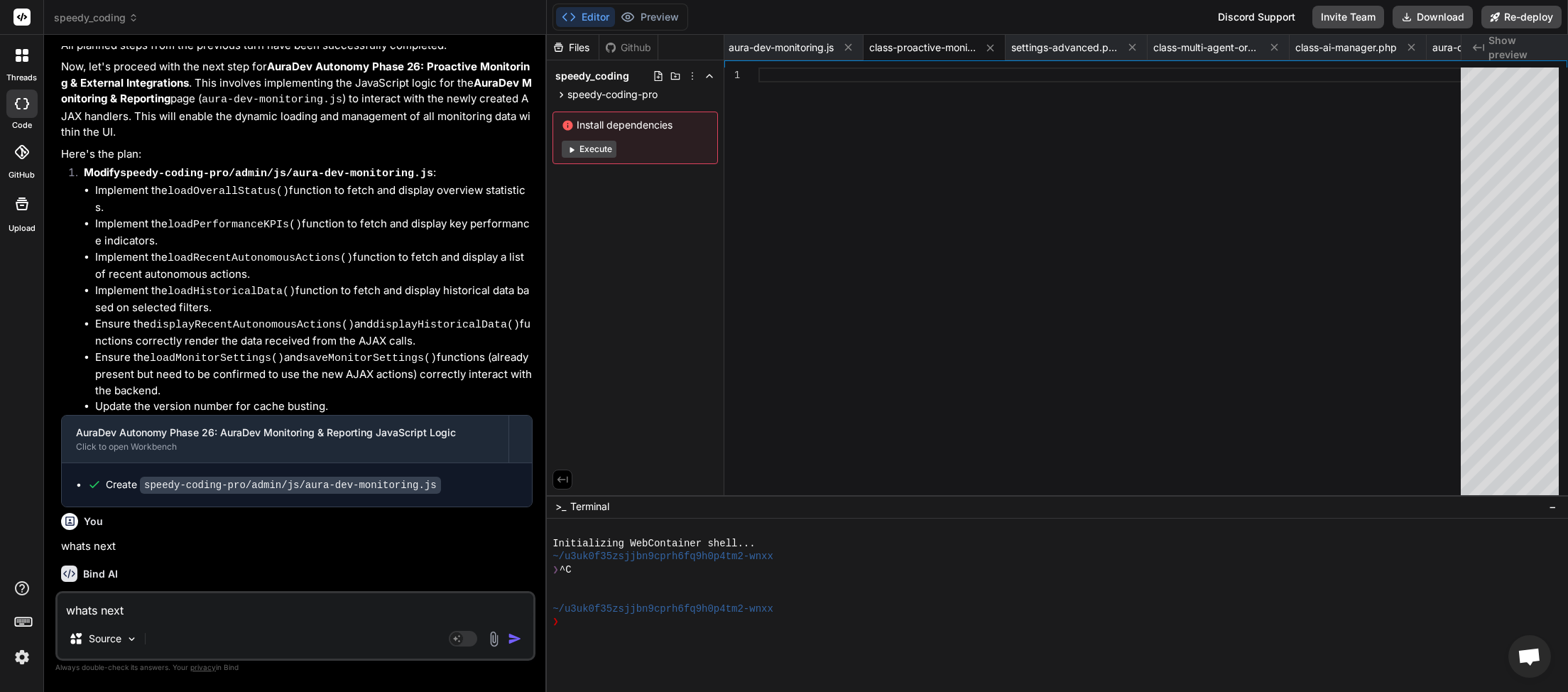
click at [515, 637] on img "button" at bounding box center [514, 638] width 14 height 14
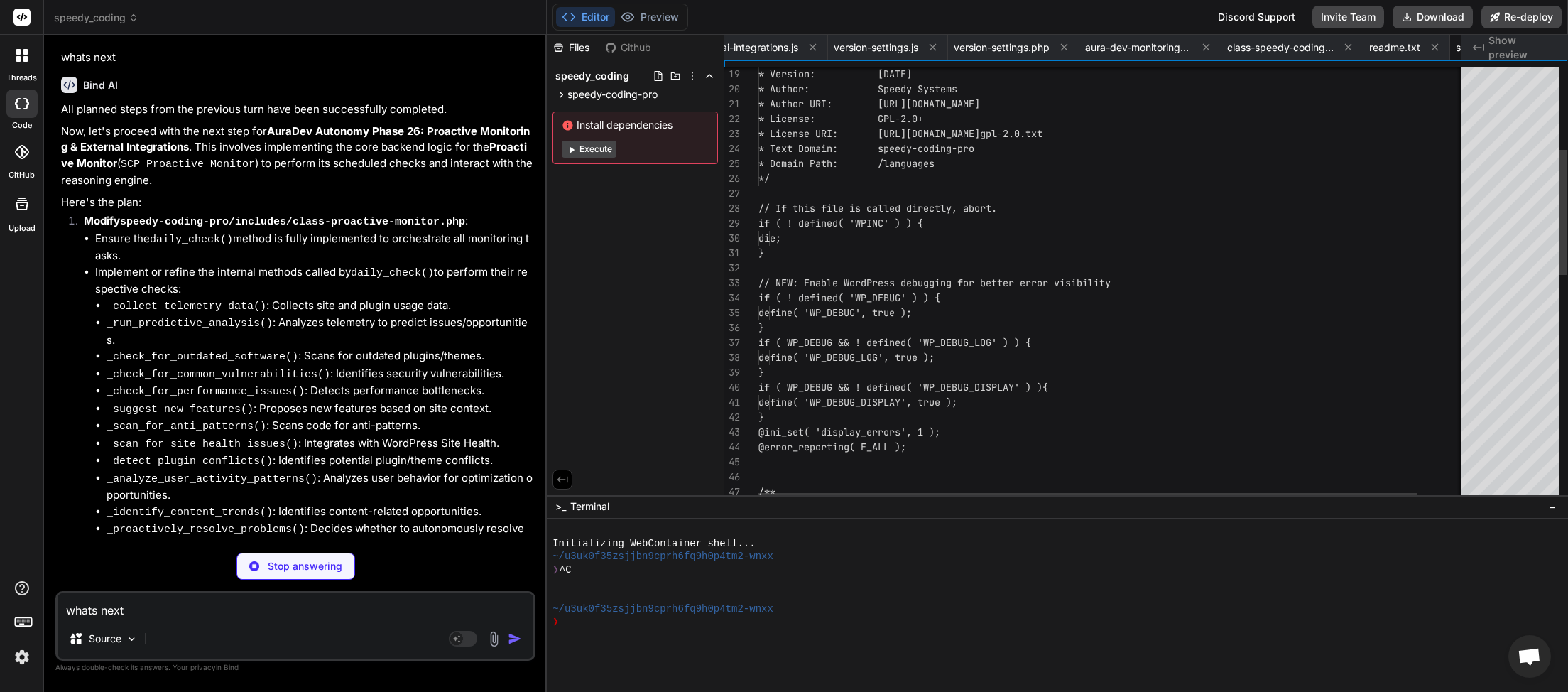
scroll to position [0, 2379]
type textarea "x"
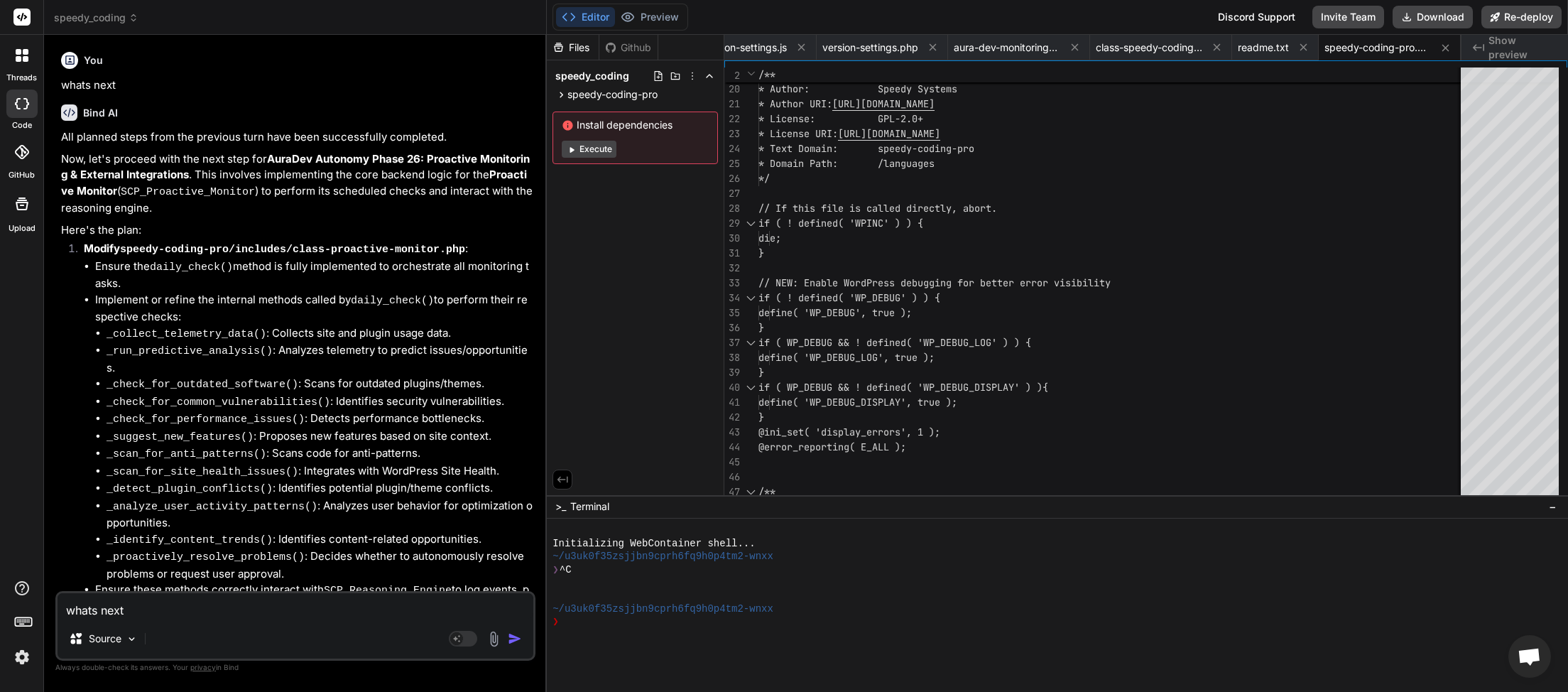
type textarea "whats next"
click at [518, 636] on img "button" at bounding box center [514, 638] width 14 height 14
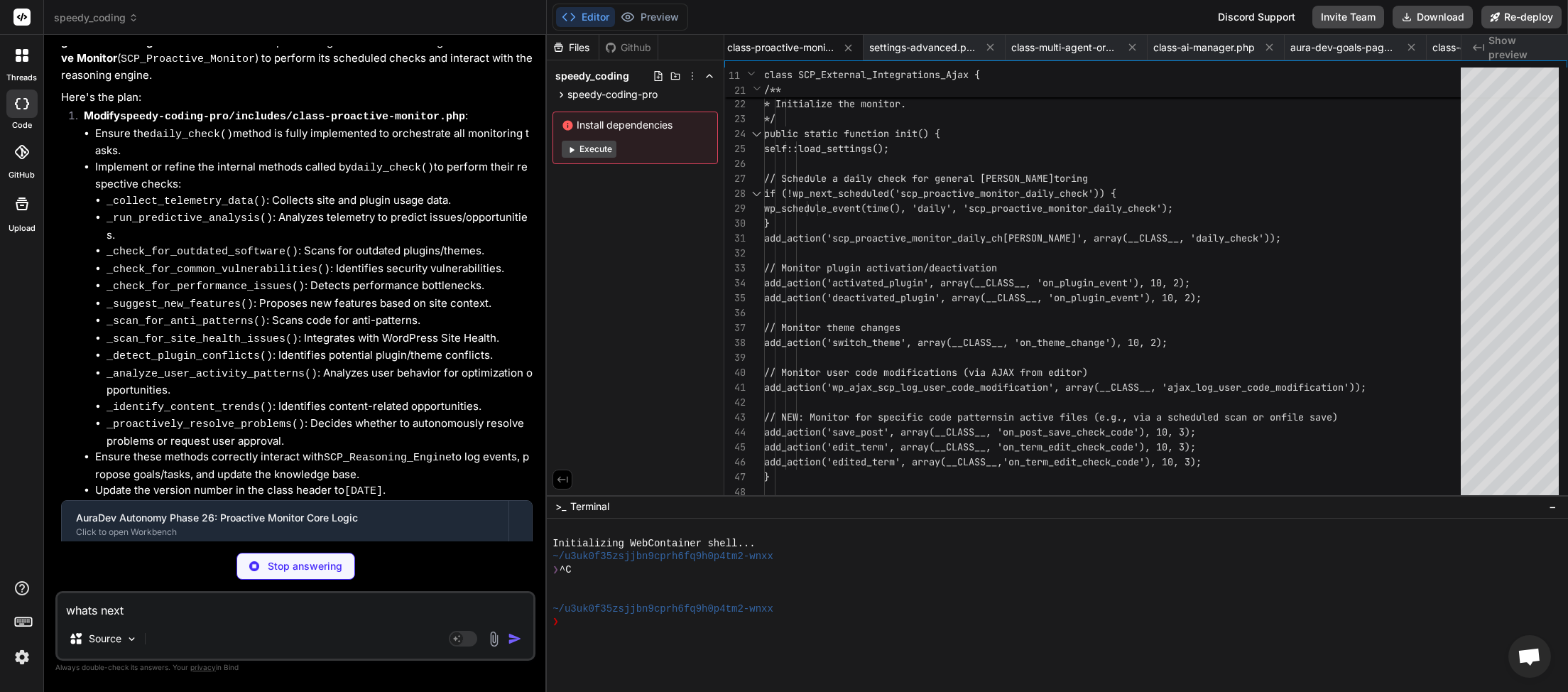
scroll to position [0, 2151]
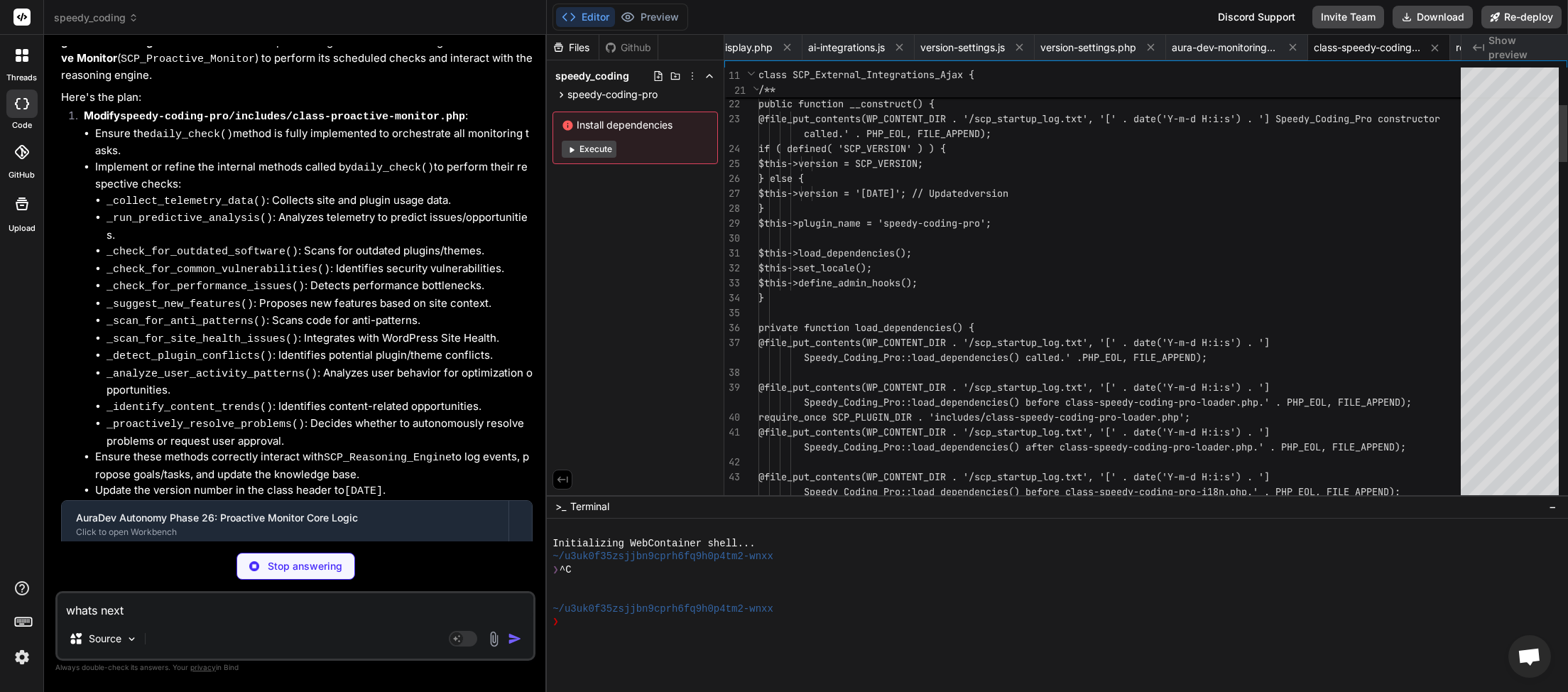
type textarea "x"
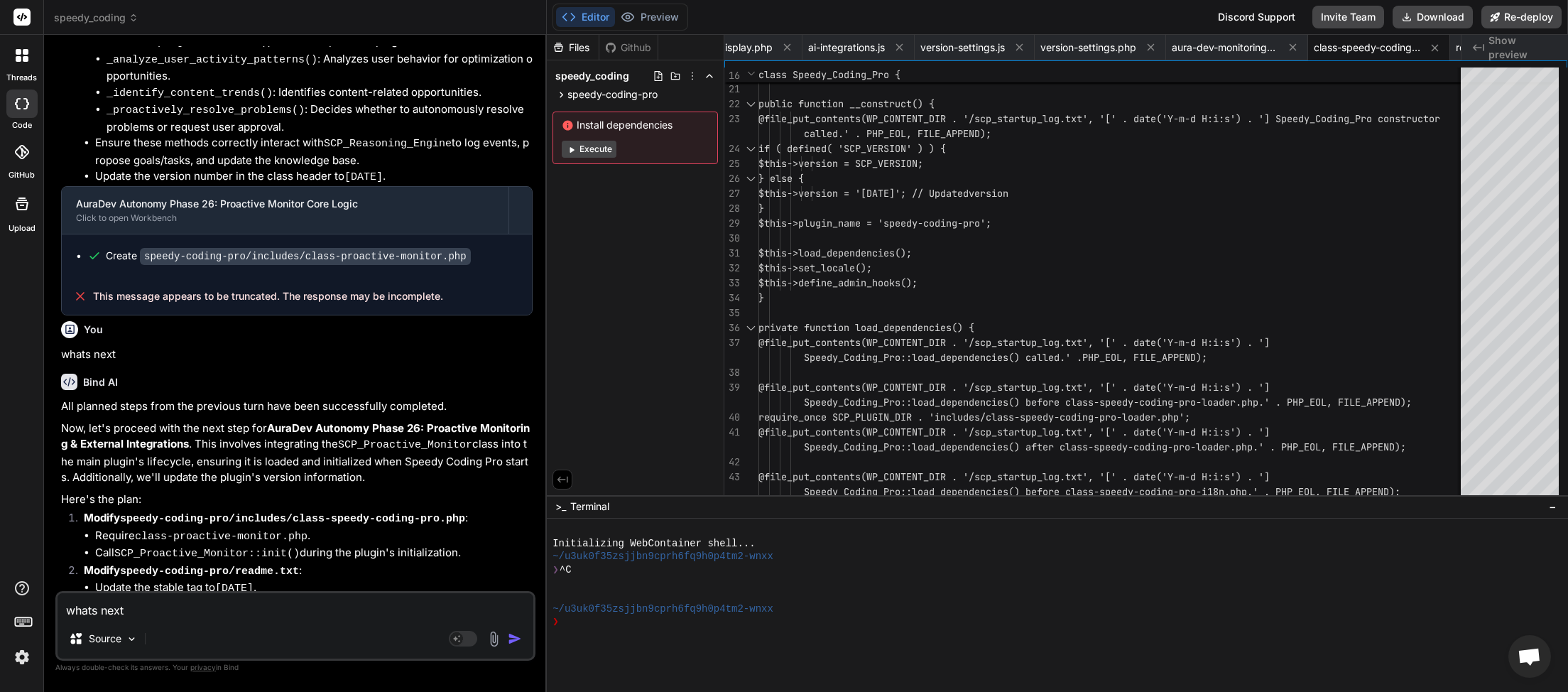
scroll to position [18696, 0]
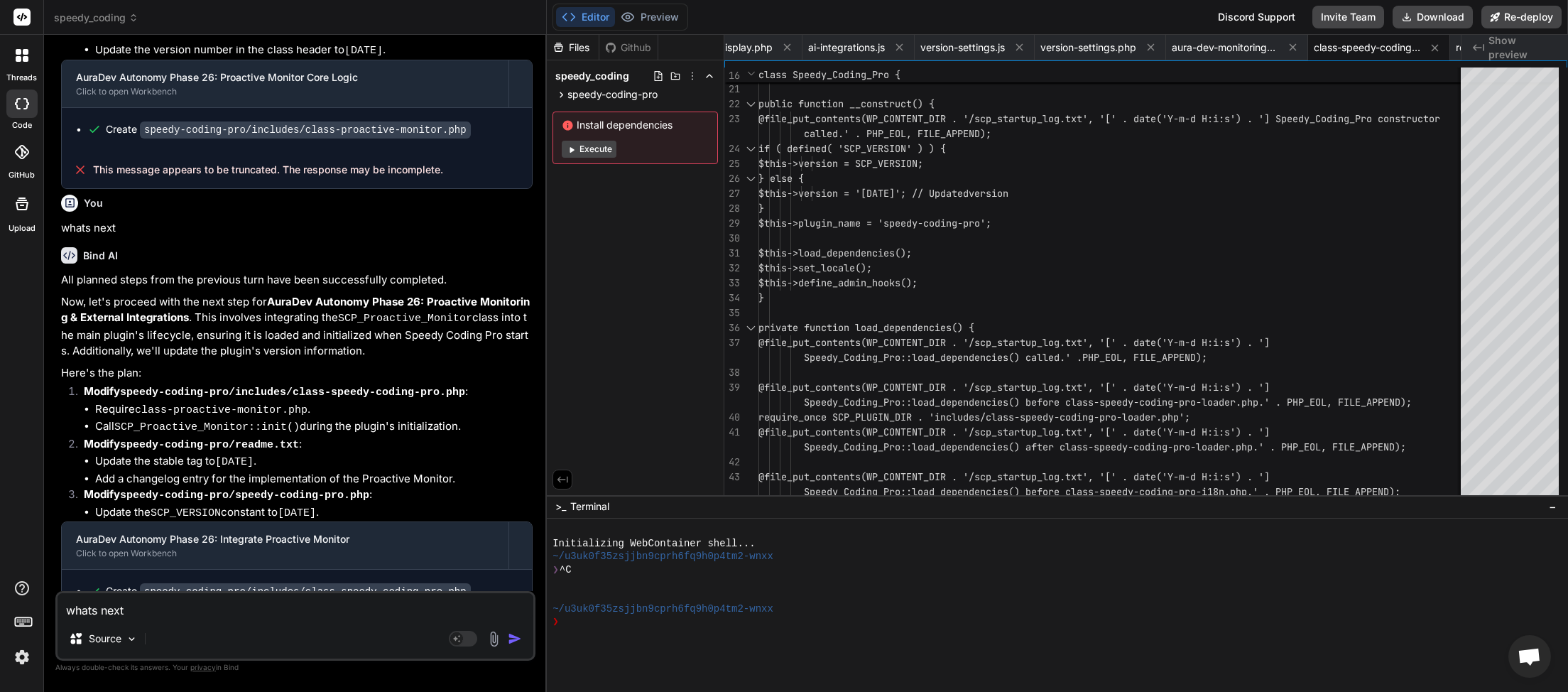
type textarea "whats next"
click at [517, 641] on img "button" at bounding box center [514, 638] width 14 height 14
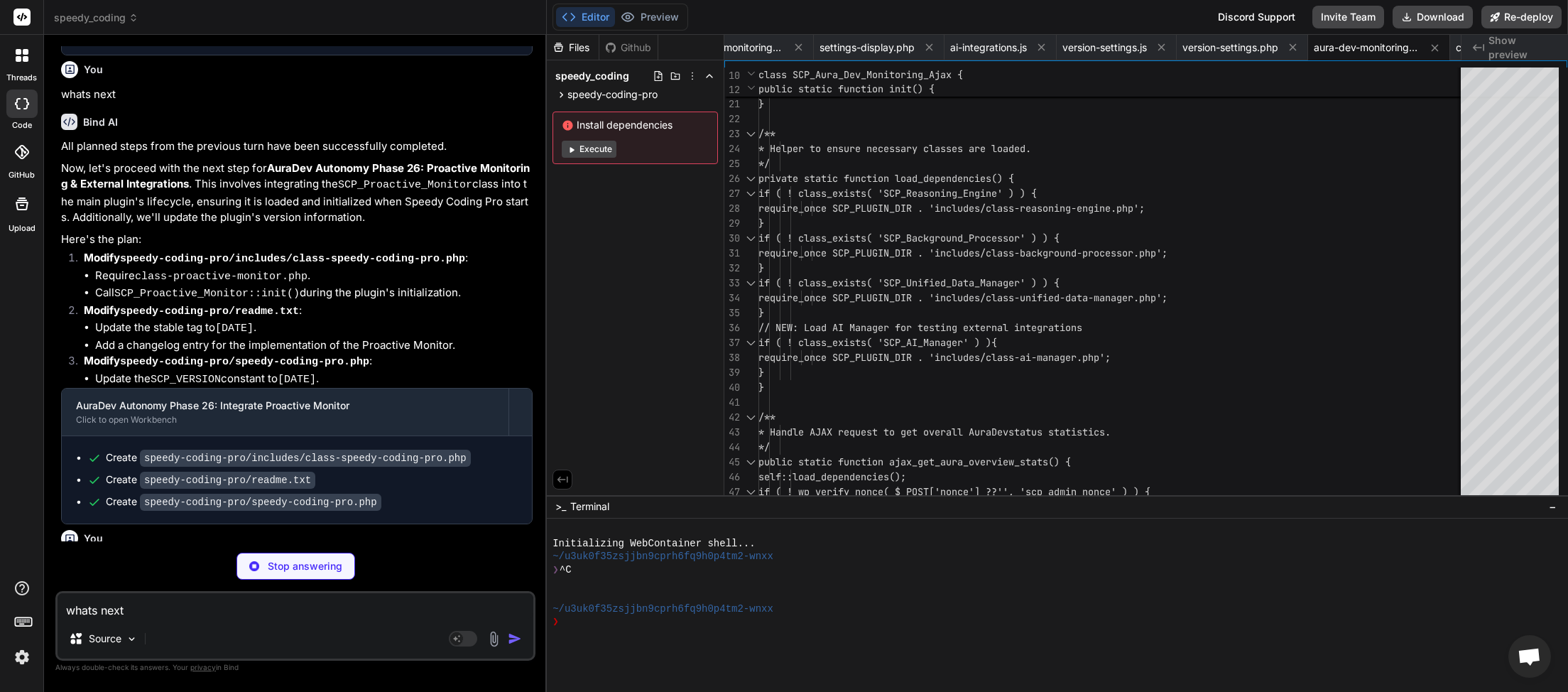
scroll to position [0, 828]
type textarea "x"
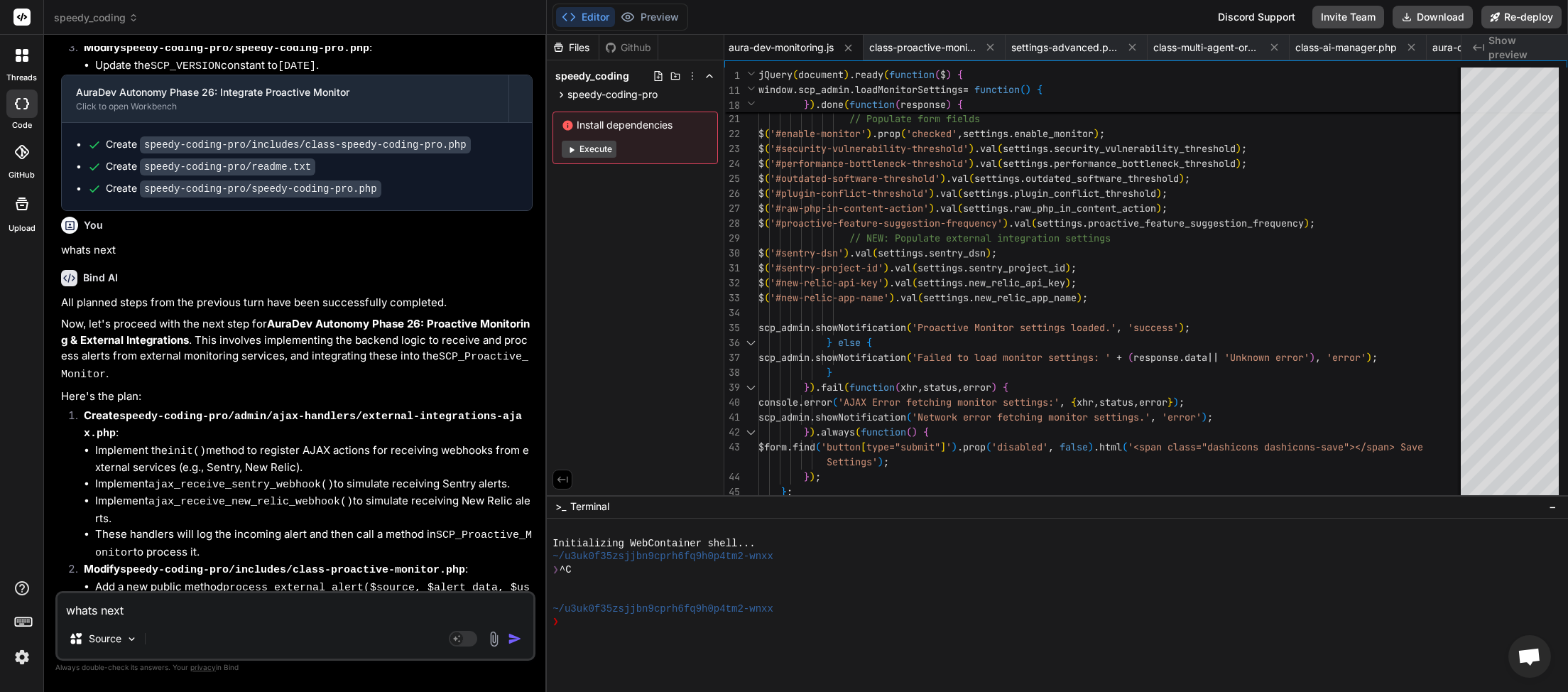
scroll to position [19349, 0]
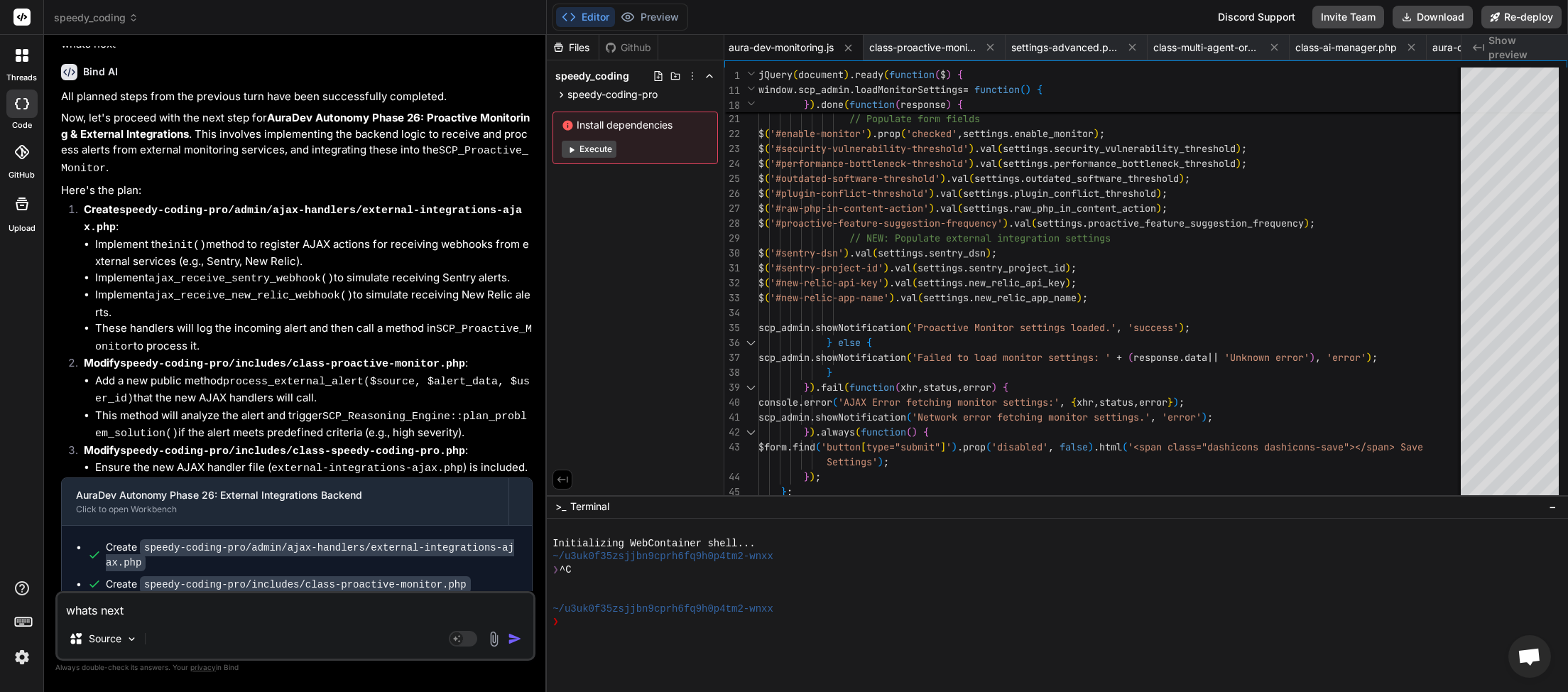
type textarea "whats next"
click at [510, 641] on img "button" at bounding box center [514, 638] width 14 height 14
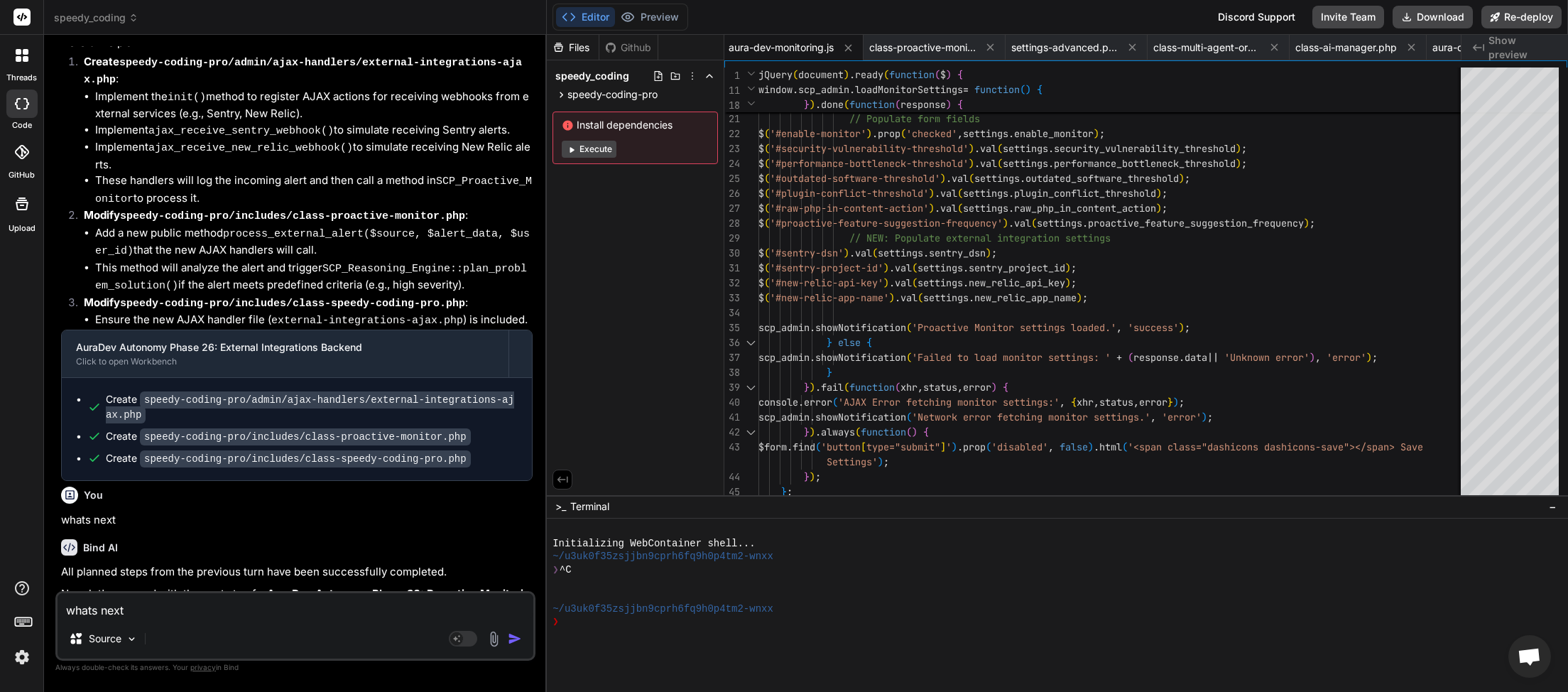
scroll to position [19482, 0]
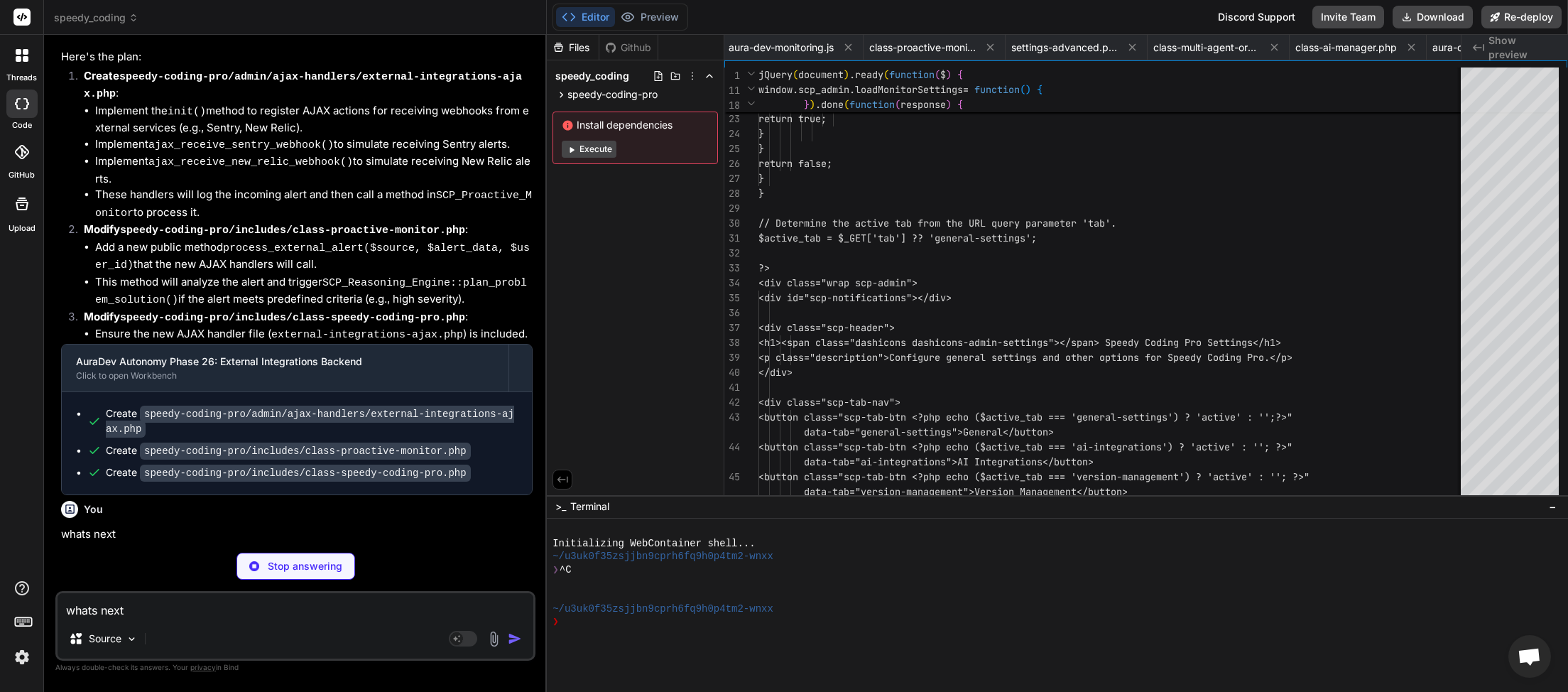
type textarea "x"
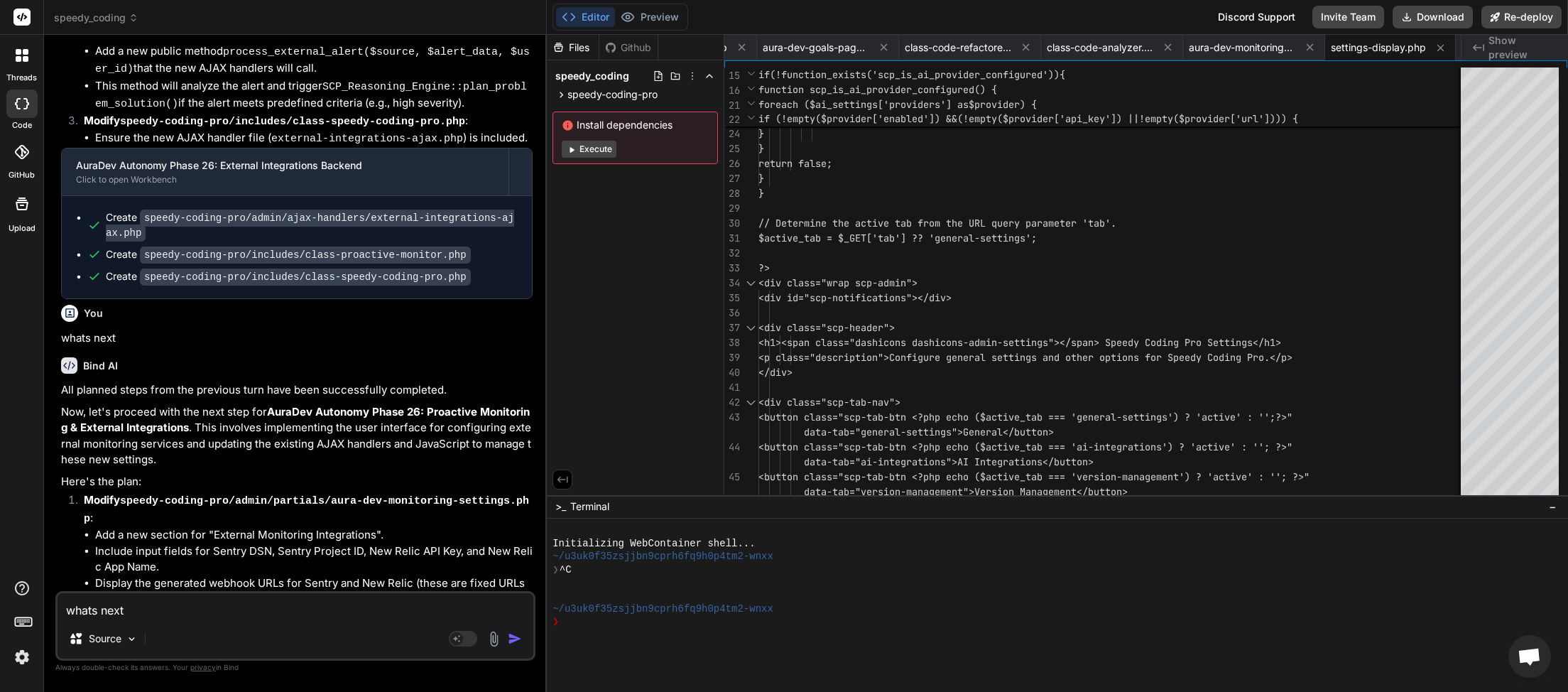
scroll to position [19684, 0]
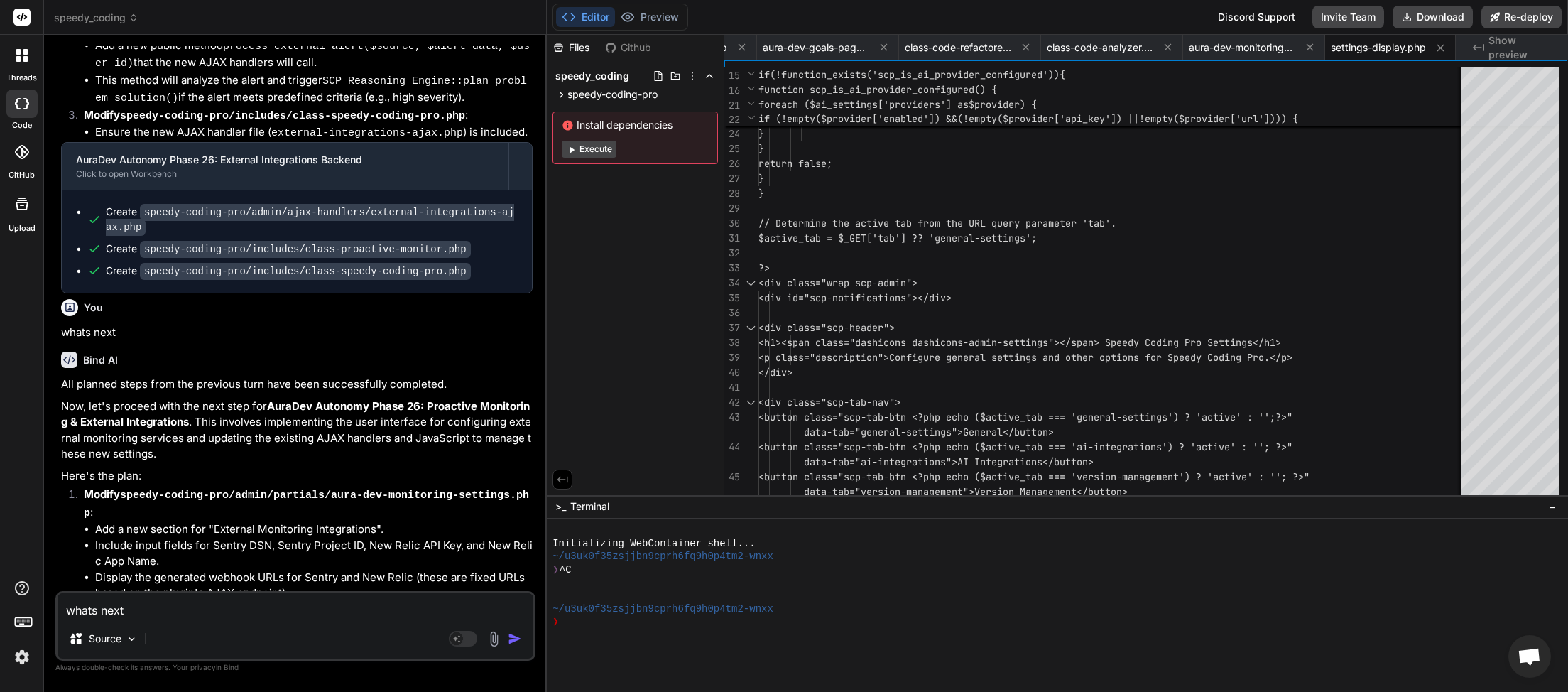
type textarea "whats next"
click at [513, 637] on img "button" at bounding box center [514, 638] width 14 height 14
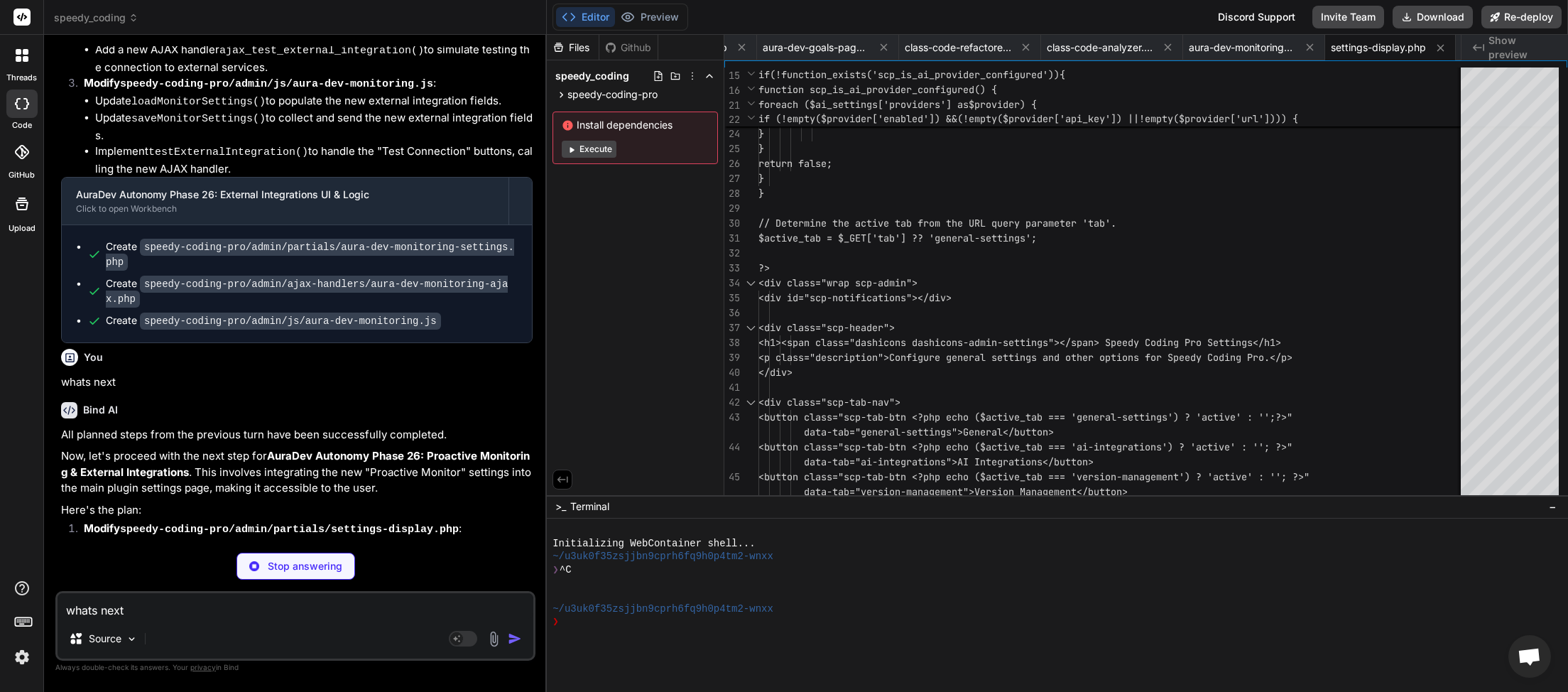
scroll to position [0, 0]
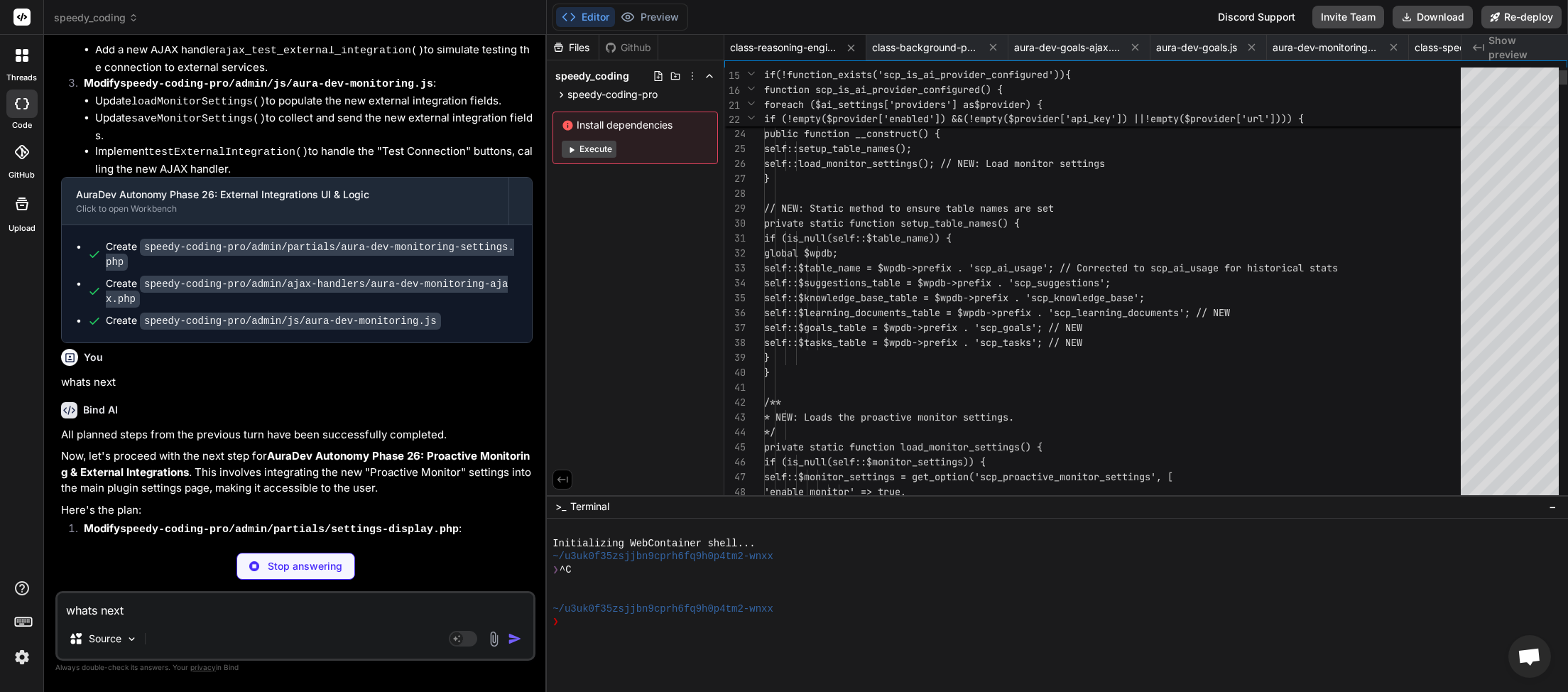
type textarea "x"
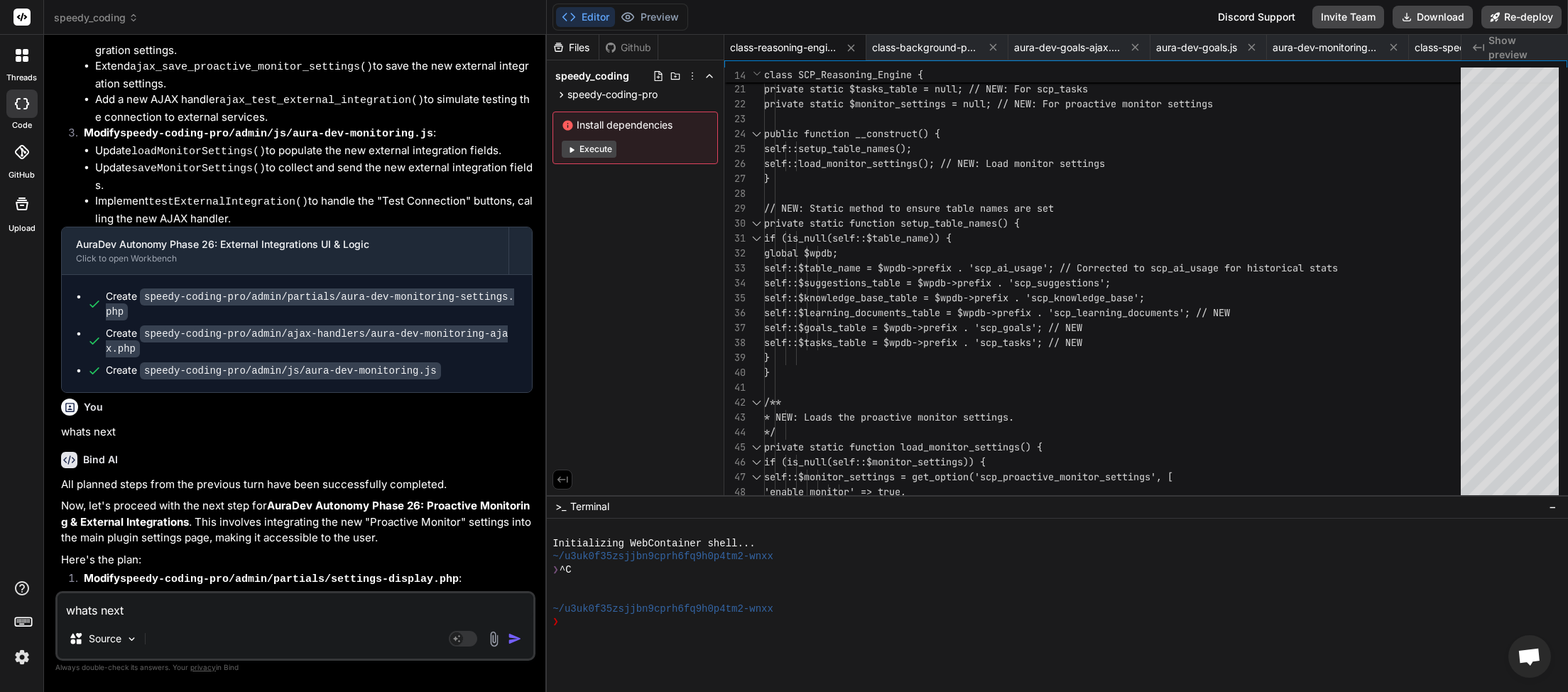
type textarea "whats next"
click at [515, 638] on img "button" at bounding box center [514, 638] width 14 height 14
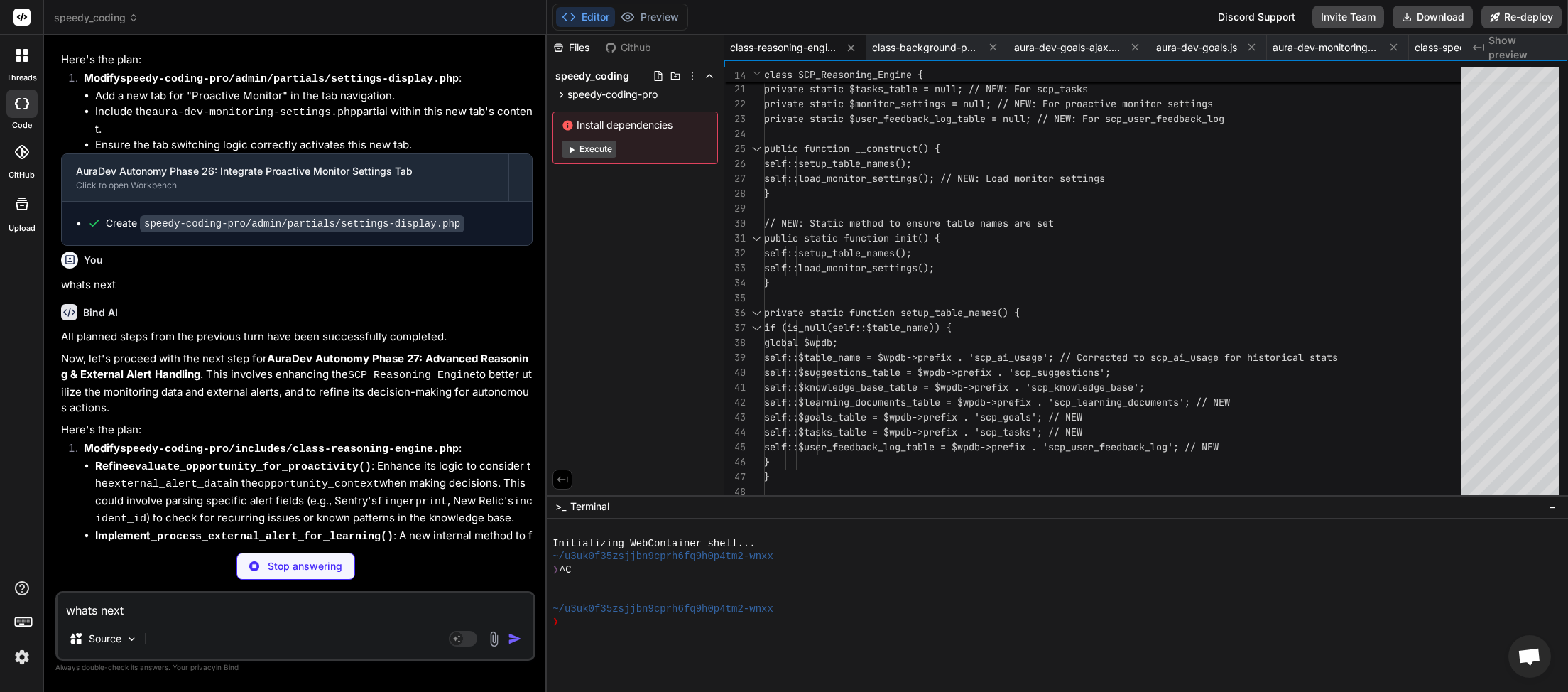
scroll to position [0, 377]
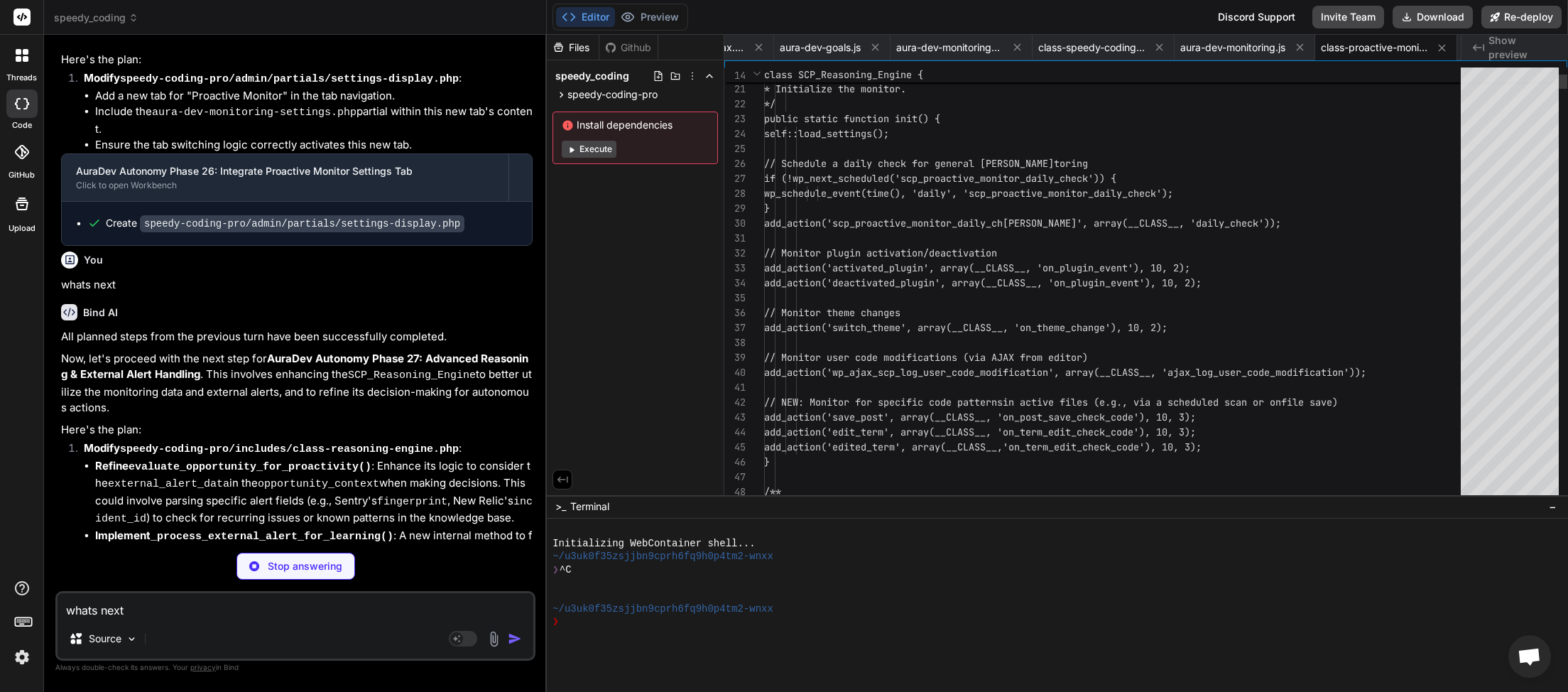
type textarea "x"
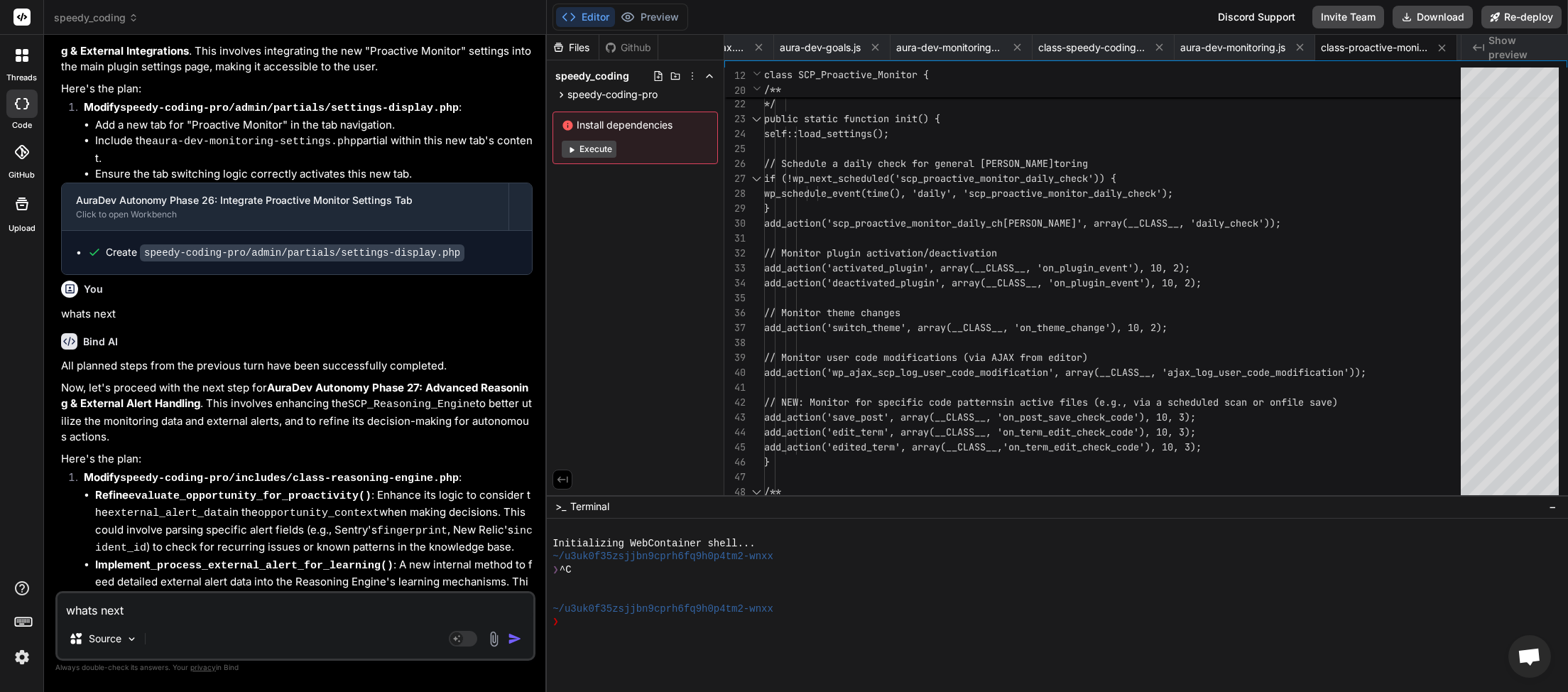
type textarea "whats next"
click at [512, 641] on img "button" at bounding box center [514, 638] width 14 height 14
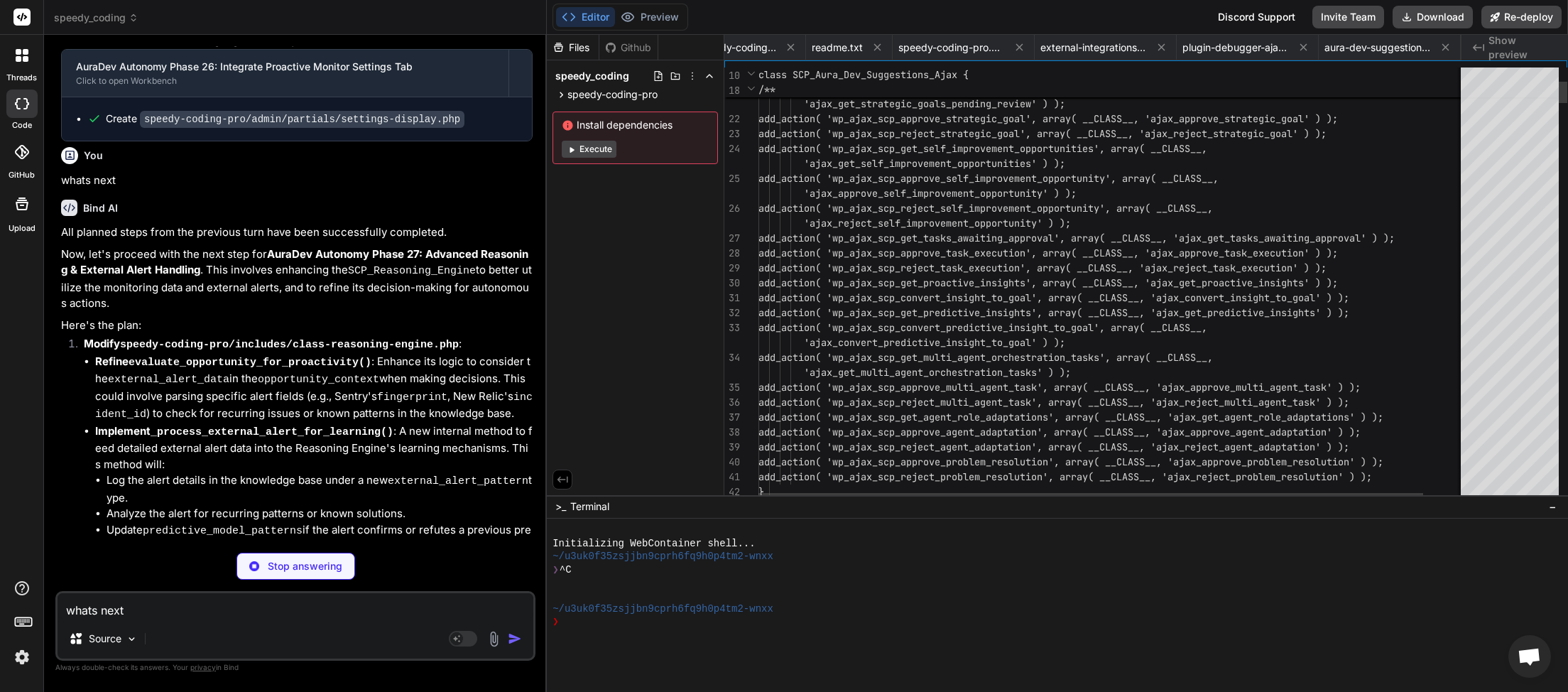
scroll to position [0, 284]
type textarea "x"
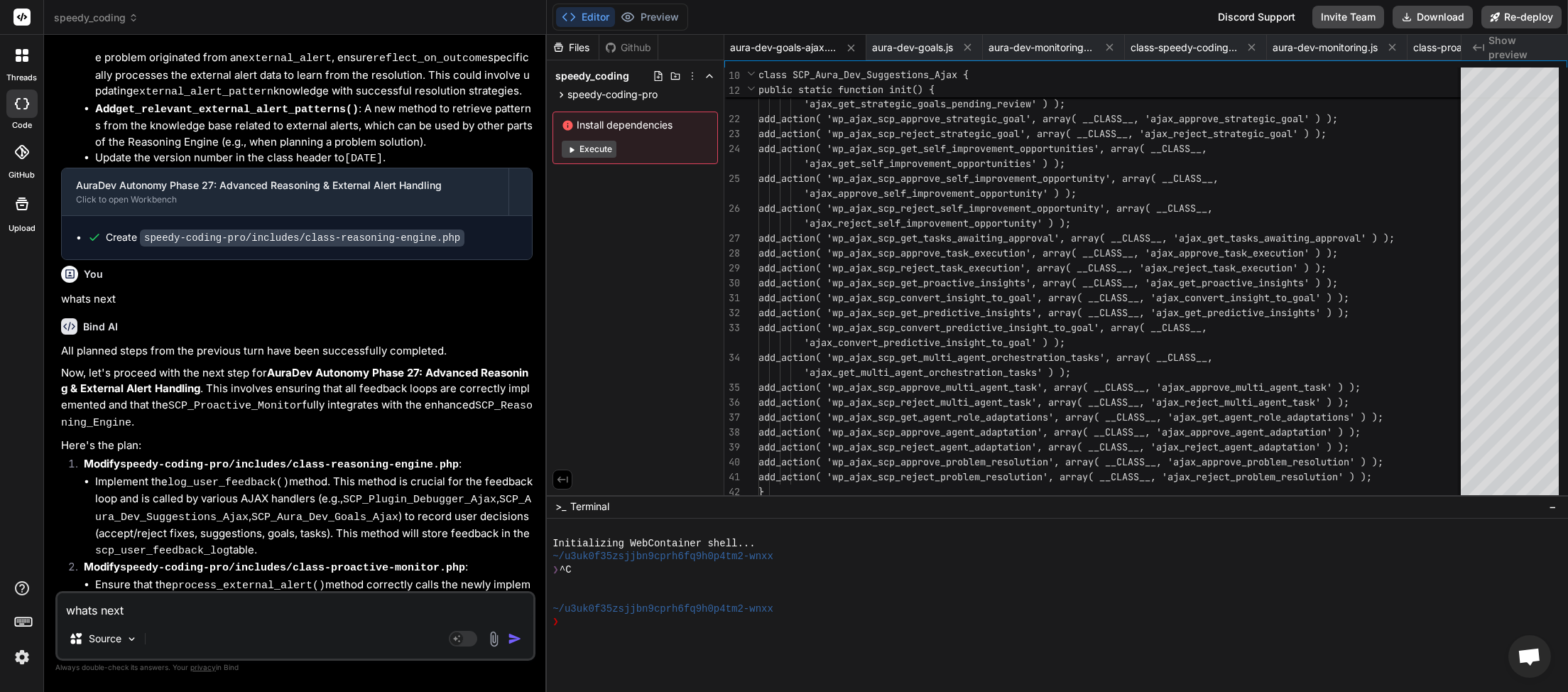
scroll to position [21282, 0]
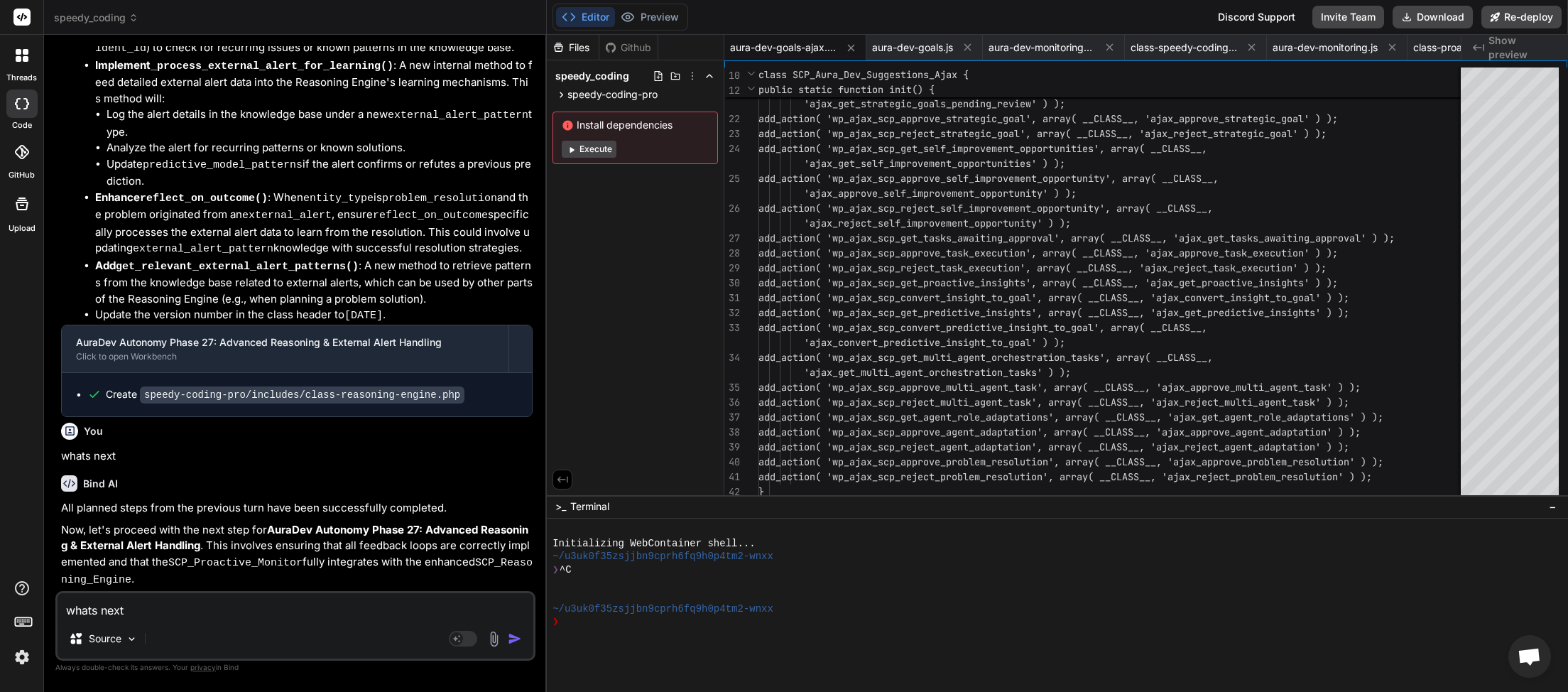
type textarea "whats next"
click at [511, 641] on img "button" at bounding box center [514, 638] width 14 height 14
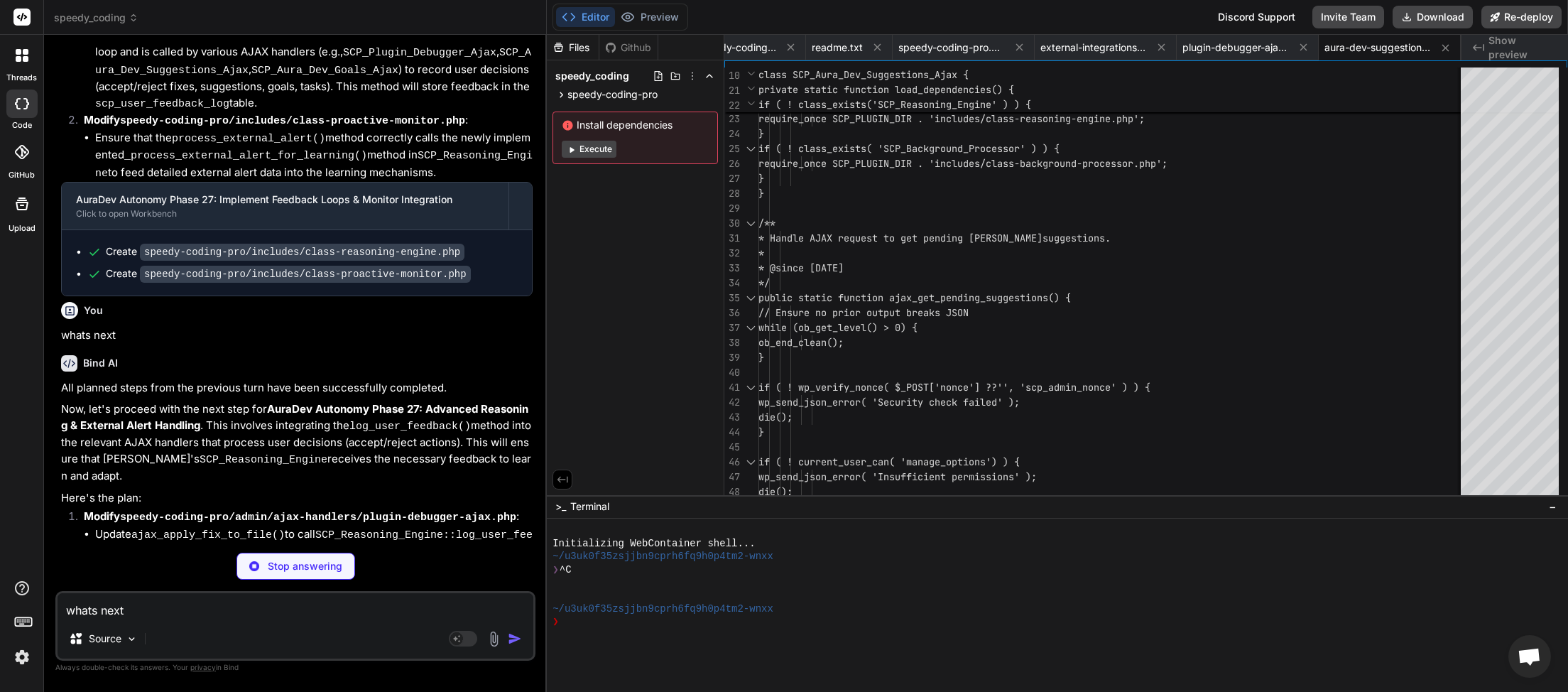
scroll to position [0, 284]
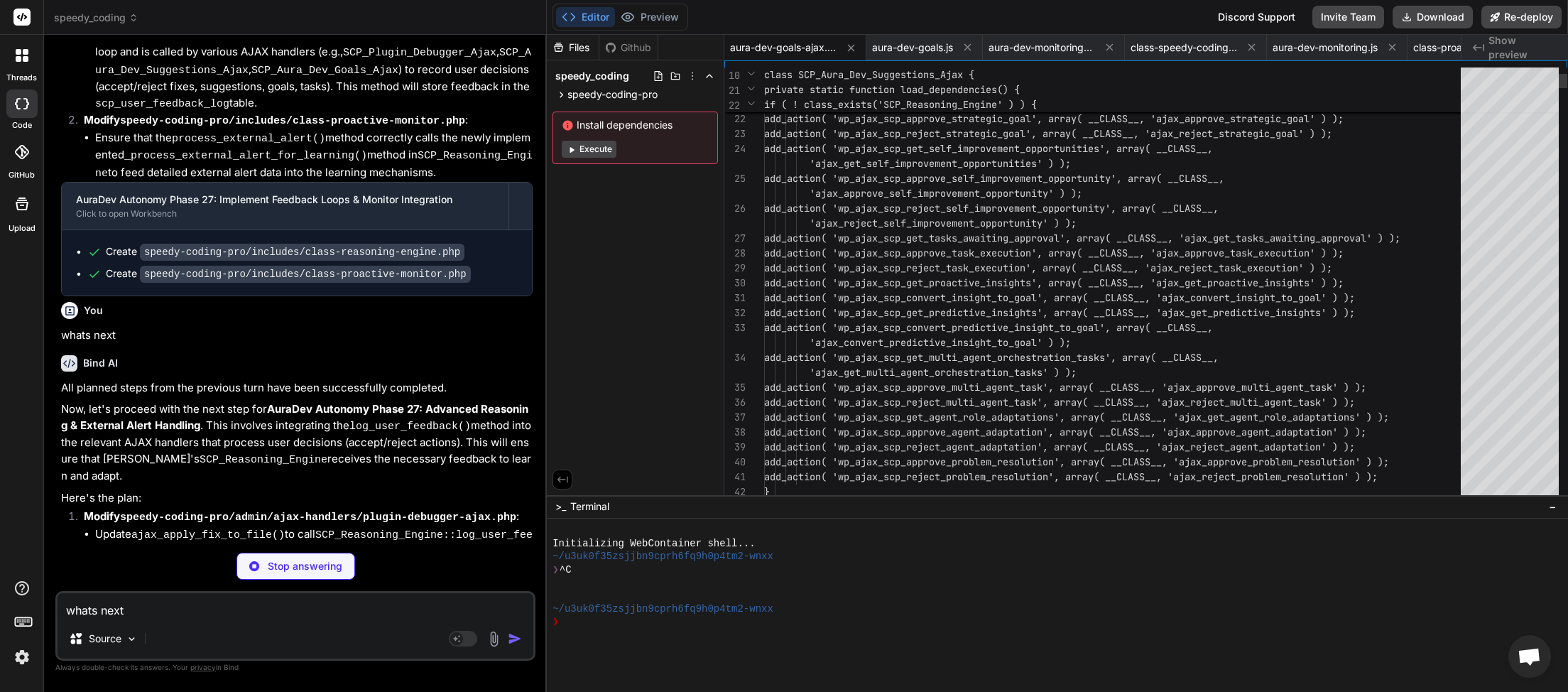
type textarea "x"
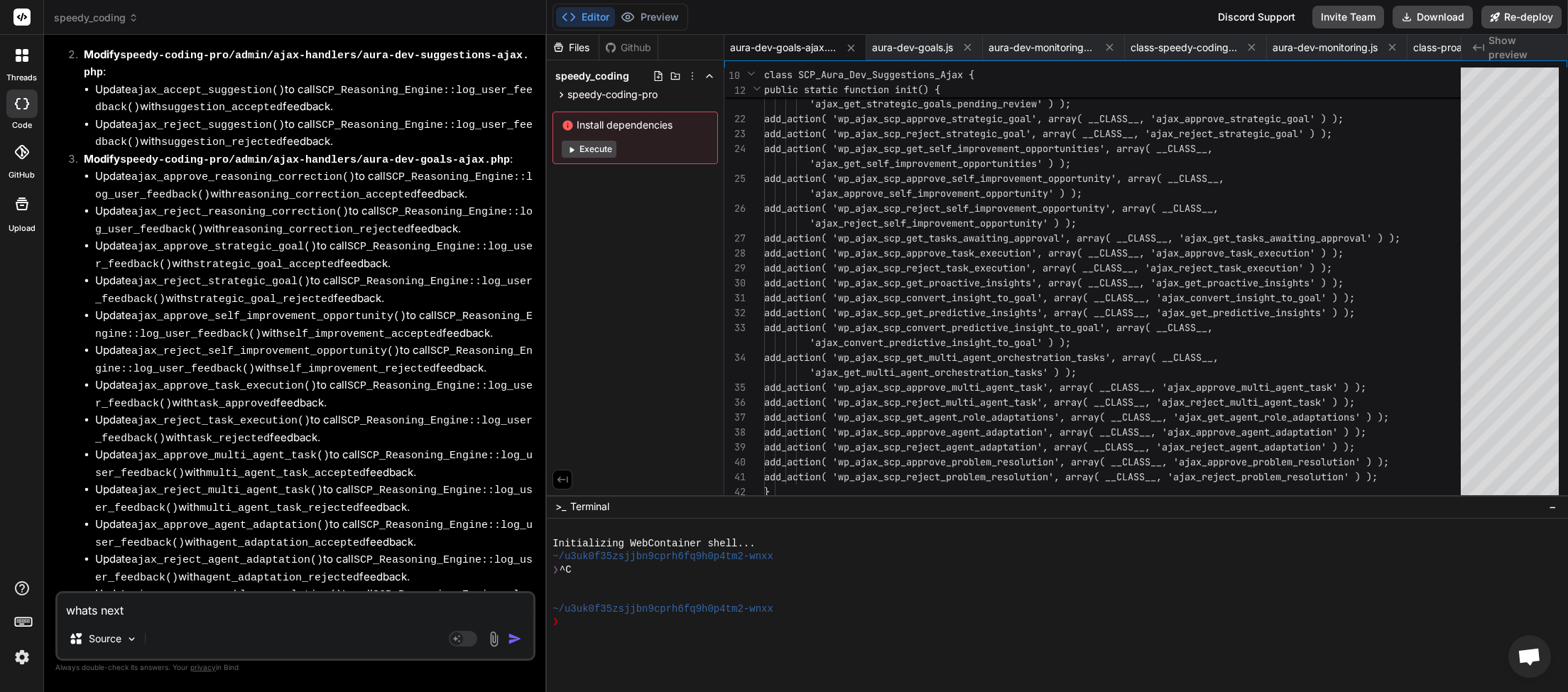
scroll to position [22803, 0]
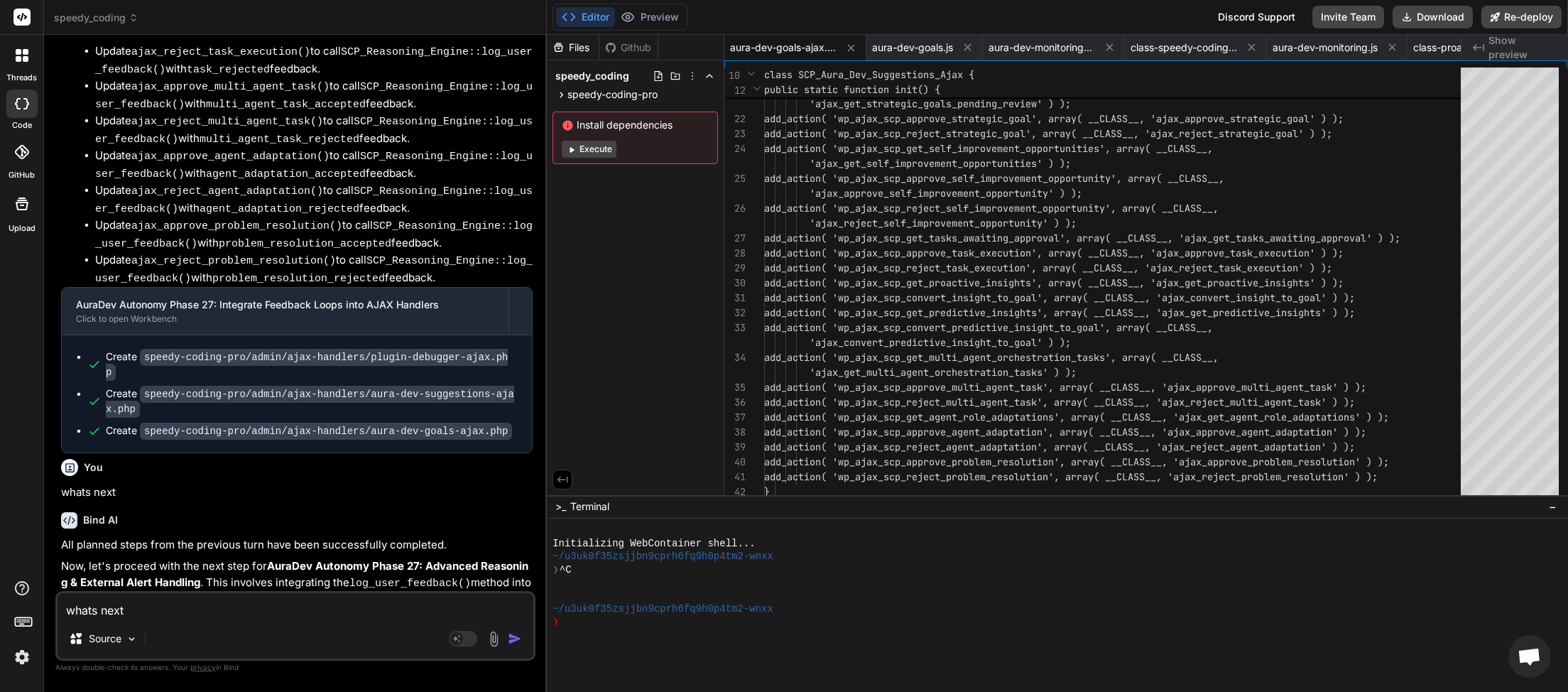
type textarea "whats next"
click at [512, 641] on img "button" at bounding box center [514, 638] width 14 height 14
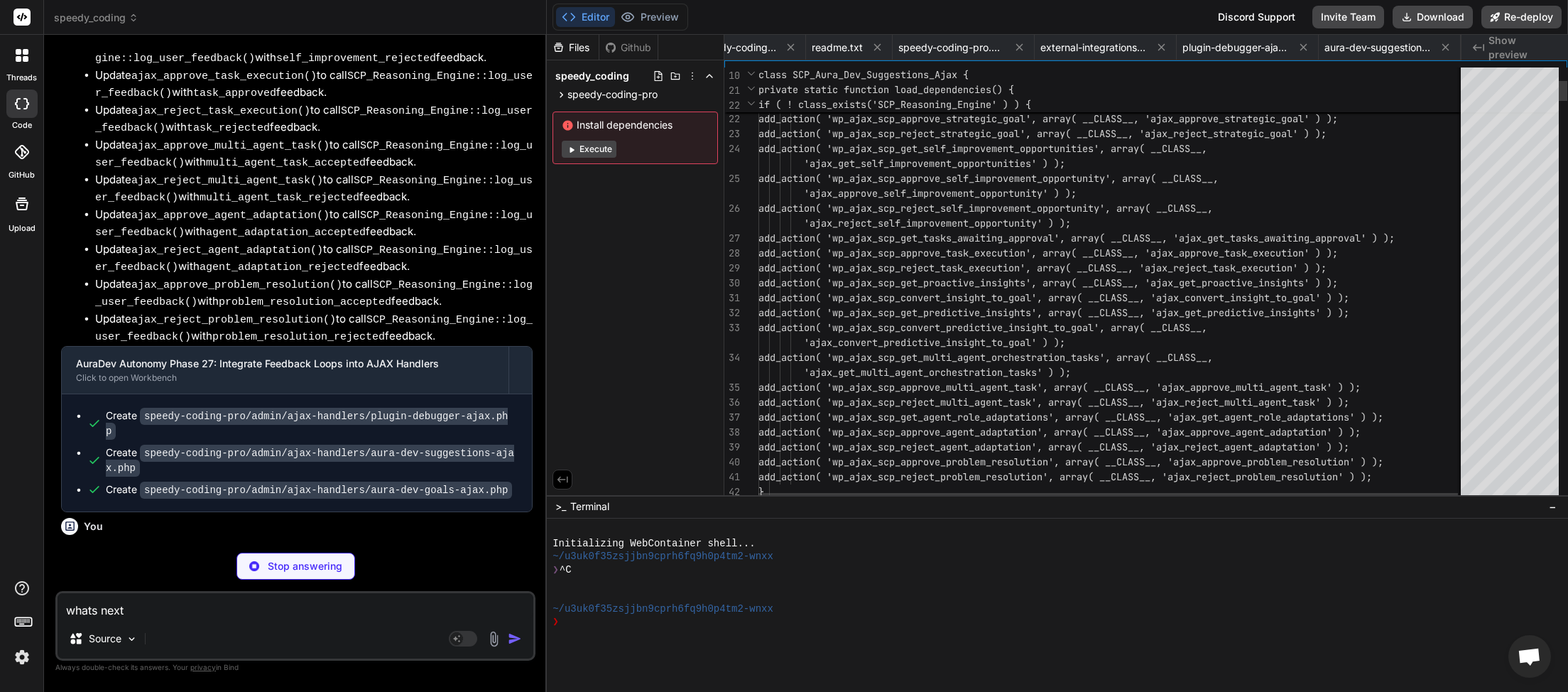
scroll to position [0, 284]
type textarea "x"
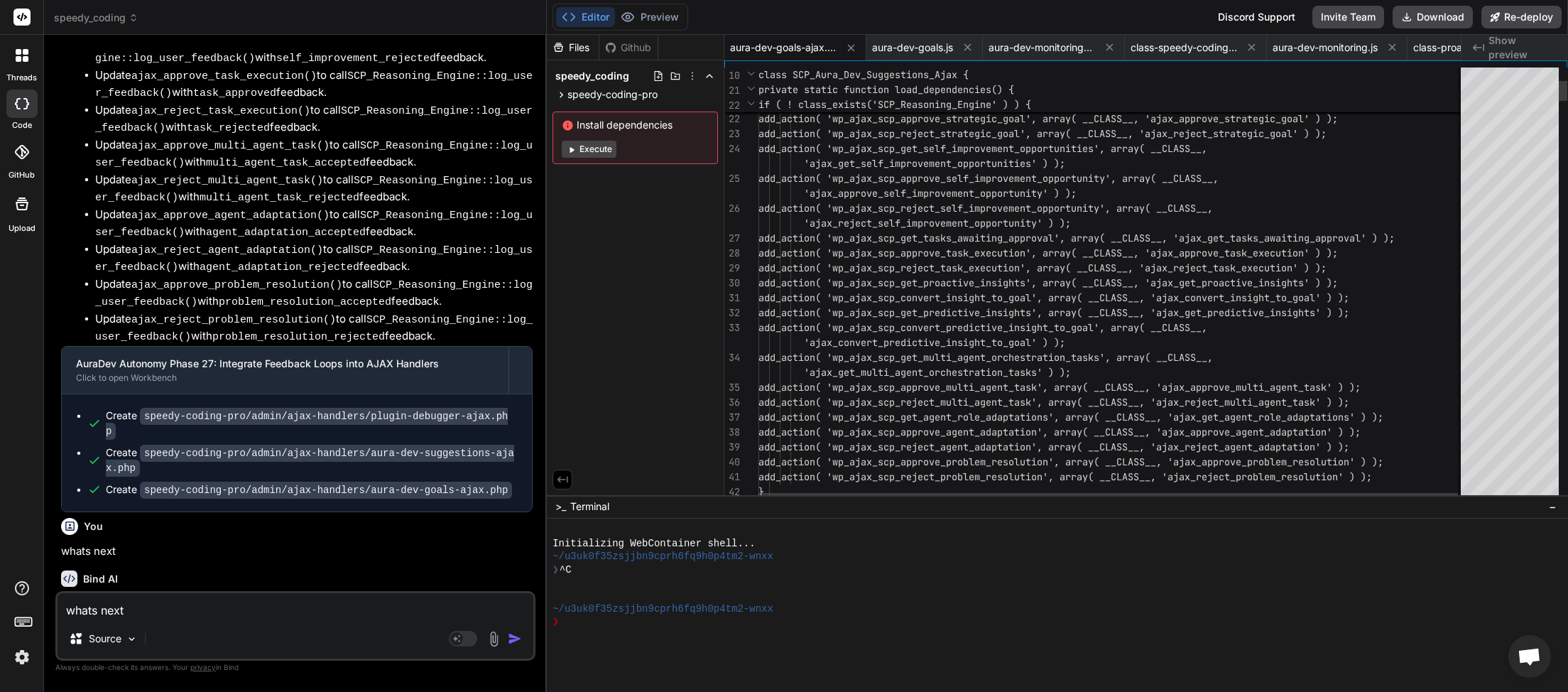
scroll to position [23856, 0]
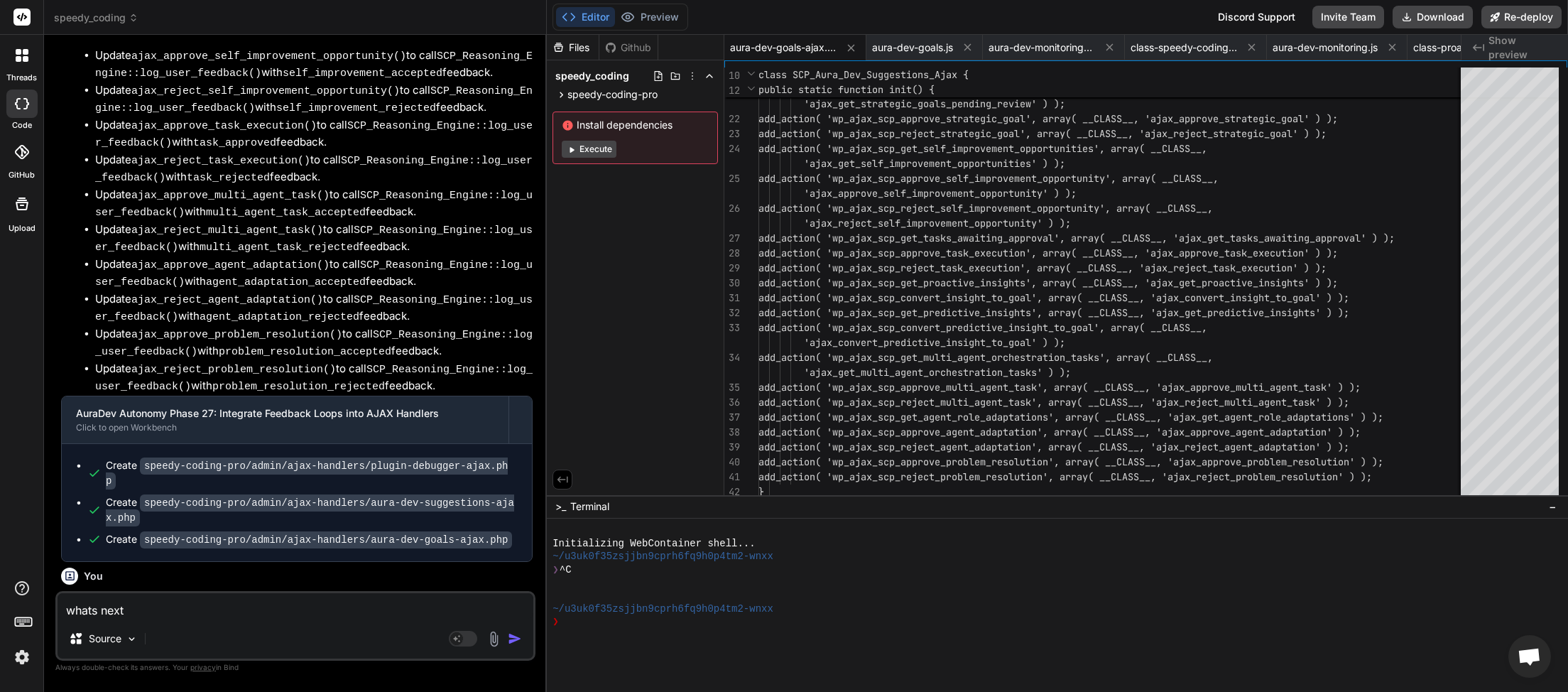
type textarea "whats next"
click at [515, 643] on img "button" at bounding box center [514, 638] width 14 height 14
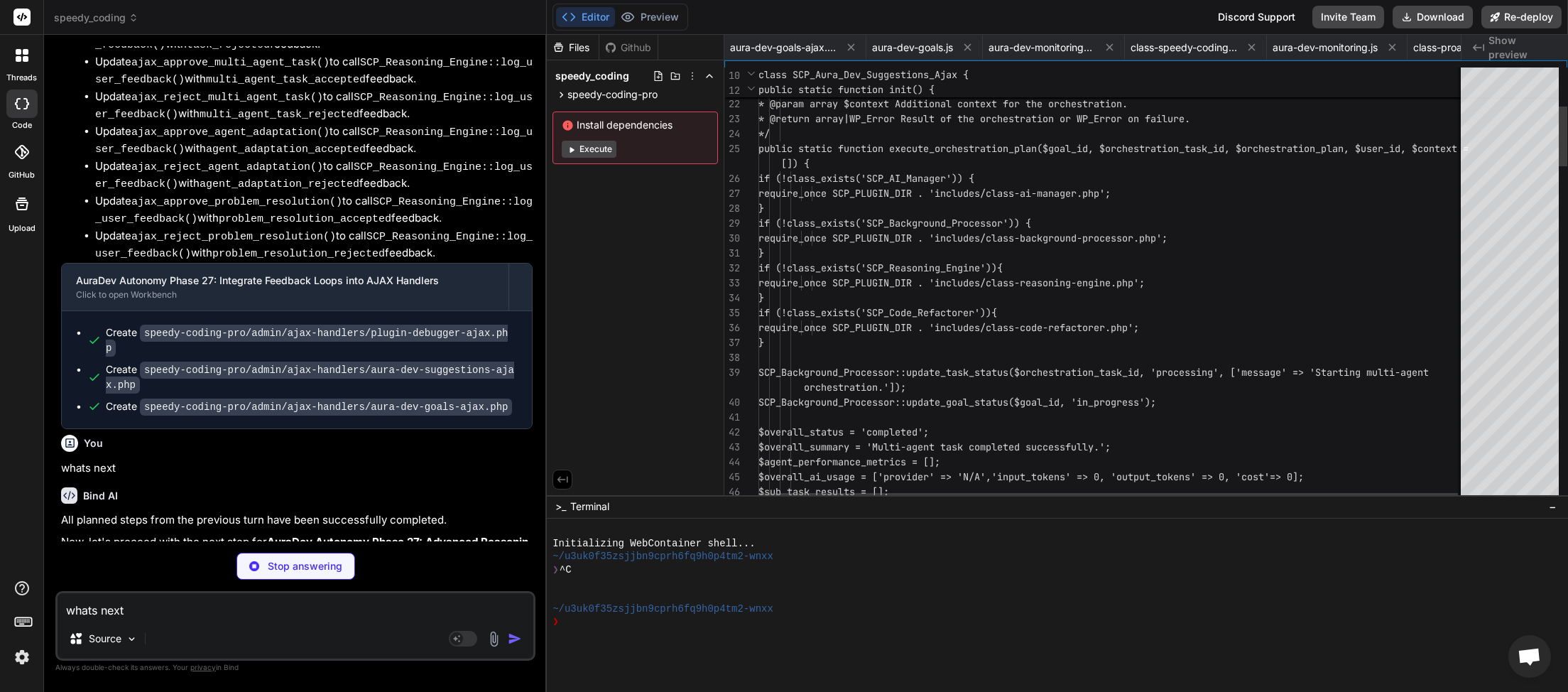
scroll to position [0, 660]
type textarea "x"
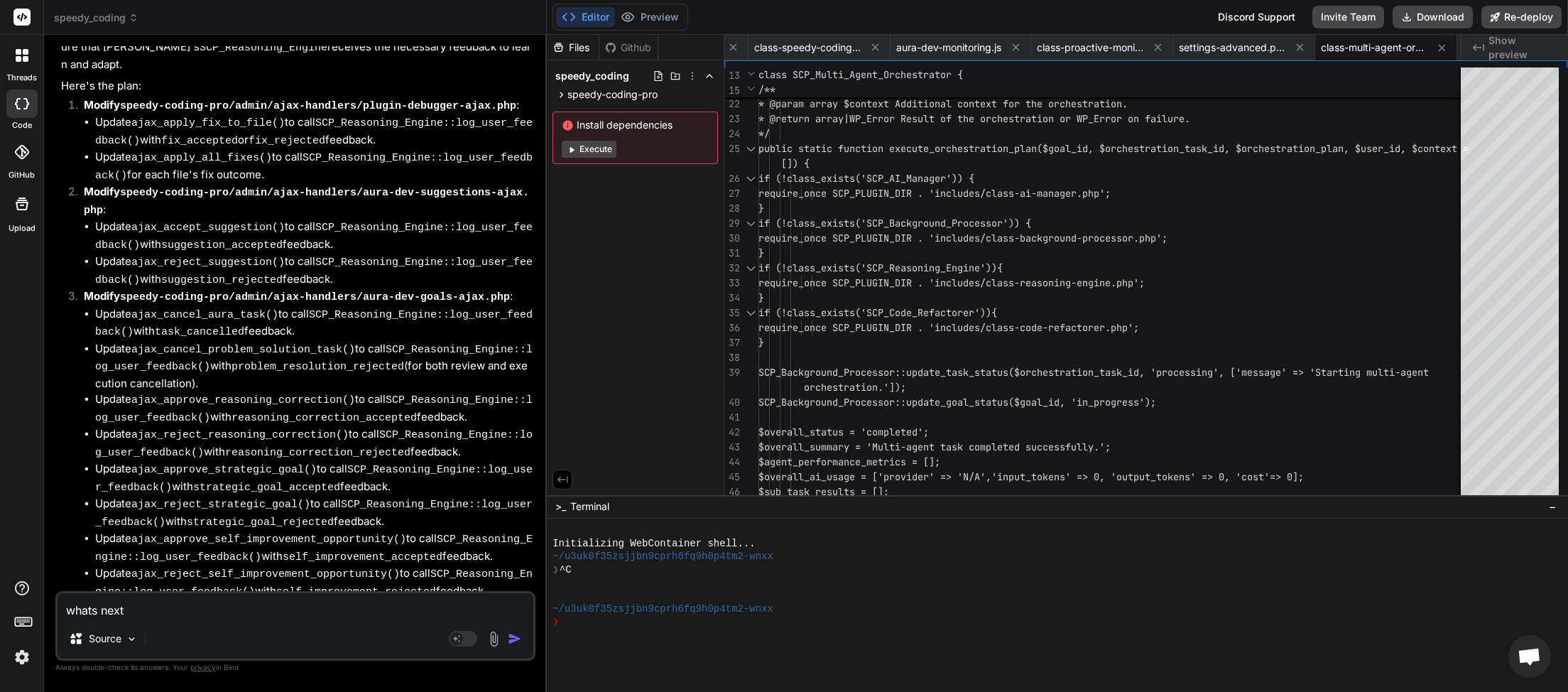
type textarea "whats next"
